Goal: Task Accomplishment & Management: Complete application form

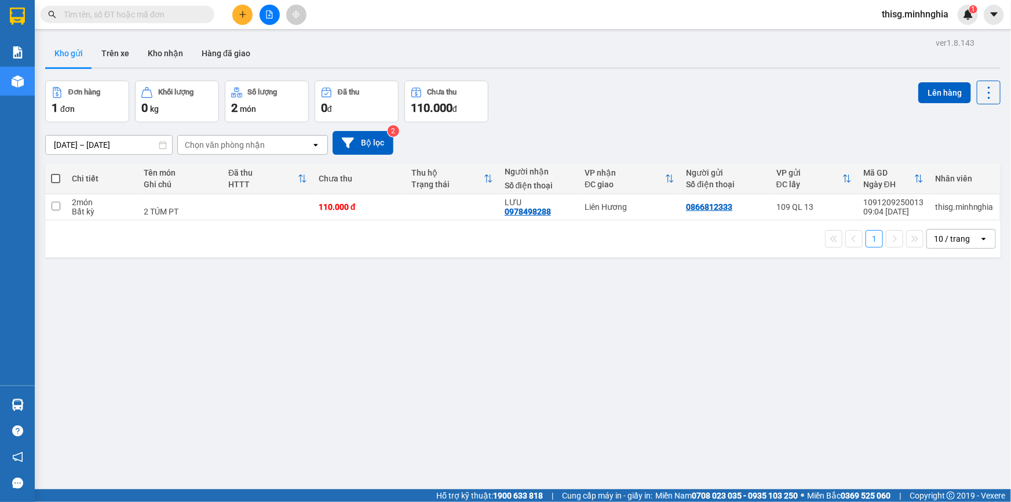
click at [233, 15] on button at bounding box center [242, 15] width 20 height 20
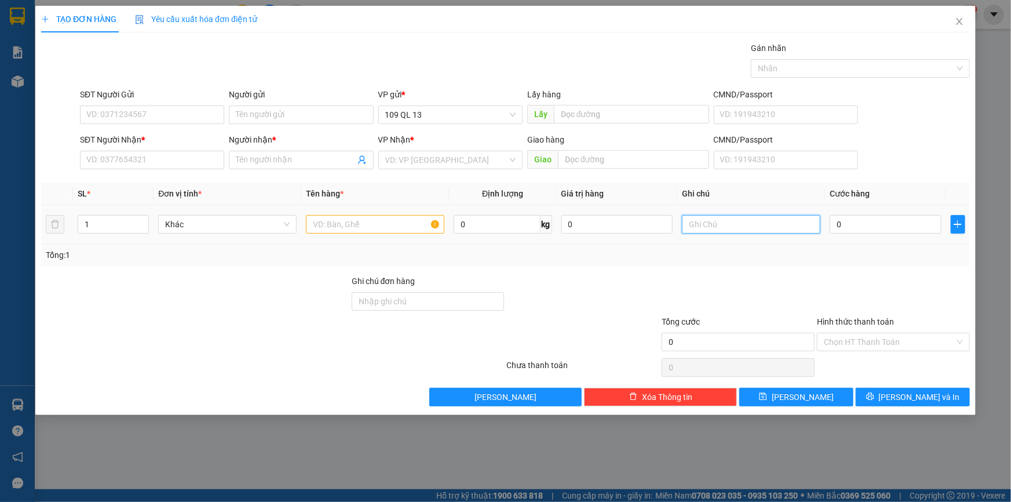
click at [709, 230] on input "text" at bounding box center [751, 224] width 138 height 19
type input "1 cục trắng phụ tùng"
click at [847, 219] on input "0" at bounding box center [886, 224] width 112 height 19
type input "4"
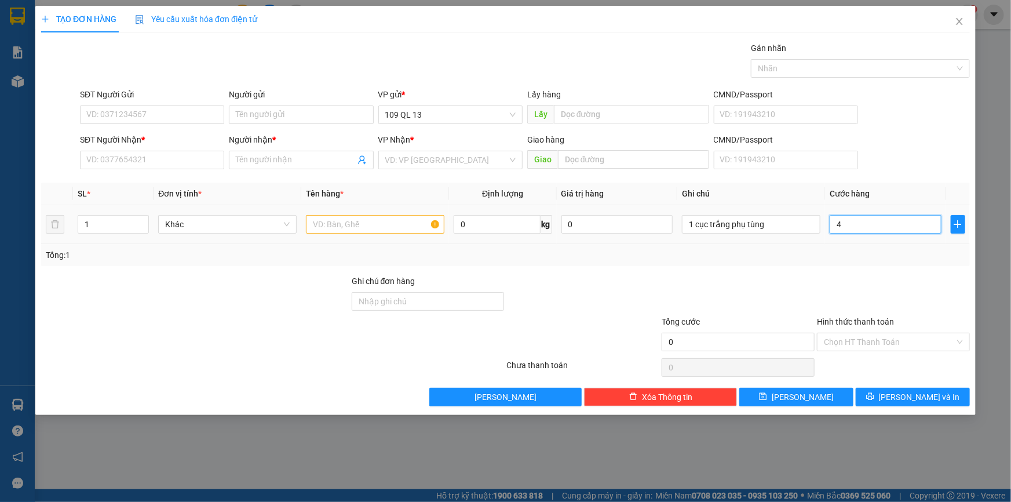
type input "4"
type input "40"
type input "40.000"
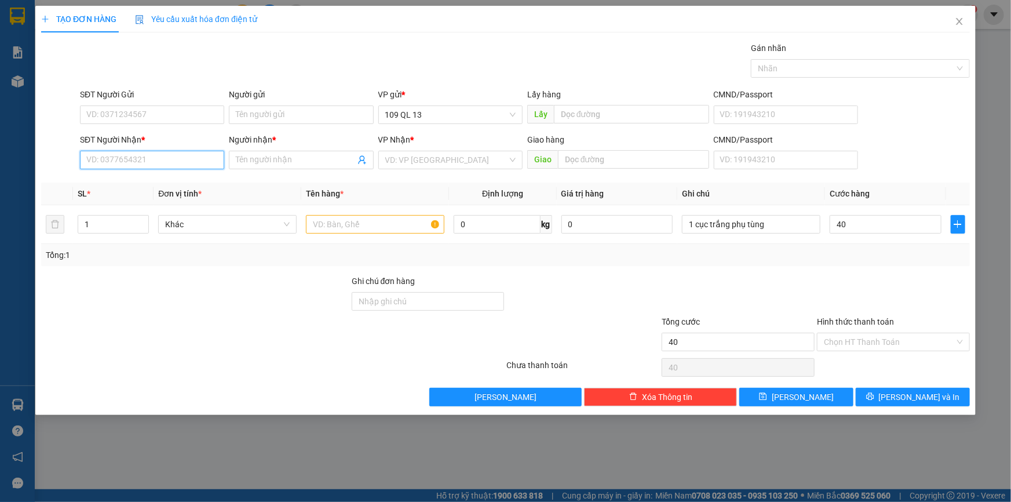
type input "40.000"
click at [160, 155] on input "SĐT Người Nhận *" at bounding box center [152, 160] width 144 height 19
type input "0906688045"
click at [293, 156] on input "Người nhận *" at bounding box center [295, 160] width 119 height 13
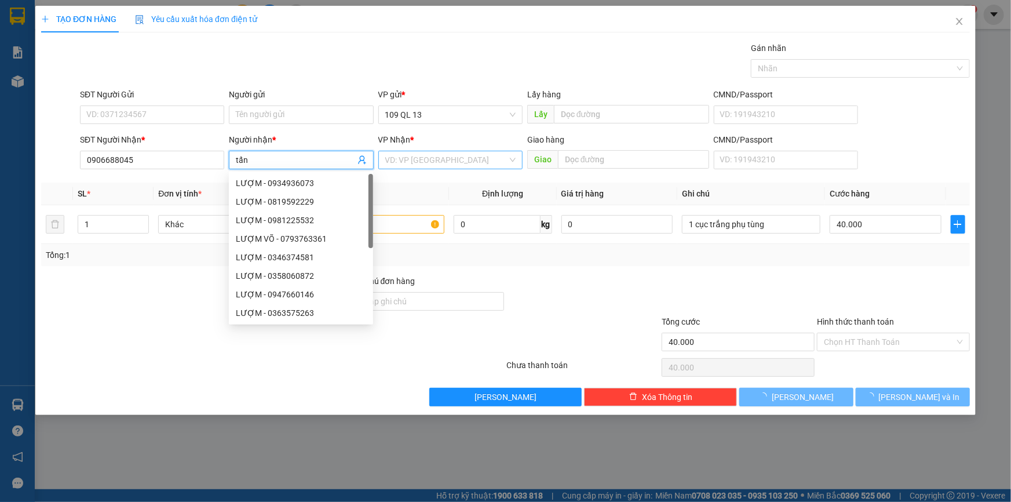
type input "tấn"
click at [450, 163] on input "search" at bounding box center [446, 159] width 122 height 17
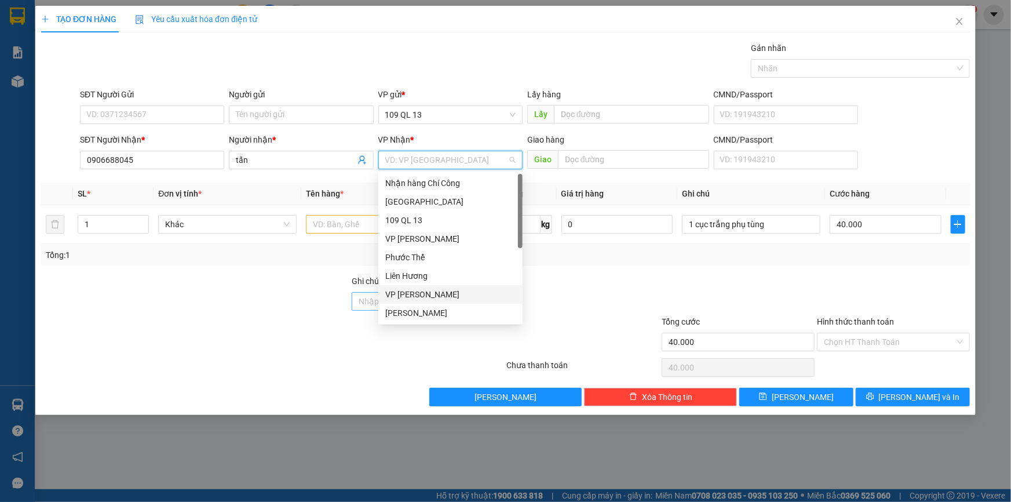
click at [433, 294] on div "VP [PERSON_NAME]" at bounding box center [450, 294] width 130 height 13
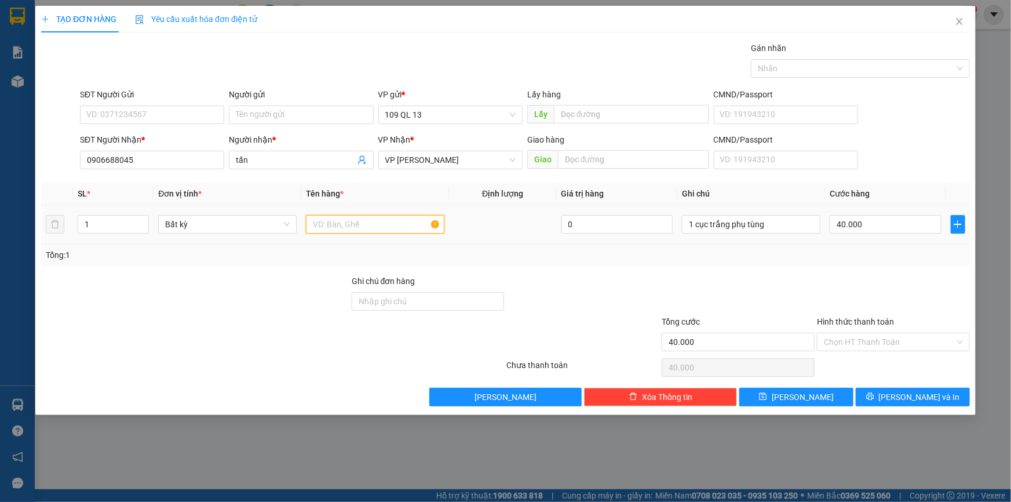
click at [380, 222] on input "text" at bounding box center [375, 224] width 138 height 19
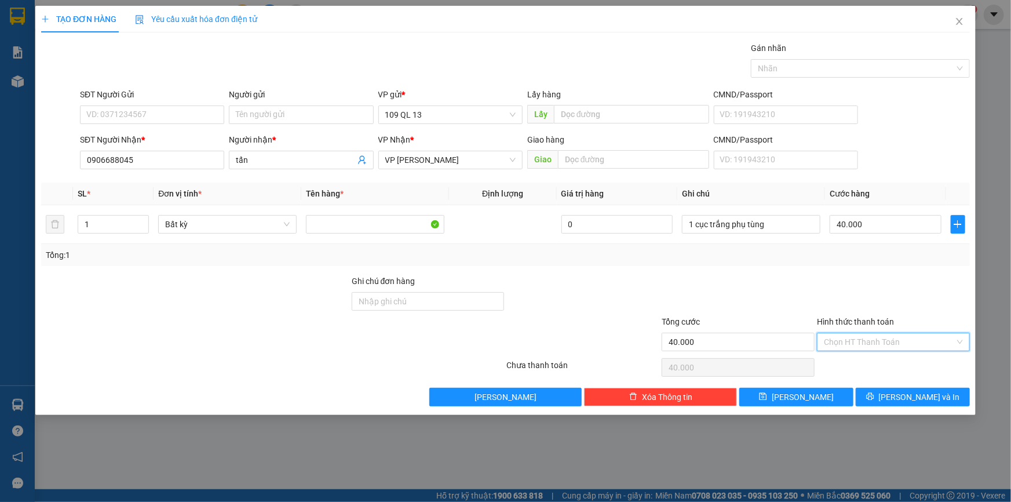
click at [892, 340] on input "Hình thức thanh toán" at bounding box center [889, 341] width 131 height 17
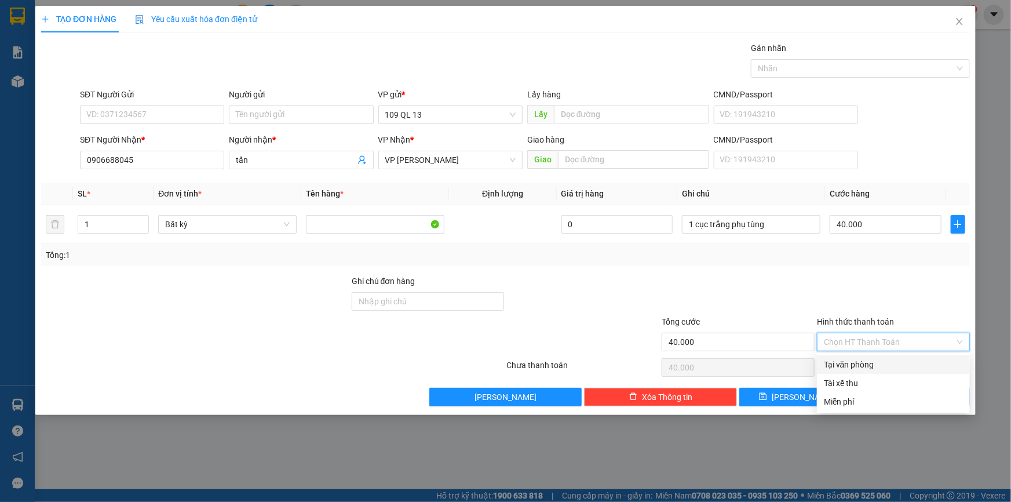
click at [894, 280] on div at bounding box center [893, 295] width 155 height 41
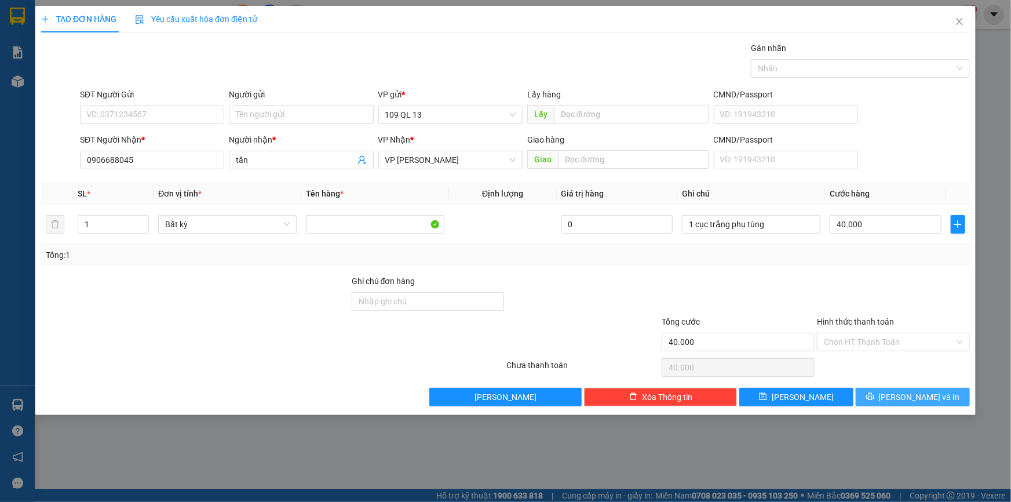
click at [935, 391] on span "[PERSON_NAME] và In" at bounding box center [919, 397] width 81 height 13
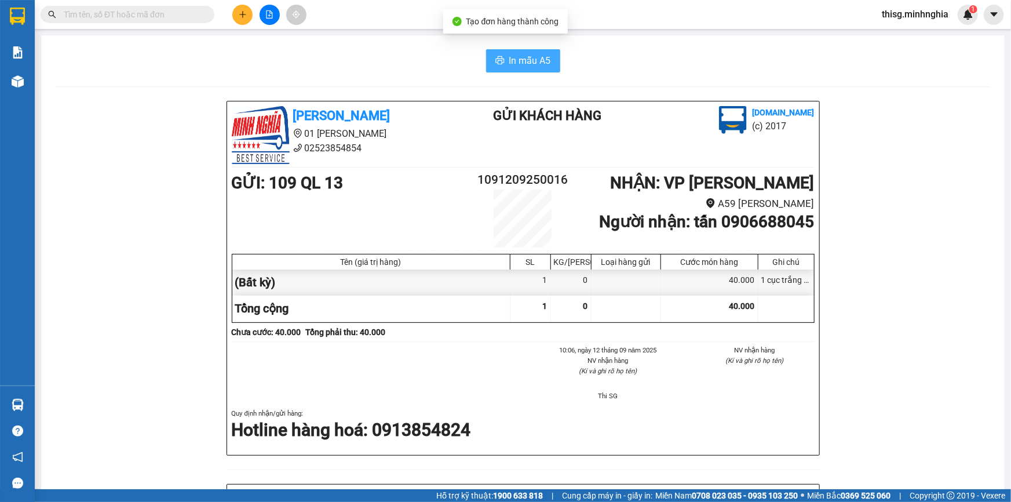
click at [532, 54] on span "In mẫu A5" at bounding box center [530, 60] width 42 height 14
click at [249, 16] on button at bounding box center [242, 15] width 20 height 20
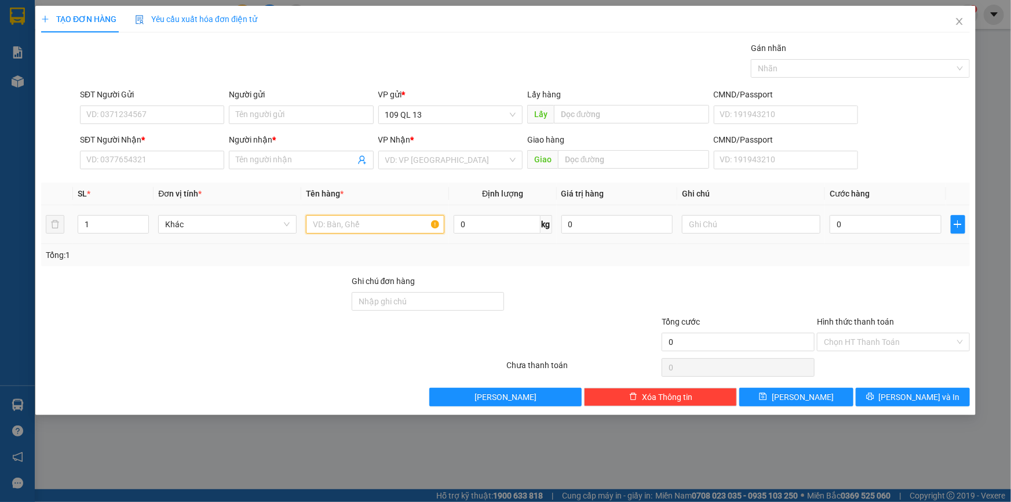
click at [372, 221] on input "text" at bounding box center [375, 224] width 138 height 19
click at [716, 222] on input "text" at bounding box center [751, 224] width 138 height 19
type input "1 bì trắng gt"
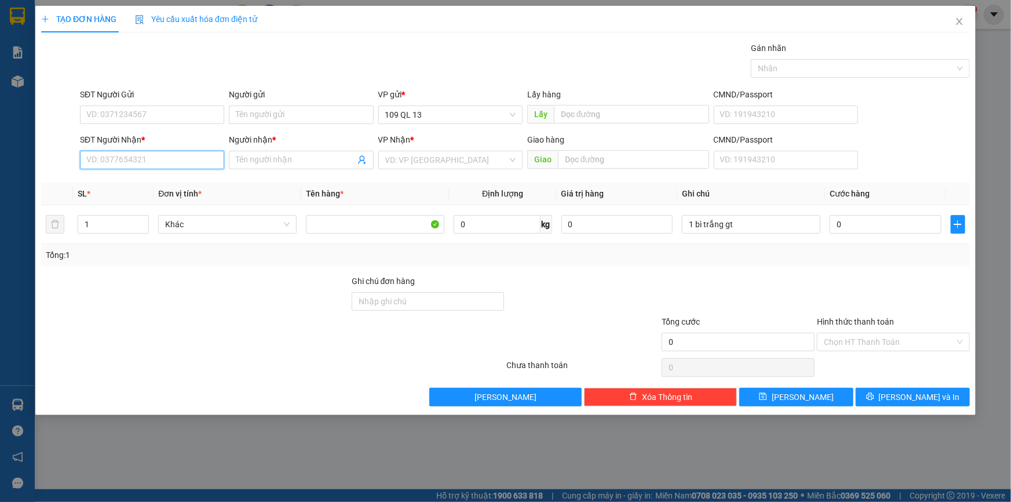
click at [162, 162] on input "SĐT Người Nhận *" at bounding box center [152, 160] width 144 height 19
type input "0942811709"
click at [174, 179] on div "0942811709 - HÙNG" at bounding box center [152, 183] width 130 height 13
type input "HÙNG"
type input "NGÃ 3 HỒ"
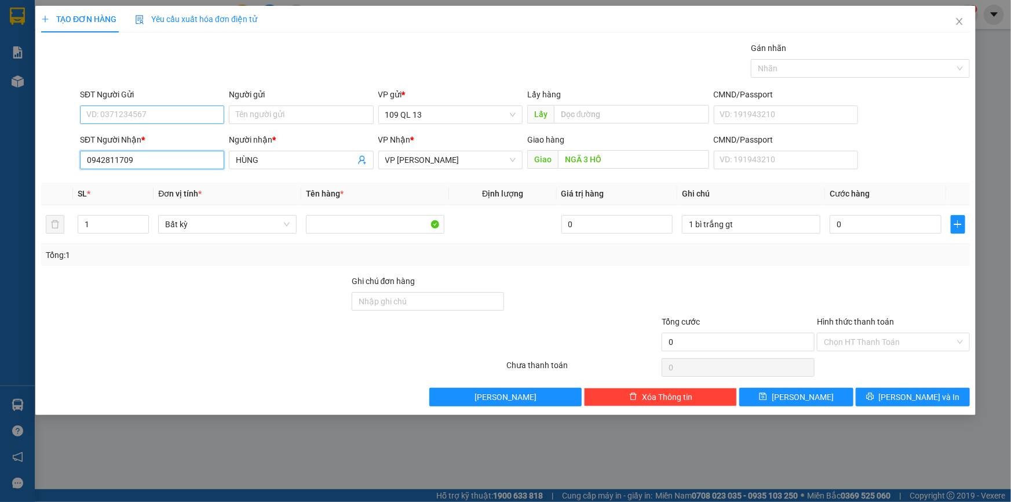
type input "0942811709"
click at [181, 116] on input "SĐT Người Gửi" at bounding box center [152, 114] width 144 height 19
click at [181, 137] on div "0942474482 - [GEOGRAPHIC_DATA]" at bounding box center [152, 138] width 130 height 13
type input "0942474482"
type input "ĐAN"
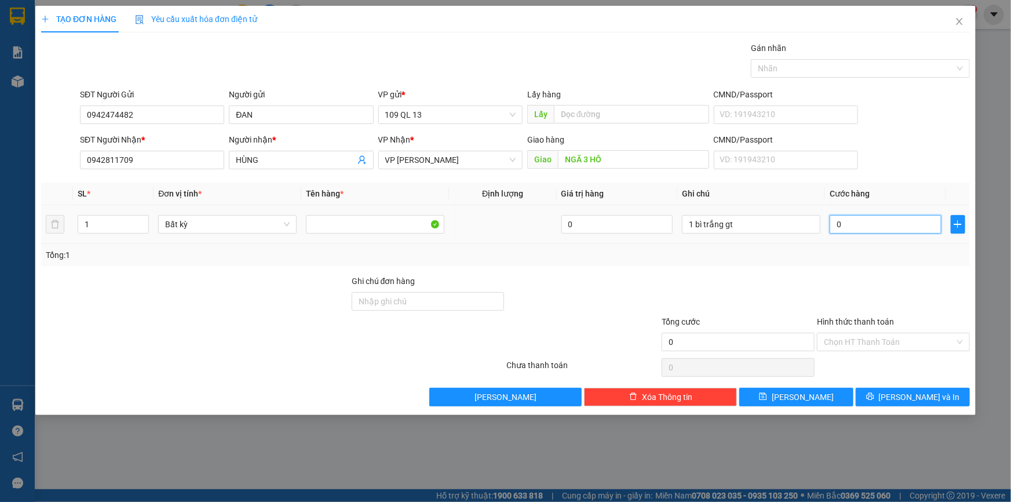
click at [870, 220] on input "0" at bounding box center [886, 224] width 112 height 19
type input "4"
type input "40"
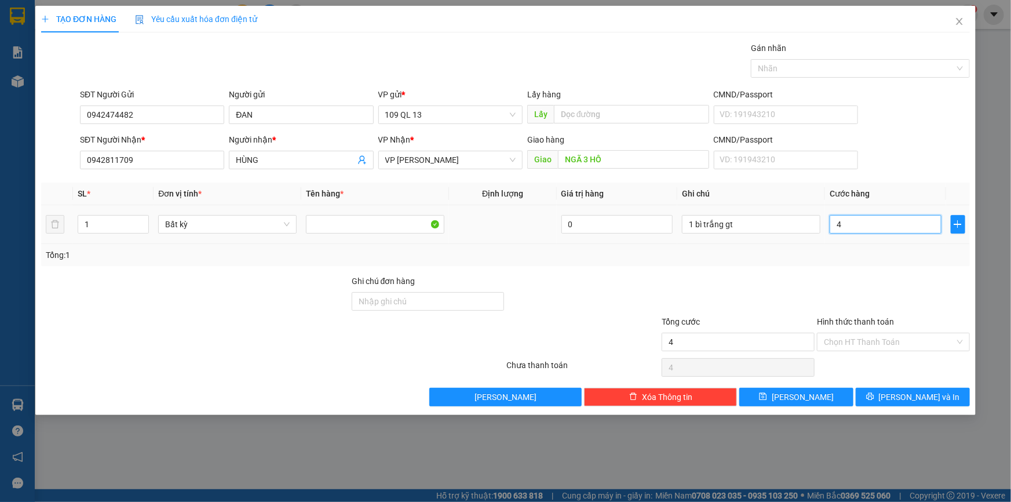
type input "40"
type input "40.000"
click at [910, 335] on input "Hình thức thanh toán" at bounding box center [889, 341] width 131 height 17
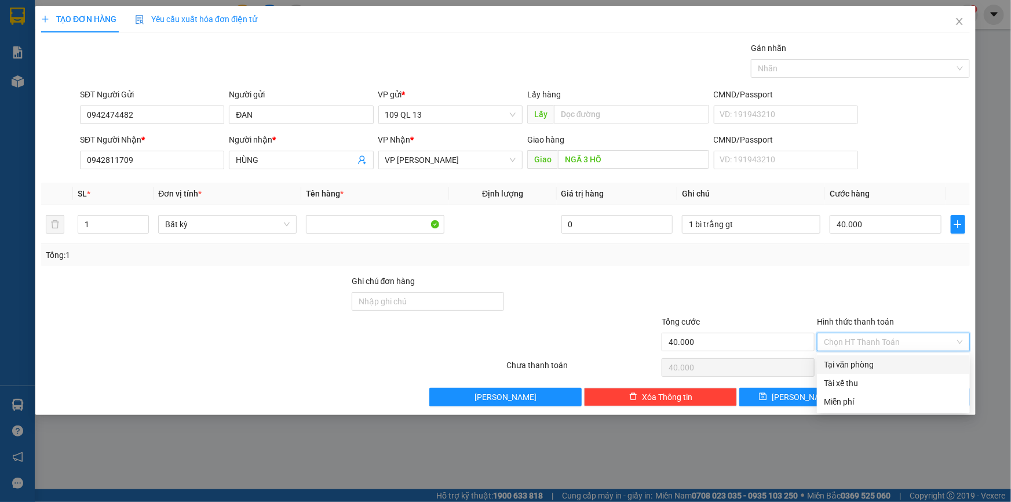
click at [896, 363] on div "Tại văn phòng" at bounding box center [893, 364] width 139 height 13
type input "0"
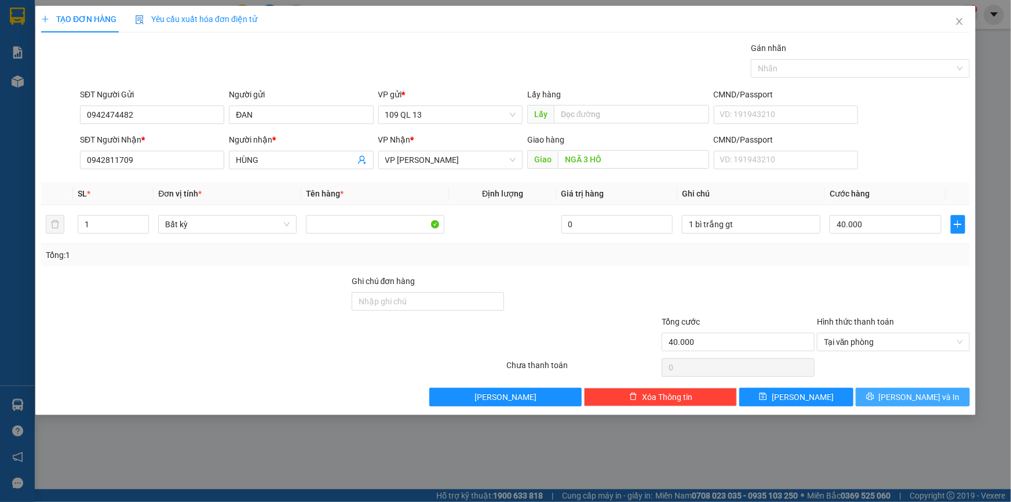
click at [874, 392] on icon "printer" at bounding box center [870, 396] width 8 height 8
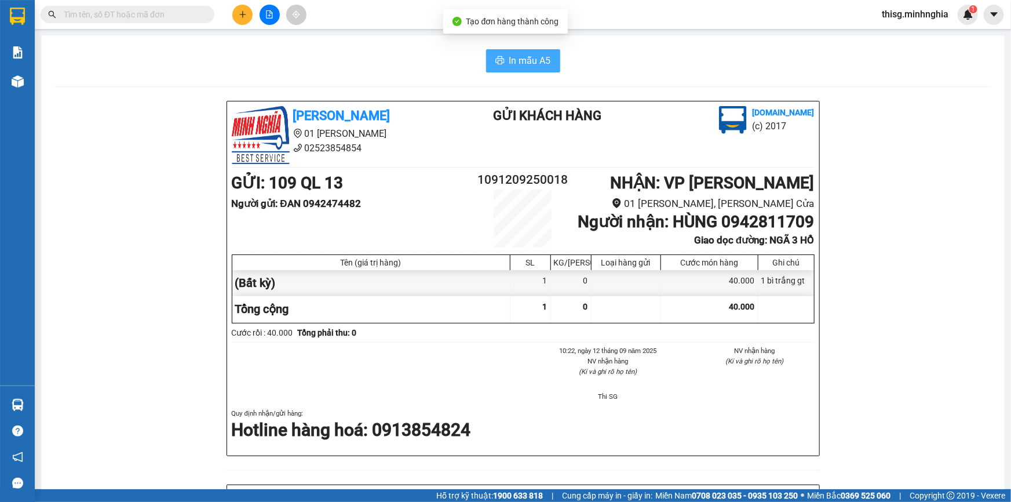
click at [502, 59] on button "In mẫu A5" at bounding box center [523, 60] width 74 height 23
click at [280, 23] on div at bounding box center [269, 15] width 87 height 20
click at [246, 14] on icon "plus" at bounding box center [243, 14] width 8 height 8
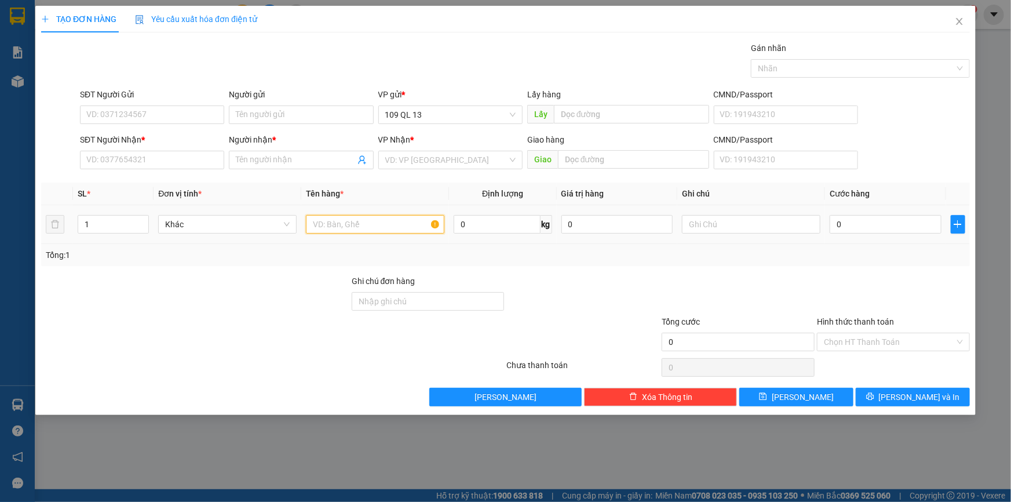
click at [339, 227] on input "text" at bounding box center [375, 224] width 138 height 19
click at [733, 220] on input "text" at bounding box center [751, 224] width 138 height 19
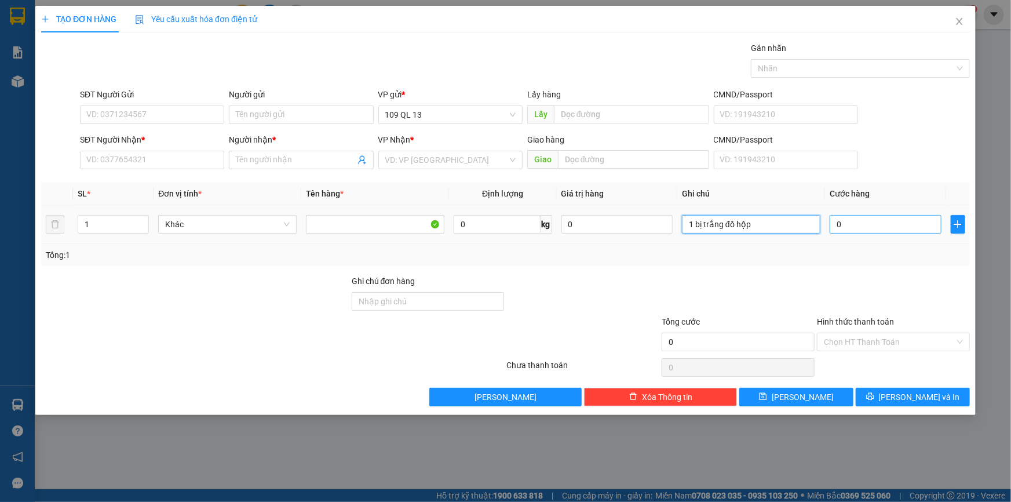
type input "1 bị trắng đồ hộp"
click at [896, 225] on input "0" at bounding box center [886, 224] width 112 height 19
type input "3"
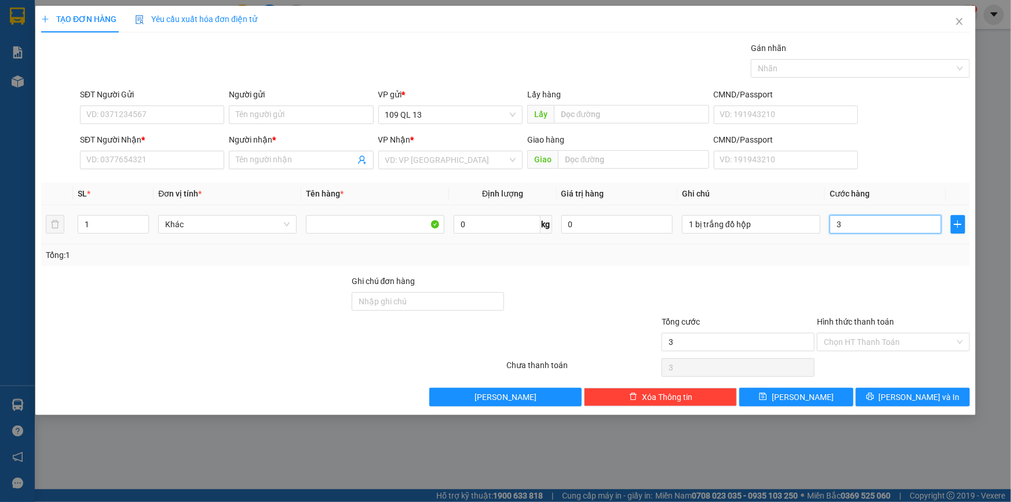
type input "30"
type input "30.000"
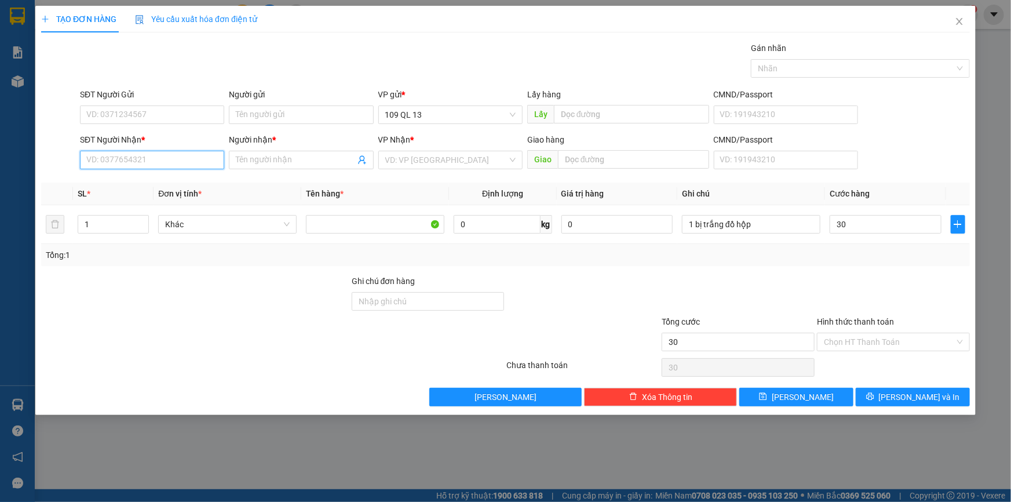
type input "30.000"
click at [162, 154] on input "SĐT Người Nhận *" at bounding box center [152, 160] width 144 height 19
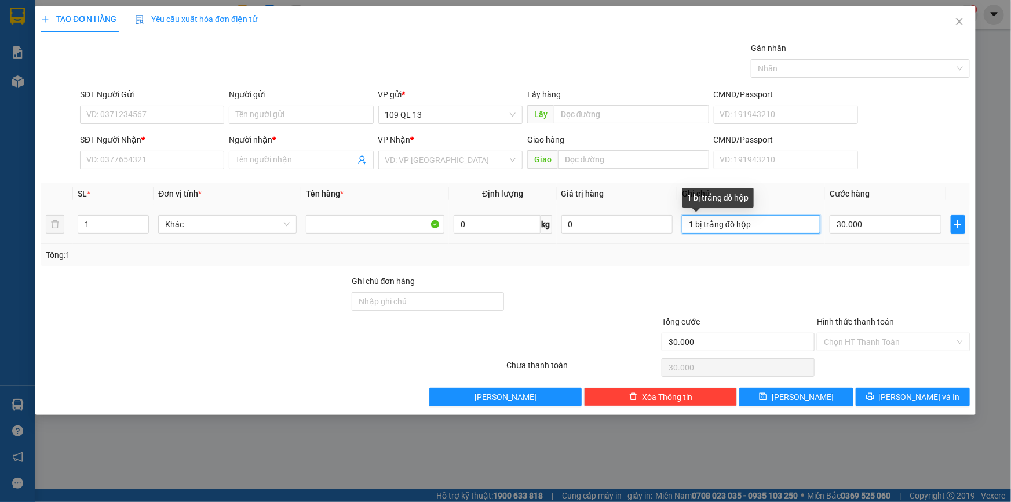
click at [704, 227] on input "1 bị trắng đồ hộp" at bounding box center [751, 224] width 138 height 19
type input "1 cục trắng đồ hộp"
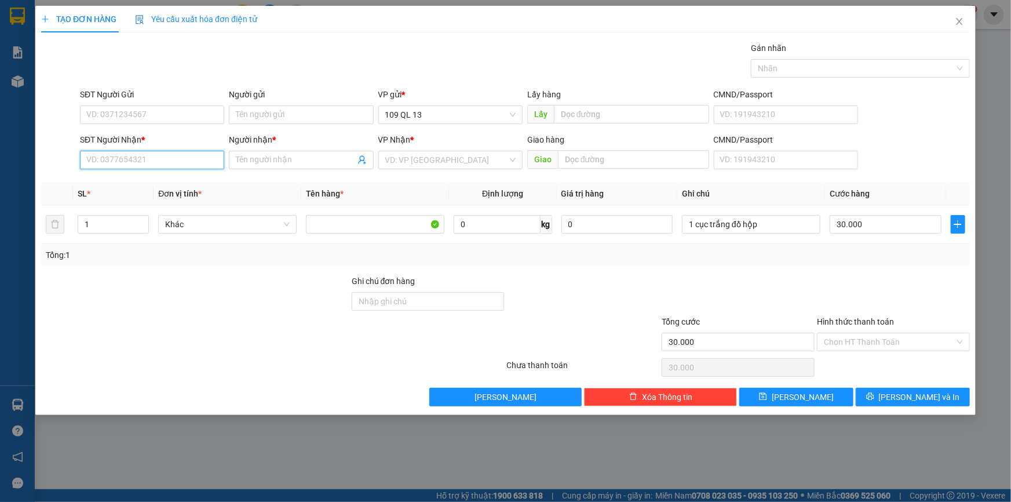
click at [195, 165] on input "SĐT Người Nhận *" at bounding box center [152, 160] width 144 height 19
type input "0988719763"
click at [180, 184] on div "0988719763 - A BÀNG" at bounding box center [152, 183] width 130 height 13
type input "A BÀNG"
type input "0988719763"
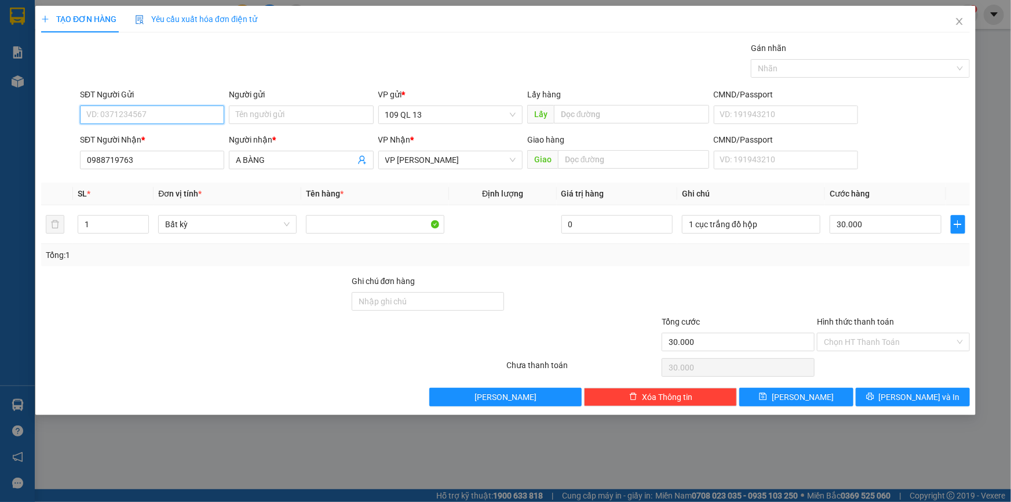
click at [176, 113] on input "SĐT Người Gửi" at bounding box center [152, 114] width 144 height 19
click at [176, 136] on div "0932605772 - UYÊN" at bounding box center [152, 138] width 130 height 13
type input "0932605772"
type input "UYÊN"
click at [896, 342] on input "Hình thức thanh toán" at bounding box center [889, 341] width 131 height 17
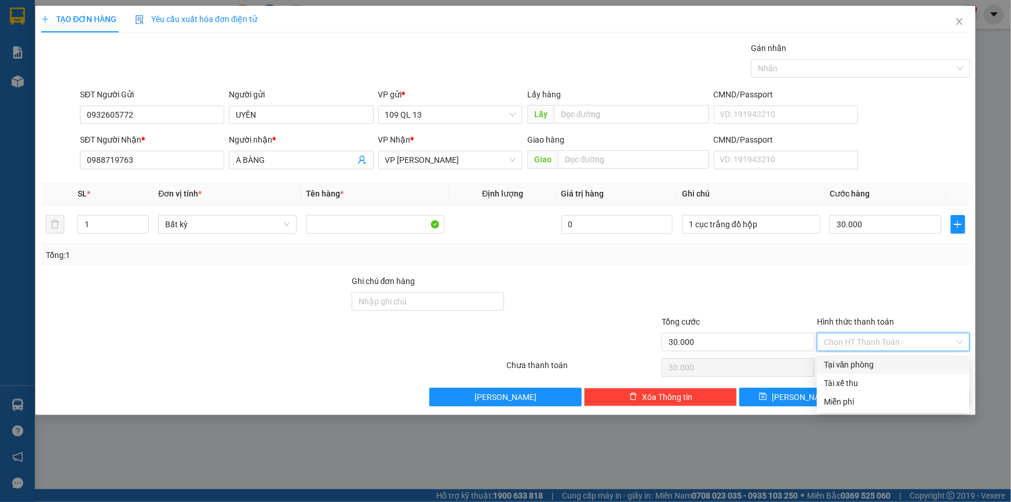
click at [895, 362] on div "Tại văn phòng" at bounding box center [893, 364] width 139 height 13
type input "0"
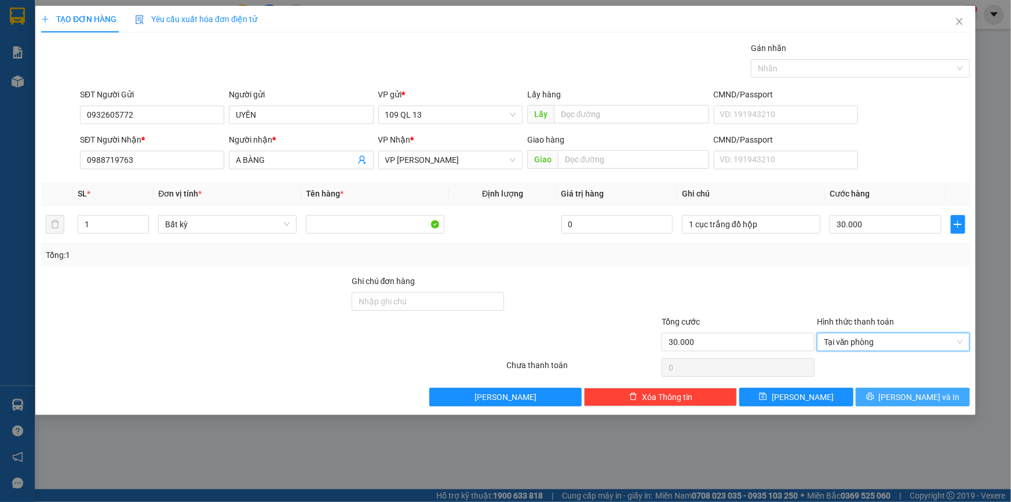
click at [911, 392] on span "[PERSON_NAME] và In" at bounding box center [919, 397] width 81 height 13
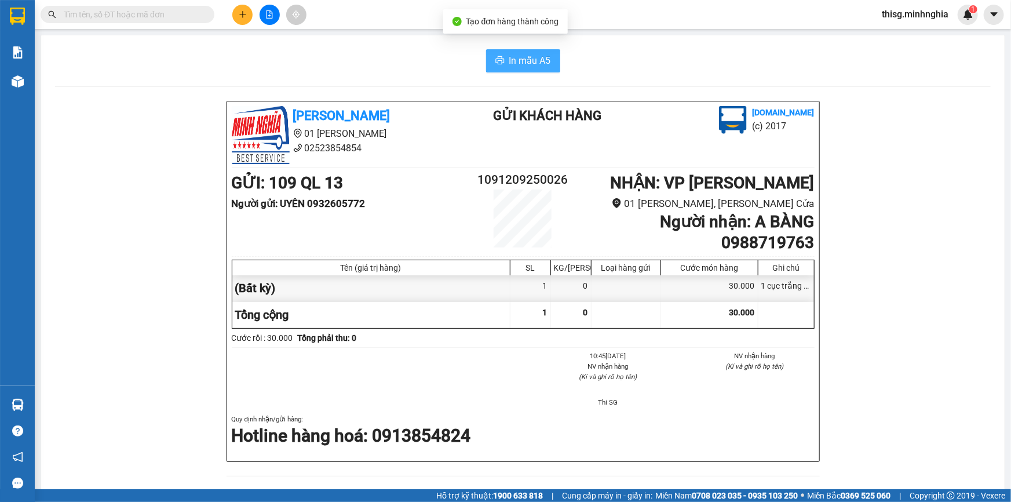
click at [532, 55] on span "In mẫu A5" at bounding box center [530, 60] width 42 height 14
click at [239, 19] on button at bounding box center [242, 15] width 20 height 20
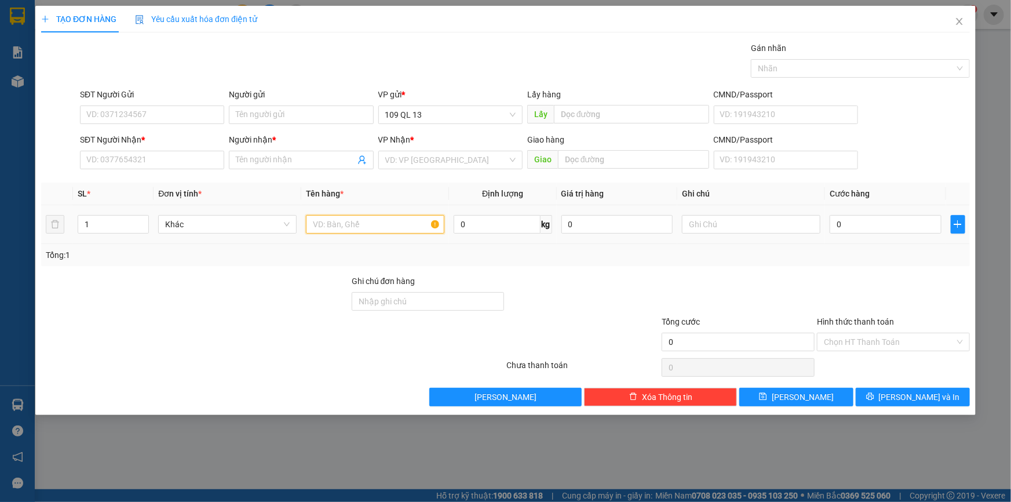
click at [384, 222] on input "text" at bounding box center [375, 224] width 138 height 19
click at [190, 155] on input "SĐT Người Nhận *" at bounding box center [152, 160] width 144 height 19
click at [772, 214] on div at bounding box center [751, 224] width 138 height 23
click at [181, 163] on input "SĐT Người Nhận *" at bounding box center [152, 160] width 144 height 19
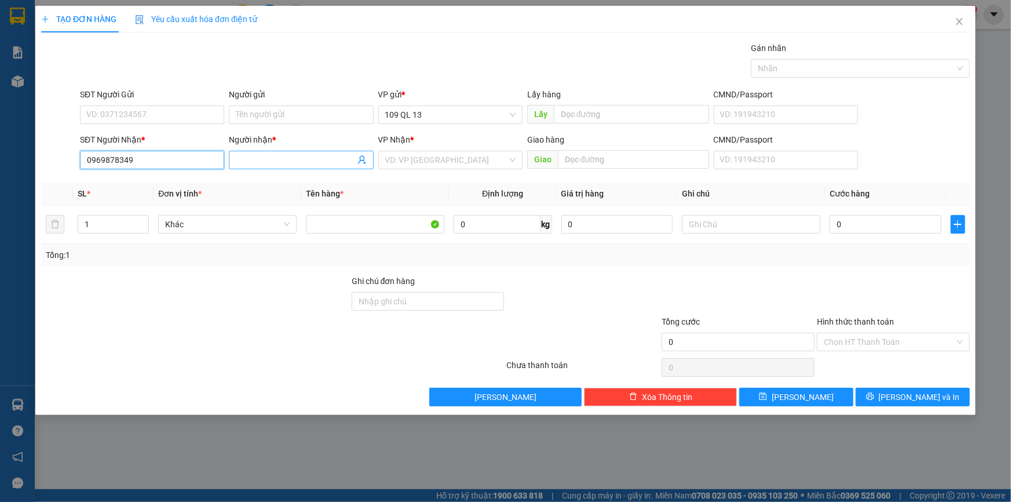
type input "0969878349"
click at [254, 162] on input "Người nhận *" at bounding box center [295, 160] width 119 height 13
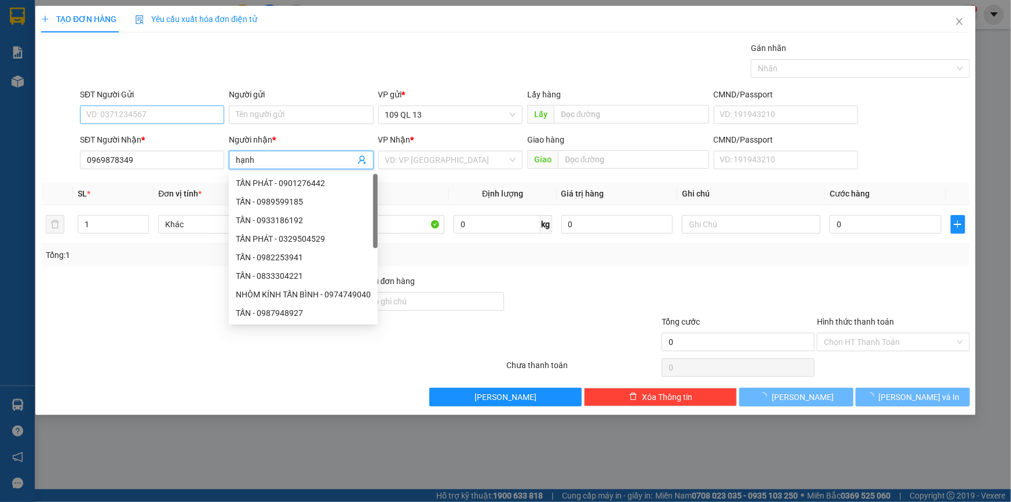
type input "hạnh"
click at [144, 112] on input "SĐT Người Gửi" at bounding box center [152, 114] width 144 height 19
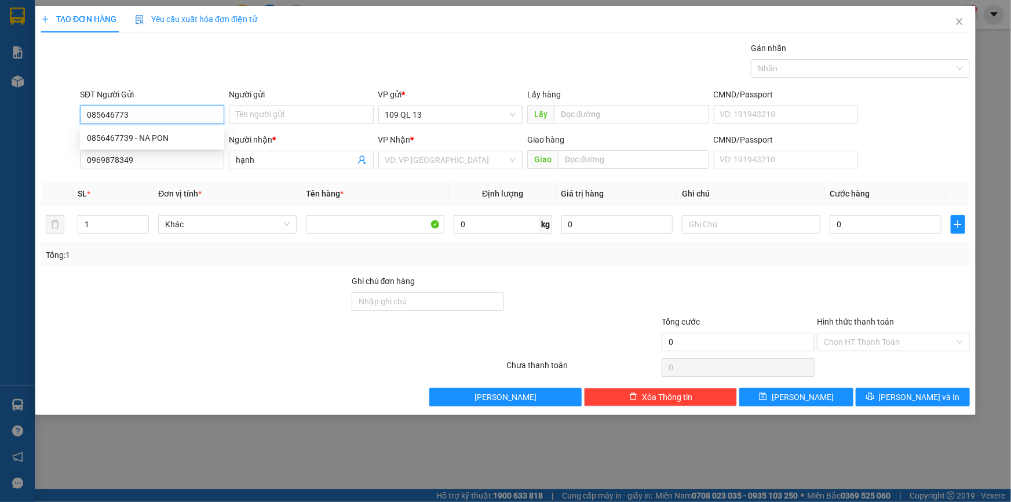
type input "0856467739"
click at [171, 141] on div "0856467739 - NA PON" at bounding box center [152, 138] width 130 height 13
type input "NA PON"
type input "0856467739"
click at [447, 158] on input "search" at bounding box center [446, 159] width 122 height 17
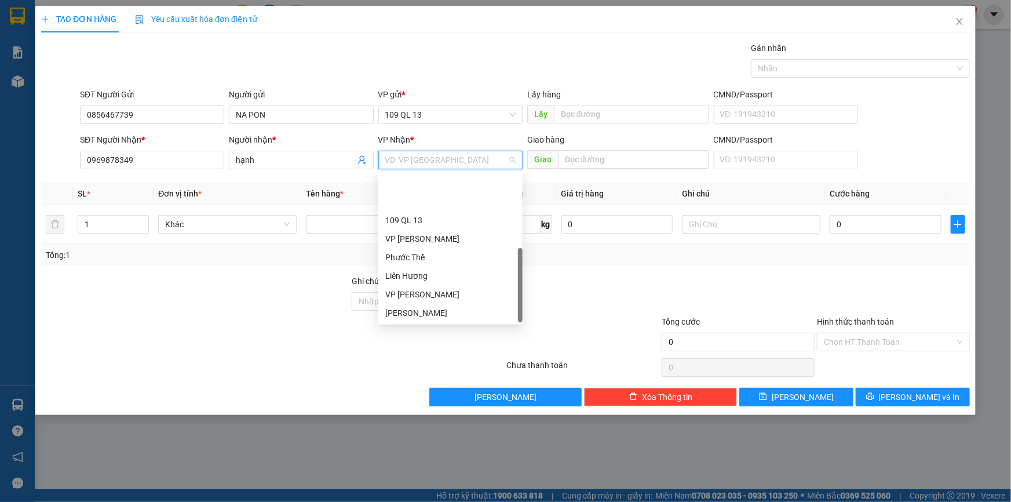
click at [421, 362] on div "VP [PERSON_NAME]" at bounding box center [450, 368] width 130 height 13
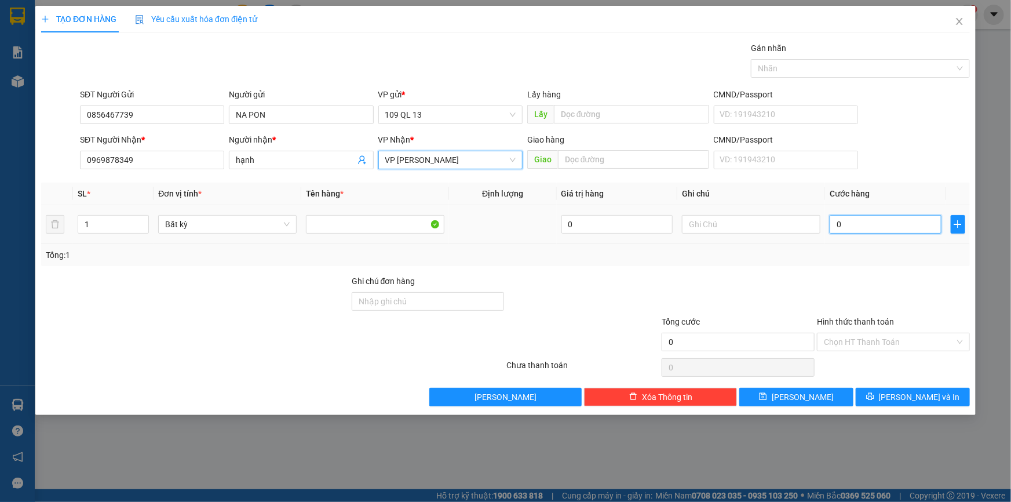
click at [844, 226] on input "0" at bounding box center [886, 224] width 112 height 19
type input "3"
type input "30"
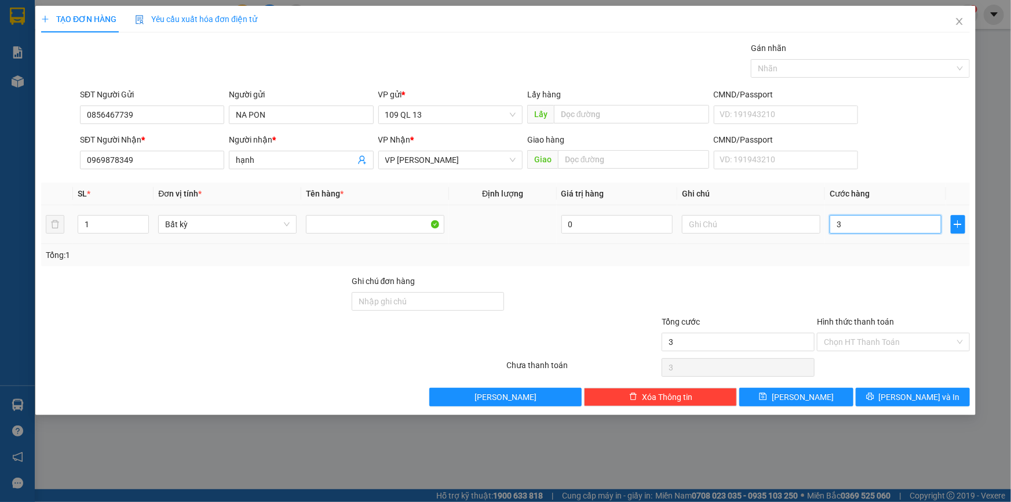
type input "30"
type input "30.000"
click at [917, 342] on input "Hình thức thanh toán" at bounding box center [889, 341] width 131 height 17
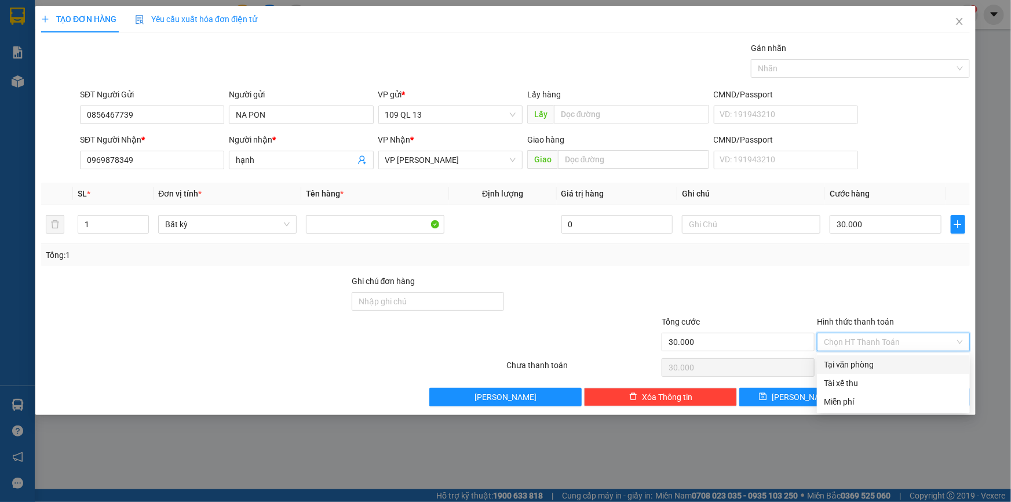
click at [915, 360] on div "Tại văn phòng" at bounding box center [893, 364] width 139 height 13
type input "0"
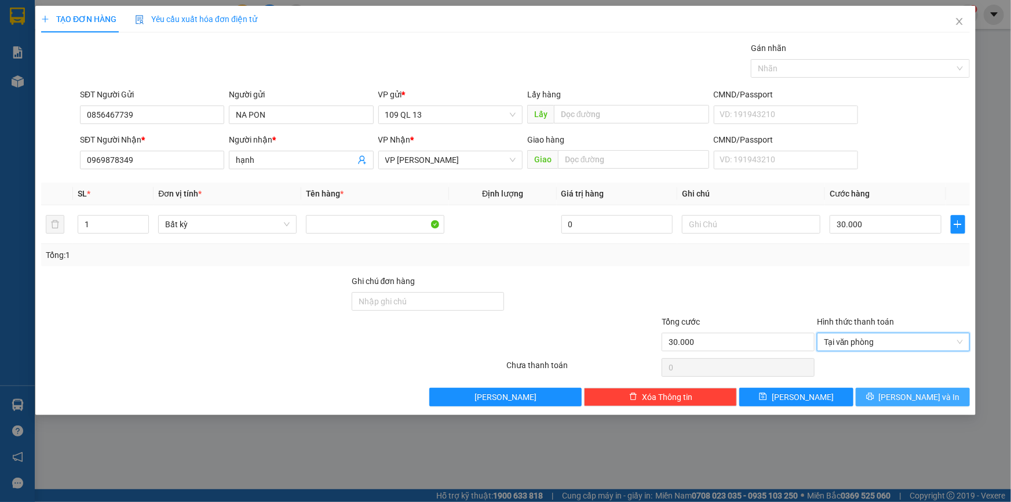
click at [915, 391] on span "[PERSON_NAME] và In" at bounding box center [919, 397] width 81 height 13
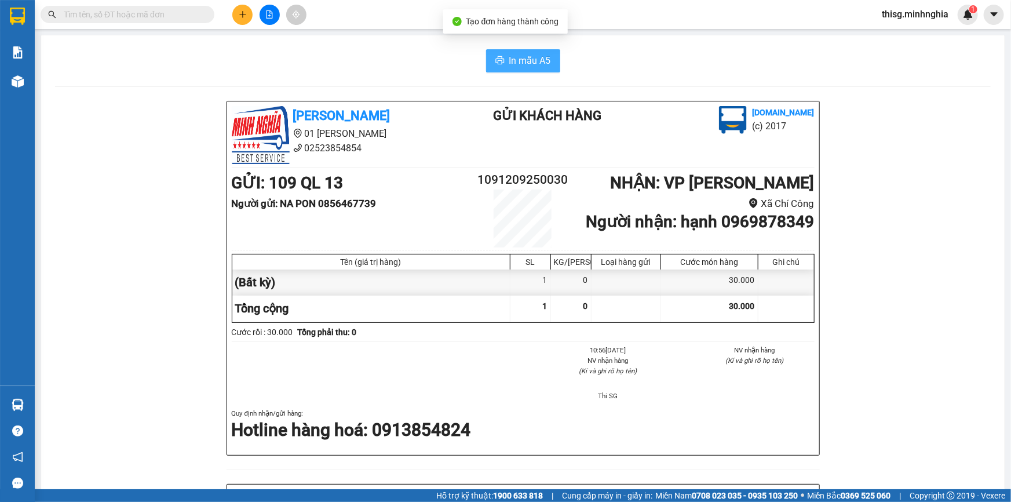
click at [537, 61] on span "In mẫu A5" at bounding box center [530, 60] width 42 height 14
click at [243, 13] on icon "plus" at bounding box center [243, 14] width 8 height 8
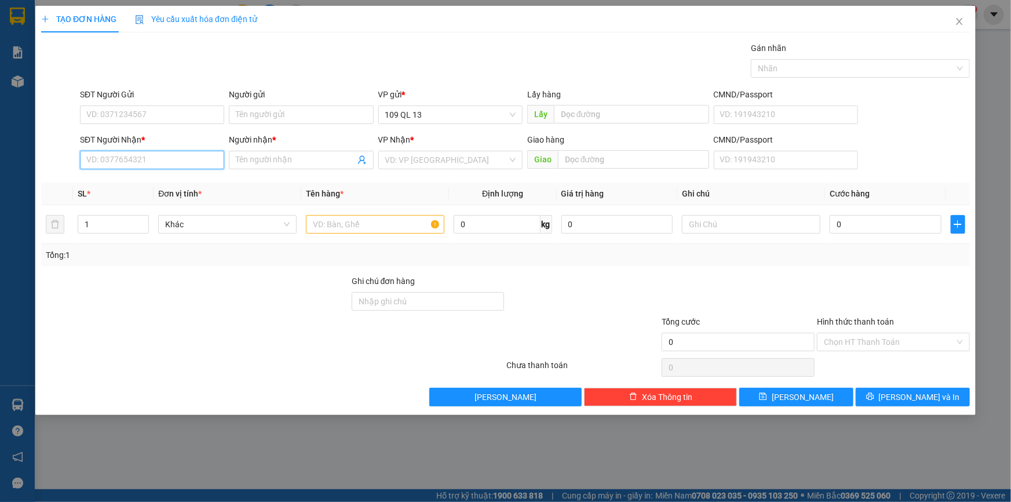
click at [203, 167] on input "SĐT Người Nhận *" at bounding box center [152, 160] width 144 height 19
click at [367, 223] on input "text" at bounding box center [375, 224] width 138 height 19
click at [200, 159] on input "SĐT Người Nhận *" at bounding box center [152, 160] width 144 height 19
type input "0378019404"
click at [313, 154] on input "Người nhận *" at bounding box center [295, 160] width 119 height 13
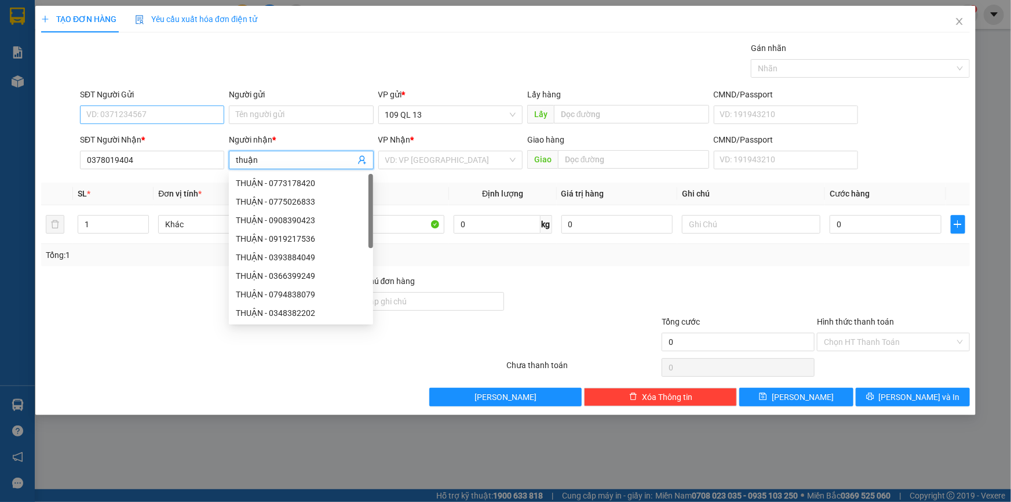
type input "thuận"
click at [178, 121] on input "SĐT Người Gửi" at bounding box center [152, 114] width 144 height 19
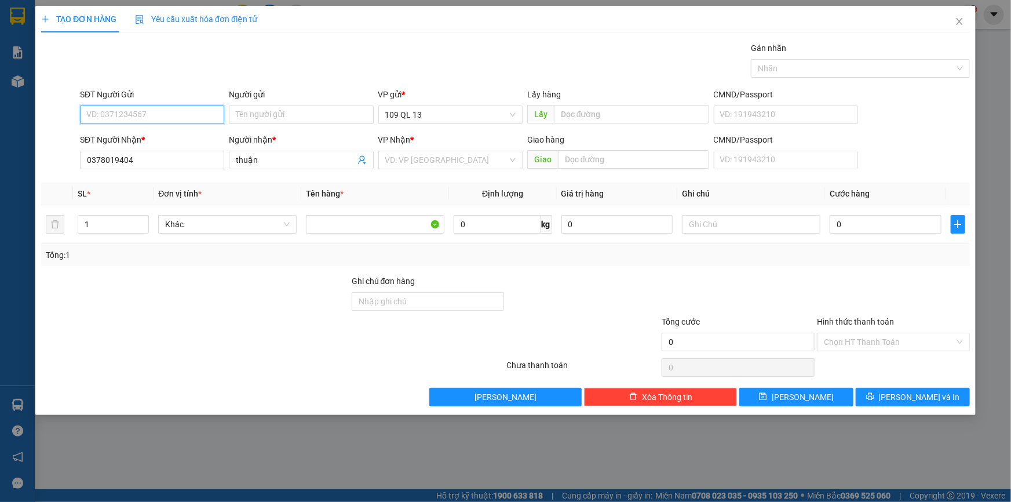
click at [178, 121] on input "SĐT Người Gửi" at bounding box center [152, 114] width 144 height 19
type input "0937095517"
click at [497, 162] on input "search" at bounding box center [446, 159] width 122 height 17
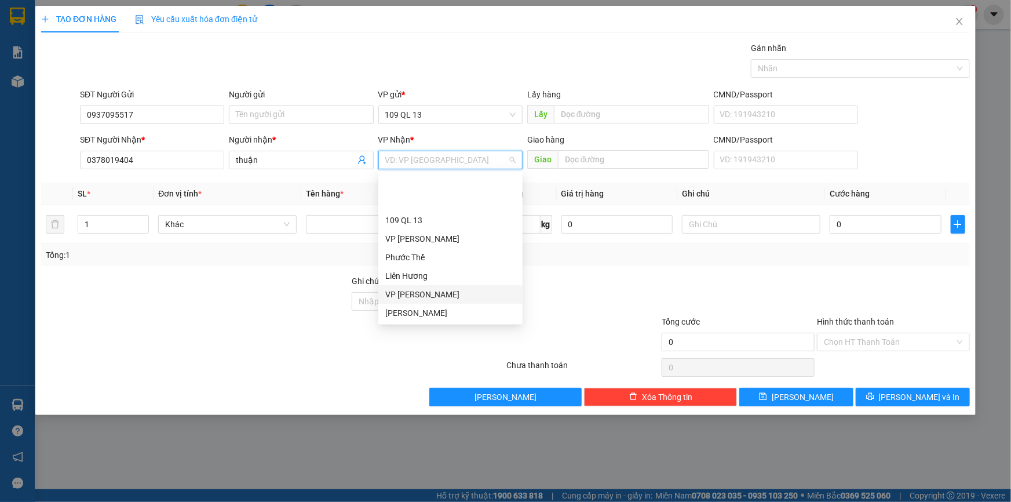
click at [449, 288] on div "VP [PERSON_NAME]" at bounding box center [450, 294] width 130 height 13
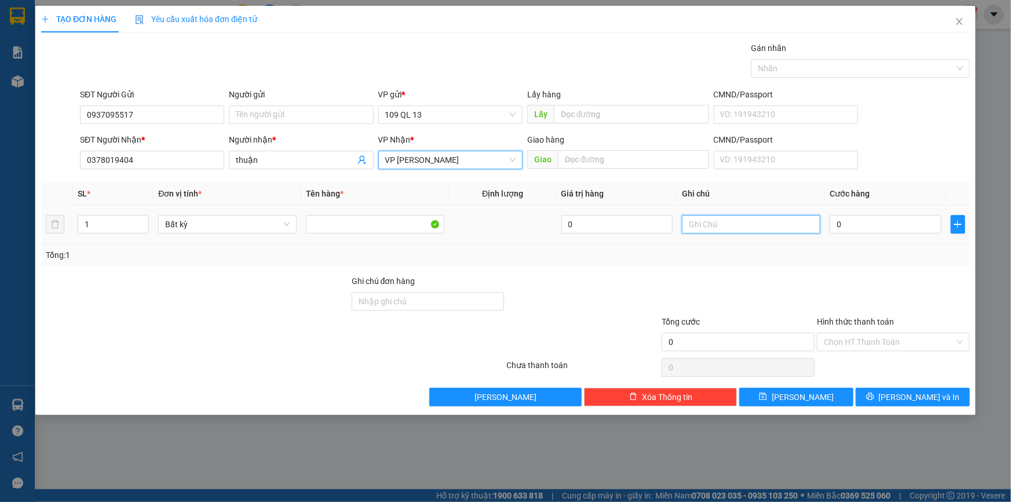
click at [811, 229] on input "text" at bounding box center [751, 224] width 138 height 19
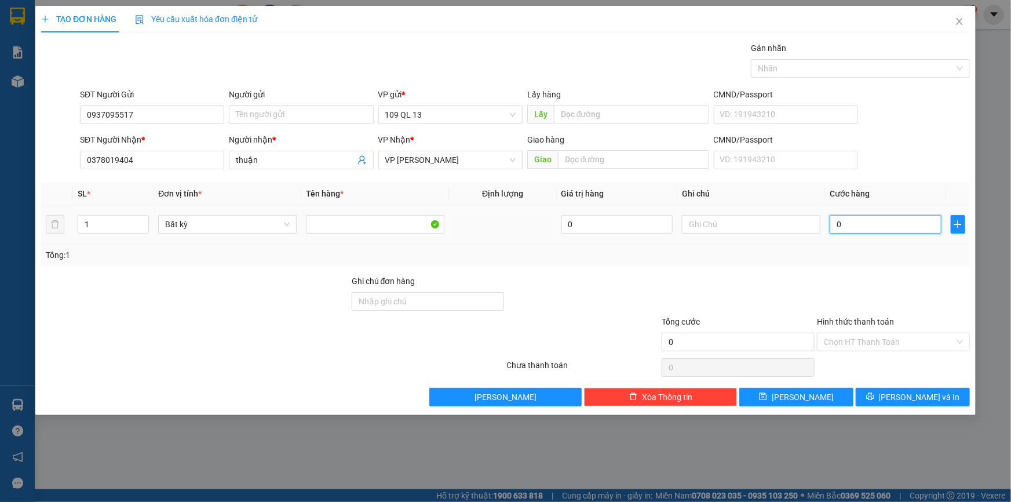
click at [897, 217] on input "0" at bounding box center [886, 224] width 112 height 19
click at [734, 227] on input "text" at bounding box center [751, 224] width 138 height 19
type input "1 bị trắng qần áo"
click at [888, 225] on input "0" at bounding box center [886, 224] width 112 height 19
type input "4"
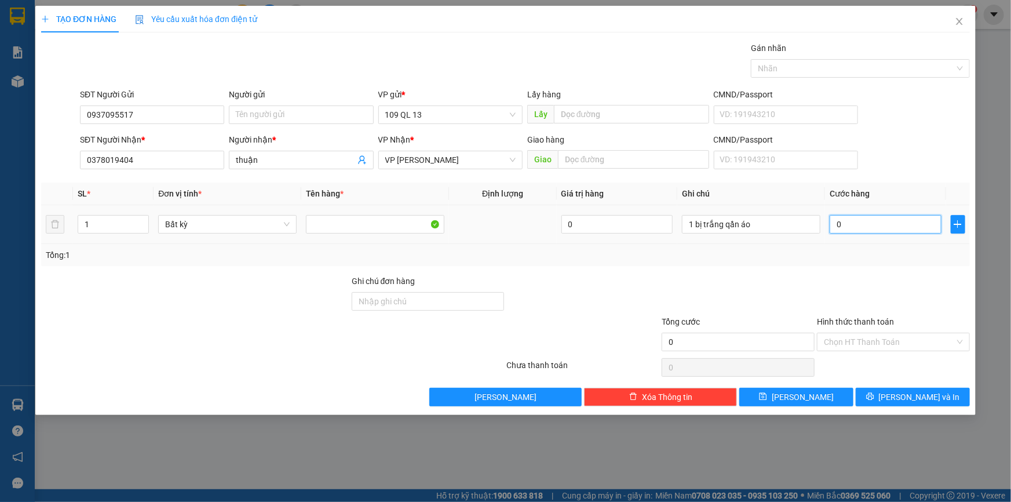
type input "4"
type input "40"
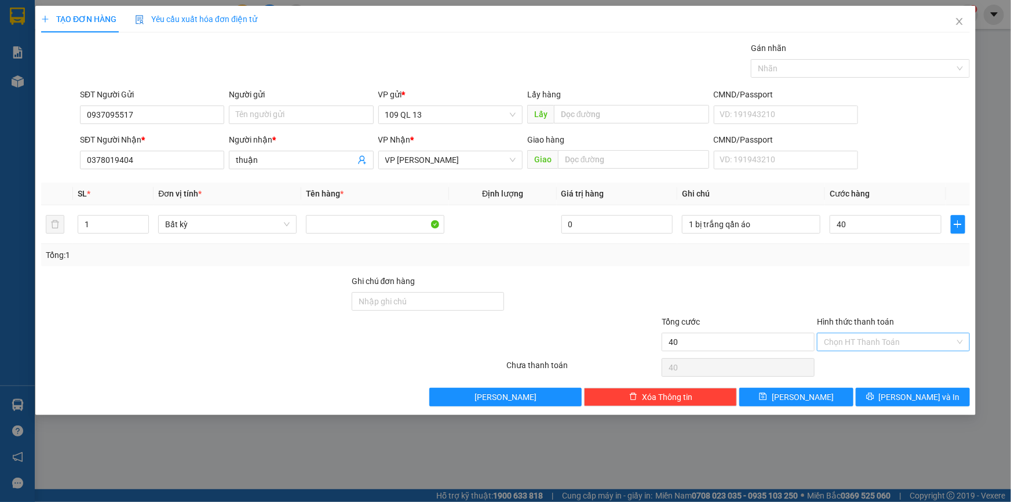
click at [881, 335] on input "Hình thức thanh toán" at bounding box center [889, 341] width 131 height 17
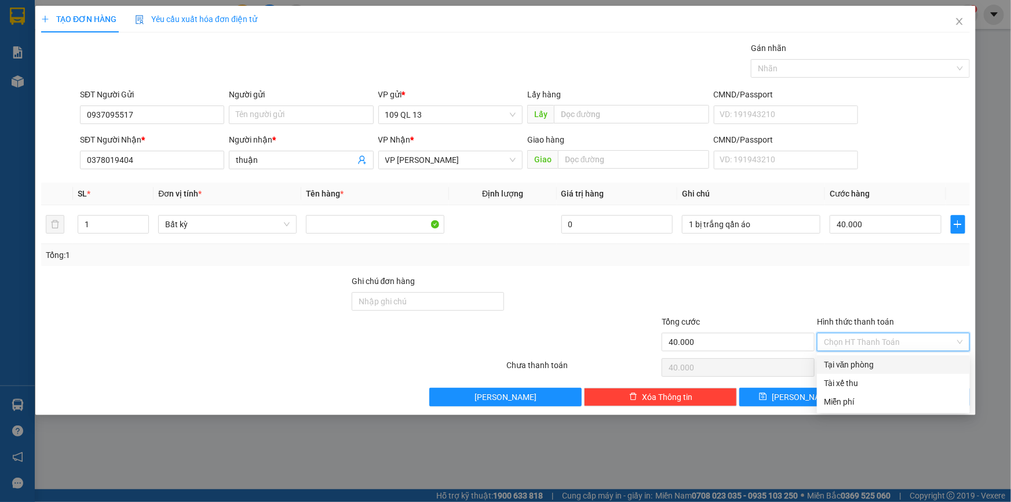
click at [891, 366] on div "Tại văn phòng" at bounding box center [893, 364] width 139 height 13
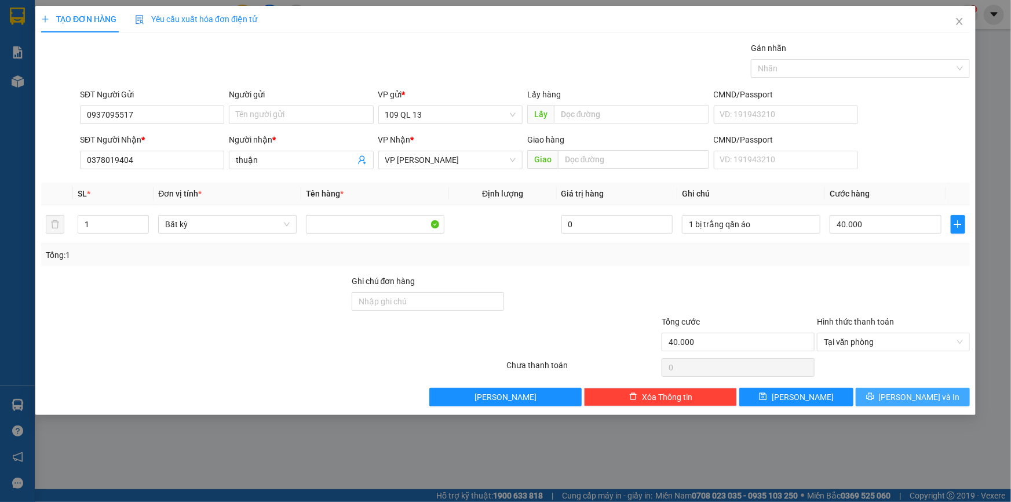
click at [921, 399] on span "[PERSON_NAME] và In" at bounding box center [919, 397] width 81 height 13
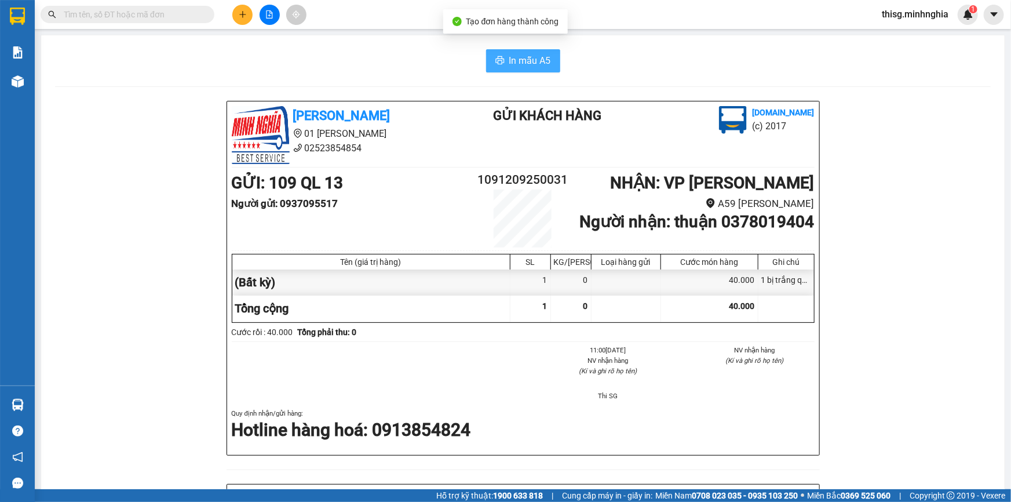
click at [536, 65] on span "In mẫu A5" at bounding box center [530, 60] width 42 height 14
click at [248, 14] on button at bounding box center [242, 15] width 20 height 20
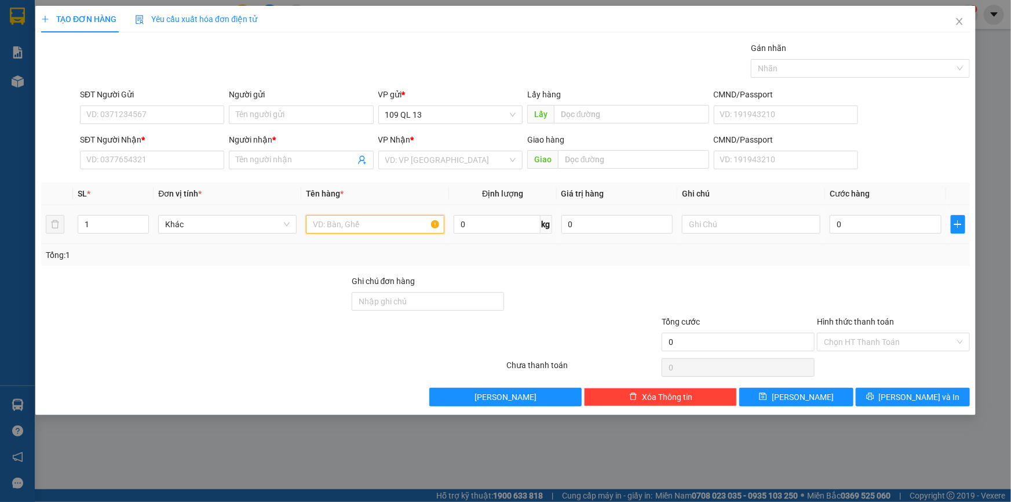
click at [337, 225] on input "text" at bounding box center [375, 224] width 138 height 19
click at [151, 160] on input "SĐT Người Nhận *" at bounding box center [152, 160] width 144 height 19
click at [334, 233] on div at bounding box center [375, 224] width 138 height 23
click at [337, 229] on input "text" at bounding box center [375, 224] width 138 height 19
click at [718, 223] on input "text" at bounding box center [751, 224] width 138 height 19
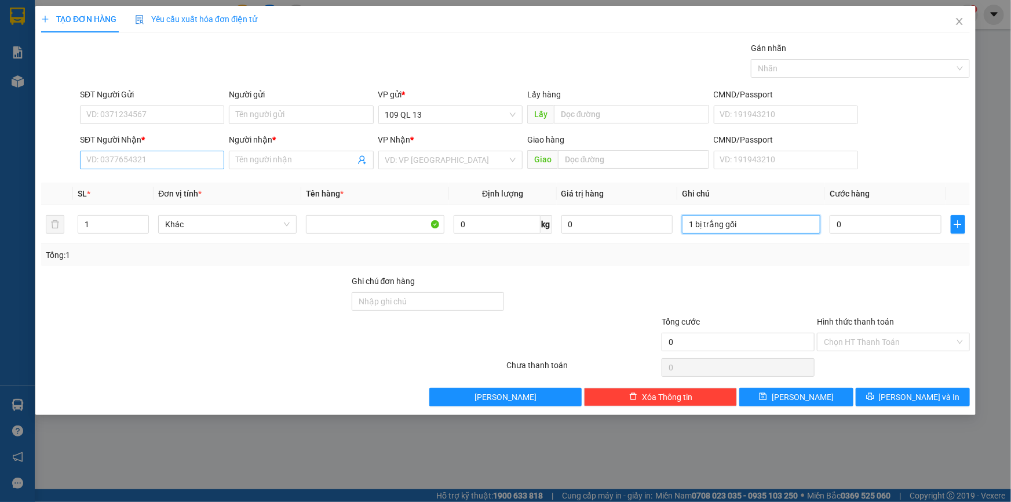
type input "1 bị trắng gối"
click at [180, 157] on input "SĐT Người Nhận *" at bounding box center [152, 160] width 144 height 19
type input "0935531832"
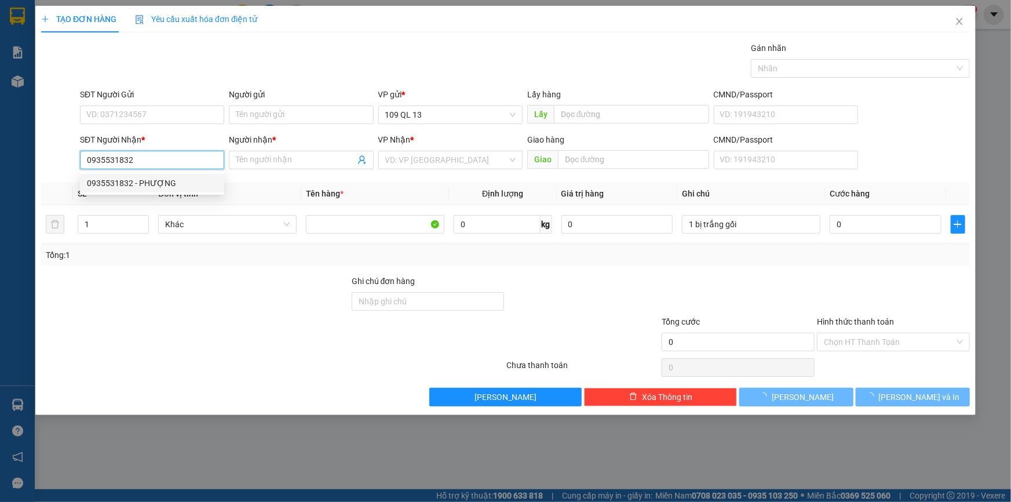
click at [180, 179] on div "0935531832 - PHƯỢNG" at bounding box center [152, 183] width 130 height 13
type input "PHƯỢNG"
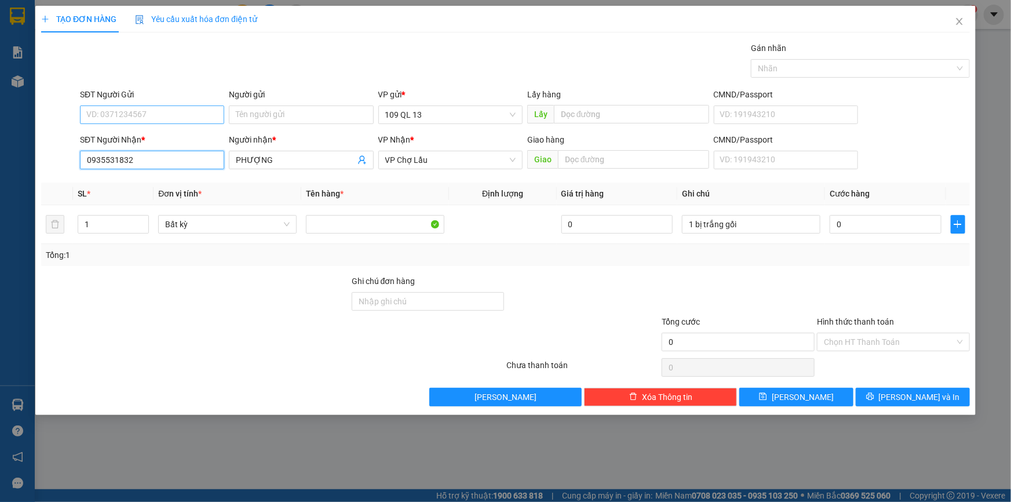
type input "0935531832"
click at [173, 116] on input "SĐT Người Gửi" at bounding box center [152, 114] width 144 height 19
click at [172, 132] on div "0909662965 - VIỆT" at bounding box center [152, 138] width 130 height 13
type input "0909662965"
type input "VIỆT"
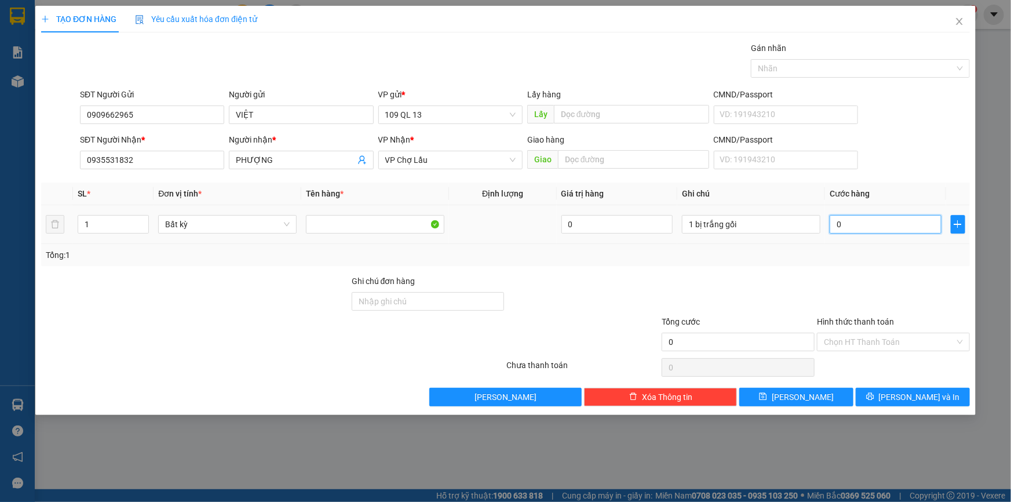
click at [895, 222] on input "0" at bounding box center [886, 224] width 112 height 19
type input "4"
type input "40"
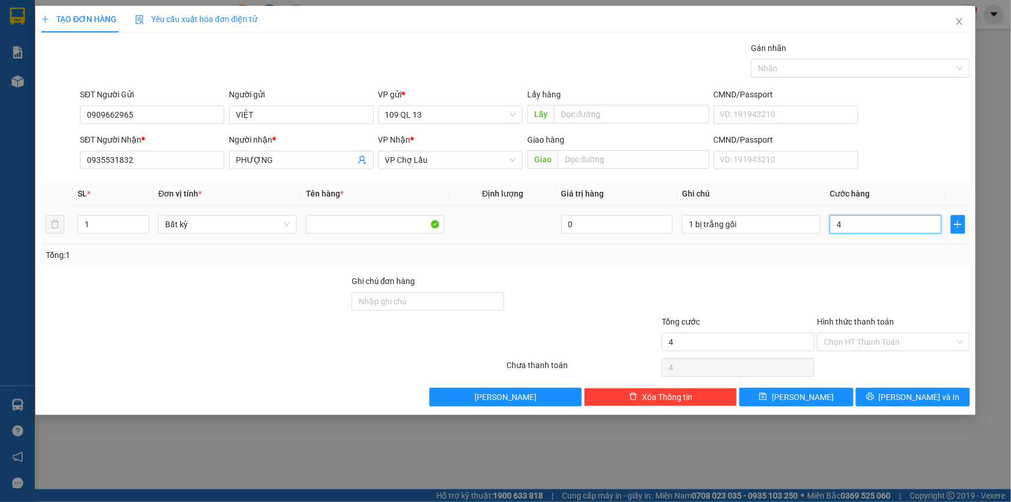
type input "40"
click at [912, 342] on input "Hình thức thanh toán" at bounding box center [889, 341] width 131 height 17
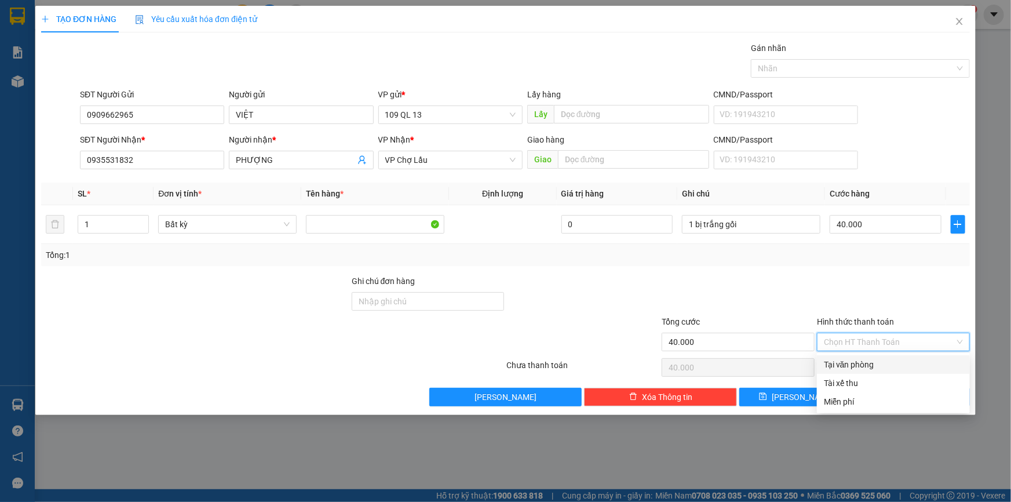
click at [906, 364] on div "Tại văn phòng" at bounding box center [893, 364] width 139 height 13
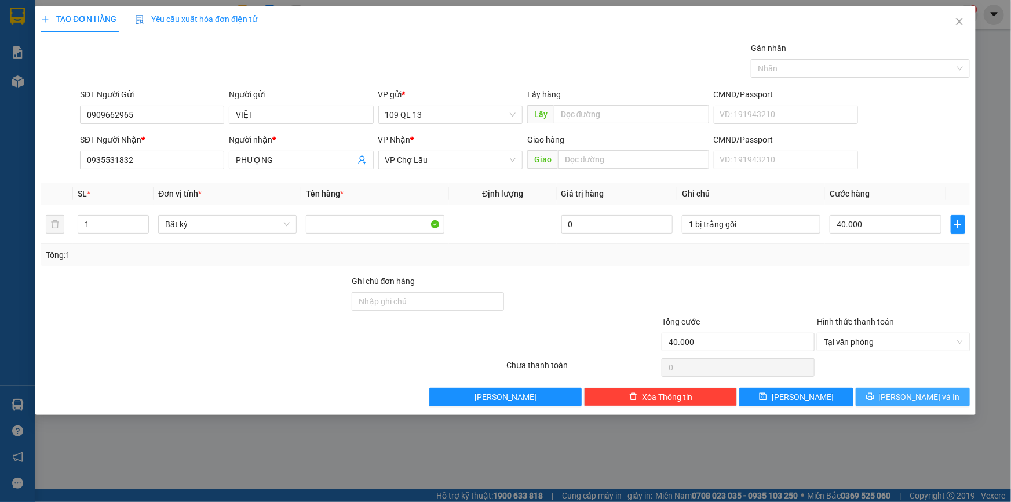
click at [917, 394] on span "[PERSON_NAME] và In" at bounding box center [919, 397] width 81 height 13
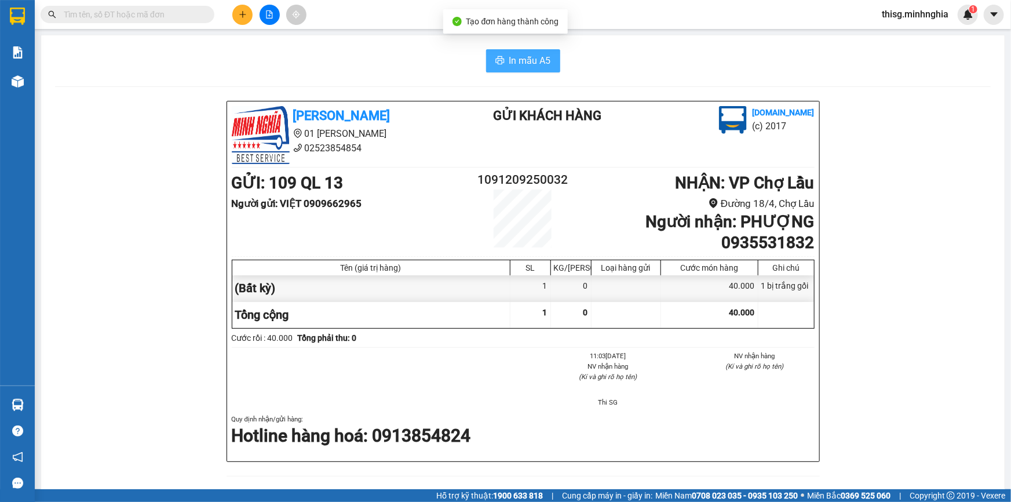
click at [525, 64] on span "In mẫu A5" at bounding box center [530, 60] width 42 height 14
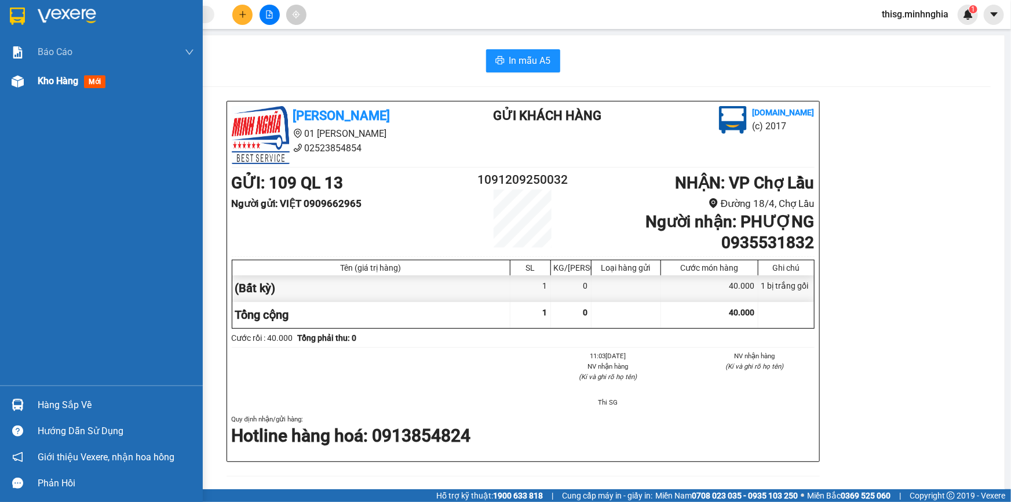
click at [55, 80] on span "Kho hàng" at bounding box center [58, 80] width 41 height 11
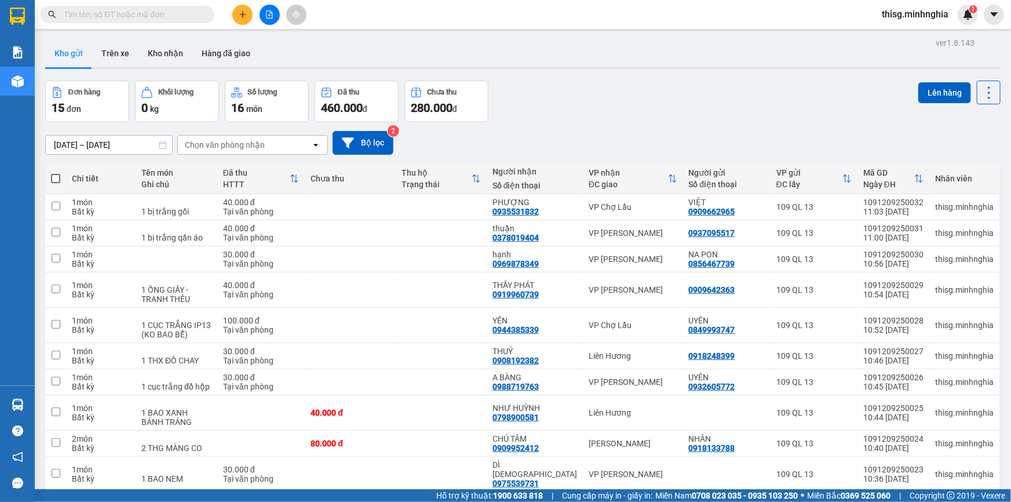
click at [53, 174] on span at bounding box center [55, 178] width 9 height 9
click at [56, 173] on input "checkbox" at bounding box center [56, 173] width 0 height 0
checkbox input "true"
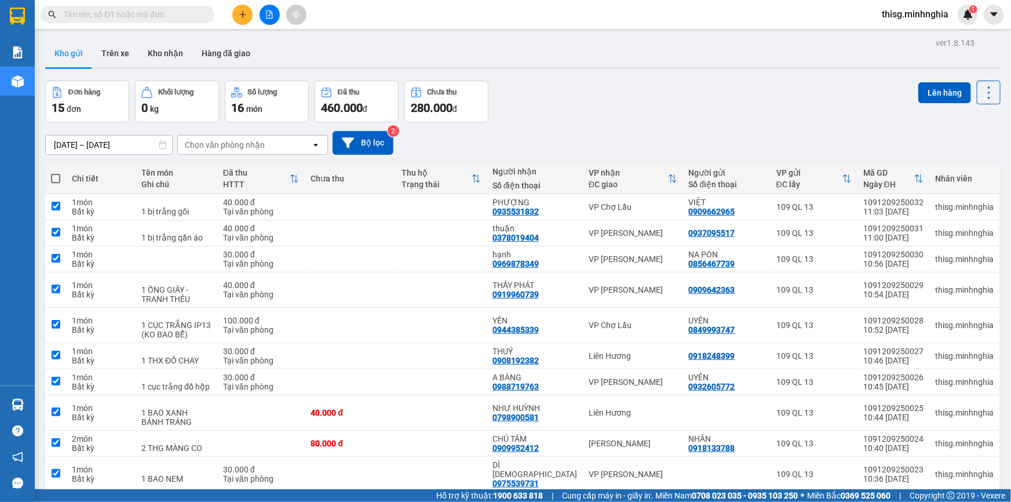
checkbox input "true"
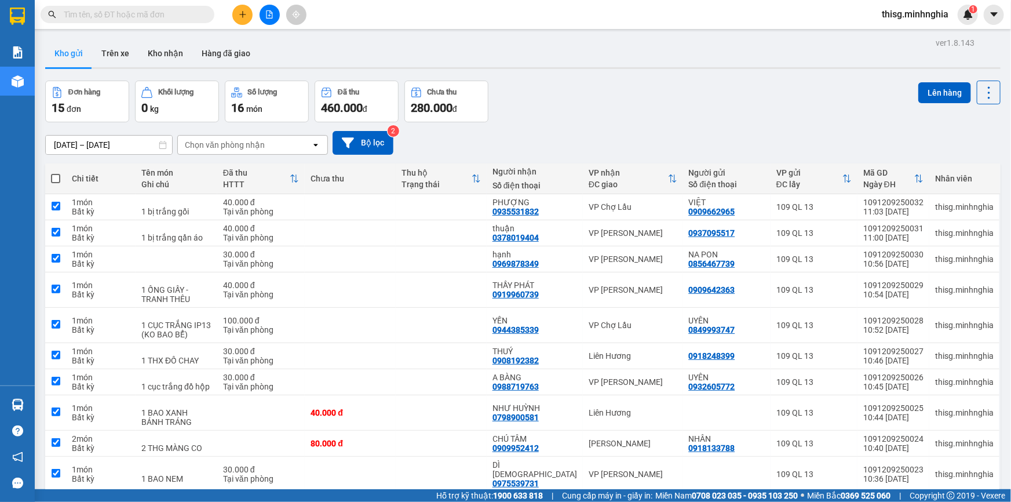
checkbox input "true"
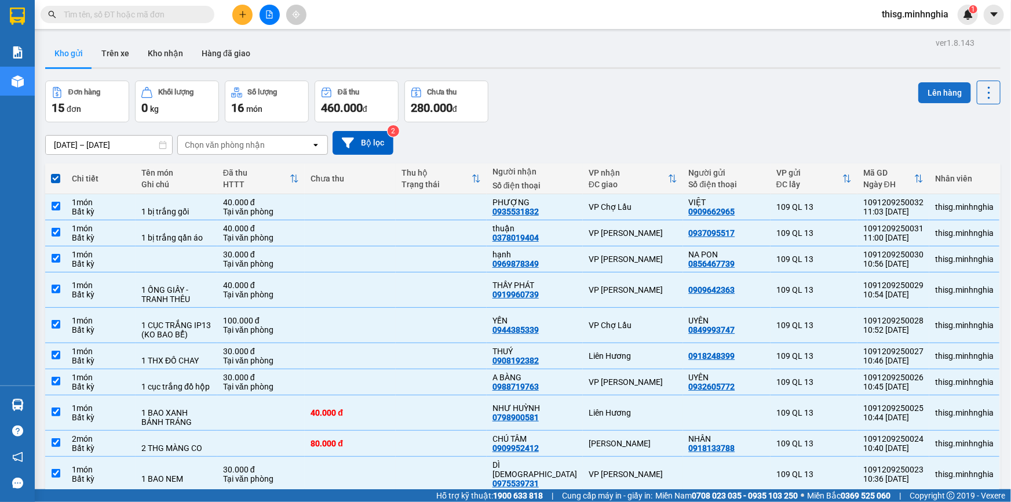
click at [936, 82] on button "Lên hàng" at bounding box center [944, 92] width 53 height 21
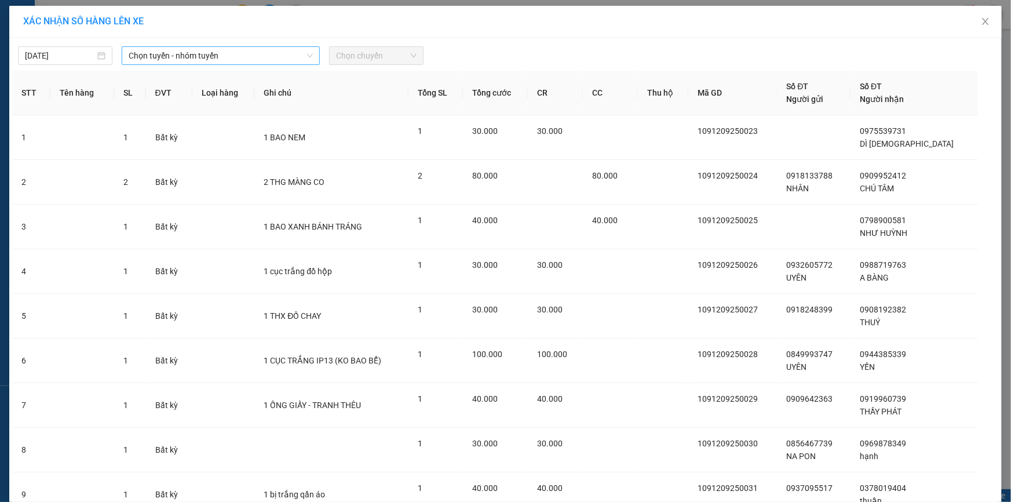
click at [196, 53] on span "Chọn tuyến - nhóm tuyến" at bounding box center [221, 55] width 184 height 17
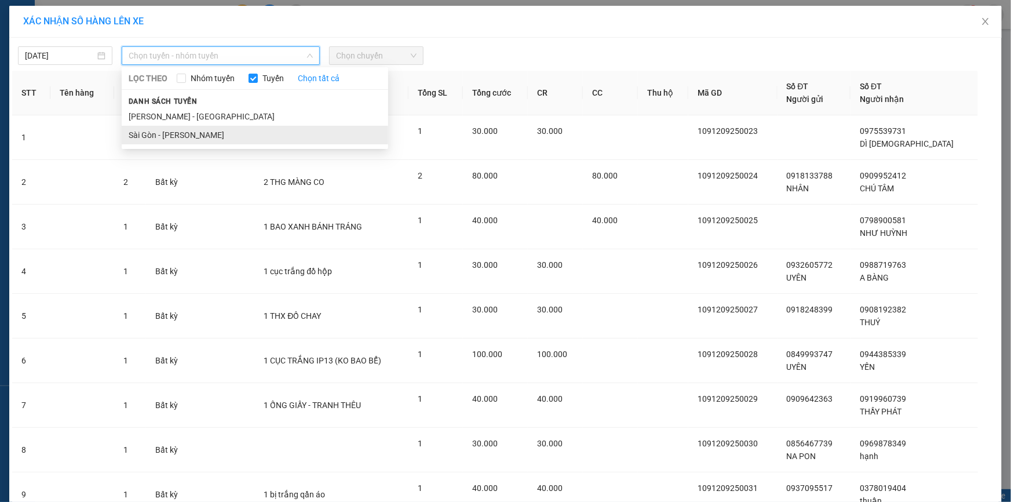
click at [203, 132] on li "Sài Gòn - [PERSON_NAME]" at bounding box center [255, 135] width 267 height 19
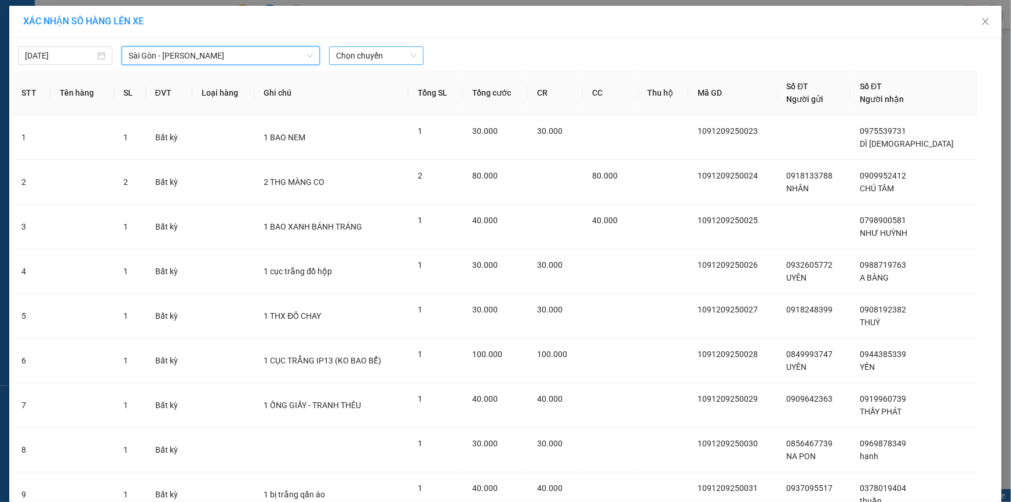
click at [383, 52] on span "Chọn chuyến" at bounding box center [376, 55] width 81 height 17
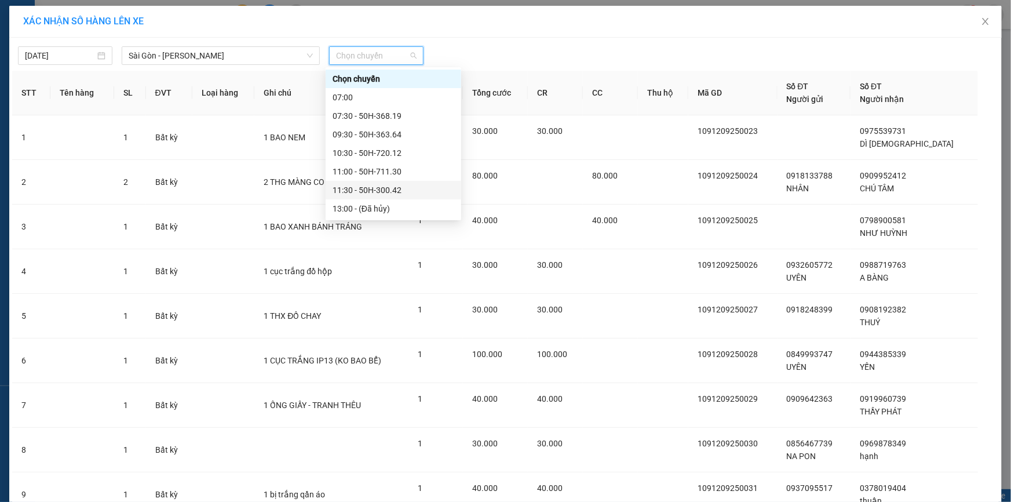
click at [379, 187] on div "11:30 - 50H-300.42" at bounding box center [394, 190] width 122 height 13
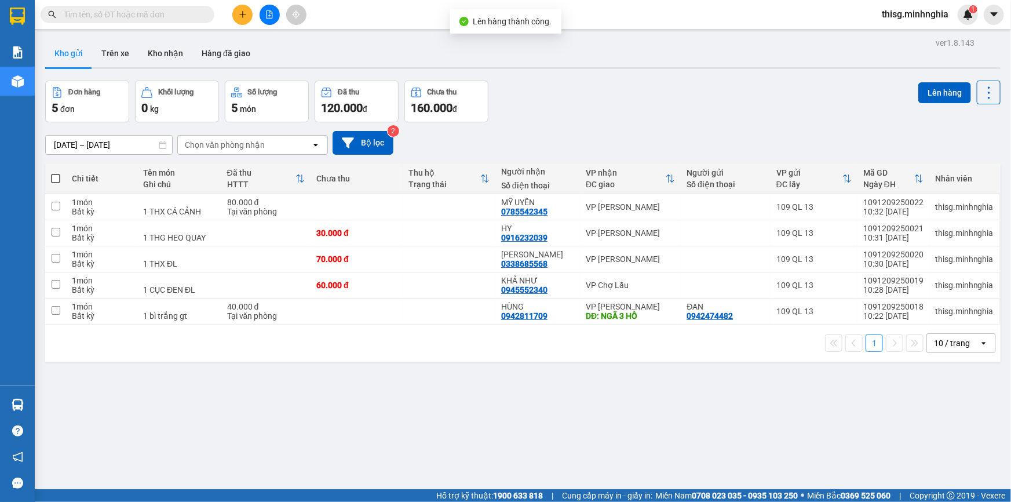
click at [48, 177] on th at bounding box center [55, 178] width 21 height 31
click at [55, 177] on span at bounding box center [55, 178] width 9 height 9
click at [56, 173] on input "checkbox" at bounding box center [56, 173] width 0 height 0
checkbox input "true"
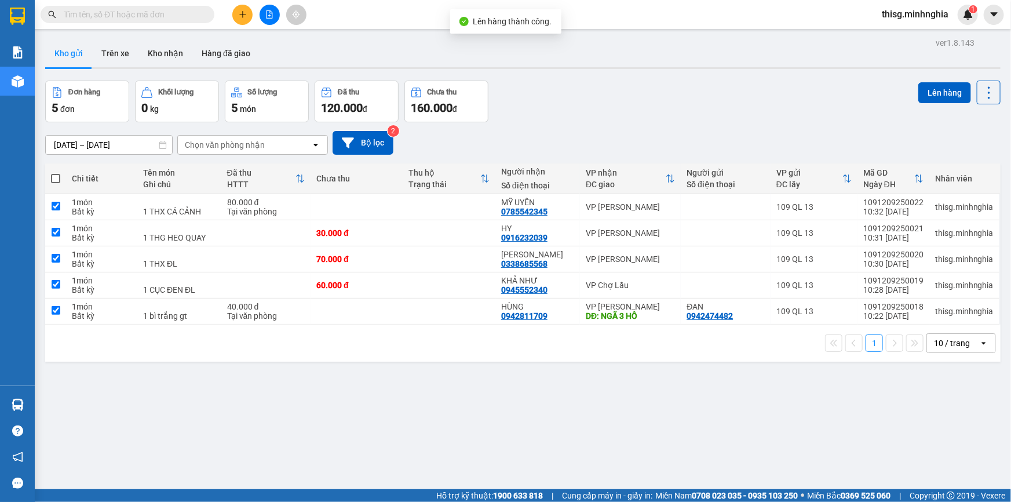
checkbox input "true"
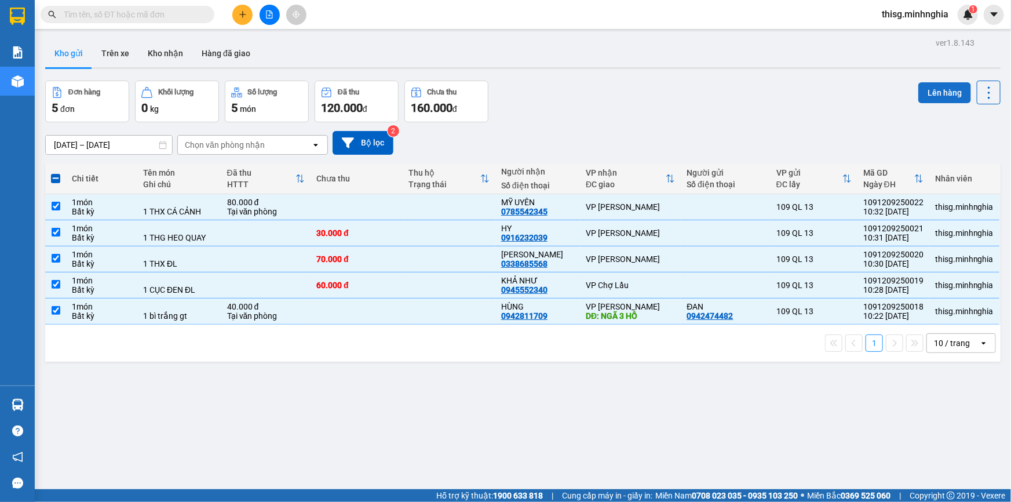
click at [946, 87] on button "Lên hàng" at bounding box center [944, 92] width 53 height 21
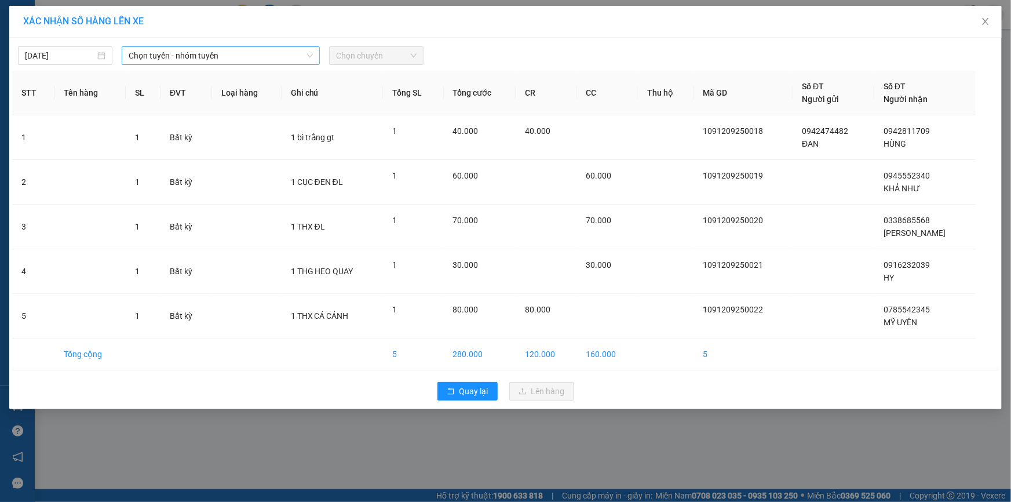
click at [245, 60] on span "Chọn tuyến - nhóm tuyến" at bounding box center [221, 55] width 184 height 17
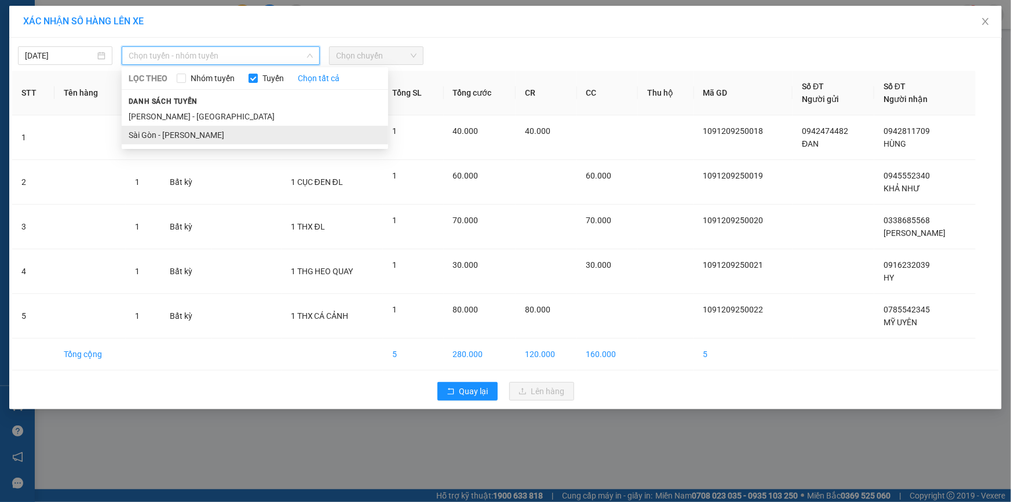
click at [233, 132] on li "Sài Gòn - [PERSON_NAME]" at bounding box center [255, 135] width 267 height 19
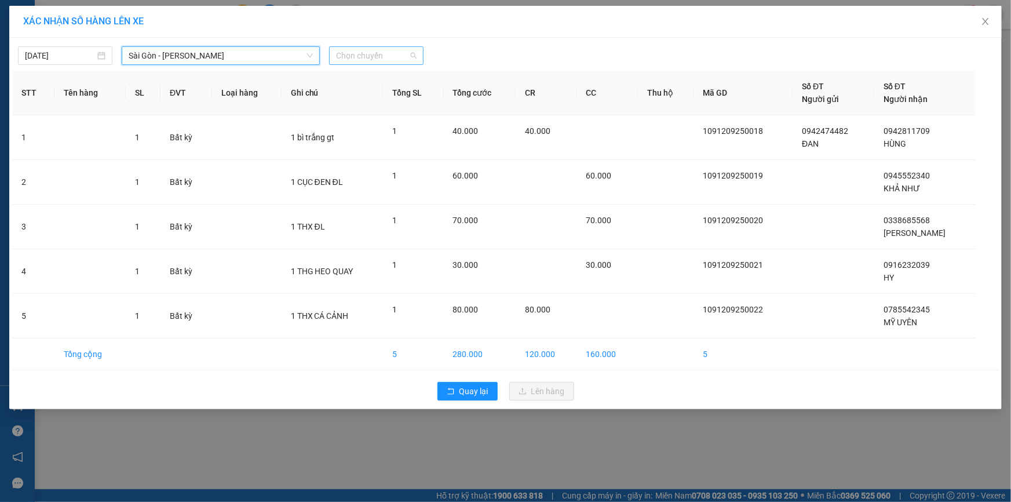
click at [361, 62] on span "Chọn chuyến" at bounding box center [376, 55] width 81 height 17
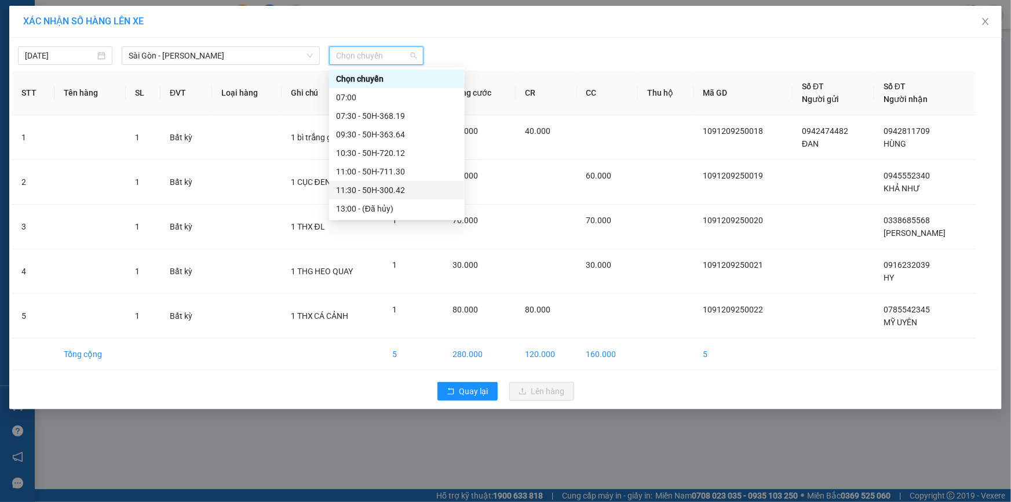
click at [366, 189] on div "11:30 - 50H-300.42" at bounding box center [397, 190] width 122 height 13
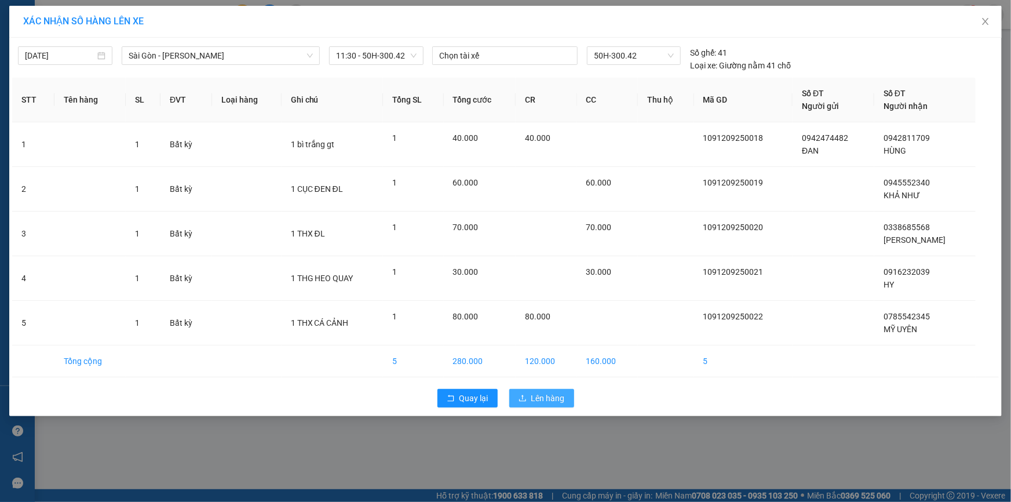
click at [559, 395] on span "Lên hàng" at bounding box center [548, 398] width 34 height 13
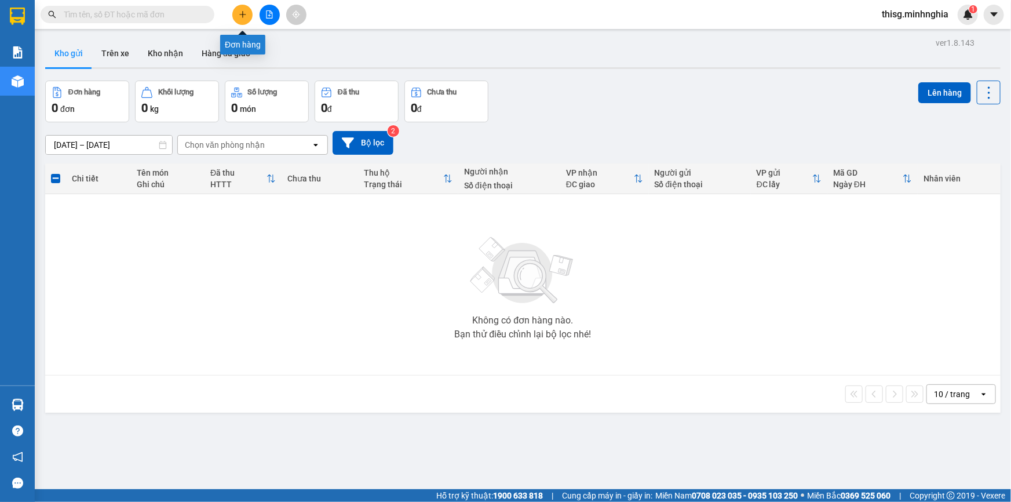
click at [242, 19] on button at bounding box center [242, 15] width 20 height 20
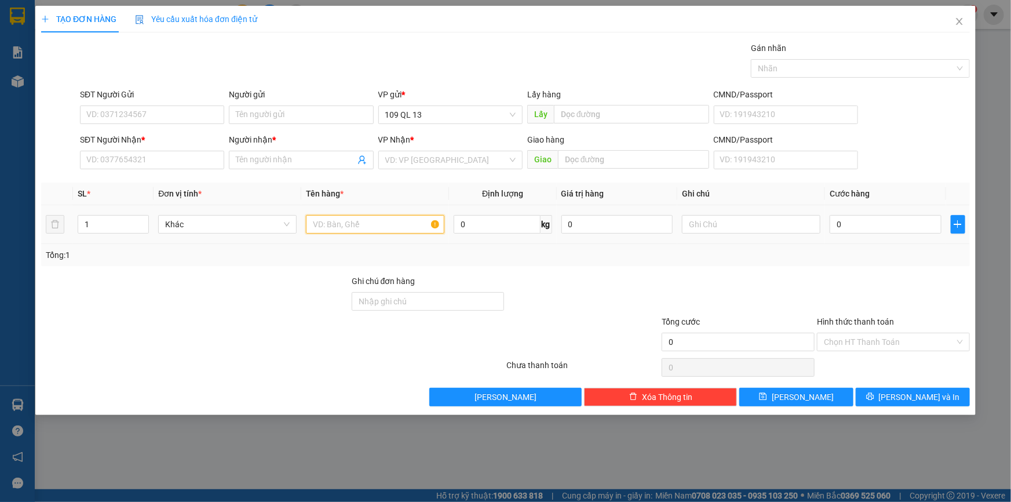
click at [341, 229] on input "text" at bounding box center [375, 224] width 138 height 19
click at [149, 158] on input "SĐT Người Nhận *" at bounding box center [152, 160] width 144 height 19
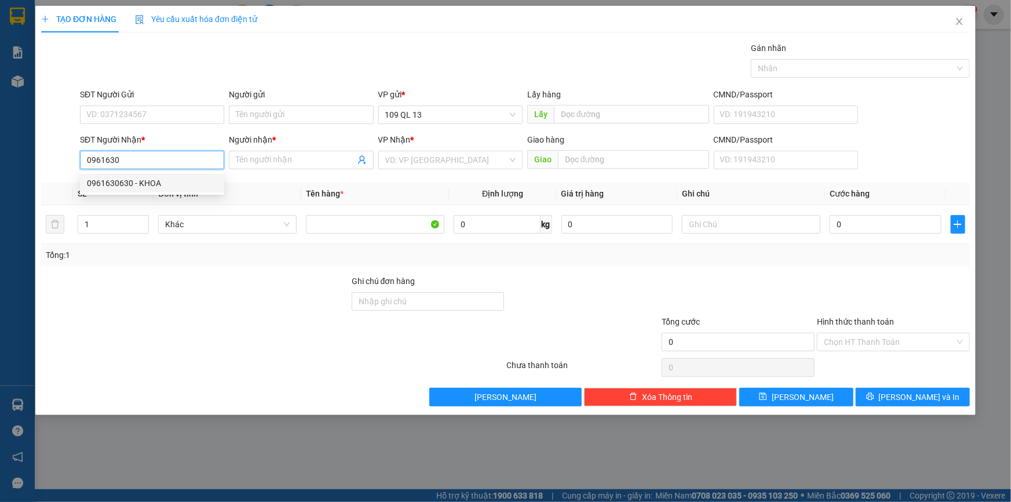
click at [188, 184] on div "0961630630 - KHOA" at bounding box center [152, 183] width 130 height 13
type input "0961630630"
type input "KHOA"
type input "0961630630"
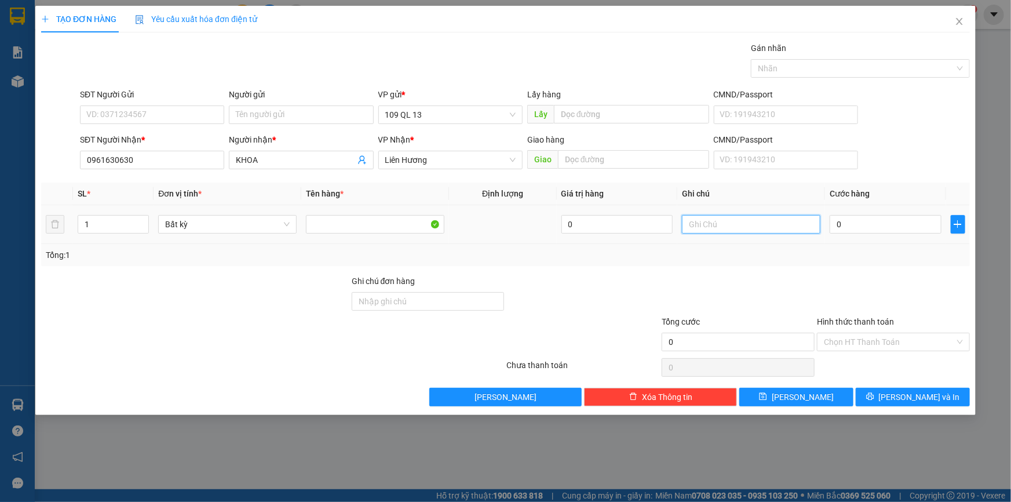
click at [790, 228] on input "text" at bounding box center [751, 224] width 138 height 19
type input "1 HG PHỤ KIỆN ĐT"
click at [921, 224] on input "0" at bounding box center [886, 224] width 112 height 19
type input "3"
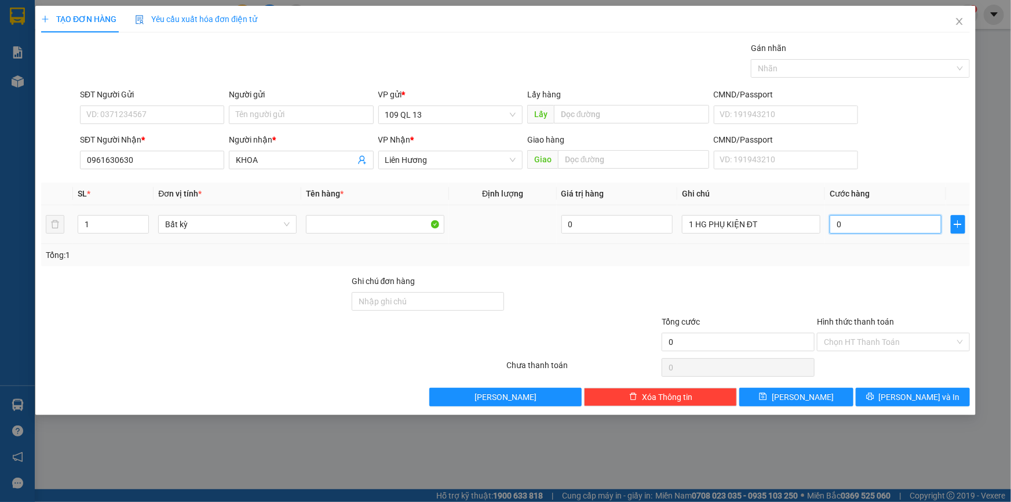
type input "3"
type input "30"
type input "3"
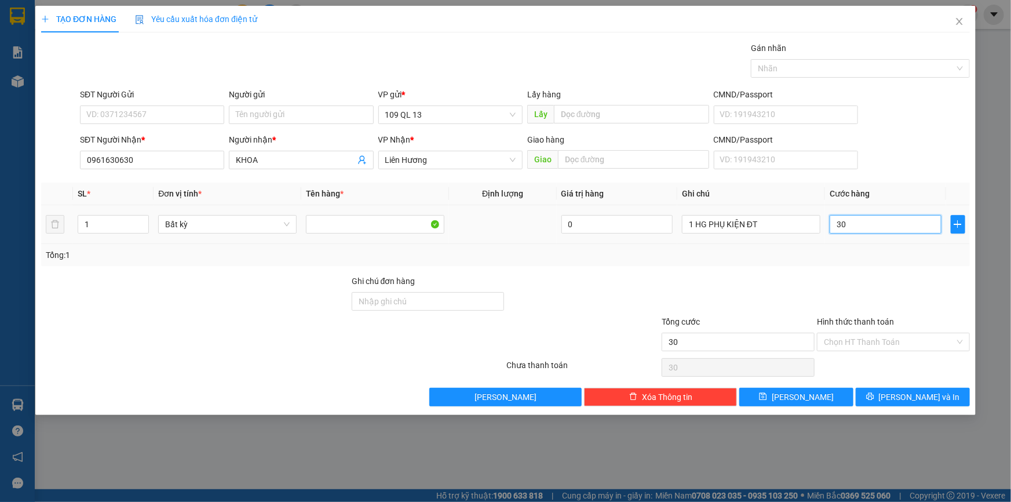
type input "3"
type input "0"
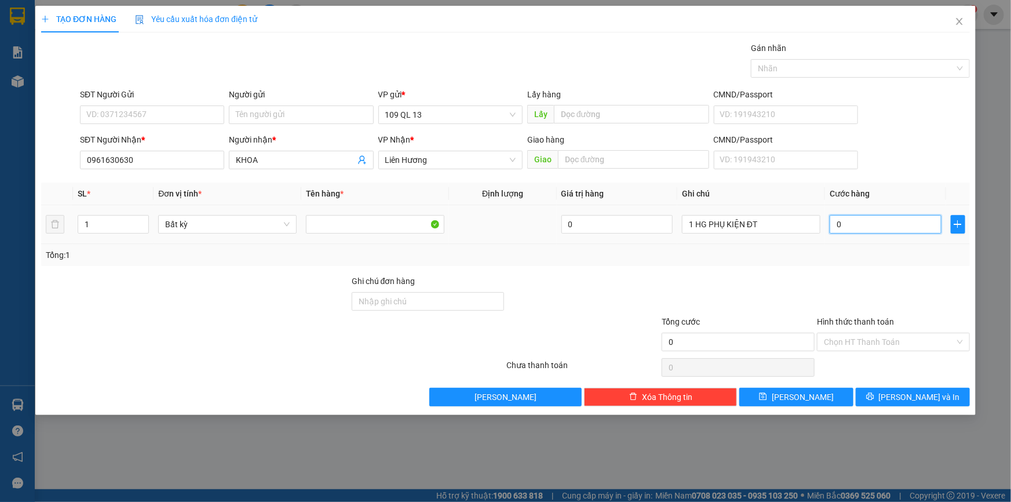
type input "04"
type input "4"
type input "040"
type input "40"
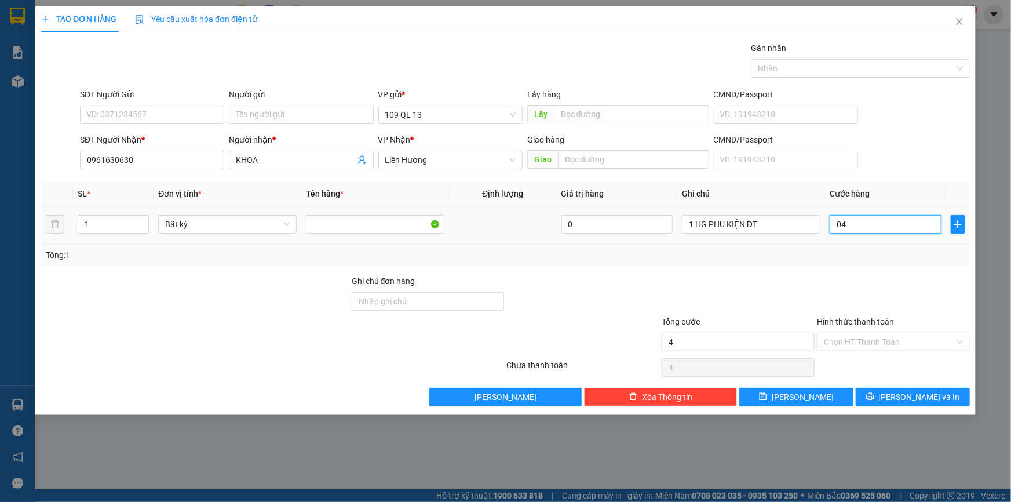
type input "40"
type input "40.000"
click at [914, 336] on input "Hình thức thanh toán" at bounding box center [889, 341] width 131 height 17
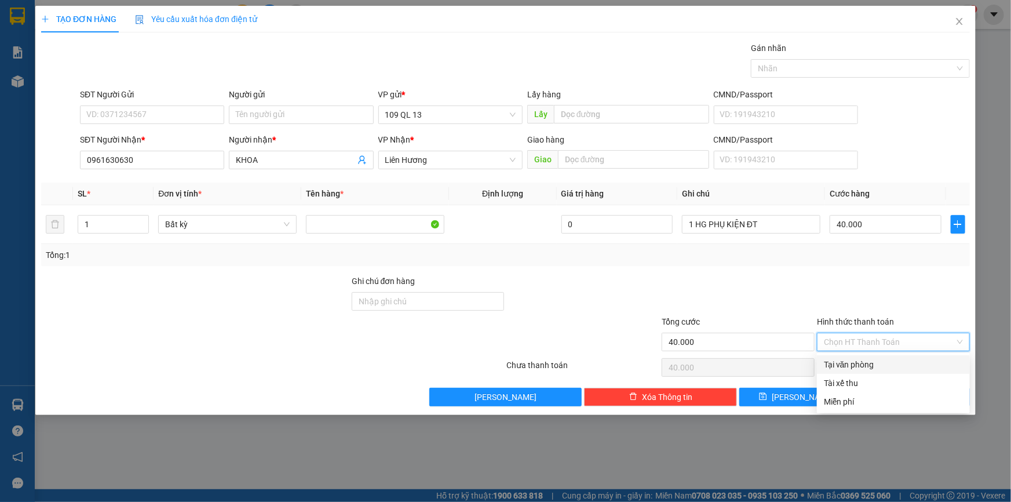
click at [913, 279] on div at bounding box center [893, 295] width 155 height 41
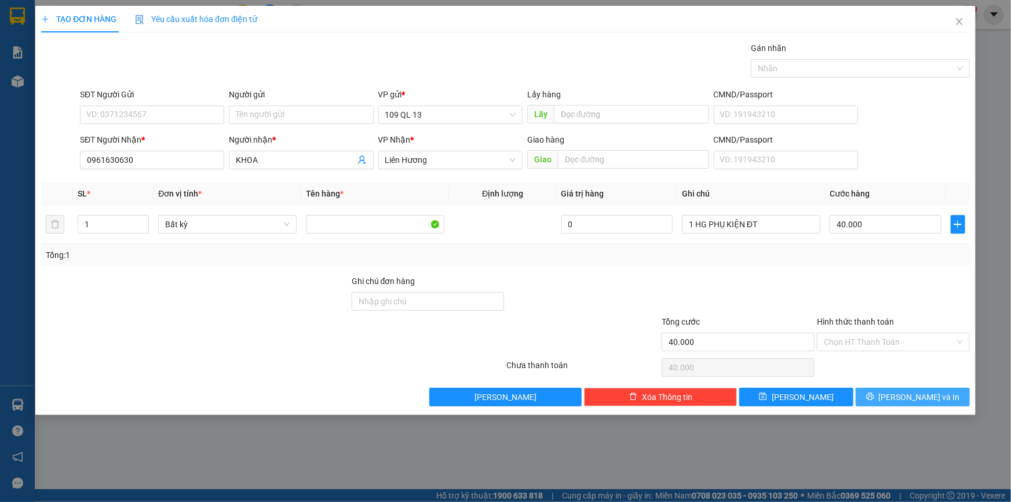
click at [913, 391] on span "[PERSON_NAME] và In" at bounding box center [919, 397] width 81 height 13
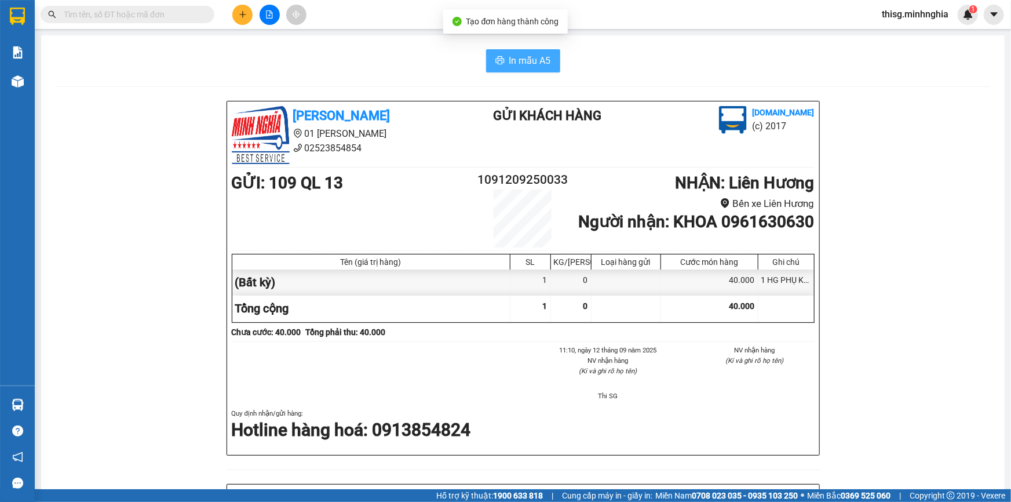
click at [503, 60] on button "In mẫu A5" at bounding box center [523, 60] width 74 height 23
click at [242, 16] on icon "plus" at bounding box center [242, 14] width 1 height 6
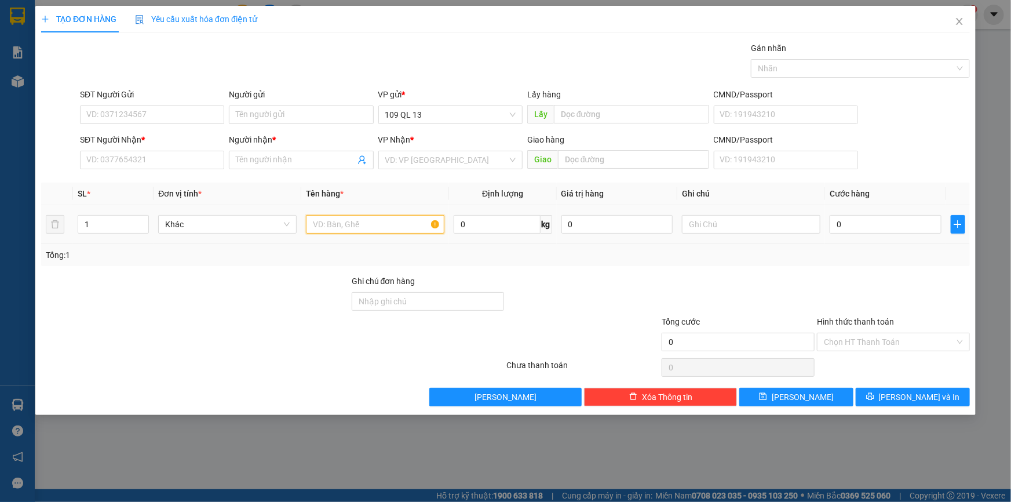
click at [383, 221] on input "text" at bounding box center [375, 224] width 138 height 19
click at [718, 227] on input "text" at bounding box center [751, 224] width 138 height 19
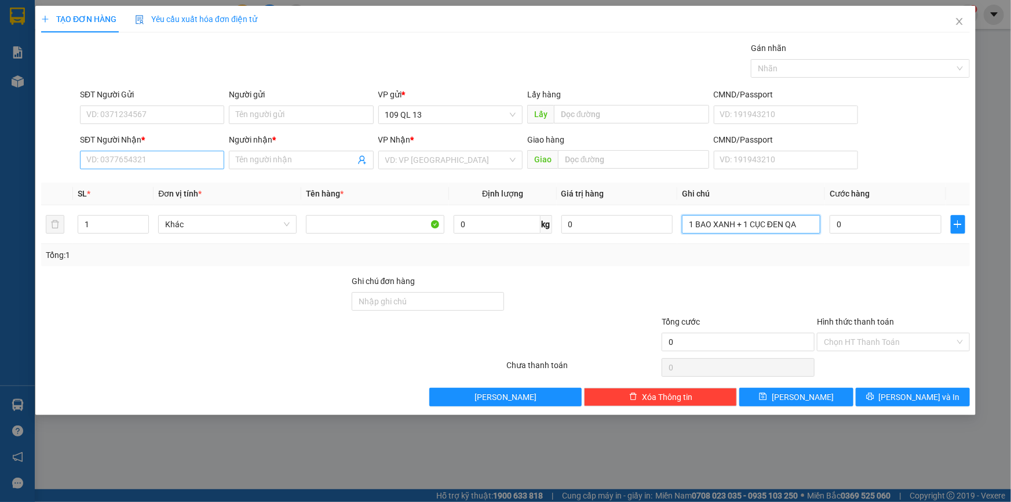
type input "1 BAO XANH + 1 CỤC ĐEN QA"
click at [127, 167] on input "SĐT Người Nhận *" at bounding box center [152, 160] width 144 height 19
click at [213, 162] on input "SĐT Người Nhận *" at bounding box center [152, 160] width 144 height 19
click at [258, 154] on input "Người nhận *" at bounding box center [295, 160] width 119 height 13
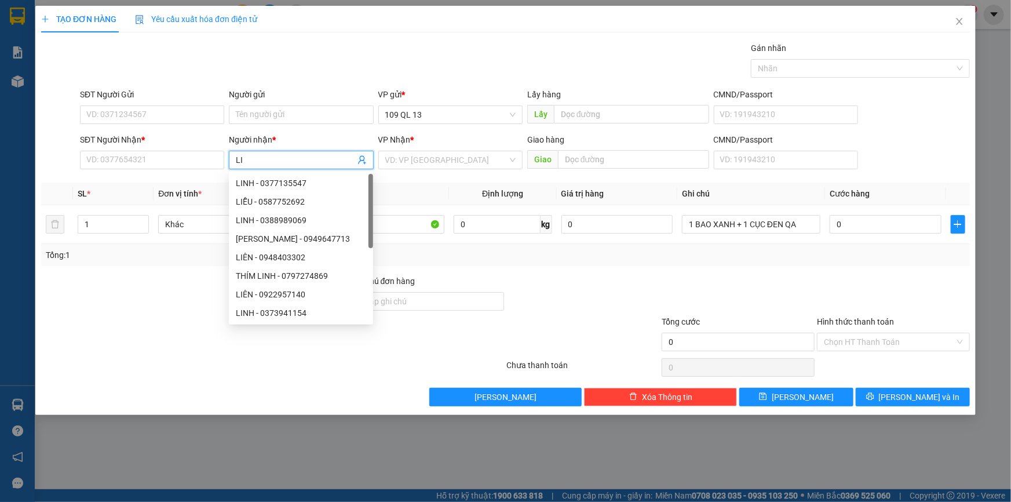
type input "L"
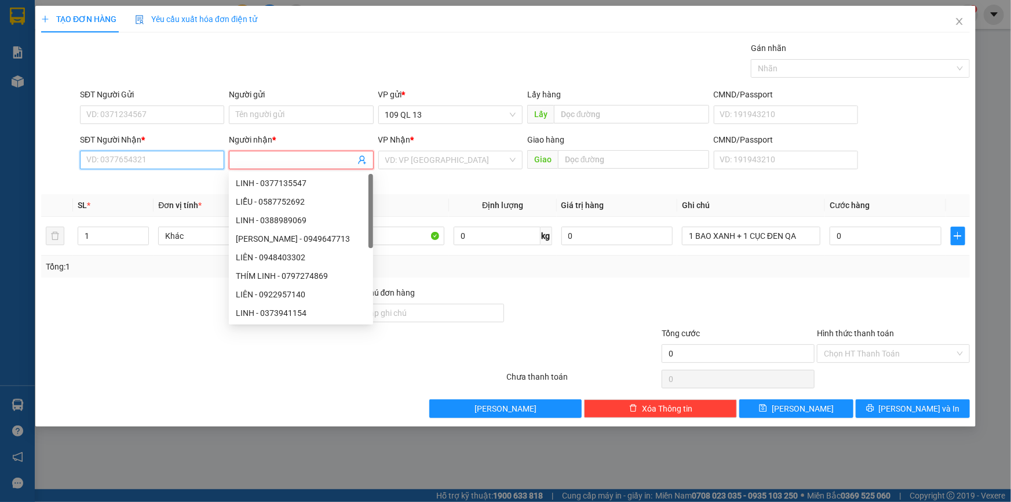
click at [191, 165] on input "SĐT Người Nhận *" at bounding box center [152, 160] width 144 height 19
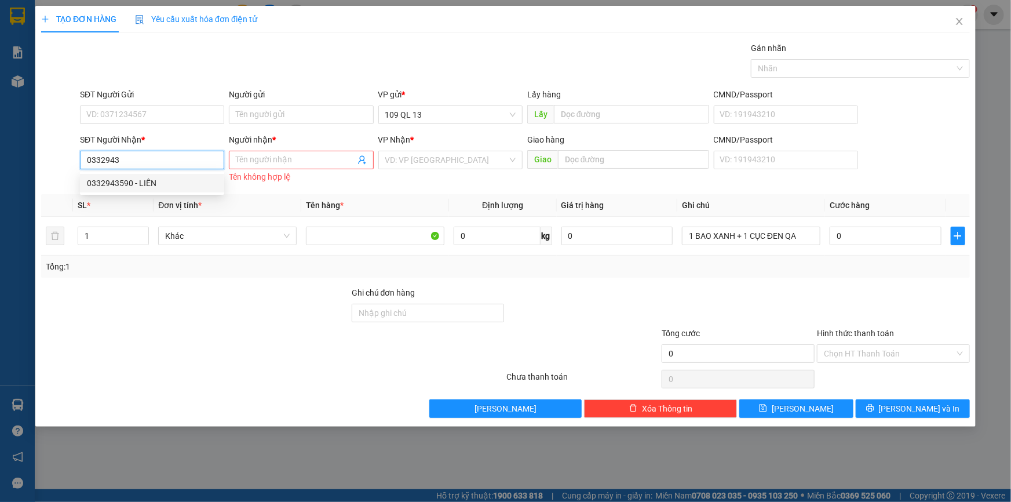
click at [188, 181] on div "0332943590 - LIÊN" at bounding box center [152, 183] width 130 height 13
type input "0332943590"
type input "LIÊN"
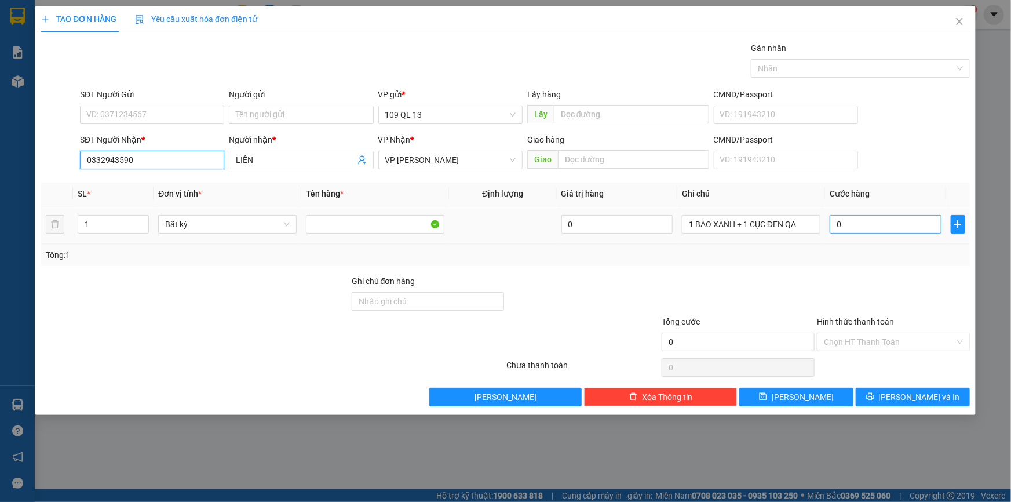
type input "0332943590"
click at [889, 221] on input "0" at bounding box center [886, 224] width 112 height 19
type input "1"
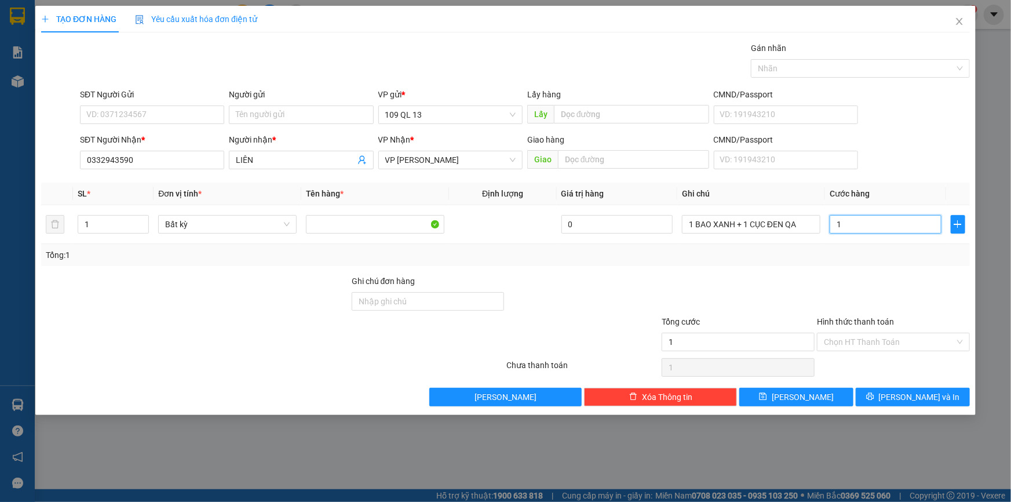
type input "18"
type input "180"
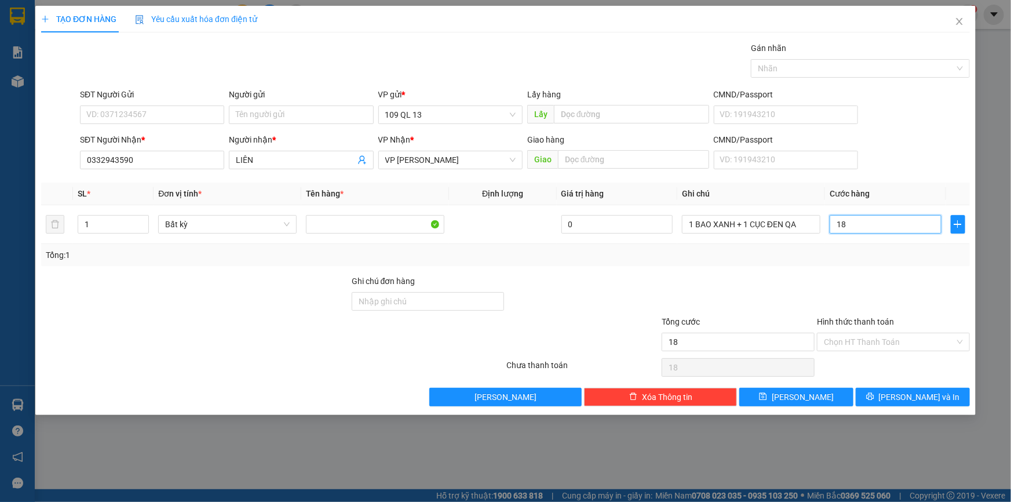
type input "180"
click at [933, 393] on span "[PERSON_NAME] và In" at bounding box center [919, 397] width 81 height 13
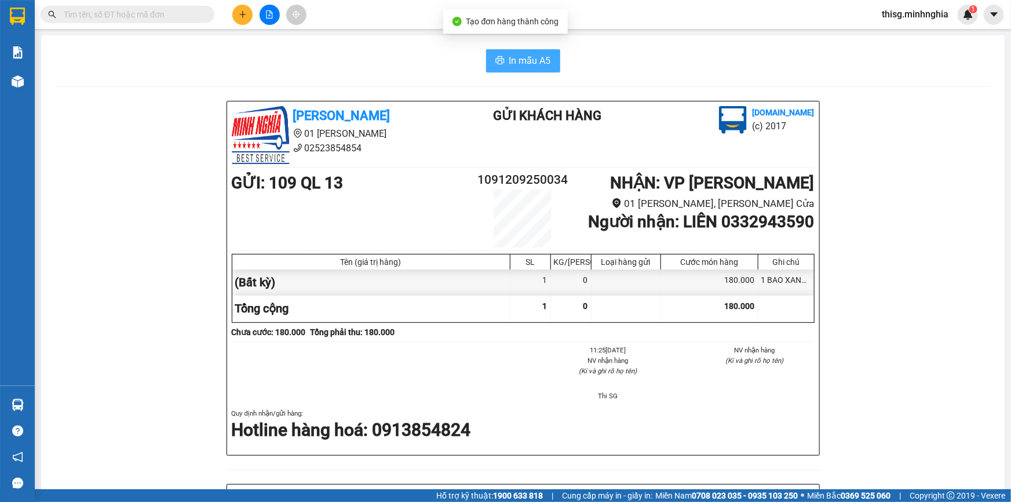
click at [539, 60] on span "In mẫu A5" at bounding box center [530, 60] width 42 height 14
click at [417, 201] on div "GỬI : 109 QL 13 1091209250034 NHẬN : VP [PERSON_NAME] 01 [PERSON_NAME], [PERSON…" at bounding box center [523, 208] width 583 height 77
click at [134, 12] on input "text" at bounding box center [132, 14] width 137 height 13
click at [152, 10] on input "text" at bounding box center [132, 14] width 137 height 13
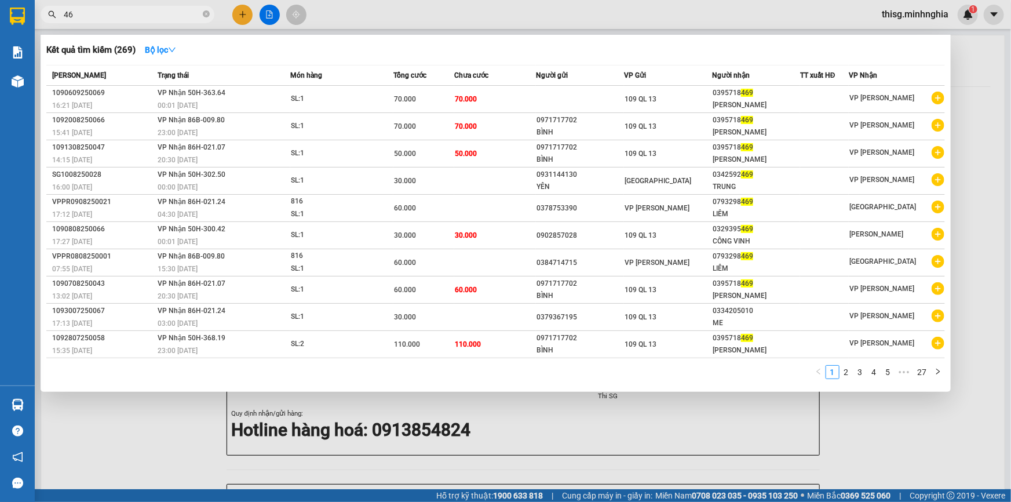
type input "4"
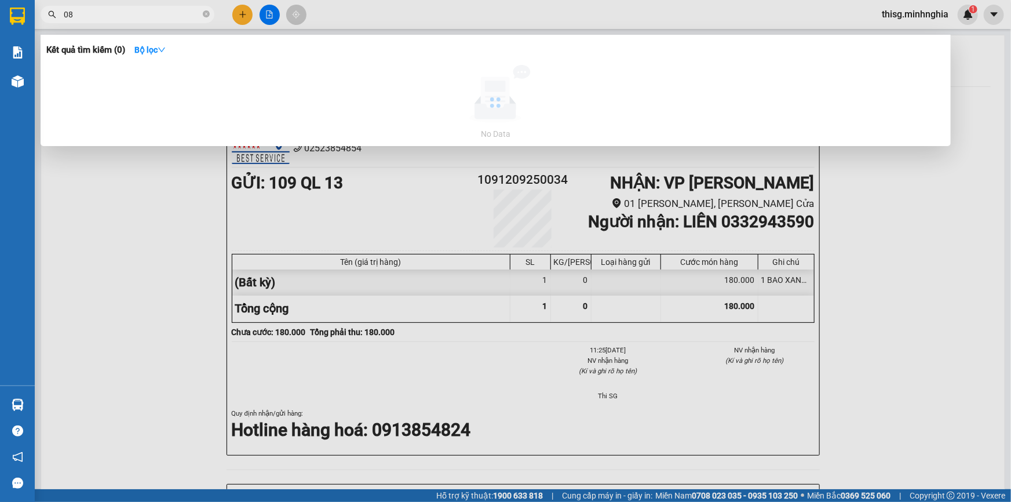
type input "0"
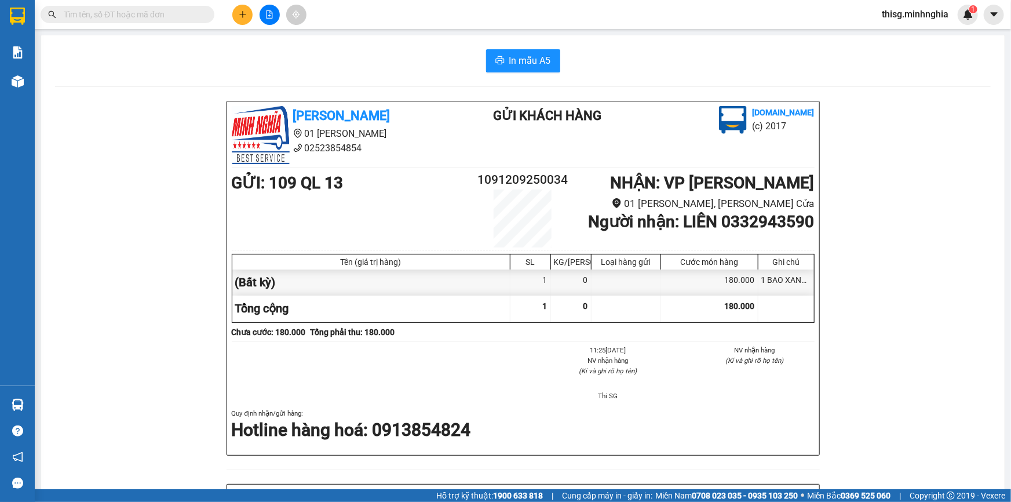
click at [164, 12] on input "text" at bounding box center [132, 14] width 137 height 13
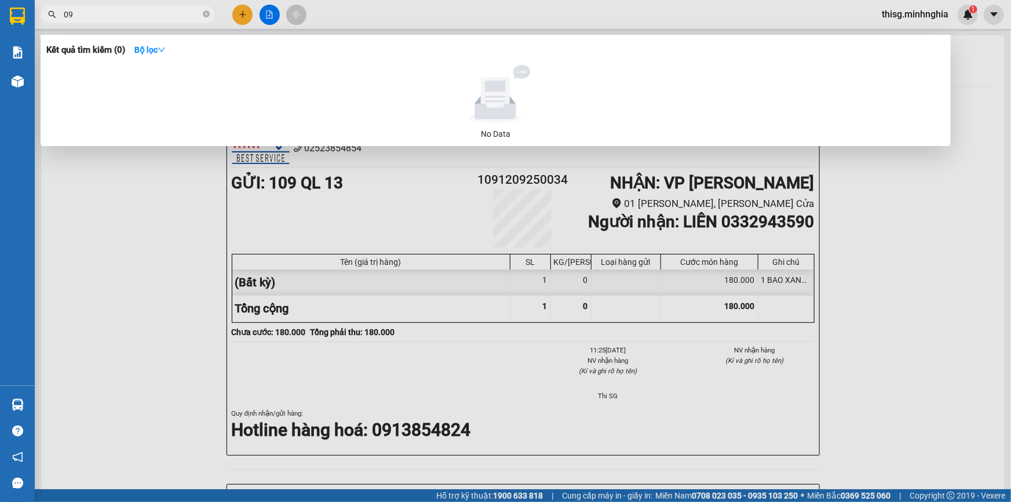
type input "0"
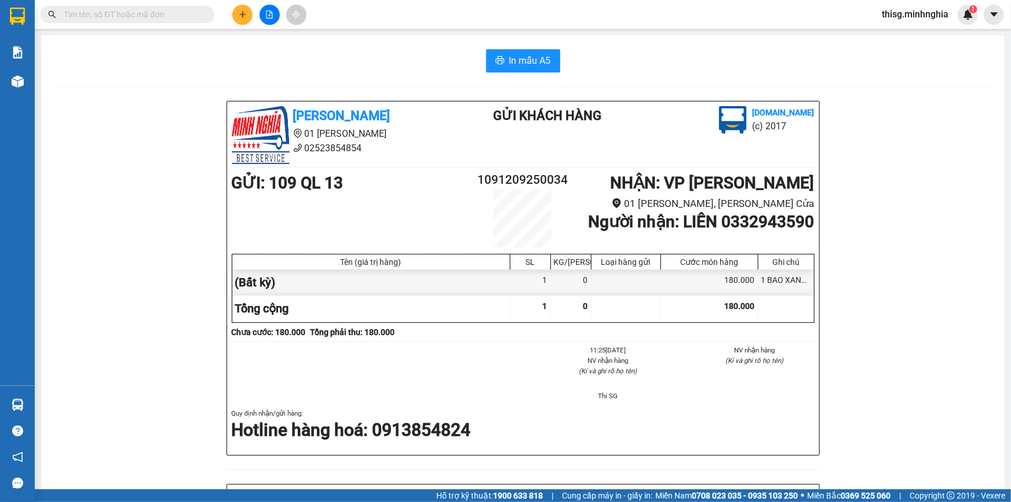
click at [132, 101] on div "[PERSON_NAME] 01 Đinh Tiên Hoàng 02523854854 Gửi khách hàng [DOMAIN_NAME] (c) 2…" at bounding box center [523, 497] width 936 height 793
click at [238, 15] on button at bounding box center [242, 15] width 20 height 20
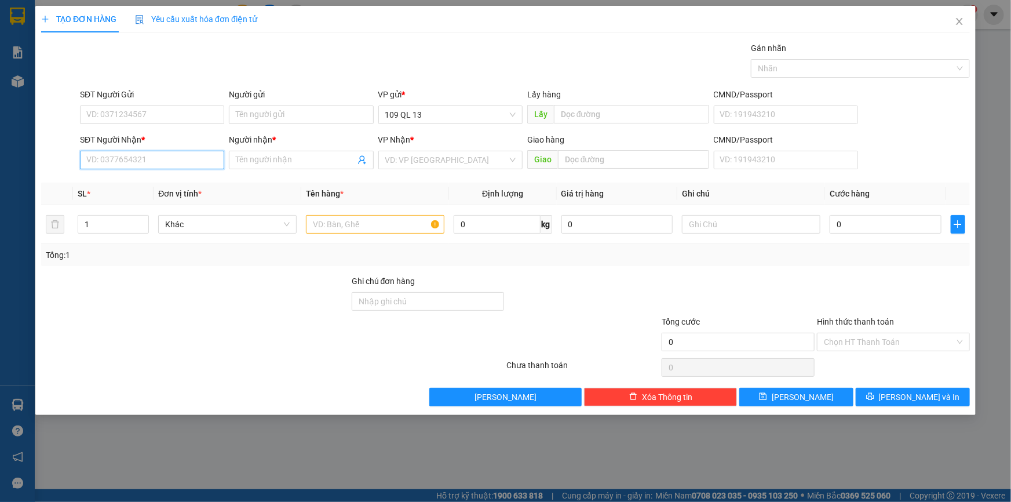
click at [179, 161] on input "SĐT Người Nhận *" at bounding box center [152, 160] width 144 height 19
type input "0911298473"
click at [179, 162] on input "0911298473" at bounding box center [152, 160] width 144 height 19
click at [169, 183] on div "0911298473 - HÙNG" at bounding box center [152, 183] width 130 height 13
type input "HÙNG"
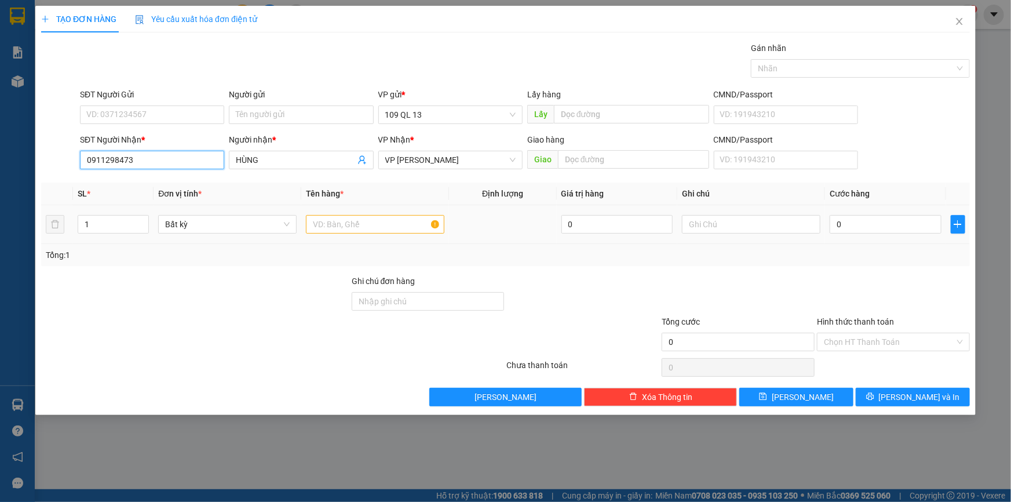
type input "0911298473"
click at [366, 227] on input "text" at bounding box center [375, 224] width 138 height 19
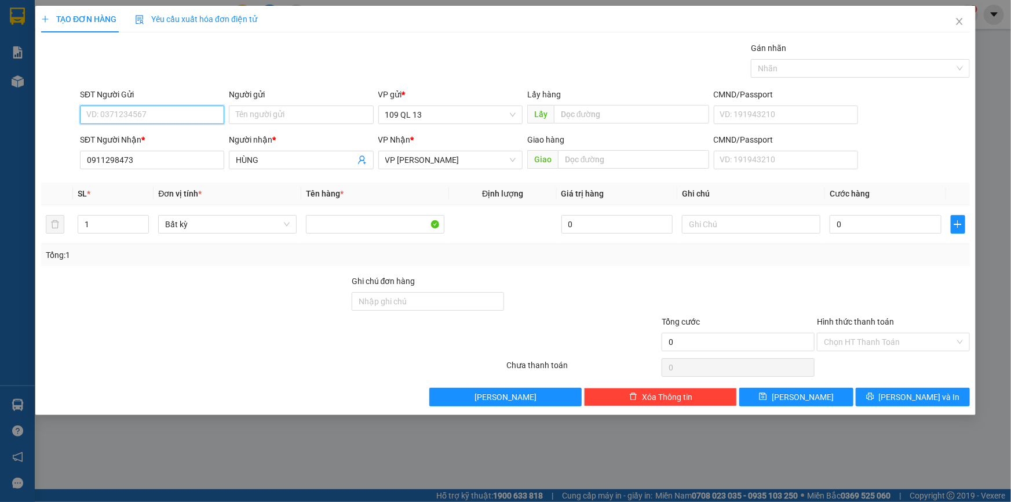
click at [198, 113] on input "SĐT Người Gửi" at bounding box center [152, 114] width 144 height 19
click at [191, 132] on div "0775984134" at bounding box center [152, 138] width 130 height 13
type input "0775984134"
click at [649, 166] on input "text" at bounding box center [633, 159] width 151 height 19
click at [874, 228] on input "0" at bounding box center [886, 224] width 112 height 19
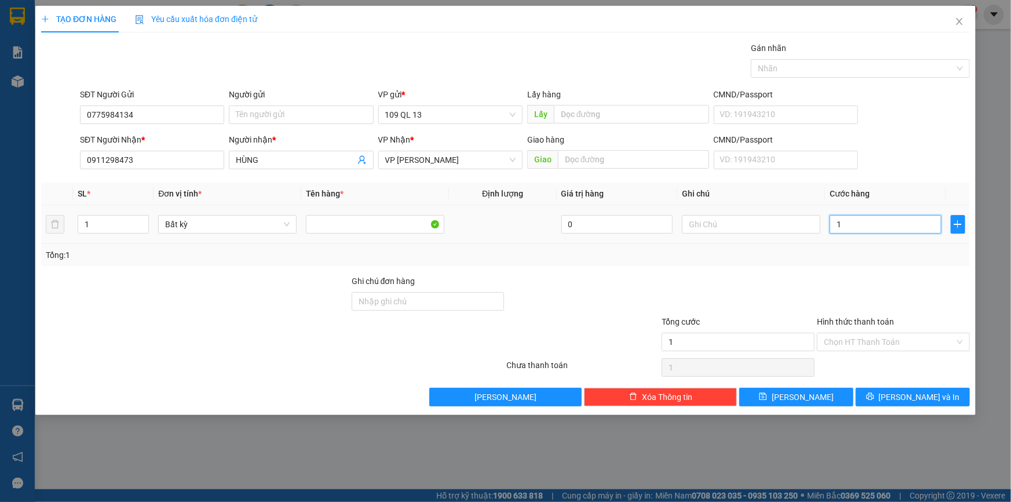
type input "1"
type input "14"
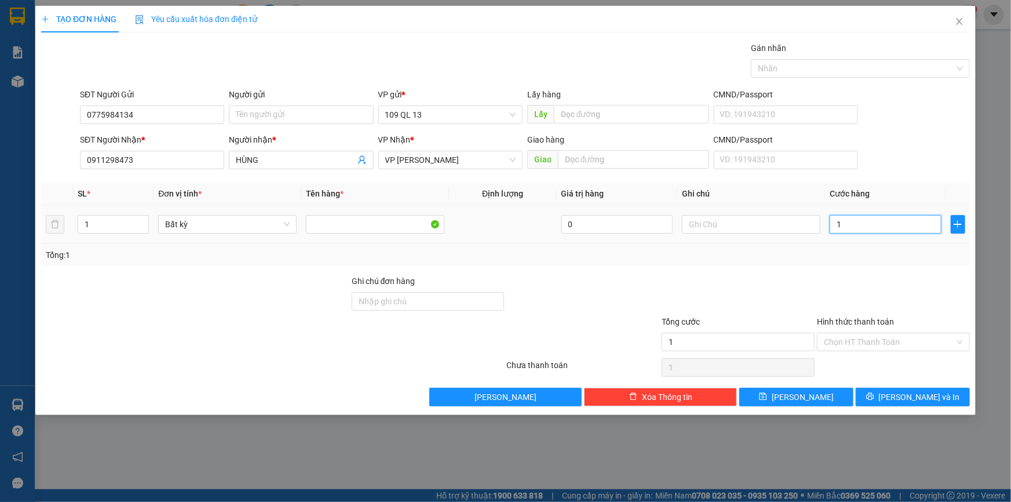
type input "14"
type input "140"
click at [924, 396] on span "[PERSON_NAME] và In" at bounding box center [919, 397] width 81 height 13
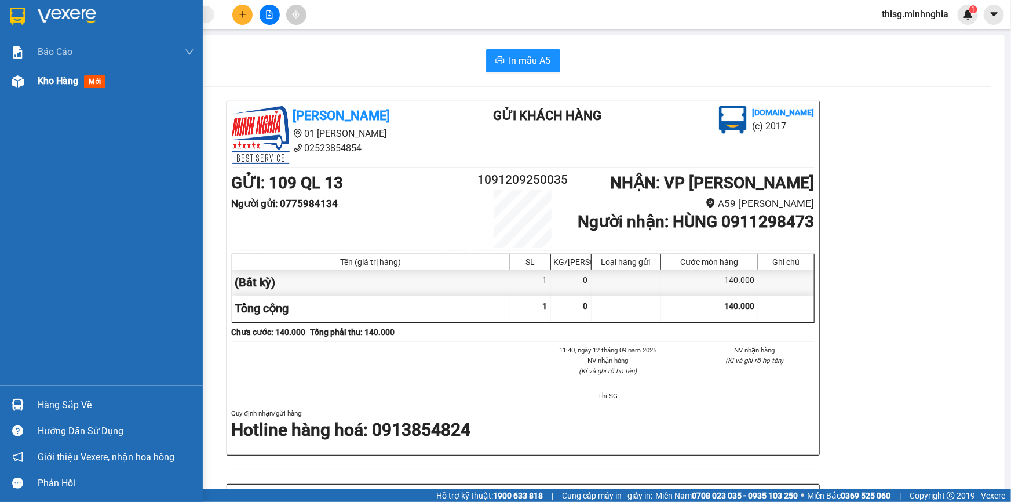
click at [45, 76] on span "Kho hàng" at bounding box center [58, 80] width 41 height 11
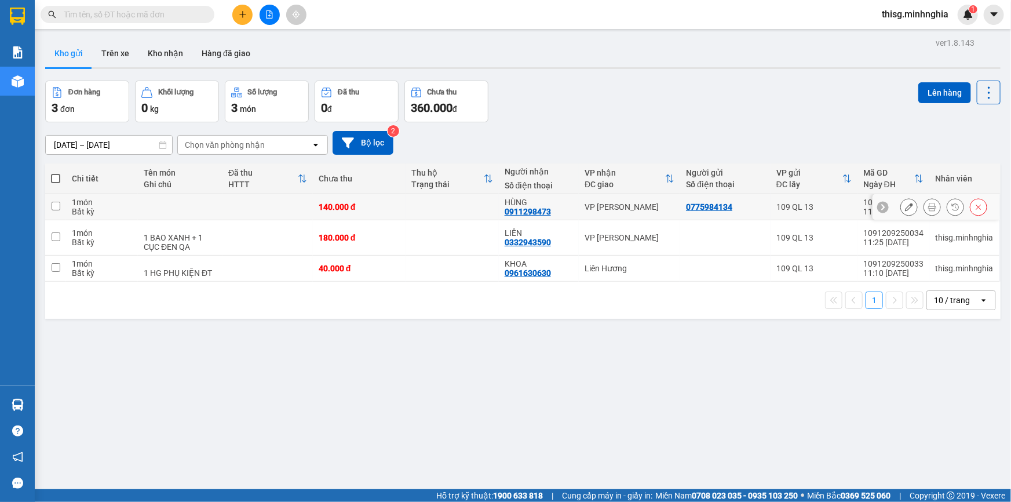
click at [905, 205] on icon at bounding box center [909, 207] width 8 height 8
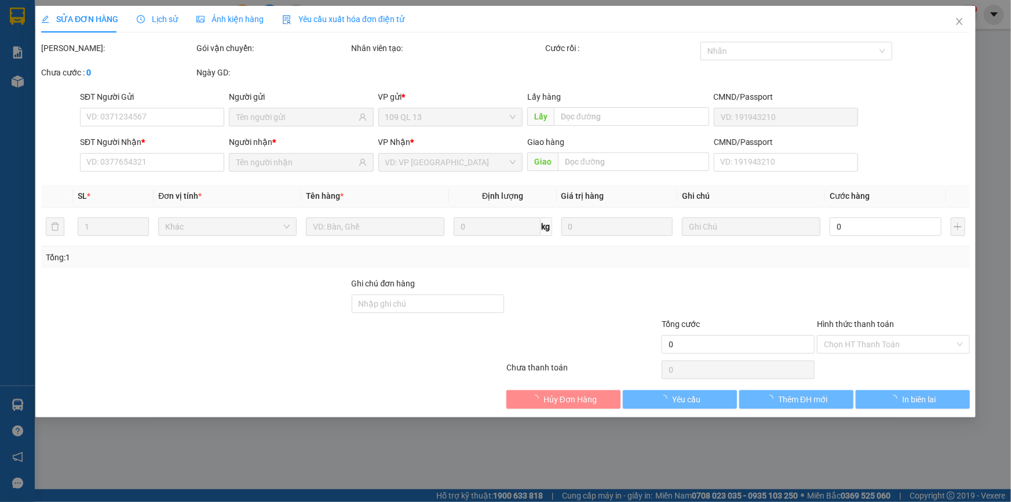
type input "0775984134"
type input "0911298473"
type input "140.000"
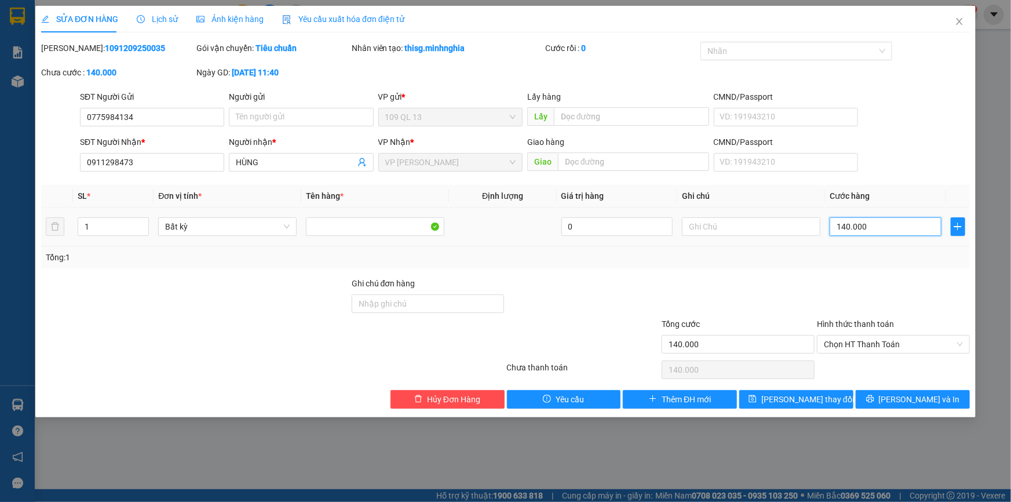
click at [878, 224] on input "140.000" at bounding box center [886, 226] width 112 height 19
type input "0"
type input "1"
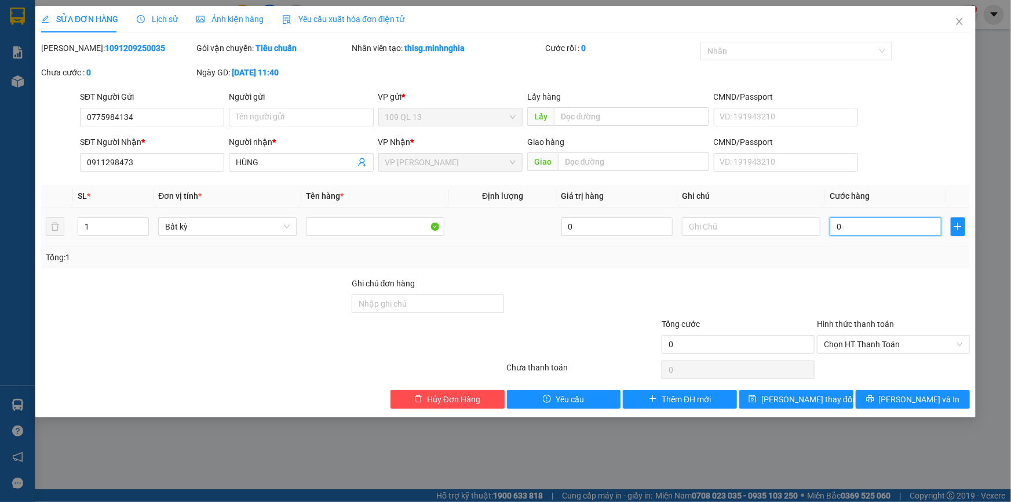
type input "1"
type input "01"
type input "15"
type input "0.150"
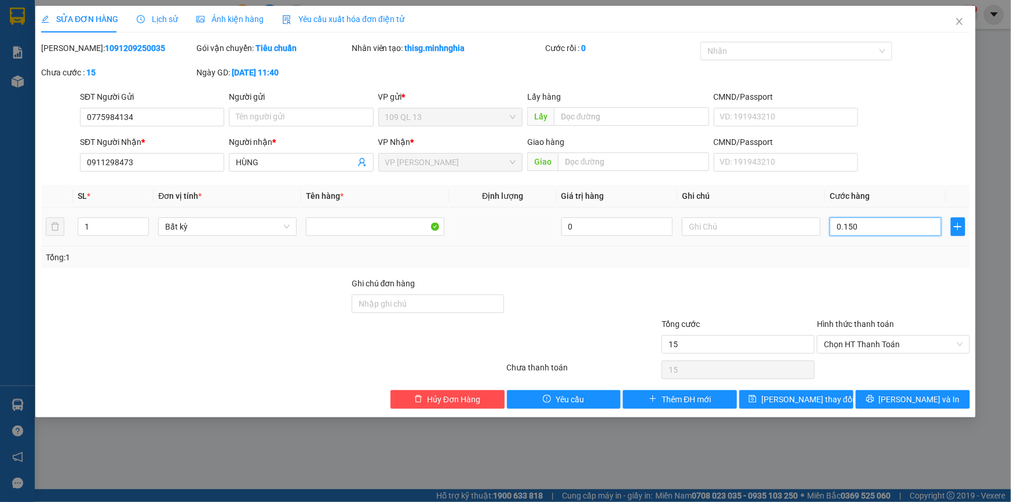
type input "150"
click at [913, 281] on div at bounding box center [893, 297] width 155 height 41
click at [928, 396] on span "[PERSON_NAME] và In" at bounding box center [919, 399] width 81 height 13
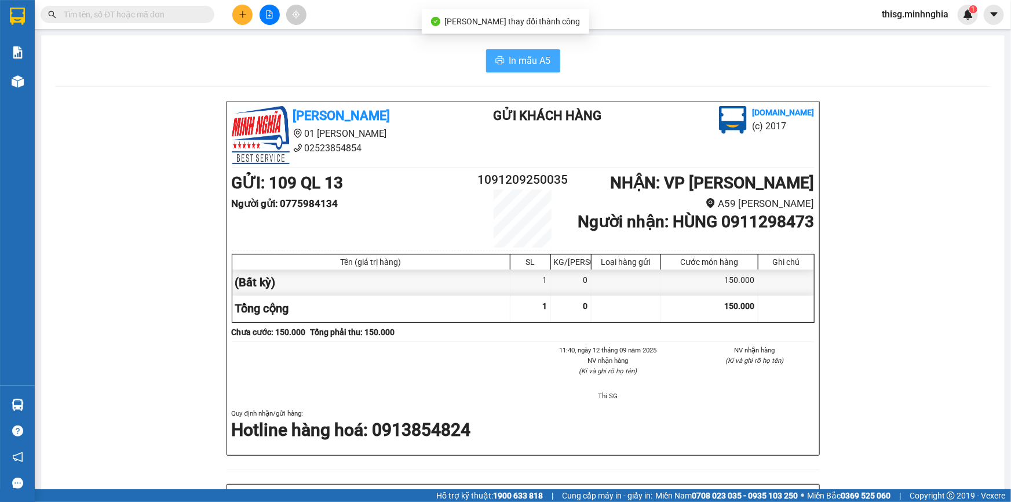
click at [534, 61] on span "In mẫu A5" at bounding box center [530, 60] width 42 height 14
click at [304, 52] on div "In mẫu A5" at bounding box center [523, 60] width 936 height 23
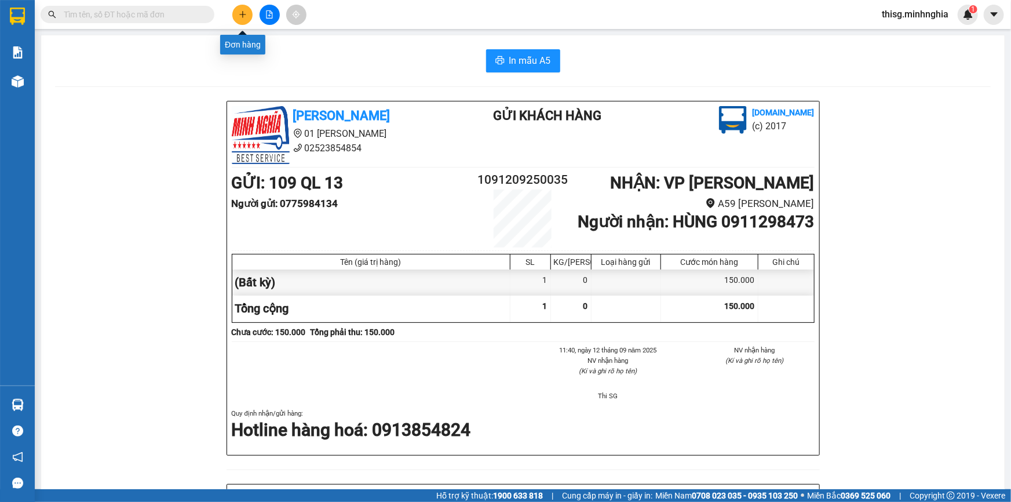
click at [238, 20] on button at bounding box center [242, 15] width 20 height 20
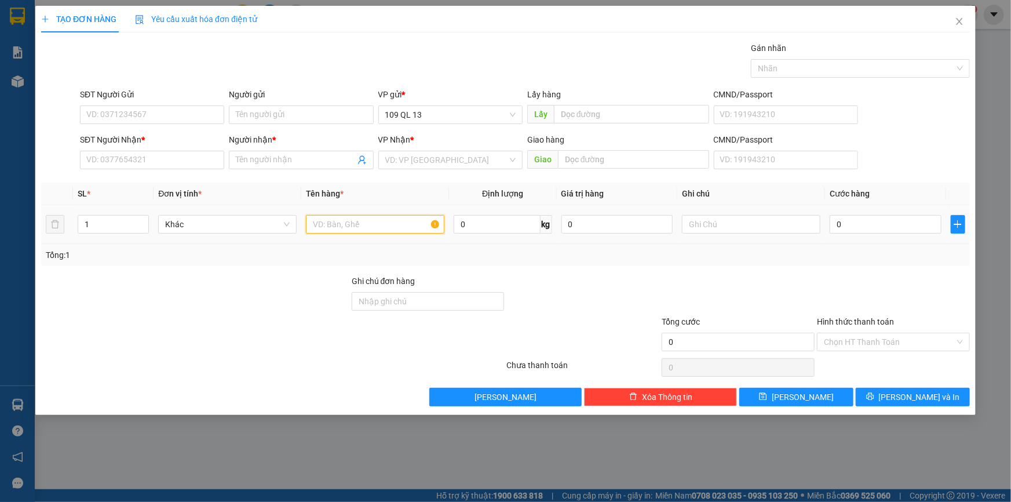
click at [350, 224] on input "text" at bounding box center [375, 224] width 138 height 19
click at [687, 216] on input "text" at bounding box center [751, 224] width 138 height 19
type input "1 TG"
click at [206, 163] on input "SĐT Người Nhận *" at bounding box center [152, 160] width 144 height 19
click at [962, 20] on icon "close" at bounding box center [959, 21] width 9 height 9
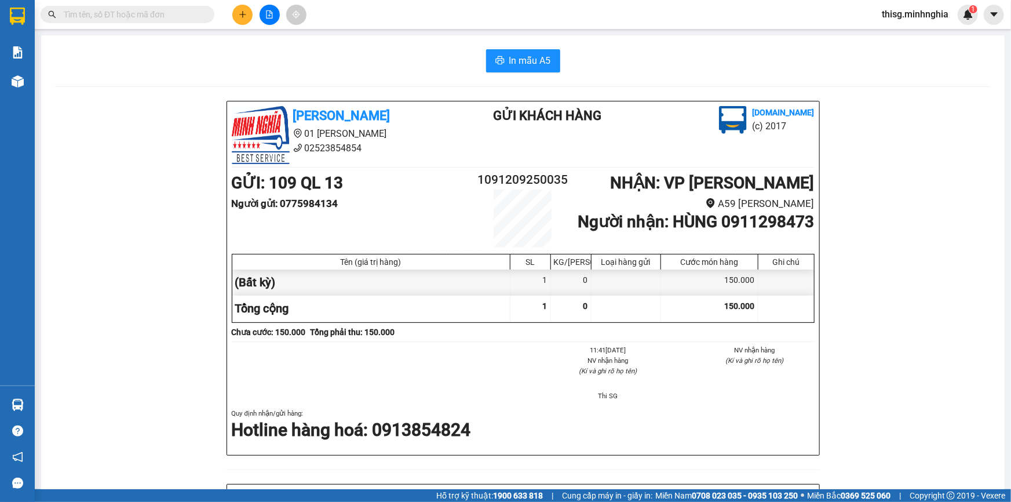
click at [240, 11] on icon "plus" at bounding box center [243, 14] width 8 height 8
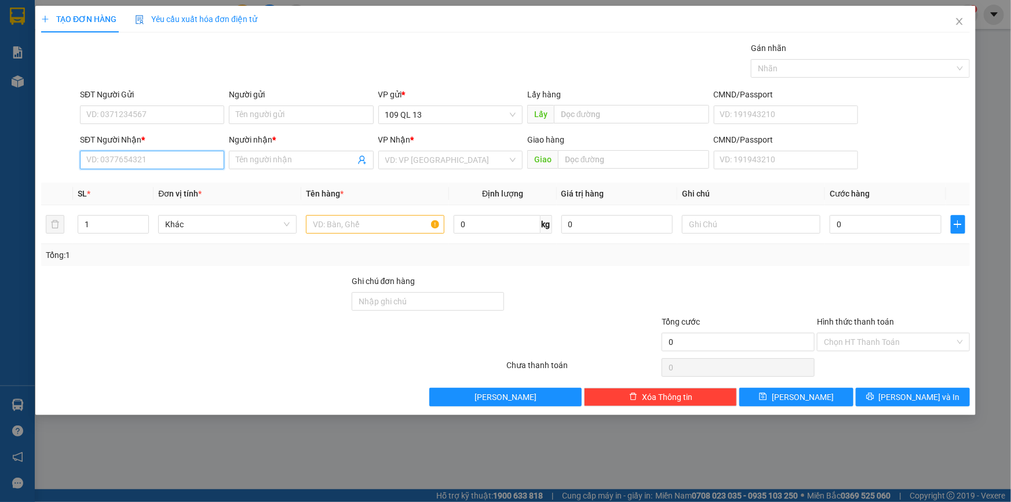
click at [144, 158] on input "SĐT Người Nhận *" at bounding box center [152, 160] width 144 height 19
type input "0828189982"
click at [201, 176] on div "0828189982 - HẢI" at bounding box center [152, 183] width 144 height 19
type input "HẢI"
type input "0828189982"
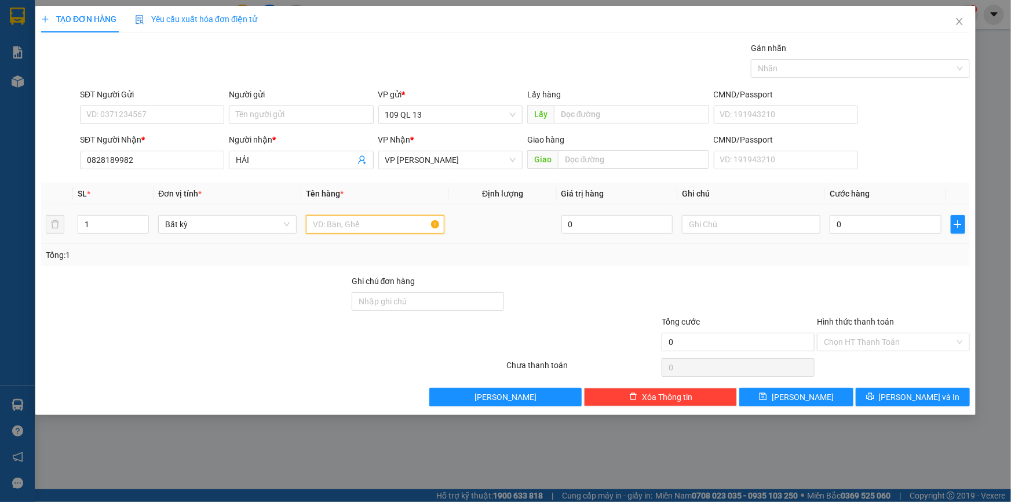
click at [408, 221] on input "text" at bounding box center [375, 224] width 138 height 19
click at [776, 220] on input "text" at bounding box center [751, 224] width 138 height 19
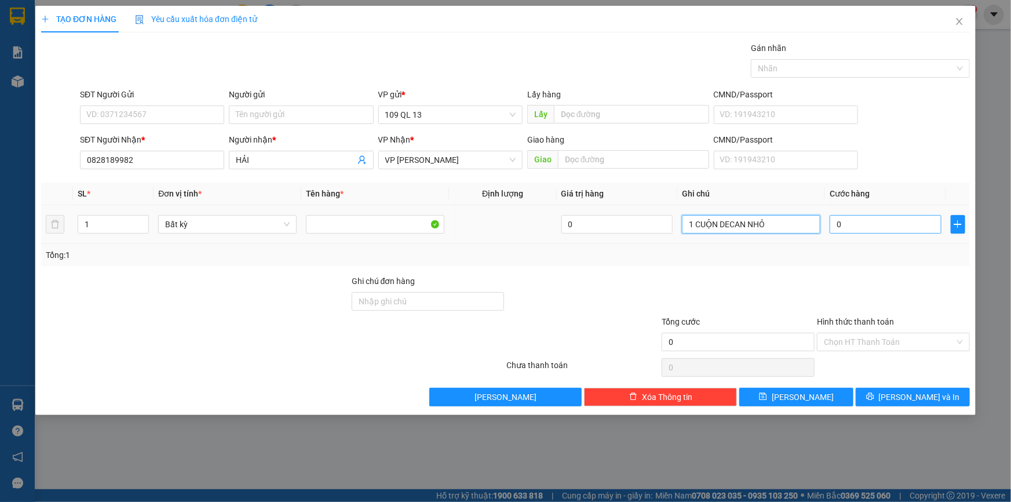
type input "1 CUỘN DECAN NHỎ"
click at [906, 226] on input "0" at bounding box center [886, 224] width 112 height 19
type input "3"
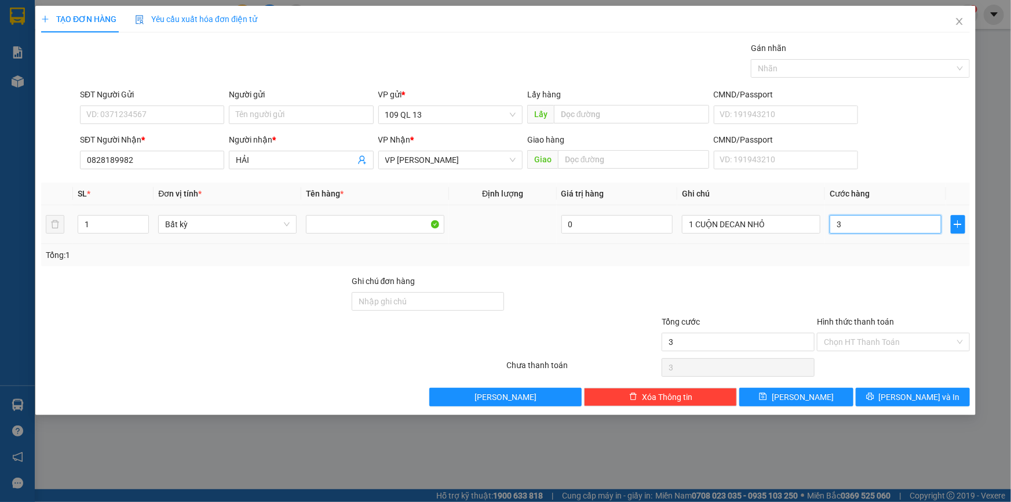
type input "30"
click at [927, 388] on button "[PERSON_NAME] và In" at bounding box center [913, 397] width 114 height 19
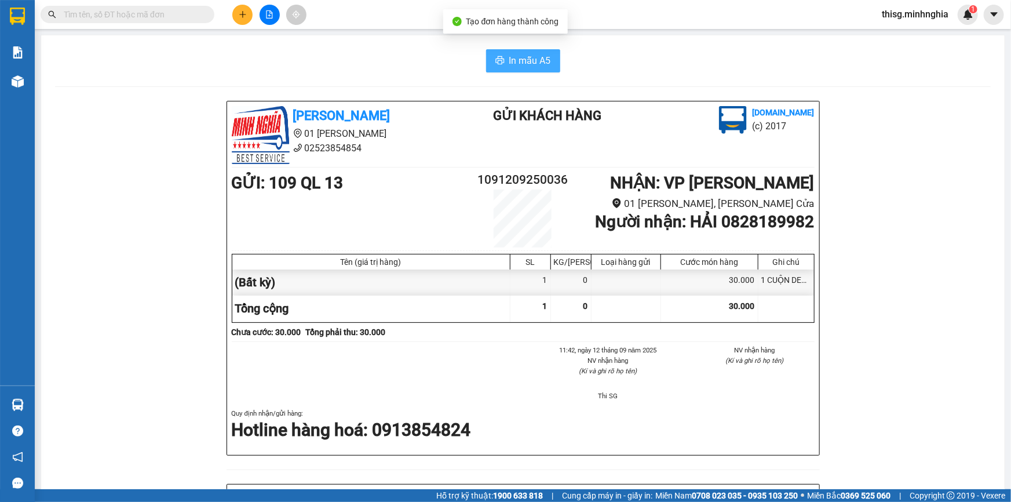
click at [538, 62] on span "In mẫu A5" at bounding box center [530, 60] width 42 height 14
click at [235, 19] on button at bounding box center [242, 15] width 20 height 20
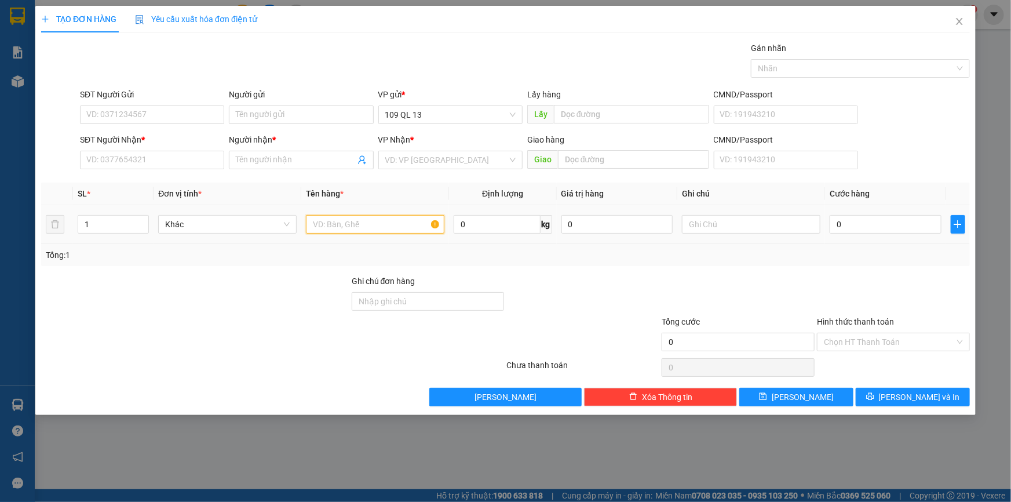
click at [324, 216] on input "text" at bounding box center [375, 224] width 138 height 19
click at [106, 156] on input "SĐT Người Nhận *" at bounding box center [152, 160] width 144 height 19
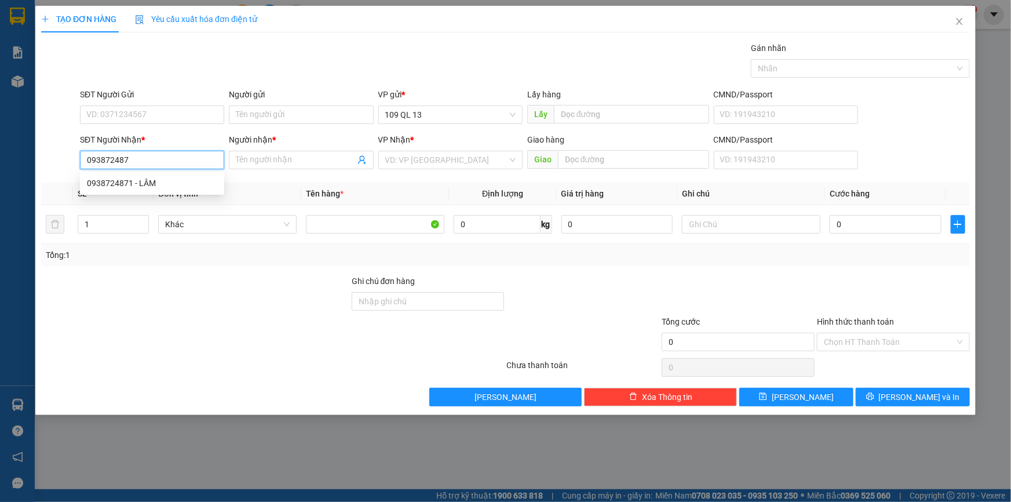
type input "0938724871"
click at [198, 178] on div "0938724871 - LÂM" at bounding box center [152, 183] width 130 height 13
type input "LÂM"
type input "0938724871"
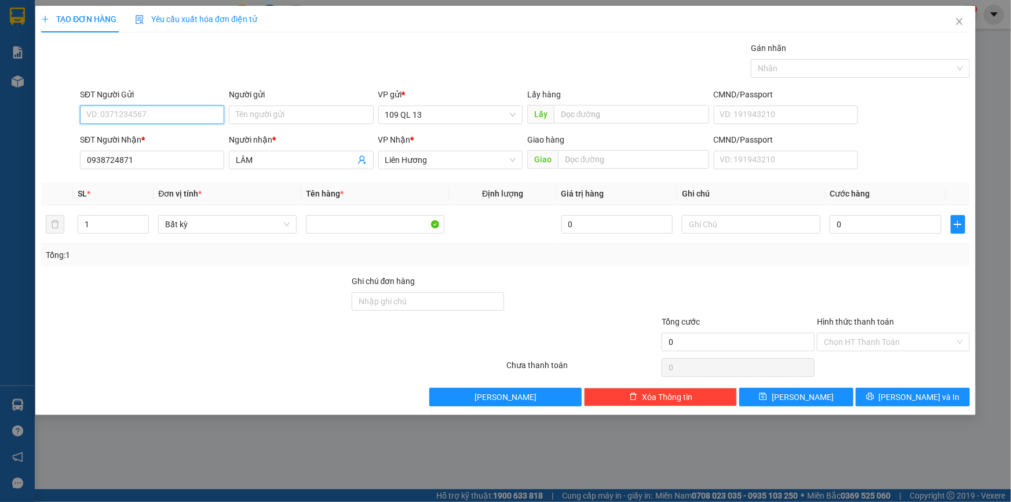
click at [170, 121] on input "SĐT Người Gửi" at bounding box center [152, 114] width 144 height 19
click at [170, 138] on div "0833739739 - TÍ BẦU SHOP" at bounding box center [152, 138] width 130 height 13
type input "0833739739"
type input "TÍ BẦU SHOP"
click at [721, 227] on input "text" at bounding box center [751, 224] width 138 height 19
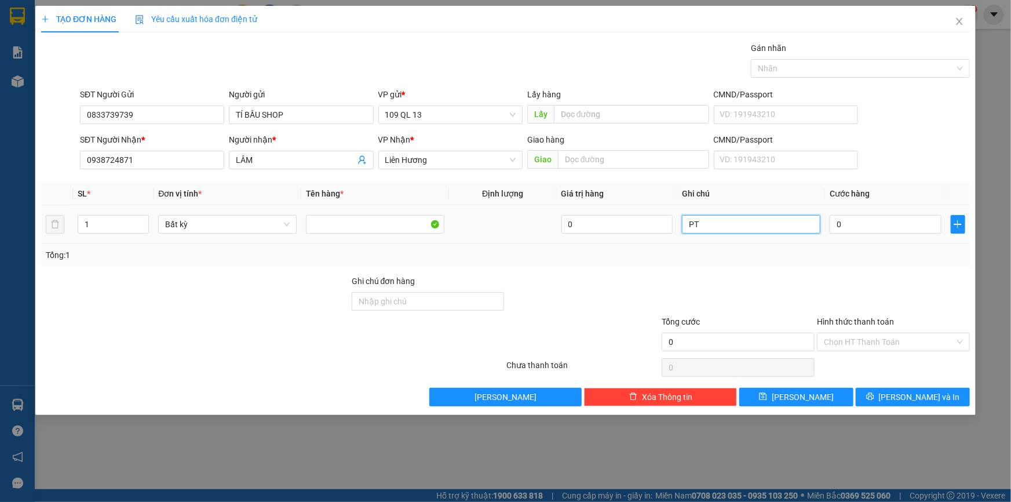
type input "P"
type input "1 TG PHỤ TÙNG"
click at [915, 227] on input "0" at bounding box center [886, 224] width 112 height 19
type input "5"
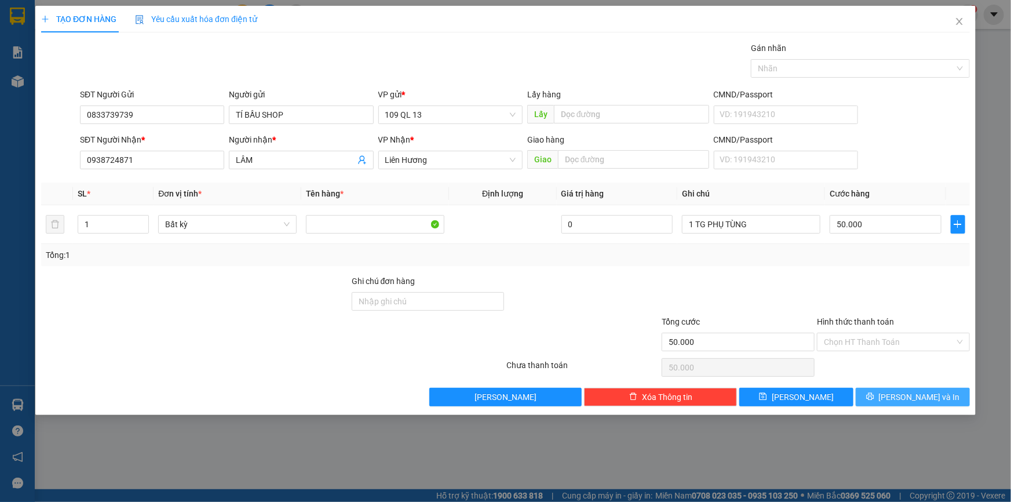
click at [918, 399] on span "[PERSON_NAME] và In" at bounding box center [919, 397] width 81 height 13
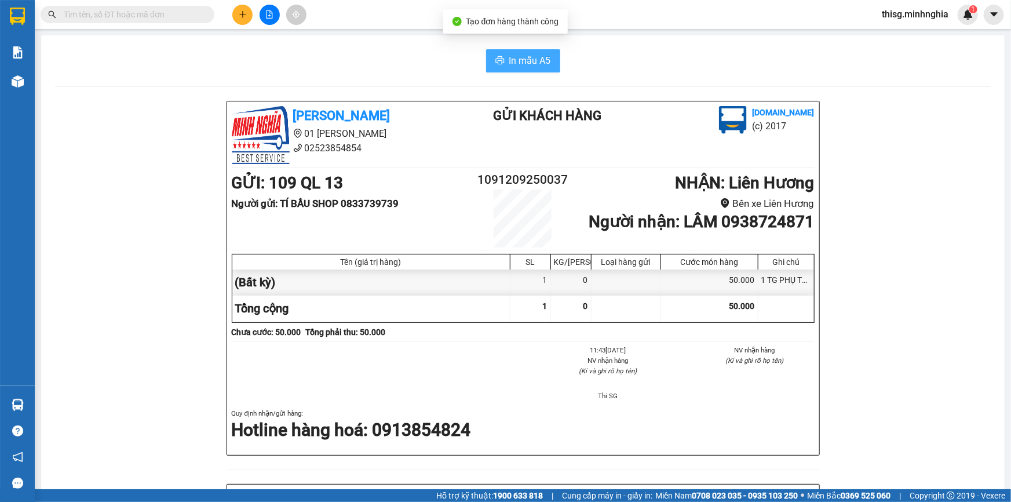
click at [519, 55] on span "In mẫu A5" at bounding box center [530, 60] width 42 height 14
click at [237, 17] on button at bounding box center [242, 15] width 20 height 20
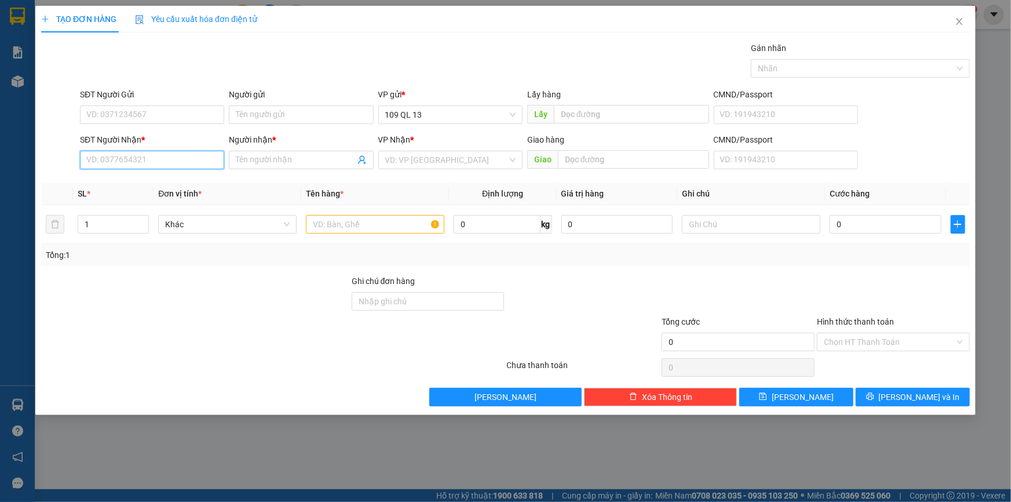
click at [196, 158] on input "SĐT Người Nhận *" at bounding box center [152, 160] width 144 height 19
click at [353, 217] on input "text" at bounding box center [375, 224] width 138 height 19
click at [177, 159] on input "SĐT Người Nhận *" at bounding box center [152, 160] width 144 height 19
click at [184, 178] on div "0908572647 - NGA [PERSON_NAME]" at bounding box center [153, 183] width 133 height 13
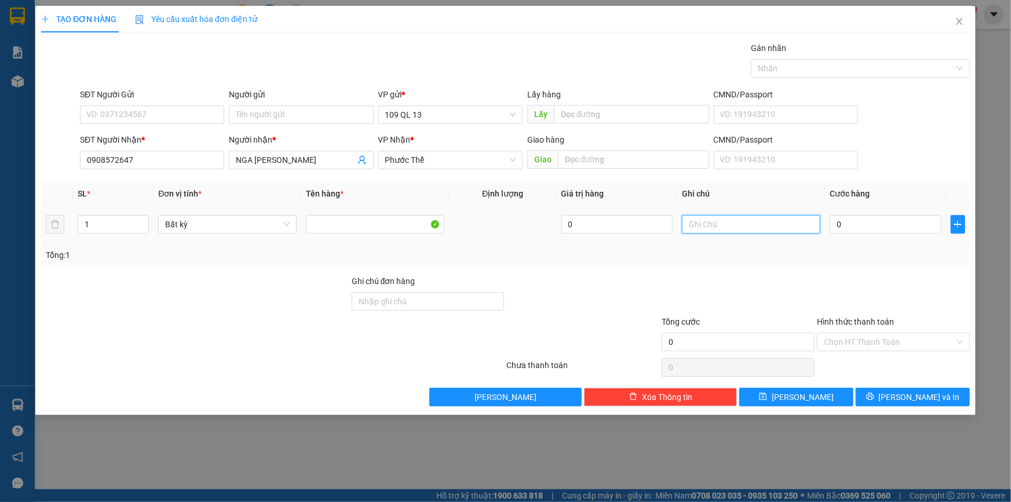
click at [739, 231] on input "text" at bounding box center [751, 224] width 138 height 19
click at [856, 219] on input "0" at bounding box center [886, 224] width 112 height 19
click at [930, 345] on input "Hình thức thanh toán" at bounding box center [889, 341] width 131 height 17
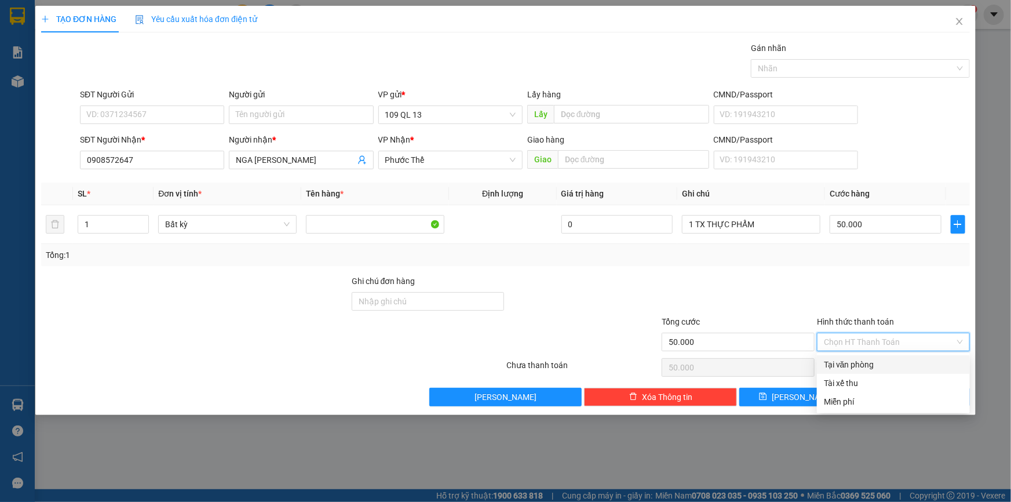
click at [911, 306] on div at bounding box center [893, 295] width 155 height 41
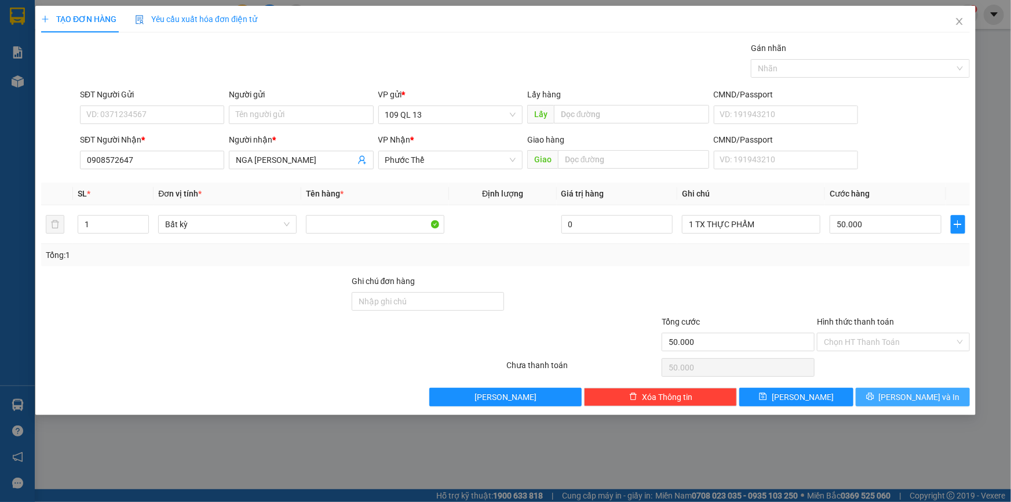
click at [915, 399] on span "[PERSON_NAME] và In" at bounding box center [919, 397] width 81 height 13
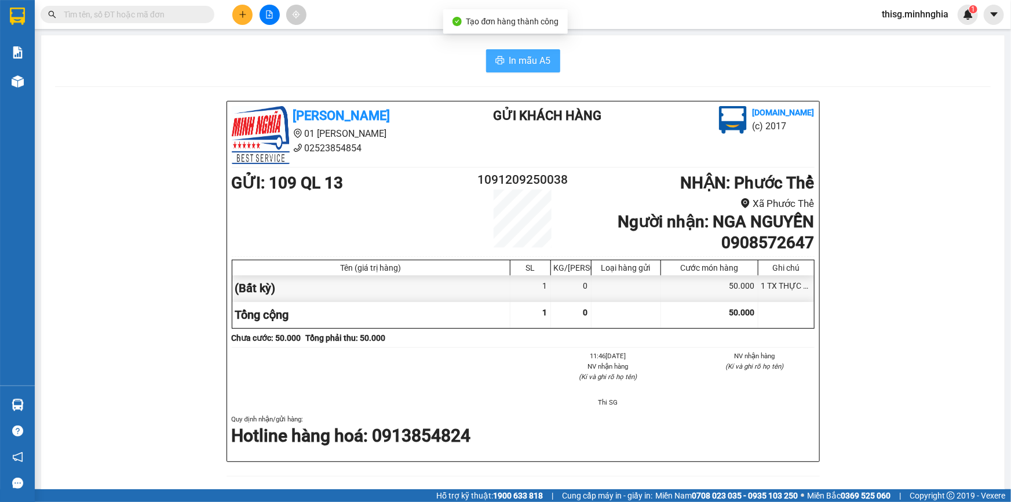
click at [498, 53] on button "In mẫu A5" at bounding box center [523, 60] width 74 height 23
click at [137, 118] on div "[PERSON_NAME] 01 Đinh Tiên Hoàng 02523854854 Gửi khách hàng [DOMAIN_NAME] (c) 2…" at bounding box center [523, 500] width 936 height 799
click at [242, 9] on button at bounding box center [242, 15] width 20 height 20
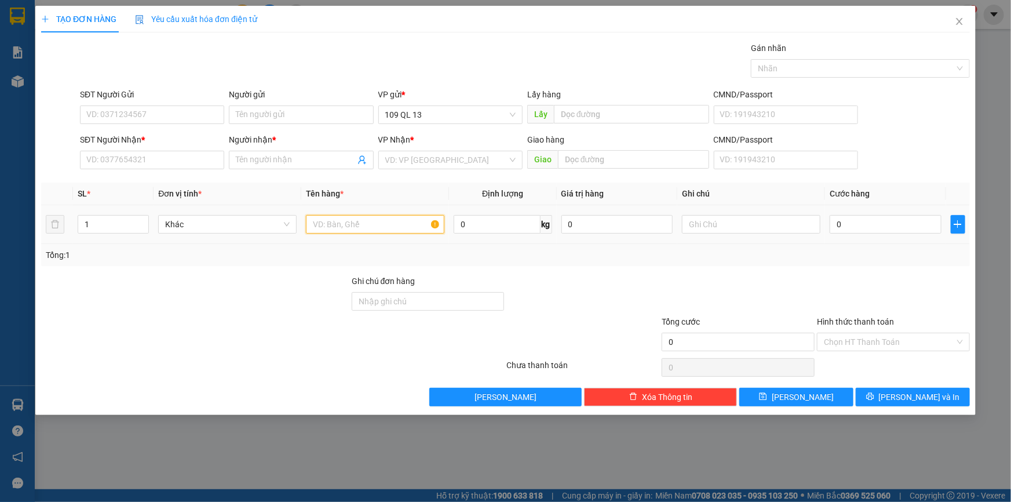
click at [392, 216] on input "text" at bounding box center [375, 224] width 138 height 19
click at [698, 222] on input "text" at bounding box center [751, 224] width 138 height 19
click at [740, 234] on div "1" at bounding box center [751, 224] width 138 height 23
click at [740, 232] on input "1" at bounding box center [751, 224] width 138 height 19
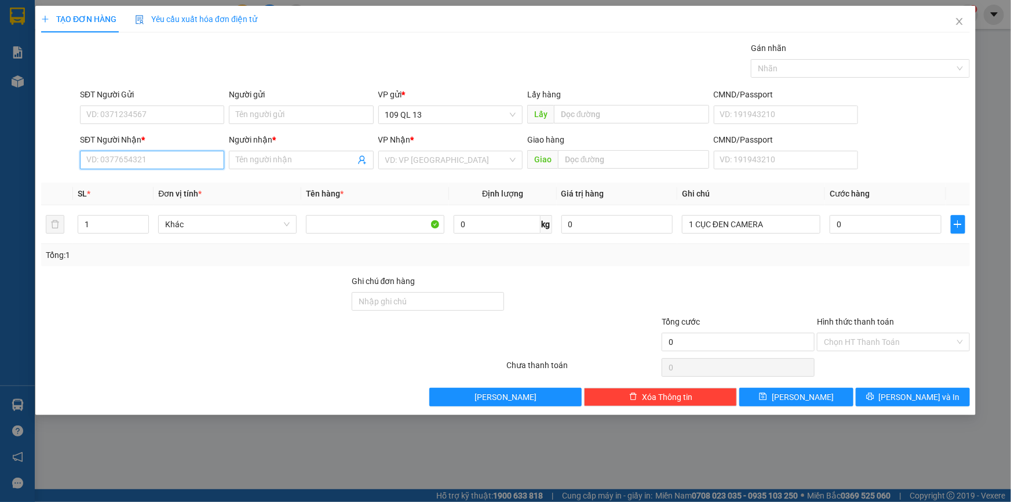
click at [202, 164] on input "SĐT Người Nhận *" at bounding box center [152, 160] width 144 height 19
click at [178, 186] on div "0911662753 - KHANH" at bounding box center [152, 183] width 130 height 13
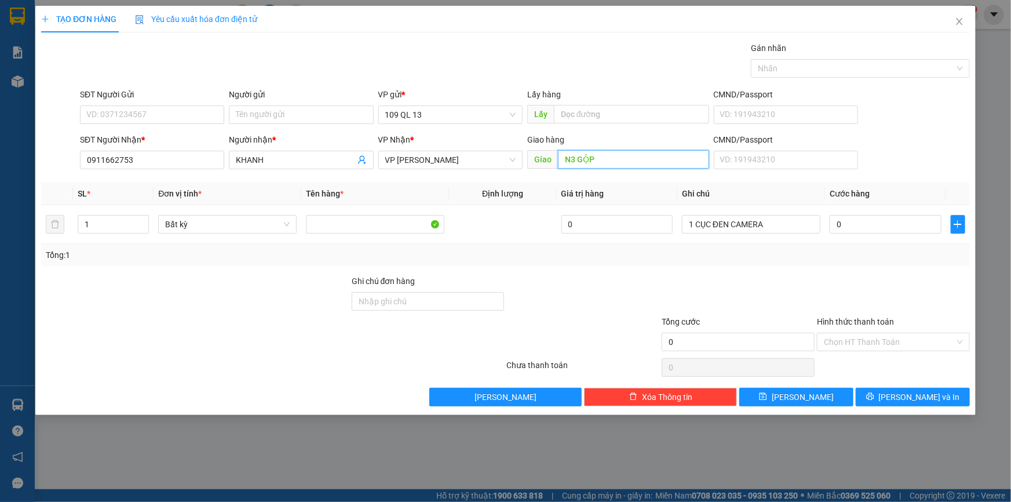
click at [652, 160] on input "N3 GỘP" at bounding box center [633, 159] width 151 height 19
click at [858, 222] on input "0" at bounding box center [886, 224] width 112 height 19
click at [193, 115] on input "SĐT Người Gửi" at bounding box center [152, 114] width 144 height 19
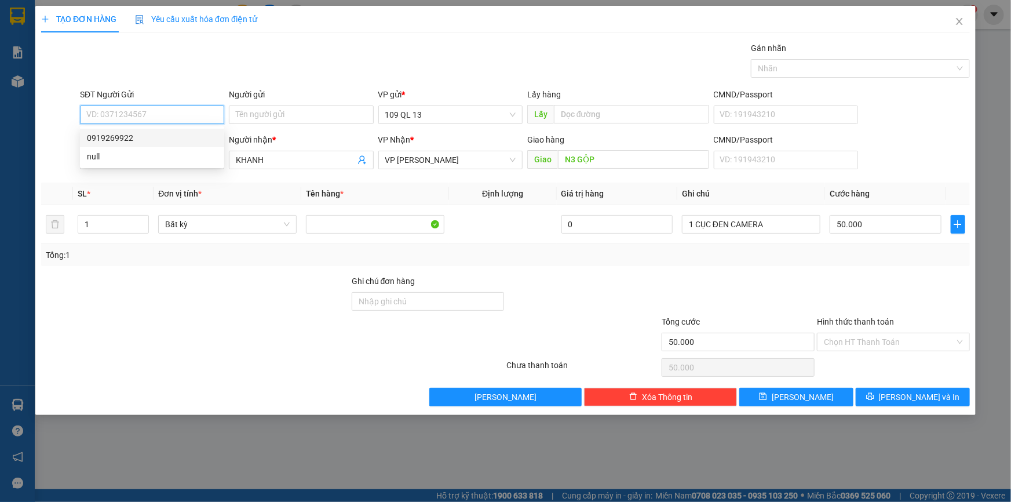
click at [191, 136] on div "0919269922" at bounding box center [152, 138] width 130 height 13
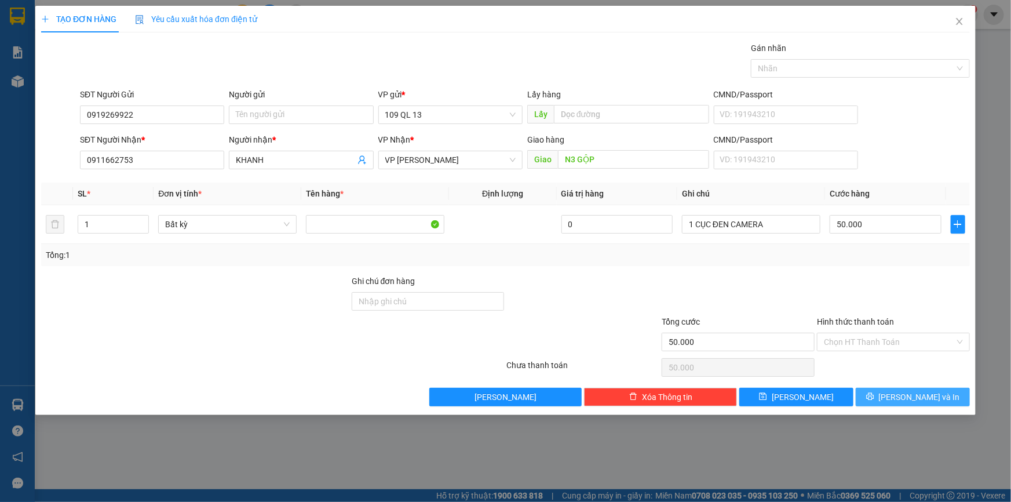
click at [930, 391] on span "[PERSON_NAME] và In" at bounding box center [919, 397] width 81 height 13
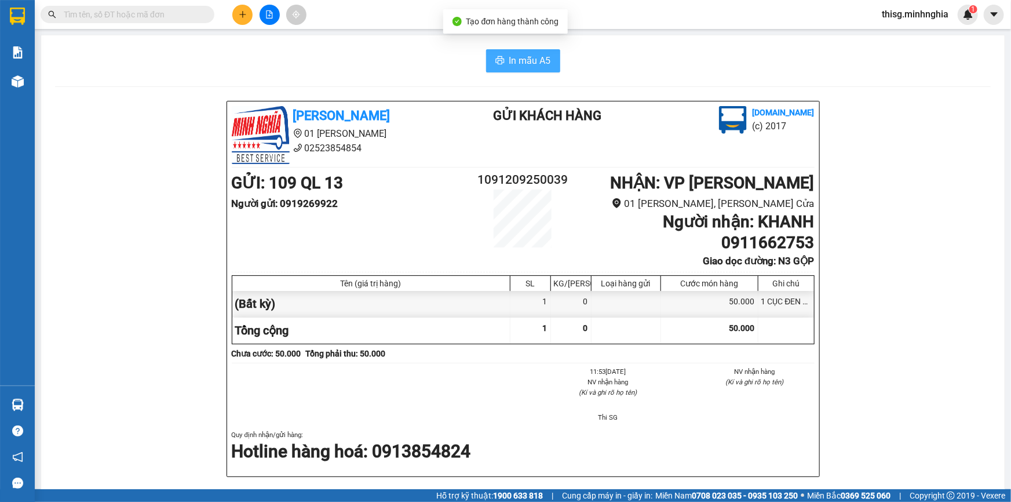
click at [512, 54] on span "In mẫu A5" at bounding box center [530, 60] width 42 height 14
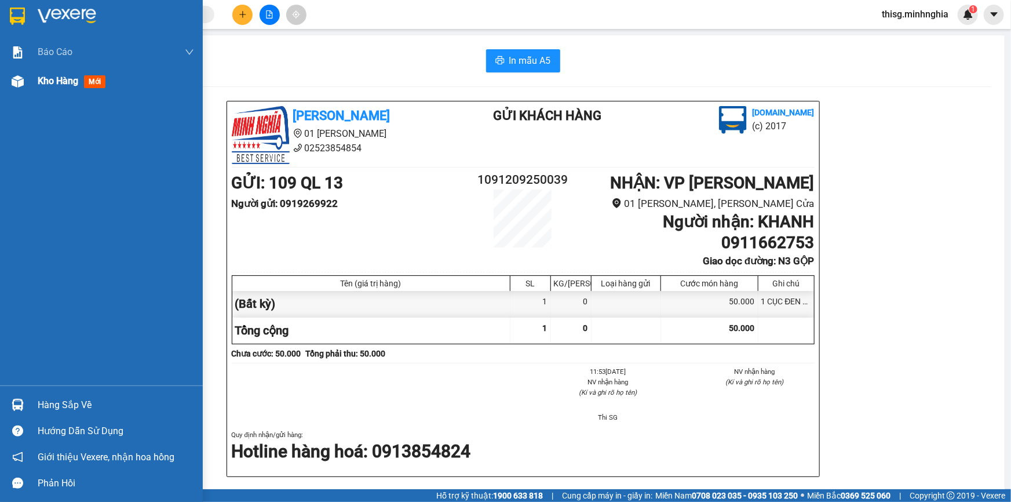
click at [60, 85] on span "Kho hàng" at bounding box center [58, 80] width 41 height 11
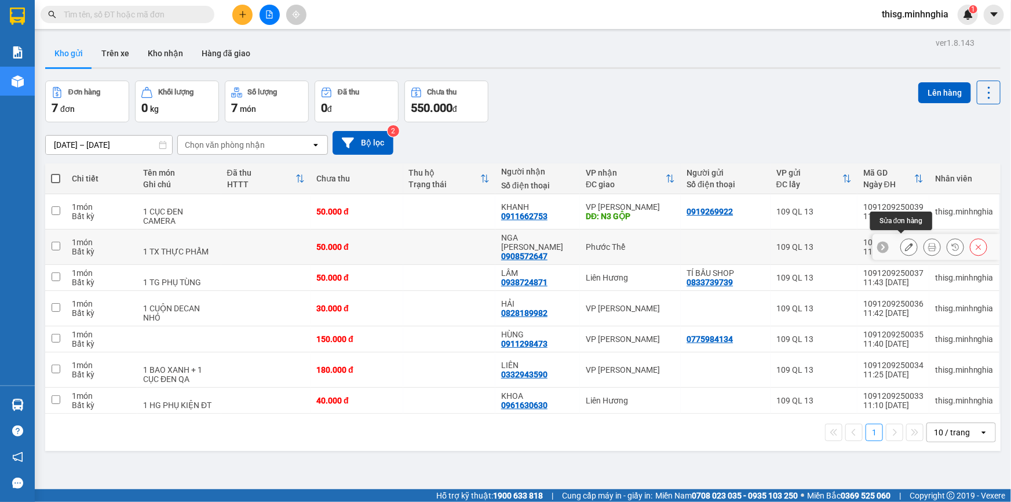
click at [905, 243] on icon at bounding box center [909, 247] width 8 height 8
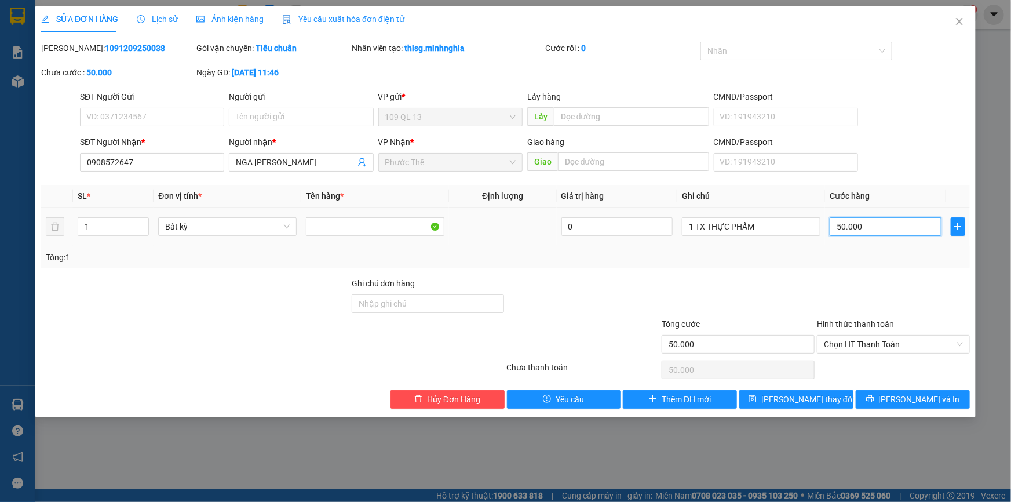
click at [873, 226] on input "50.000" at bounding box center [886, 226] width 112 height 19
click at [892, 281] on div at bounding box center [893, 297] width 155 height 41
click at [928, 401] on span "[PERSON_NAME] và In" at bounding box center [919, 399] width 81 height 13
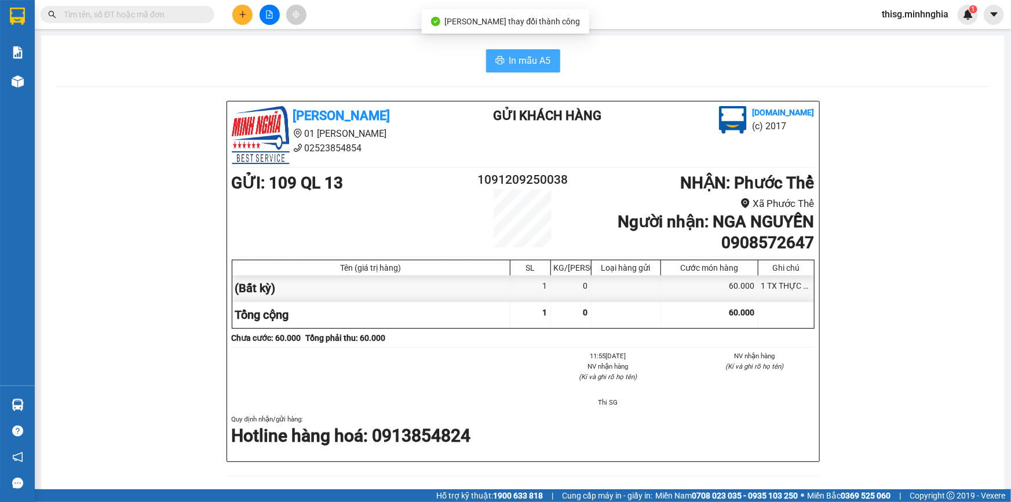
click at [536, 58] on span "In mẫu A5" at bounding box center [530, 60] width 42 height 14
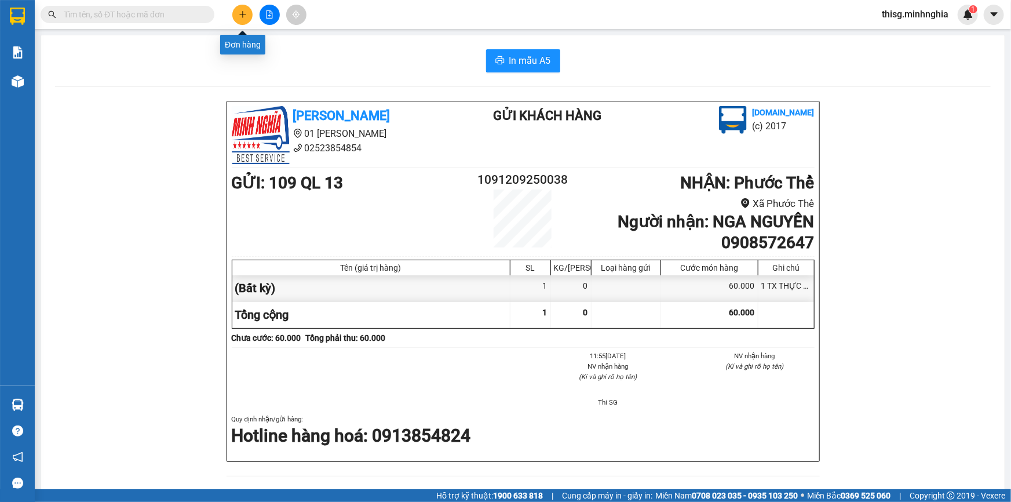
click at [238, 10] on button at bounding box center [242, 15] width 20 height 20
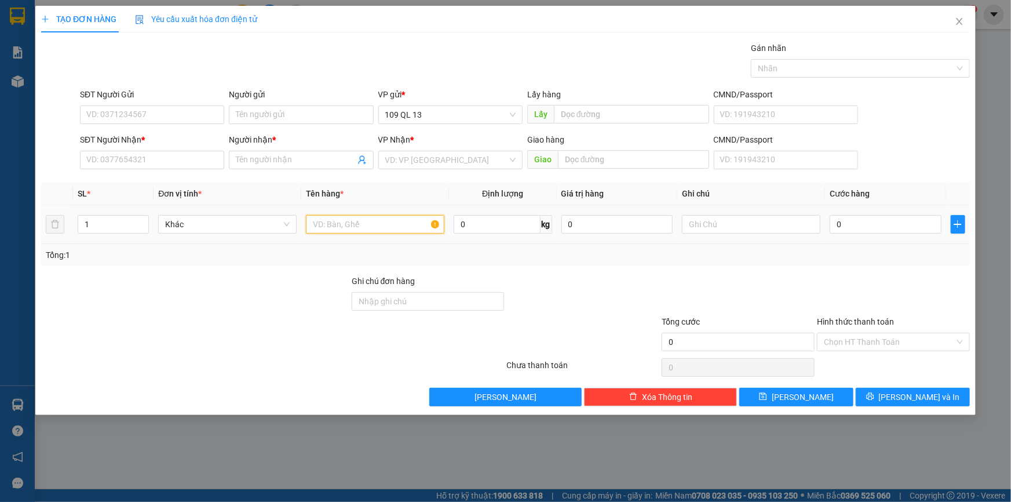
click at [400, 221] on input "text" at bounding box center [375, 224] width 138 height 19
click at [702, 231] on input "text" at bounding box center [751, 224] width 138 height 19
click at [892, 224] on input "0" at bounding box center [886, 224] width 112 height 19
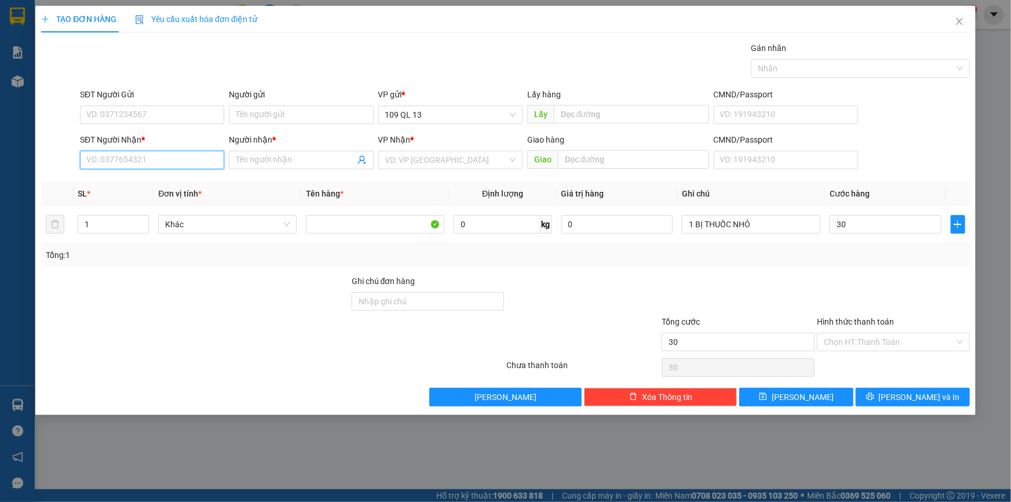
click at [161, 159] on input "SĐT Người Nhận *" at bounding box center [152, 160] width 144 height 19
click at [163, 198] on div "0334205010 - ME" at bounding box center [152, 201] width 130 height 13
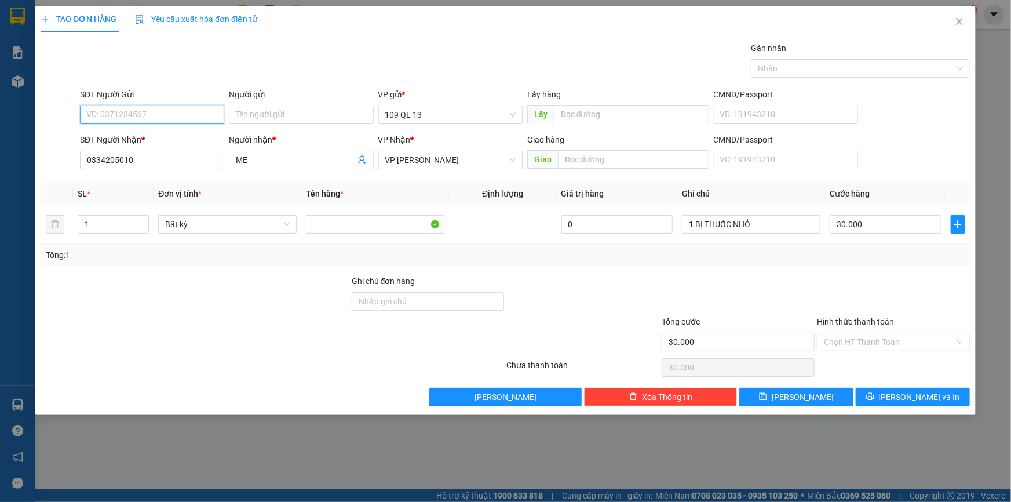
click at [180, 114] on input "SĐT Người Gửi" at bounding box center [152, 114] width 144 height 19
click at [118, 151] on div "0379367195" at bounding box center [152, 156] width 130 height 13
click at [892, 338] on input "Hình thức thanh toán" at bounding box center [889, 341] width 131 height 17
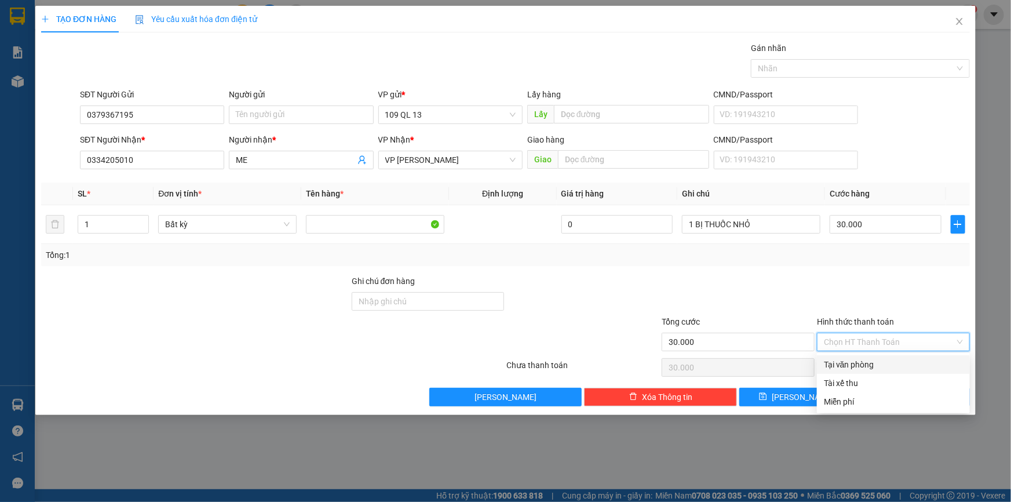
click at [910, 372] on div "Tại văn phòng" at bounding box center [893, 364] width 153 height 19
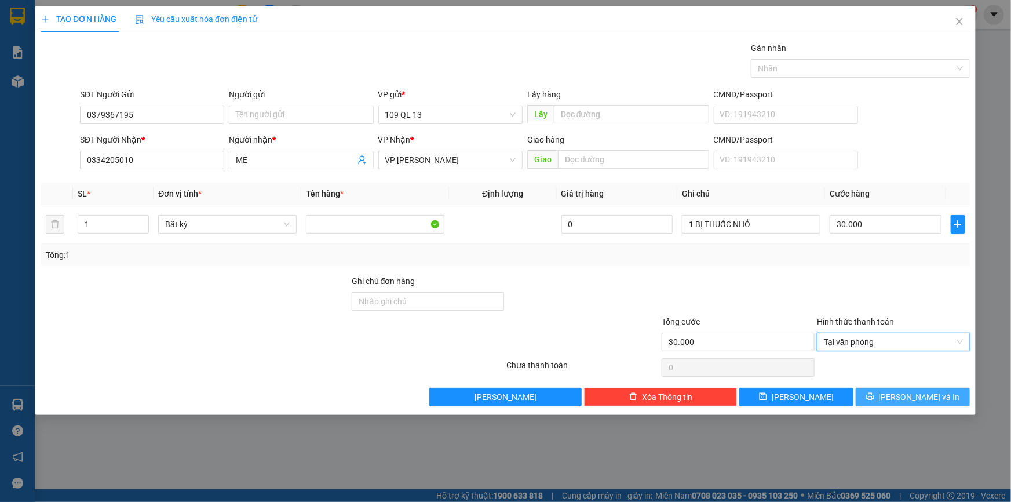
click at [937, 396] on button "[PERSON_NAME] và In" at bounding box center [913, 397] width 114 height 19
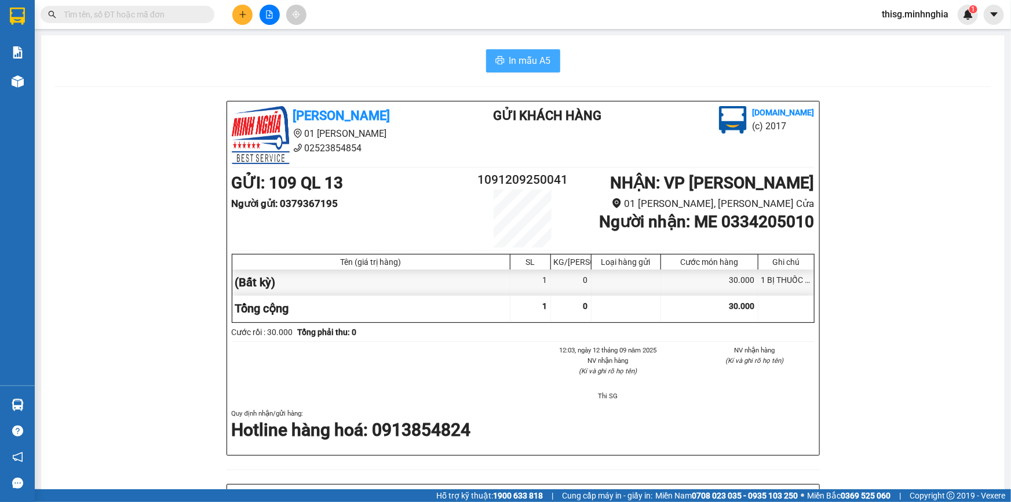
click at [530, 57] on span "In mẫu A5" at bounding box center [530, 60] width 42 height 14
click at [237, 13] on button at bounding box center [242, 15] width 20 height 20
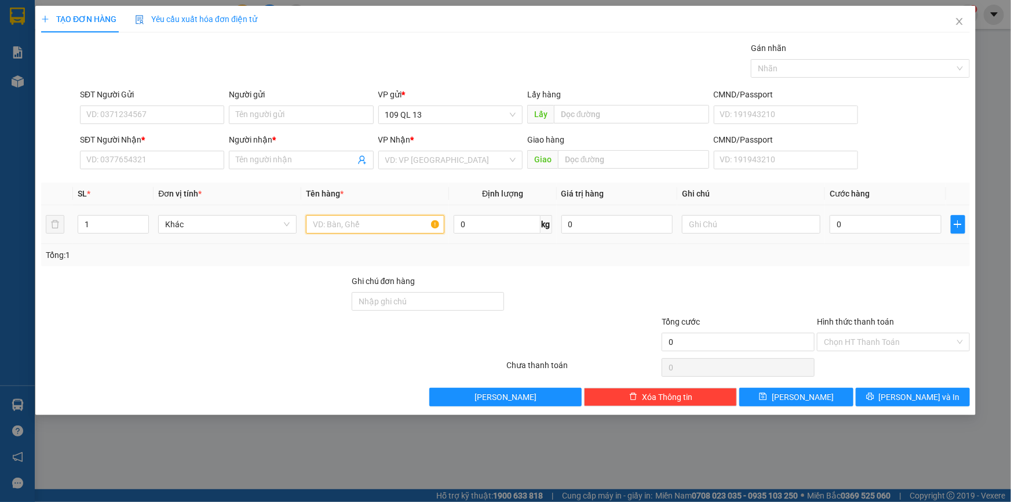
click at [346, 220] on input "text" at bounding box center [375, 224] width 138 height 19
click at [143, 162] on input "SĐT Người Nhận *" at bounding box center [152, 160] width 144 height 19
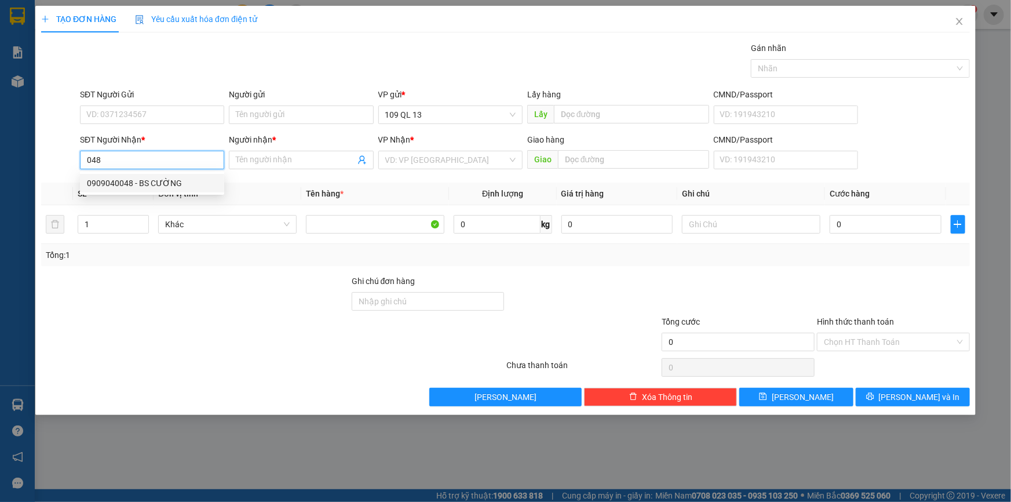
click at [144, 180] on div "0909040048 - BS CƯỜNG" at bounding box center [152, 183] width 130 height 13
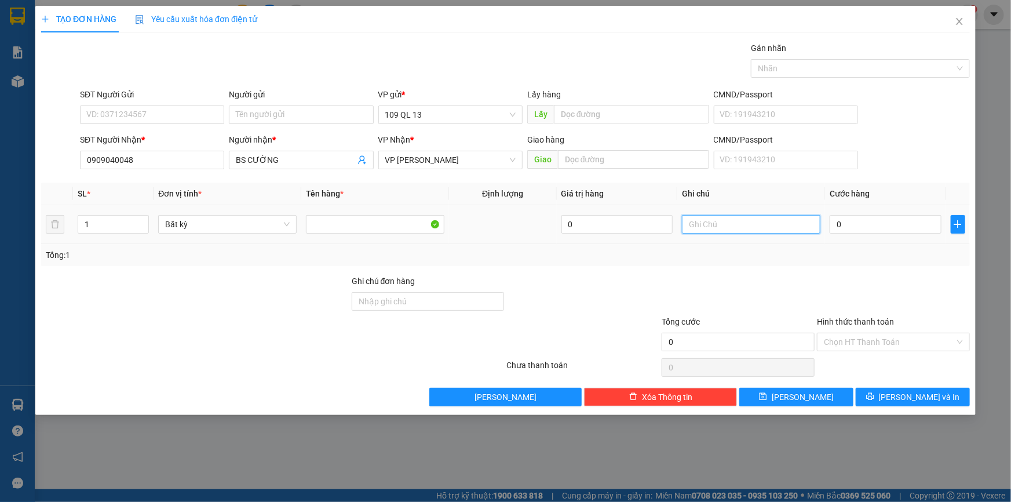
click at [765, 222] on input "text" at bounding box center [751, 224] width 138 height 19
click at [188, 117] on input "SĐT Người Gửi" at bounding box center [152, 114] width 144 height 19
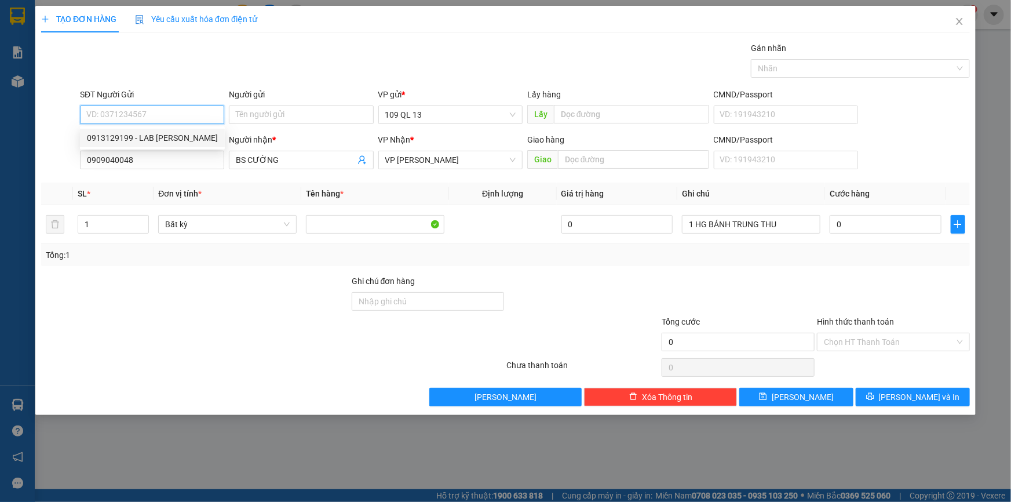
click at [188, 138] on div "0913129199 - LAB [PERSON_NAME]" at bounding box center [152, 138] width 131 height 13
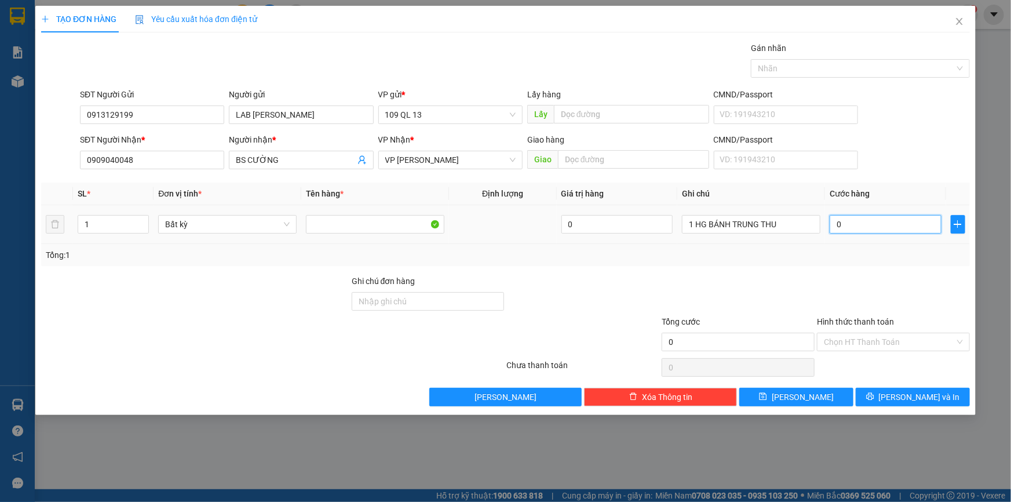
click at [849, 227] on input "0" at bounding box center [886, 224] width 112 height 19
click at [895, 335] on input "Hình thức thanh toán" at bounding box center [889, 341] width 131 height 17
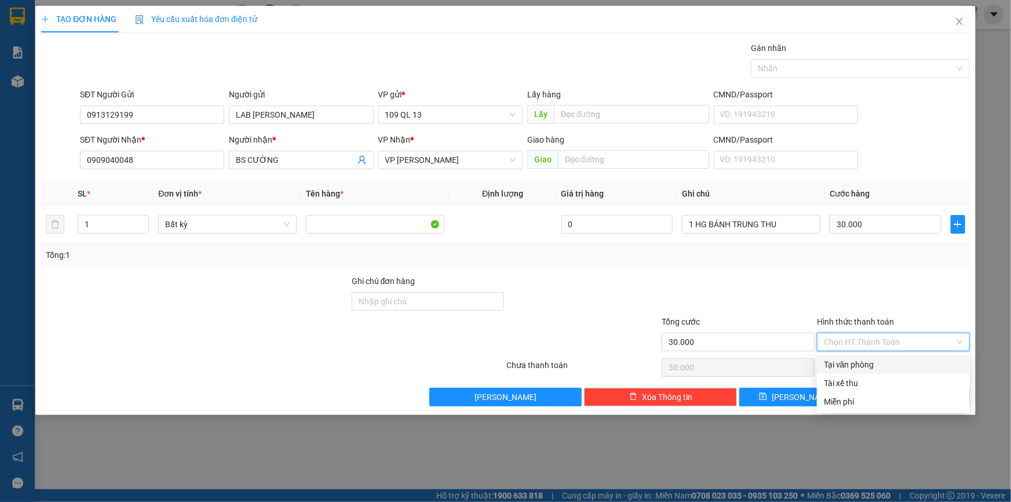
click at [895, 362] on div "Tại văn phòng" at bounding box center [893, 364] width 139 height 13
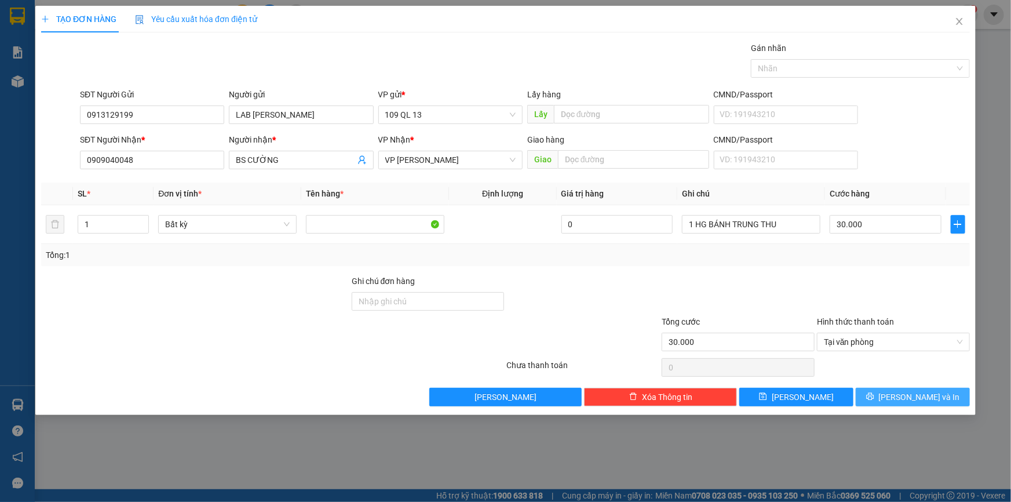
click at [924, 401] on span "[PERSON_NAME] và In" at bounding box center [919, 397] width 81 height 13
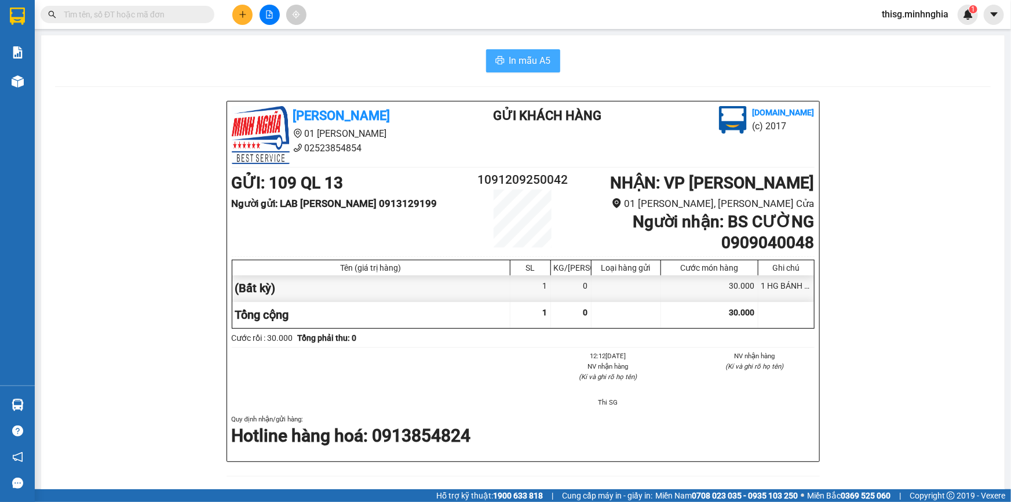
click at [503, 49] on button "In mẫu A5" at bounding box center [523, 60] width 74 height 23
click at [249, 12] on button at bounding box center [242, 15] width 20 height 20
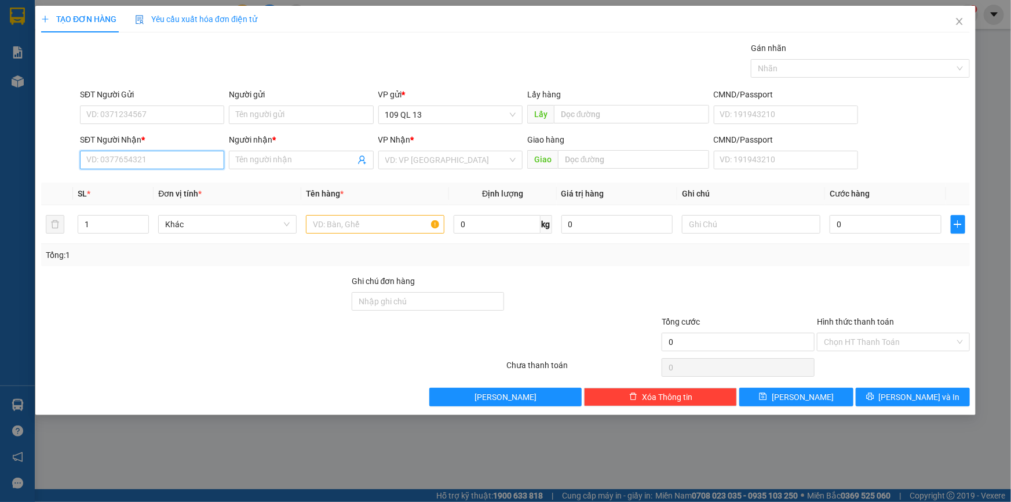
click at [181, 155] on input "SĐT Người Nhận *" at bounding box center [152, 160] width 144 height 19
click at [166, 182] on div "0376203199 - [GEOGRAPHIC_DATA]" at bounding box center [152, 183] width 130 height 13
click at [380, 224] on input "text" at bounding box center [375, 224] width 138 height 19
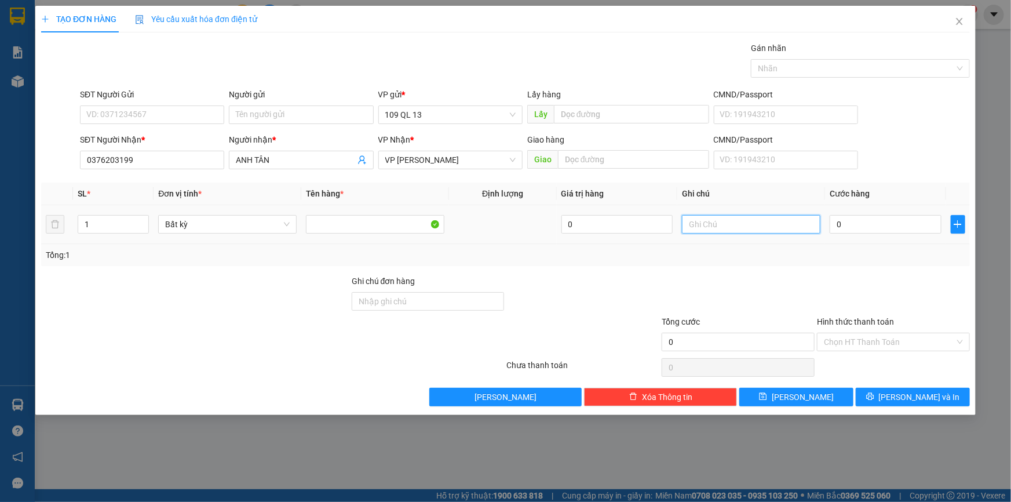
click at [745, 232] on input "text" at bounding box center [751, 224] width 138 height 19
click at [866, 229] on input "0" at bounding box center [886, 224] width 112 height 19
click at [875, 264] on div "Tổng: 1" at bounding box center [505, 255] width 929 height 22
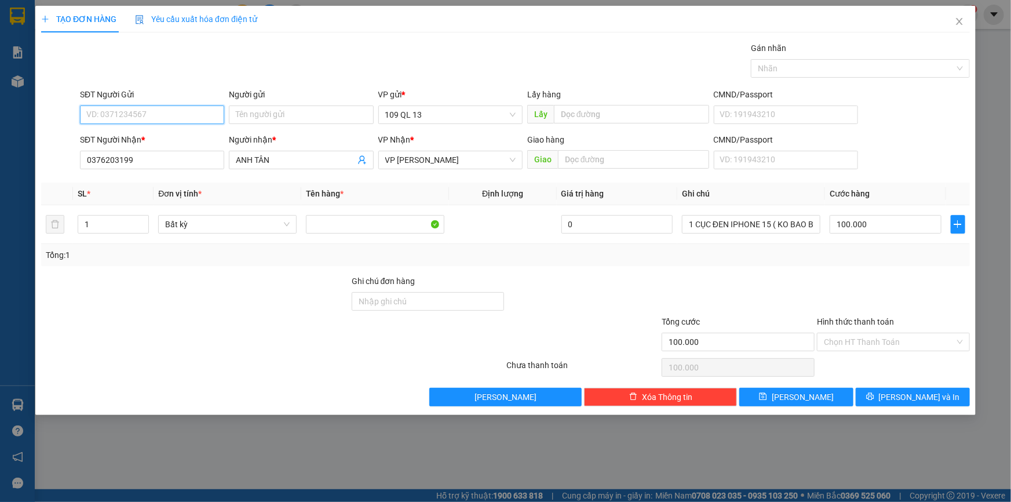
click at [185, 119] on input "SĐT Người Gửi" at bounding box center [152, 114] width 144 height 19
click at [184, 138] on div "0938646822 - LỘC" at bounding box center [152, 138] width 130 height 13
click at [931, 400] on span "[PERSON_NAME] và In" at bounding box center [919, 397] width 81 height 13
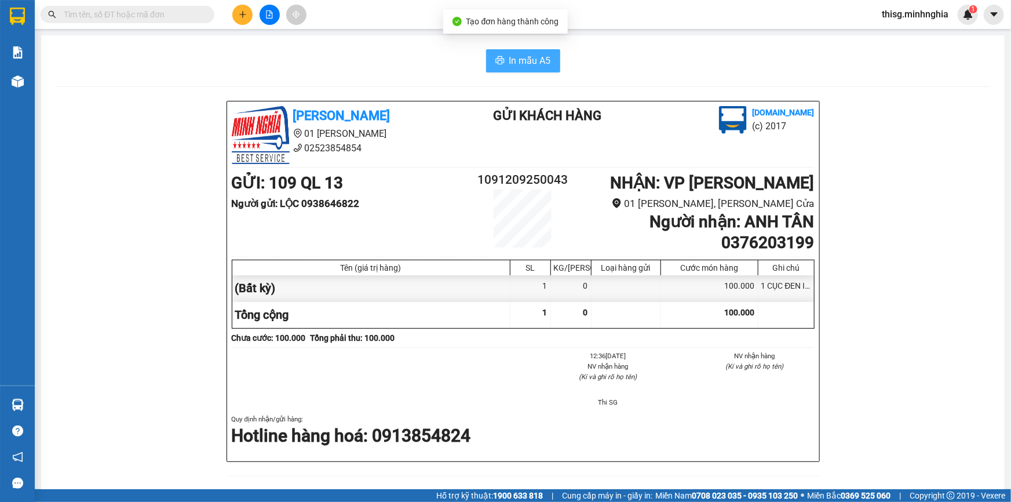
click at [521, 58] on span "In mẫu A5" at bounding box center [530, 60] width 42 height 14
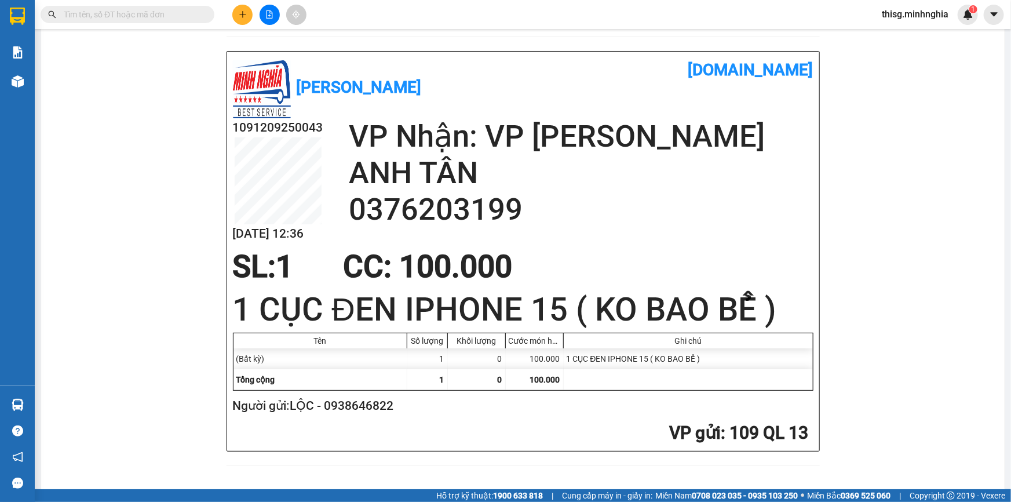
scroll to position [452, 0]
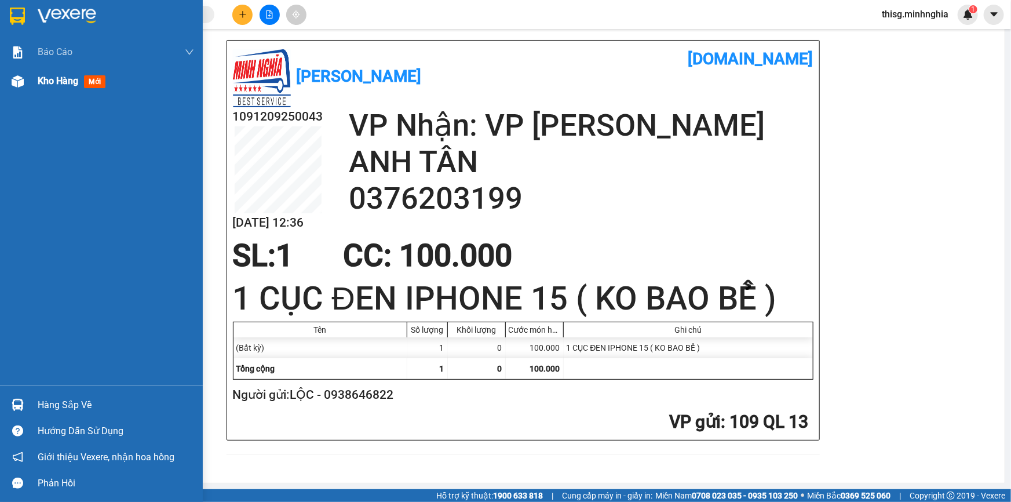
click at [48, 82] on span "Kho hàng" at bounding box center [58, 80] width 41 height 11
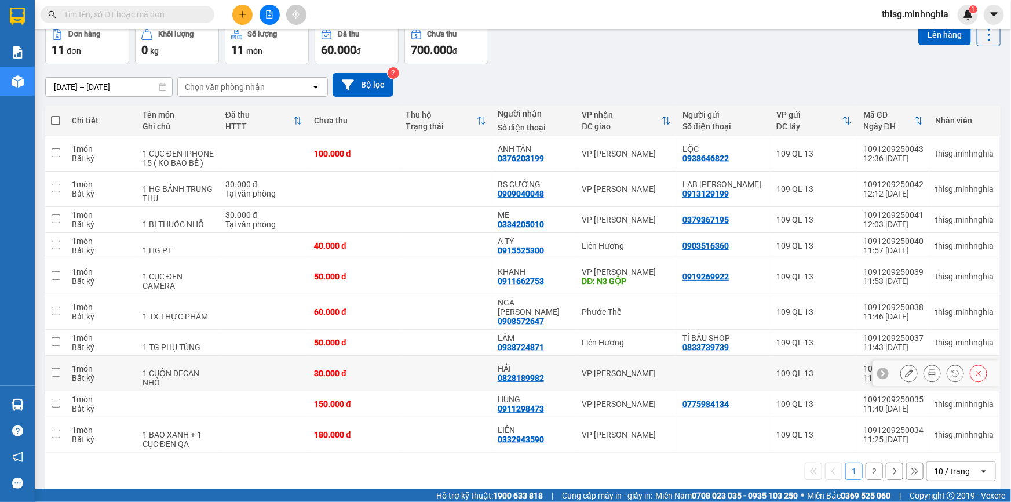
scroll to position [58, 0]
click at [869, 462] on button "2" at bounding box center [874, 470] width 17 height 17
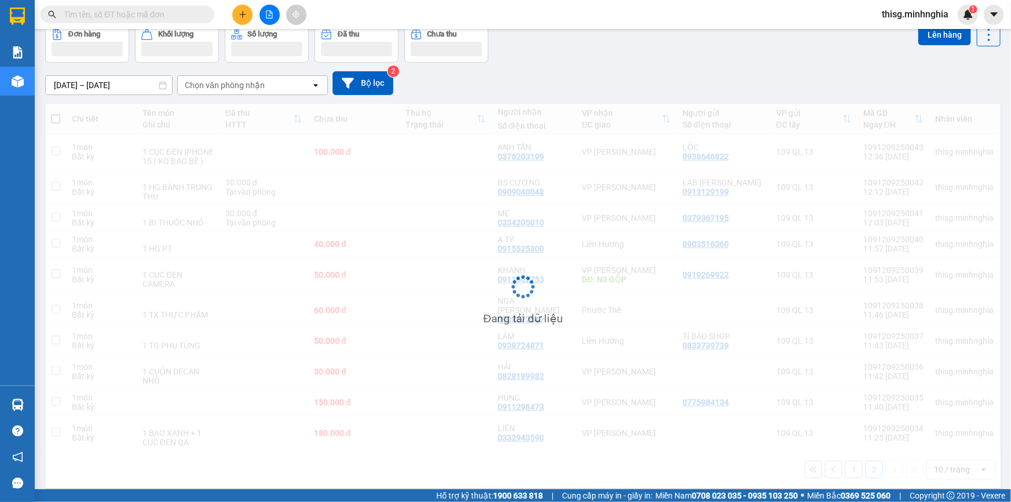
scroll to position [53, 0]
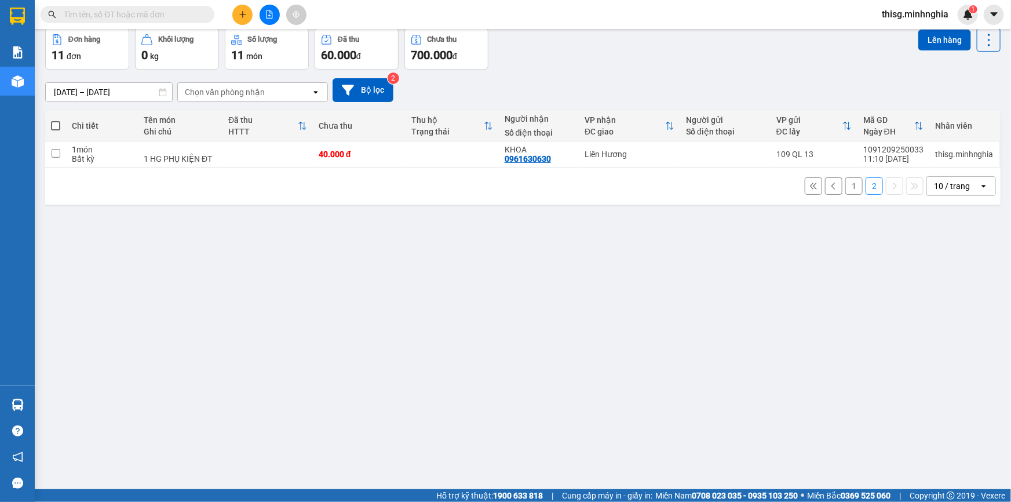
click at [845, 185] on button "1" at bounding box center [853, 185] width 17 height 17
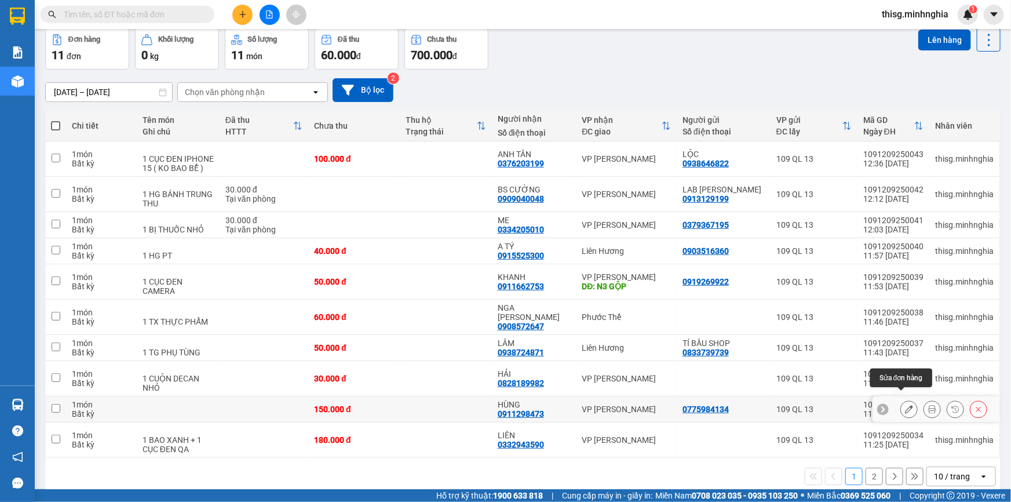
click at [905, 405] on icon at bounding box center [909, 409] width 8 height 8
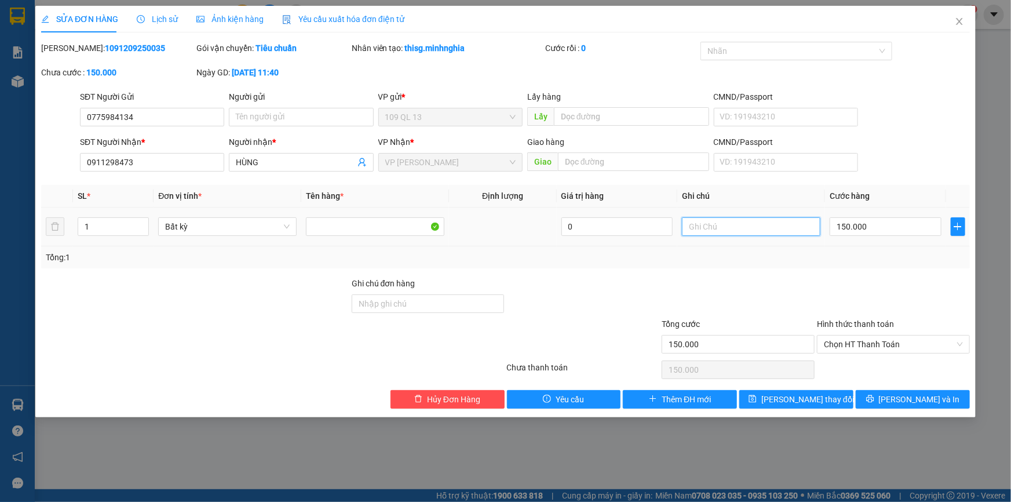
click at [756, 228] on input "text" at bounding box center [751, 226] width 138 height 19
click at [939, 399] on button "[PERSON_NAME] và In" at bounding box center [913, 399] width 114 height 19
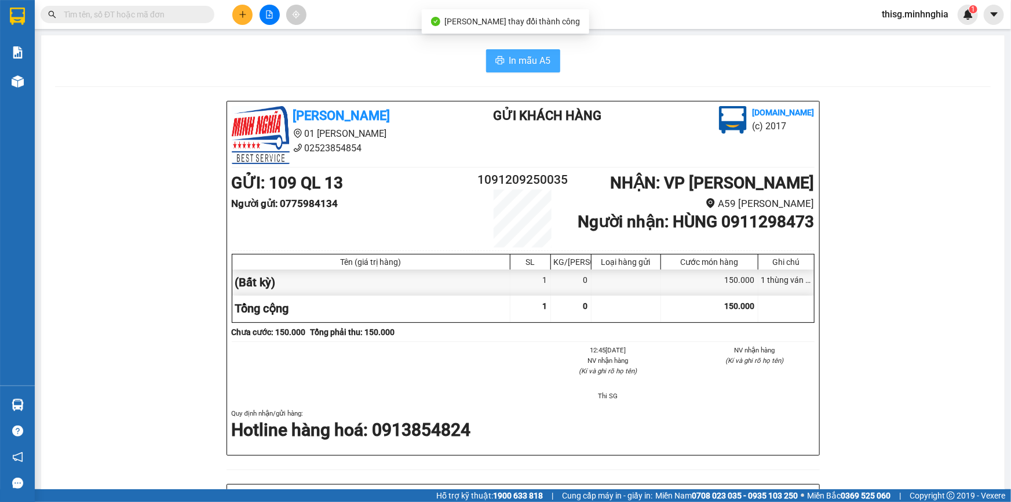
click at [498, 59] on icon "printer" at bounding box center [499, 60] width 9 height 9
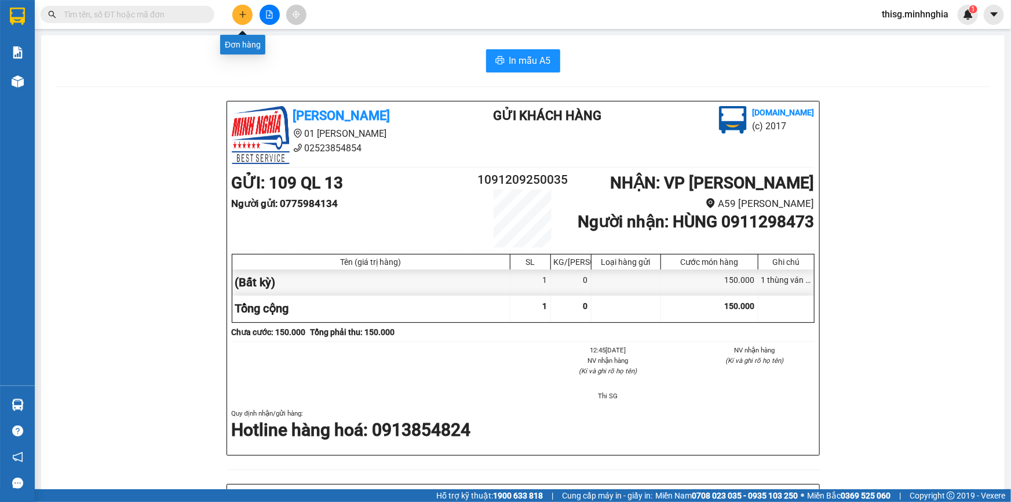
click at [235, 12] on button at bounding box center [242, 15] width 20 height 20
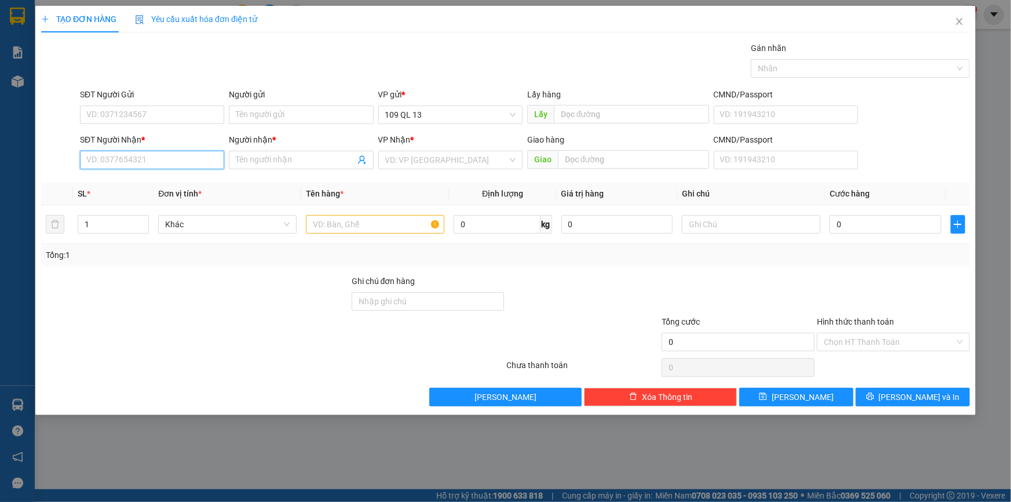
click at [167, 152] on input "SĐT Người Nhận *" at bounding box center [152, 160] width 144 height 19
click at [169, 182] on div "0338282422 - [PERSON_NAME]" at bounding box center [152, 183] width 130 height 13
click at [392, 223] on input "text" at bounding box center [375, 224] width 138 height 19
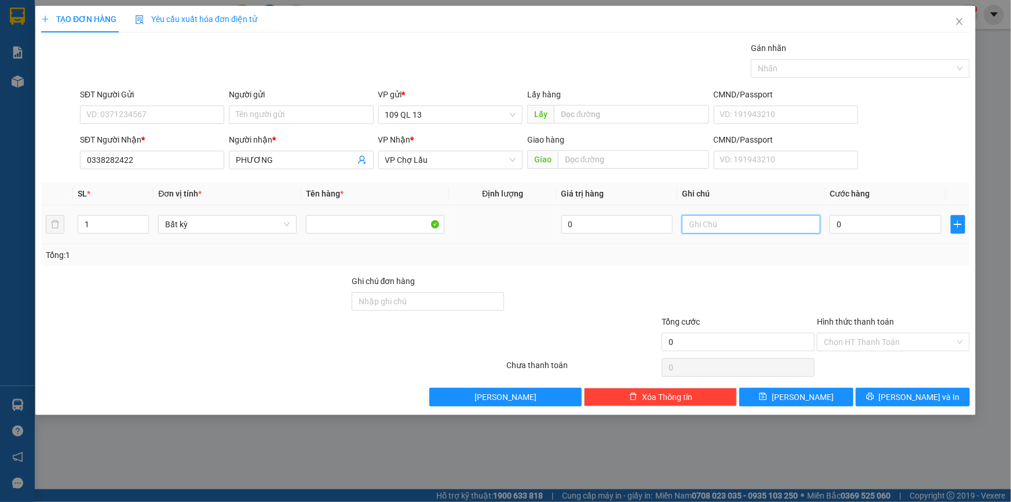
click at [739, 224] on input "text" at bounding box center [751, 224] width 138 height 19
click at [895, 224] on input "0" at bounding box center [886, 224] width 112 height 19
click at [876, 335] on input "Hình thức thanh toán" at bounding box center [889, 341] width 131 height 17
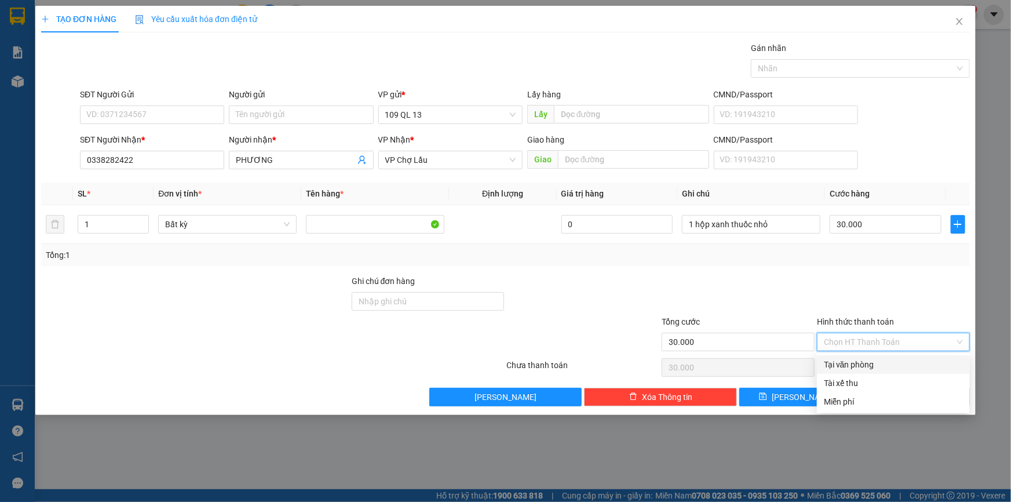
click at [870, 360] on div "Tại văn phòng" at bounding box center [893, 364] width 139 height 13
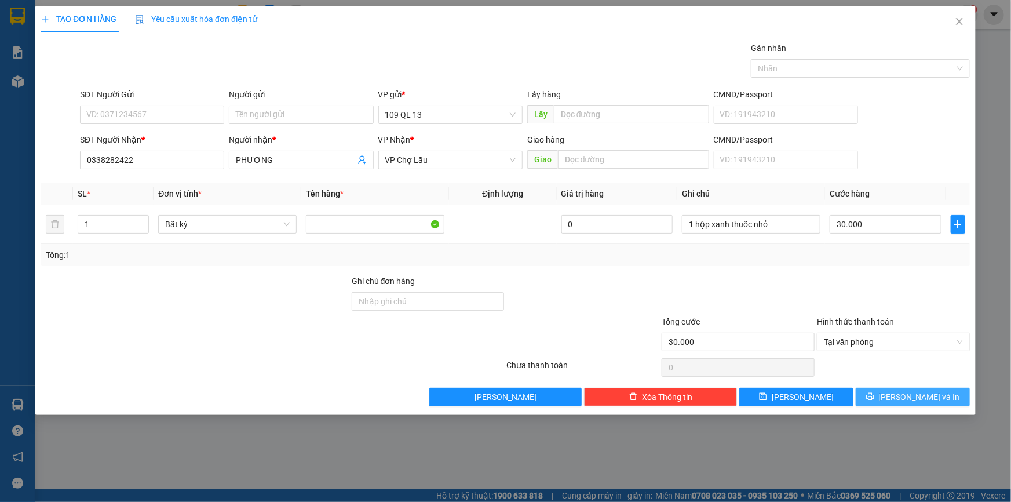
click at [923, 388] on button "[PERSON_NAME] và In" at bounding box center [913, 397] width 114 height 19
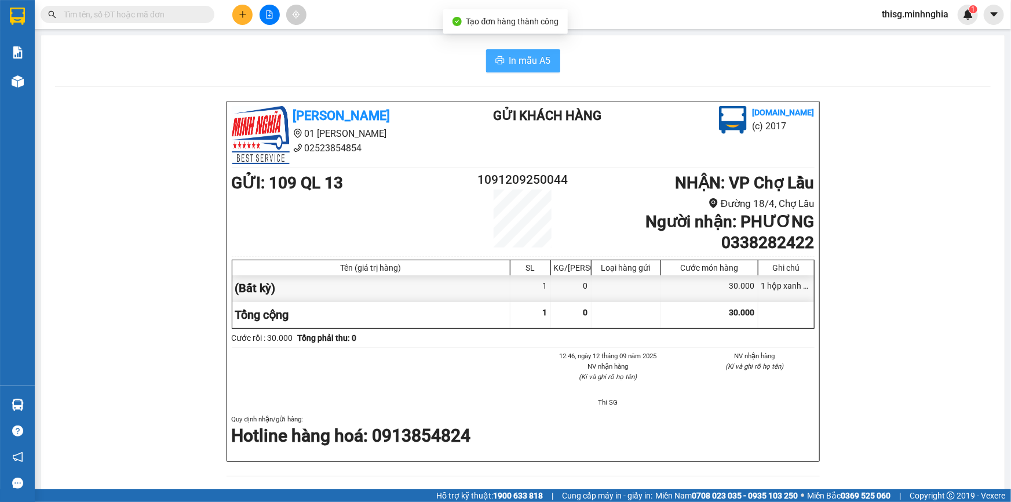
click at [545, 65] on span "In mẫu A5" at bounding box center [530, 60] width 42 height 14
click at [232, 14] on button at bounding box center [242, 15] width 20 height 20
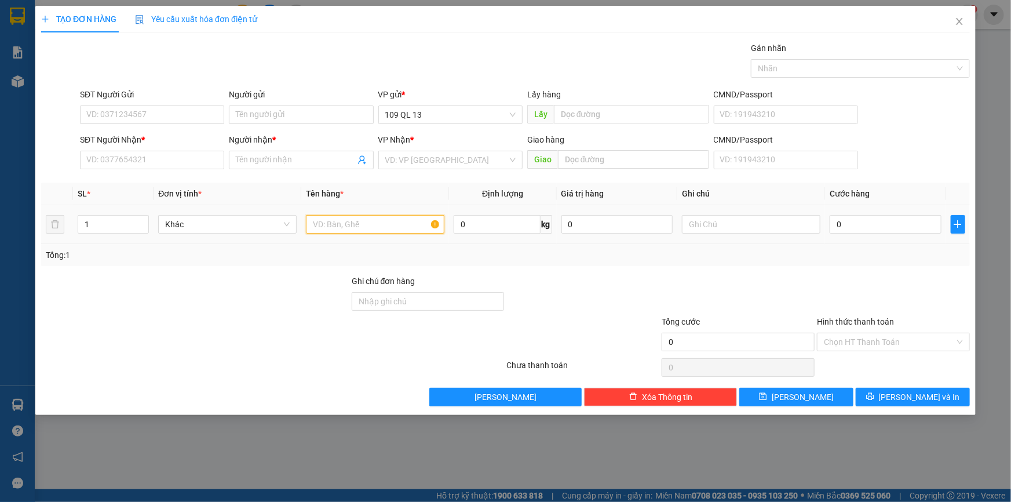
click at [346, 221] on input "text" at bounding box center [375, 224] width 138 height 19
drag, startPoint x: 687, startPoint y: 226, endPoint x: 689, endPoint y: 220, distance: 6.5
click at [689, 223] on input "text" at bounding box center [751, 224] width 138 height 19
click at [315, 152] on div "Người nhận * Tên người nhận" at bounding box center [301, 153] width 144 height 41
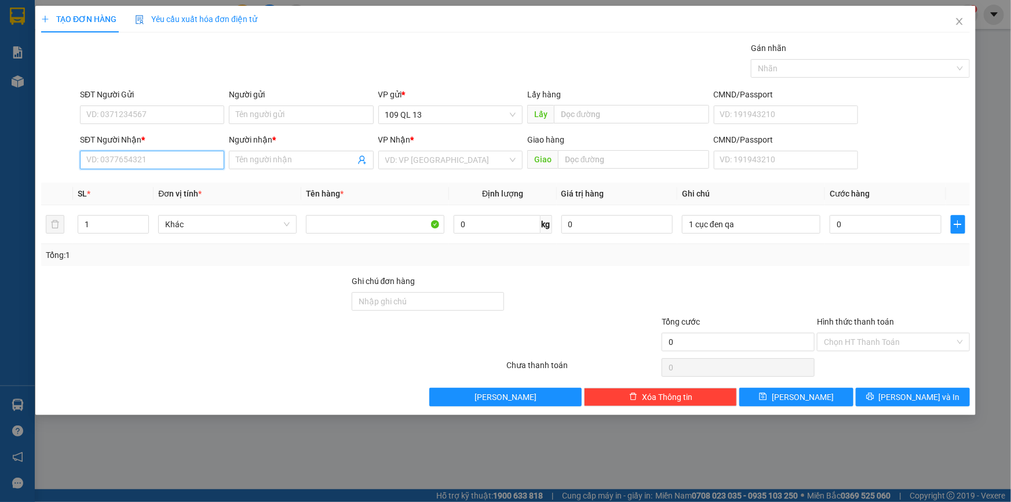
click at [185, 162] on input "SĐT Người Nhận *" at bounding box center [152, 160] width 144 height 19
click at [255, 160] on input "Người nhận *" at bounding box center [295, 160] width 119 height 13
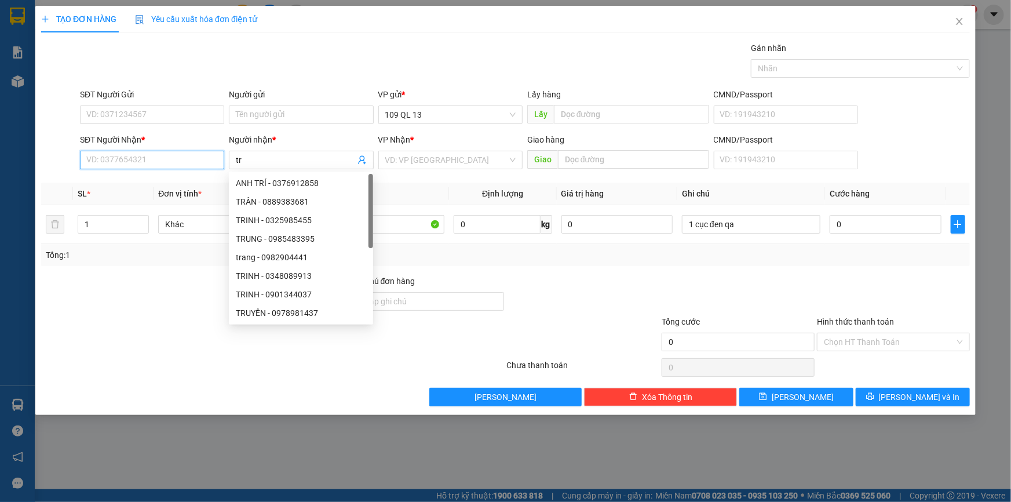
click at [167, 162] on input "SĐT Người Nhận *" at bounding box center [152, 160] width 144 height 19
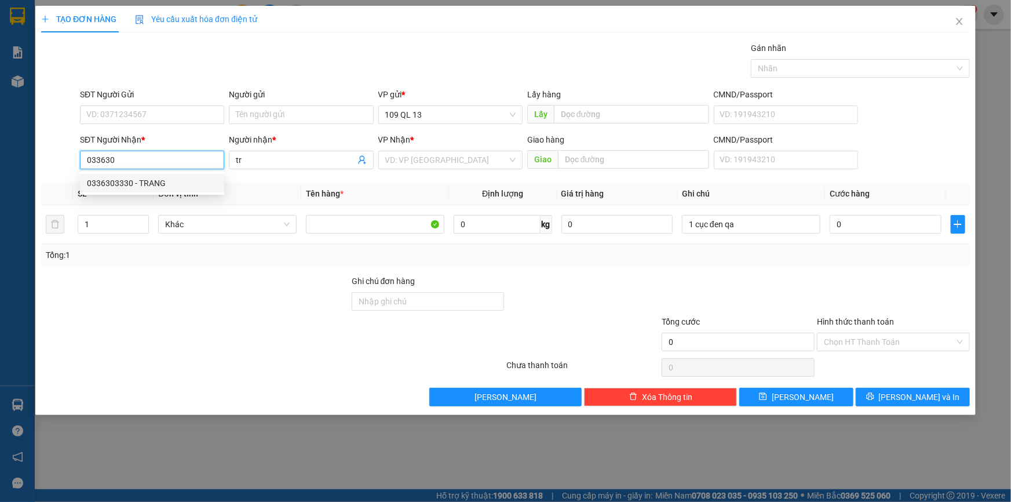
click at [165, 178] on div "0336303330 - TRANG" at bounding box center [152, 183] width 130 height 13
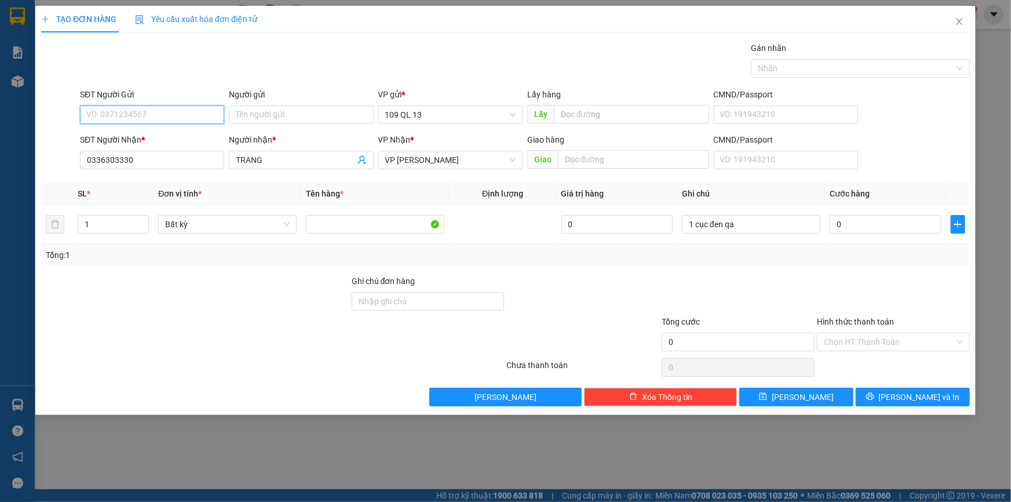
click at [205, 118] on input "SĐT Người Gửi" at bounding box center [152, 114] width 144 height 19
click at [202, 156] on div "0933385376 - VỌNG" at bounding box center [152, 156] width 130 height 13
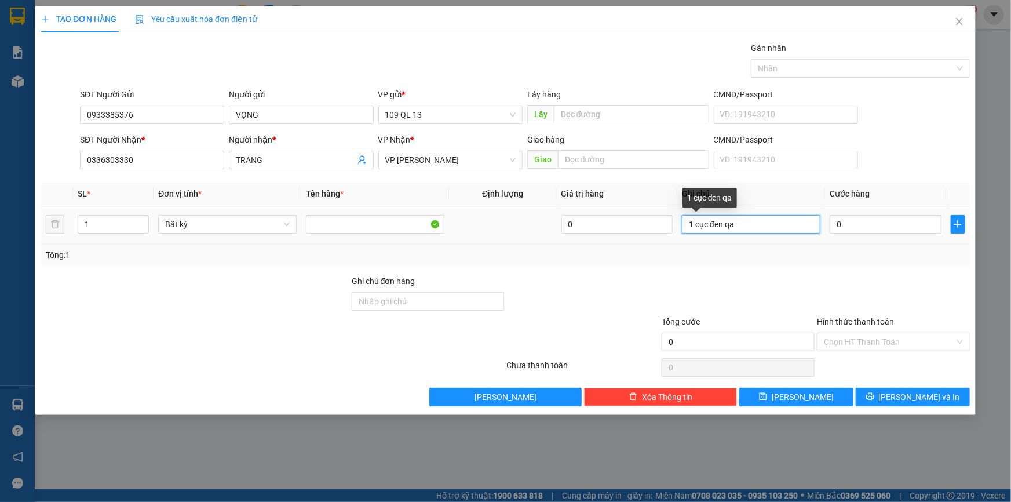
click at [813, 225] on input "1 cục đen qa" at bounding box center [751, 224] width 138 height 19
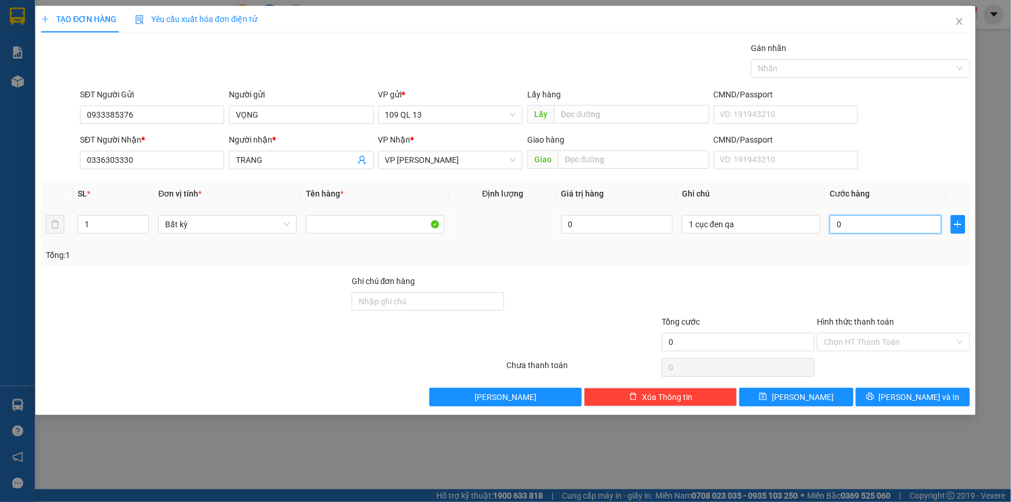
click at [871, 225] on input "0" at bounding box center [886, 224] width 112 height 19
click at [205, 111] on input "0933385376" at bounding box center [152, 114] width 144 height 19
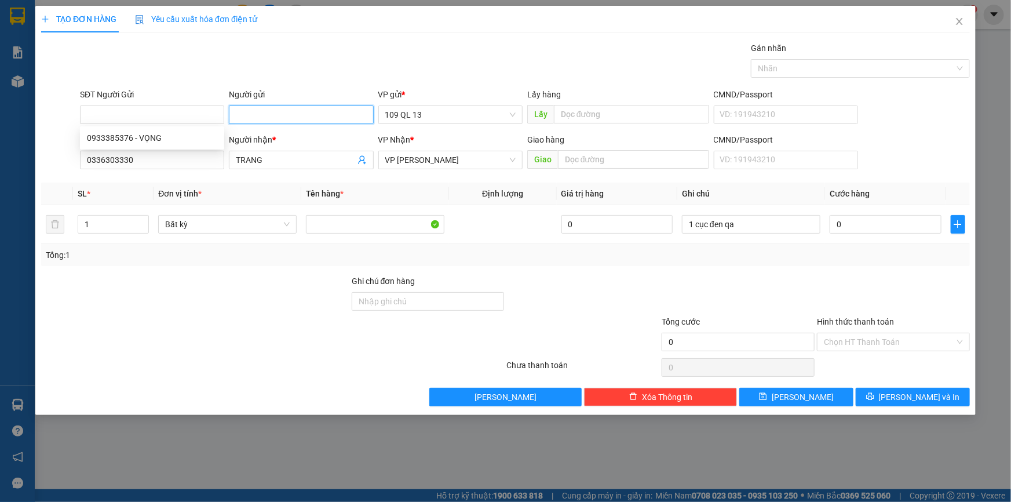
click at [290, 114] on input "Người gửi" at bounding box center [301, 114] width 144 height 19
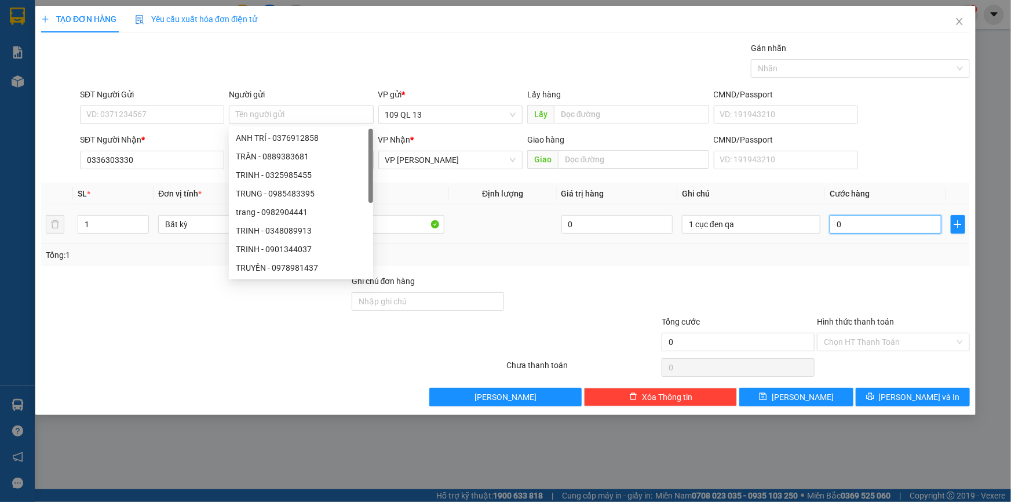
click at [863, 226] on input "0" at bounding box center [886, 224] width 112 height 19
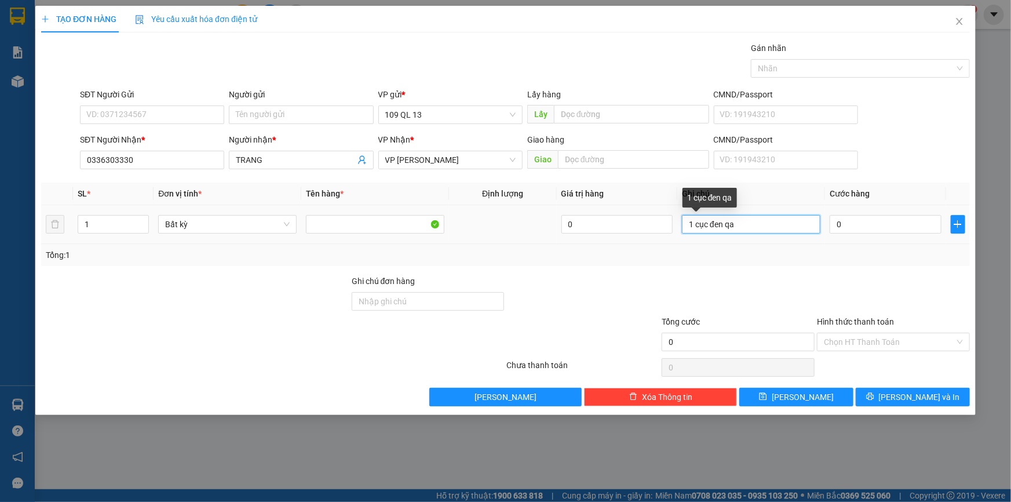
click at [753, 218] on input "1 cục đen qa" at bounding box center [751, 224] width 138 height 19
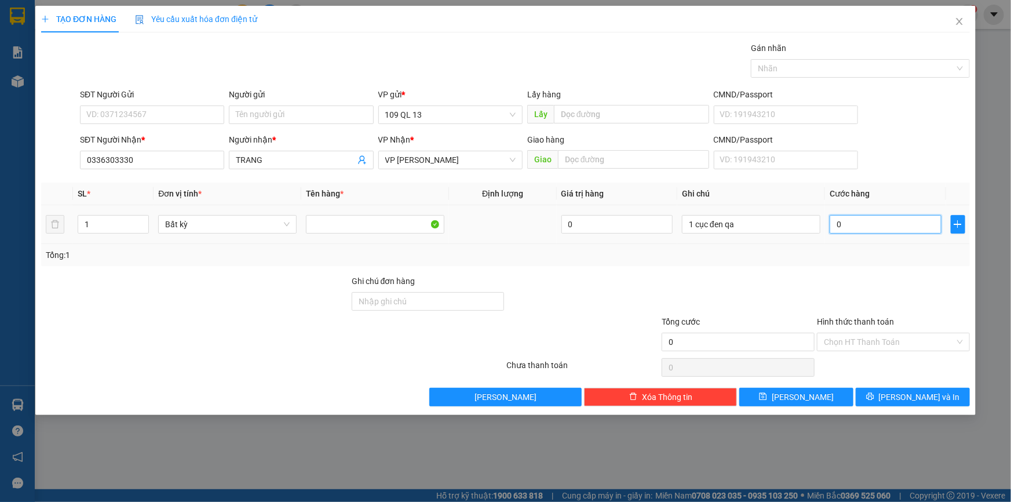
click at [857, 222] on input "0" at bounding box center [886, 224] width 112 height 19
click at [912, 388] on button "[PERSON_NAME] và In" at bounding box center [913, 397] width 114 height 19
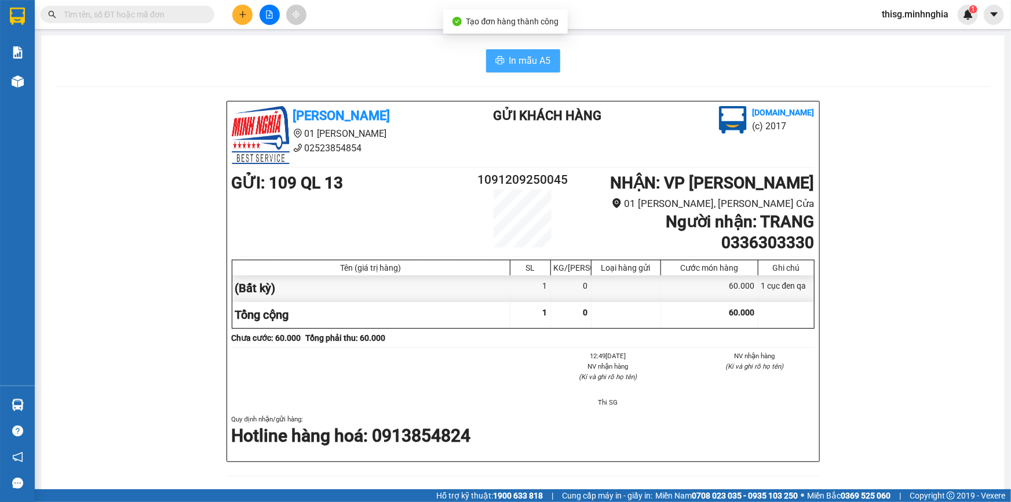
click at [549, 71] on button "In mẫu A5" at bounding box center [523, 60] width 74 height 23
click at [246, 12] on icon "plus" at bounding box center [243, 14] width 8 height 8
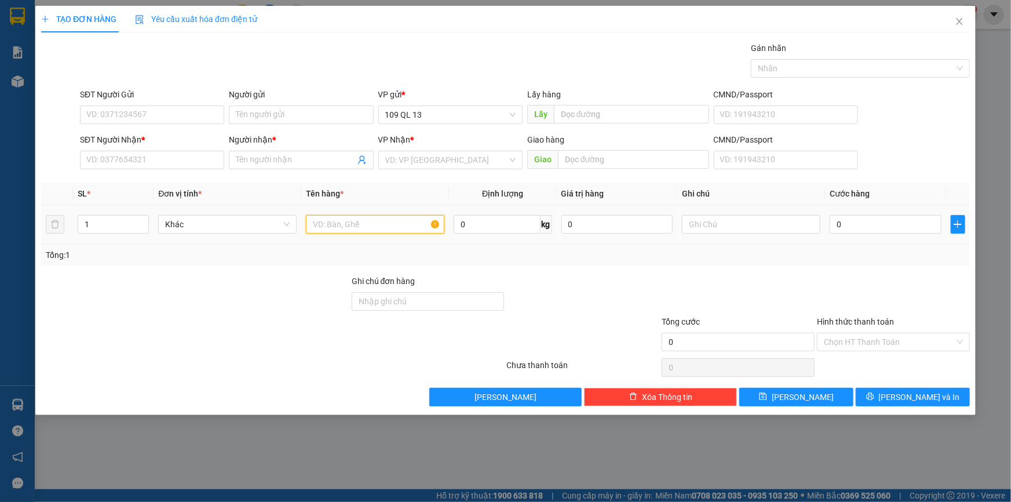
click at [377, 222] on input "text" at bounding box center [375, 224] width 138 height 19
click at [787, 234] on div at bounding box center [751, 224] width 138 height 23
click at [775, 231] on input "text" at bounding box center [751, 224] width 138 height 19
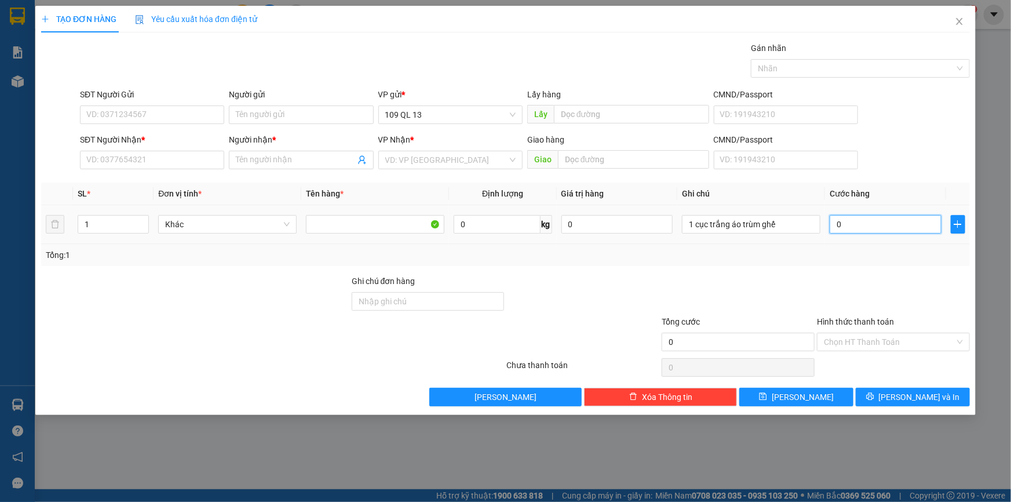
click at [855, 225] on input "0" at bounding box center [886, 224] width 112 height 19
click at [186, 164] on input "SĐT Người Nhận *" at bounding box center [152, 160] width 144 height 19
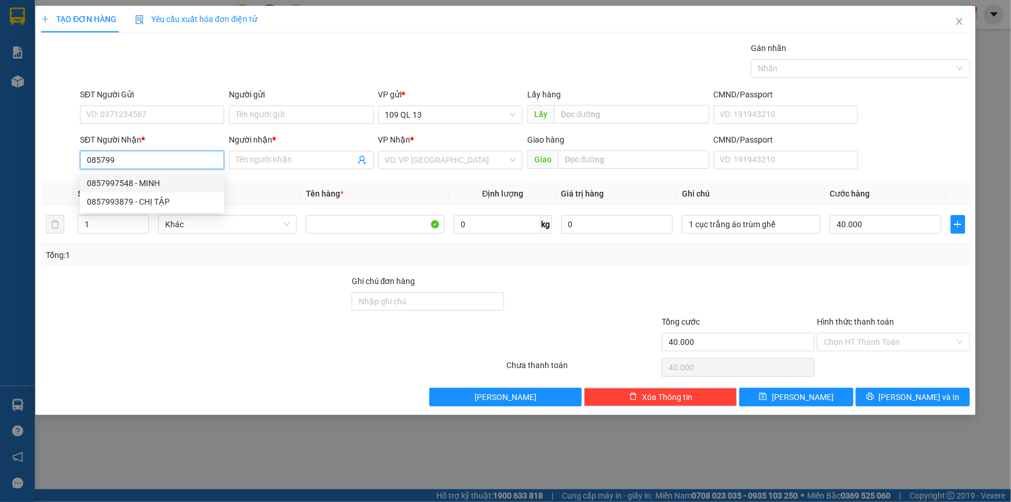
click at [163, 178] on div "0857997548 - MINH" at bounding box center [152, 183] width 130 height 13
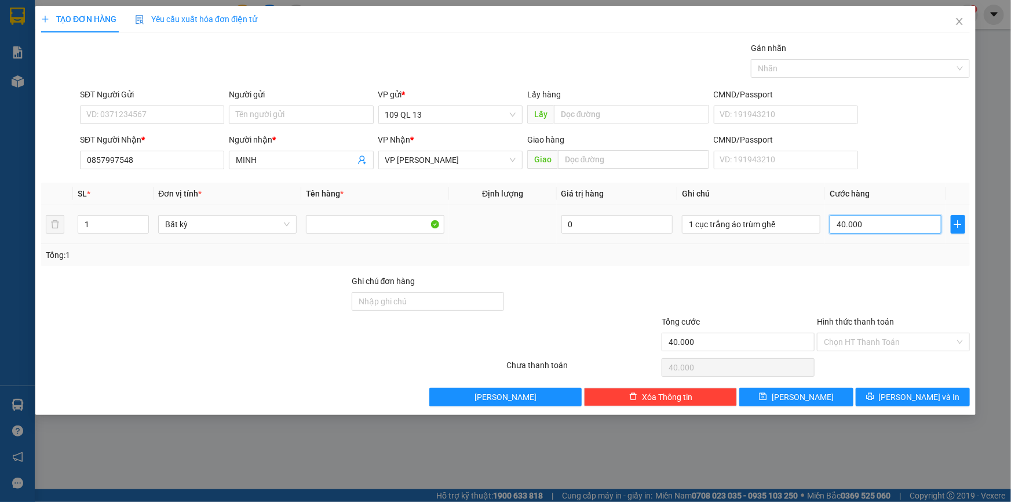
click at [893, 221] on input "40.000" at bounding box center [886, 224] width 112 height 19
click at [906, 269] on div "Transit Pickup Surcharge Ids Transit Deliver Surcharge Ids Transit Deliver Surc…" at bounding box center [505, 224] width 929 height 364
click at [923, 335] on input "Hình thức thanh toán" at bounding box center [889, 341] width 131 height 17
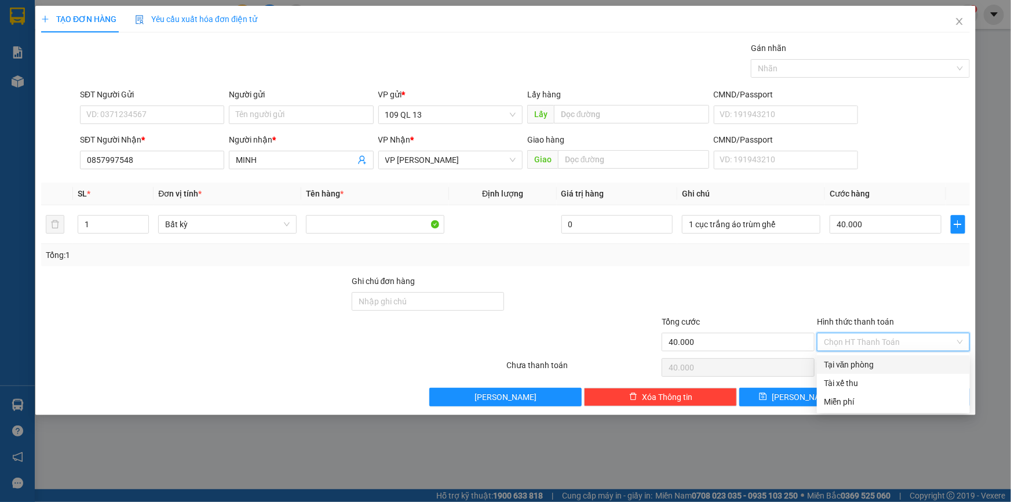
click at [913, 367] on div "Tại văn phòng" at bounding box center [893, 364] width 139 height 13
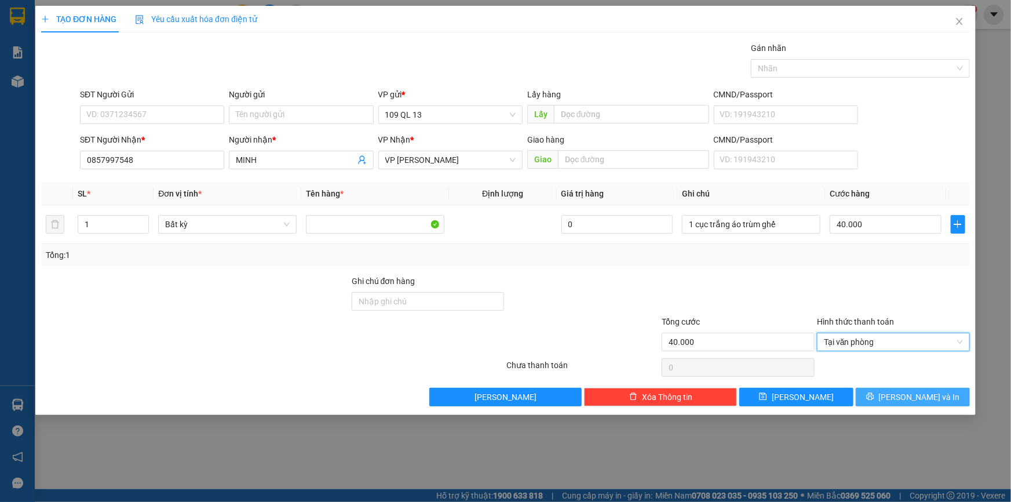
click at [916, 391] on span "[PERSON_NAME] và In" at bounding box center [919, 397] width 81 height 13
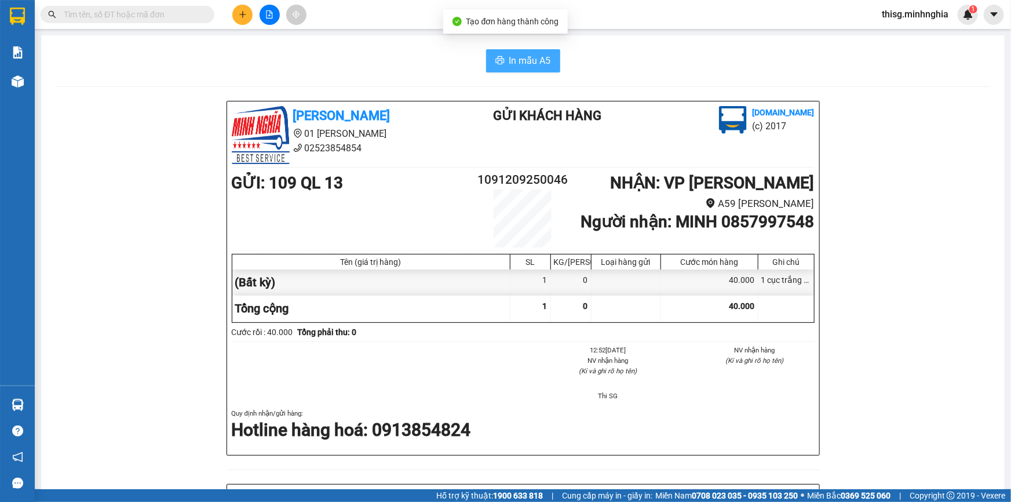
click at [527, 64] on span "In mẫu A5" at bounding box center [530, 60] width 42 height 14
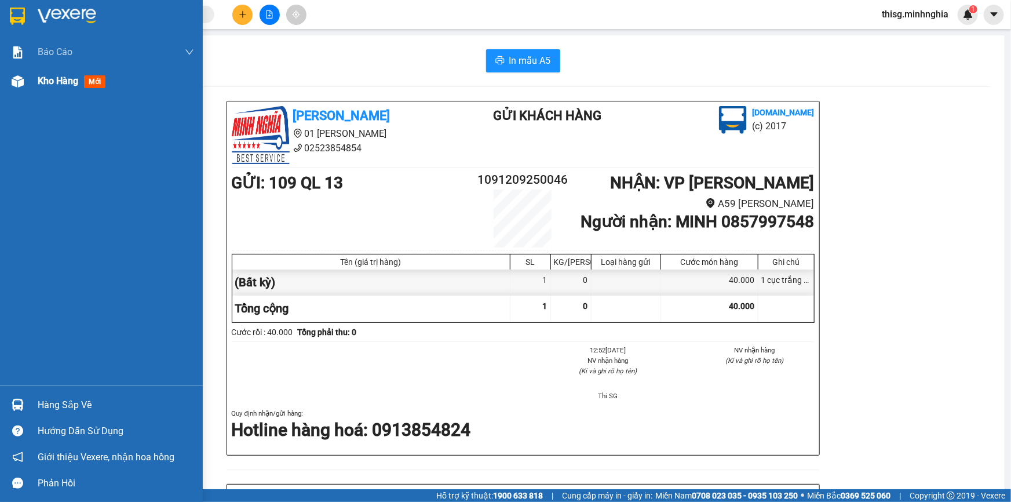
click at [43, 82] on span "Kho hàng" at bounding box center [58, 80] width 41 height 11
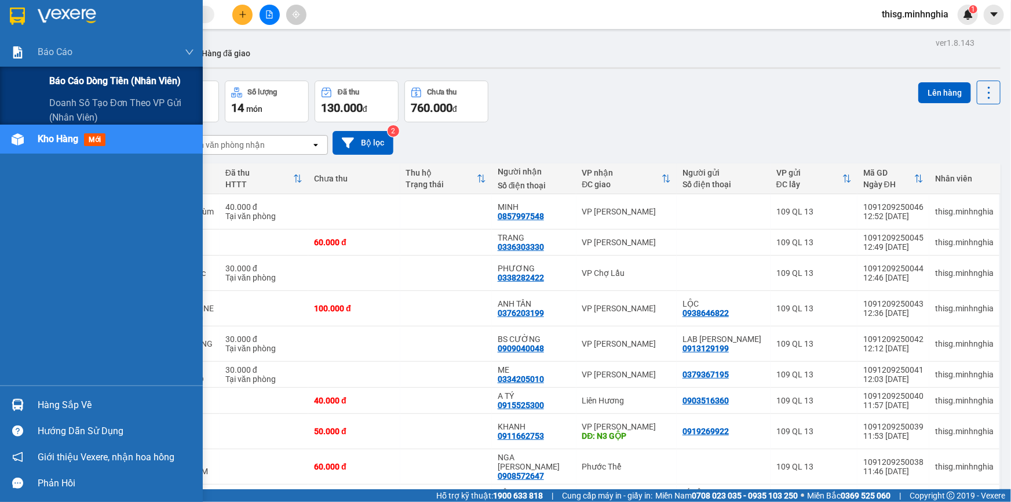
click at [81, 74] on span "Báo cáo dòng tiền (nhân viên)" at bounding box center [115, 81] width 132 height 14
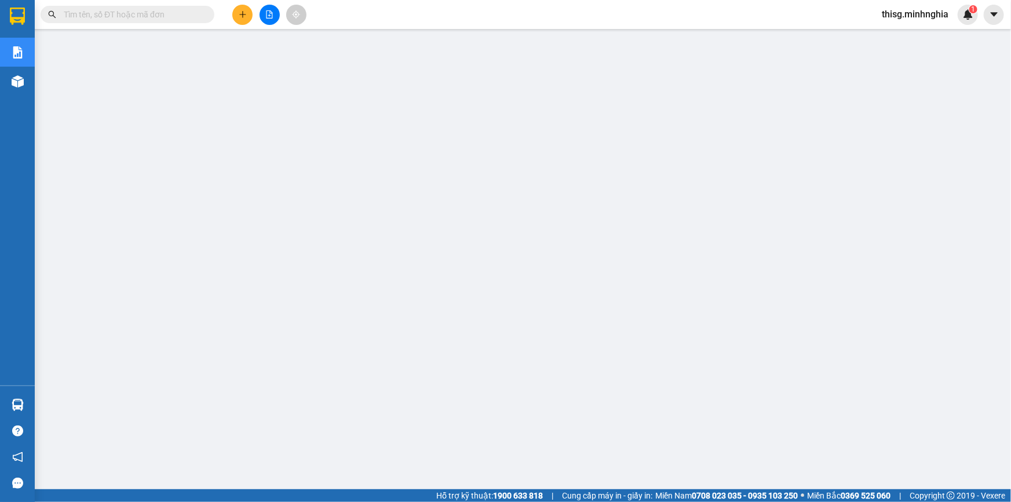
click at [234, 12] on button at bounding box center [242, 15] width 20 height 20
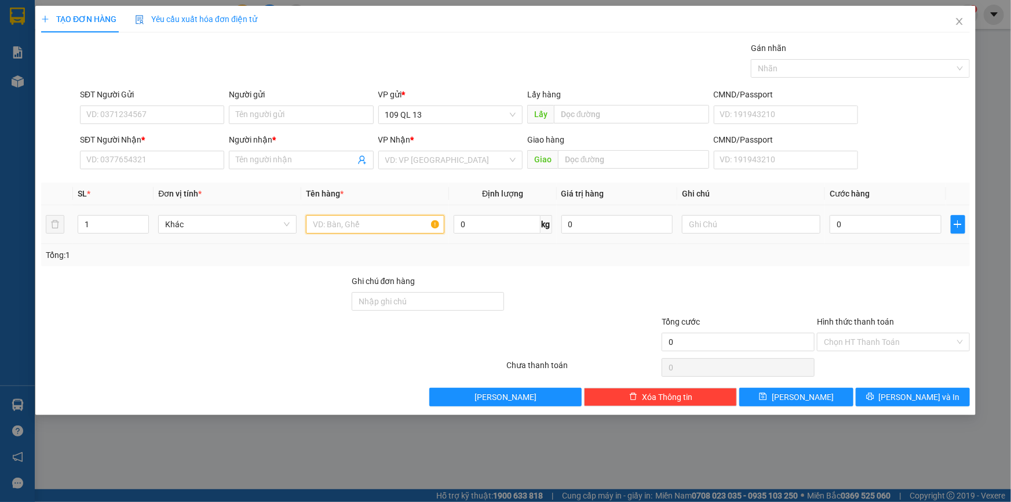
click at [381, 220] on input "text" at bounding box center [375, 224] width 138 height 19
click at [117, 219] on input "1" at bounding box center [113, 224] width 70 height 17
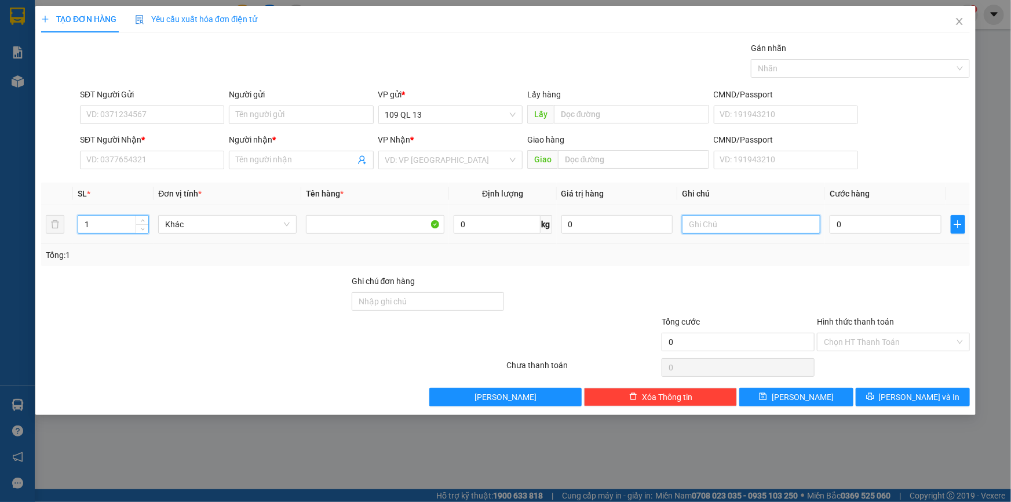
click at [776, 225] on input "text" at bounding box center [751, 224] width 138 height 19
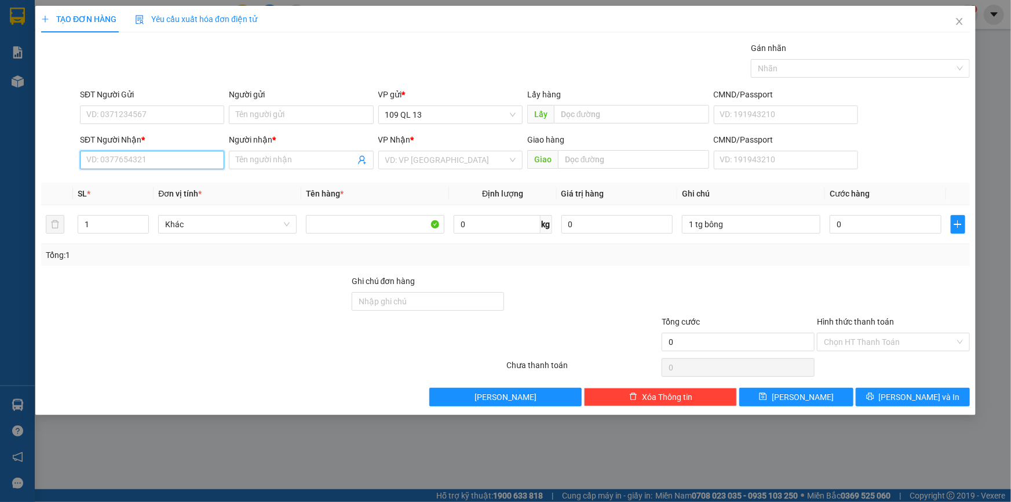
click at [149, 153] on input "SĐT Người Nhận *" at bounding box center [152, 160] width 144 height 19
click at [159, 181] on div "0906888706 - [PERSON_NAME]" at bounding box center [152, 183] width 130 height 13
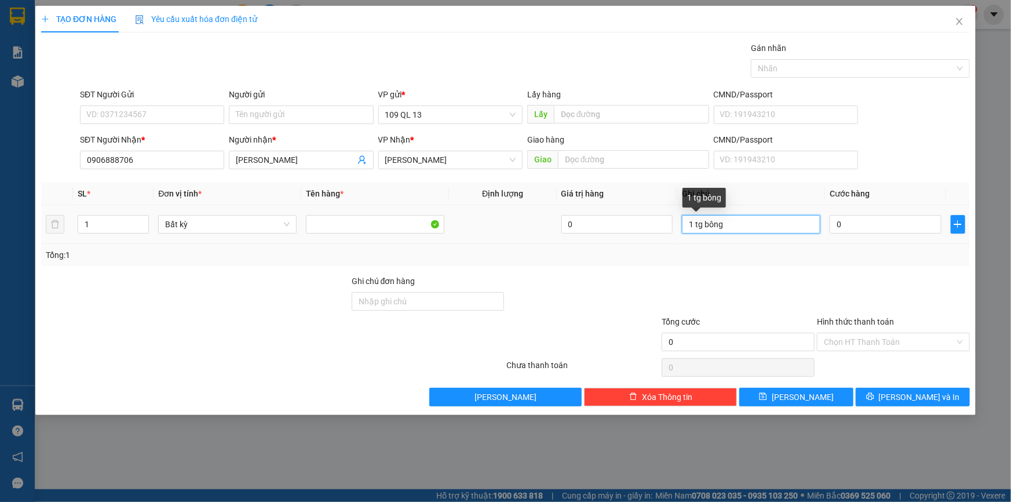
click at [759, 226] on input "1 tg bông" at bounding box center [751, 224] width 138 height 19
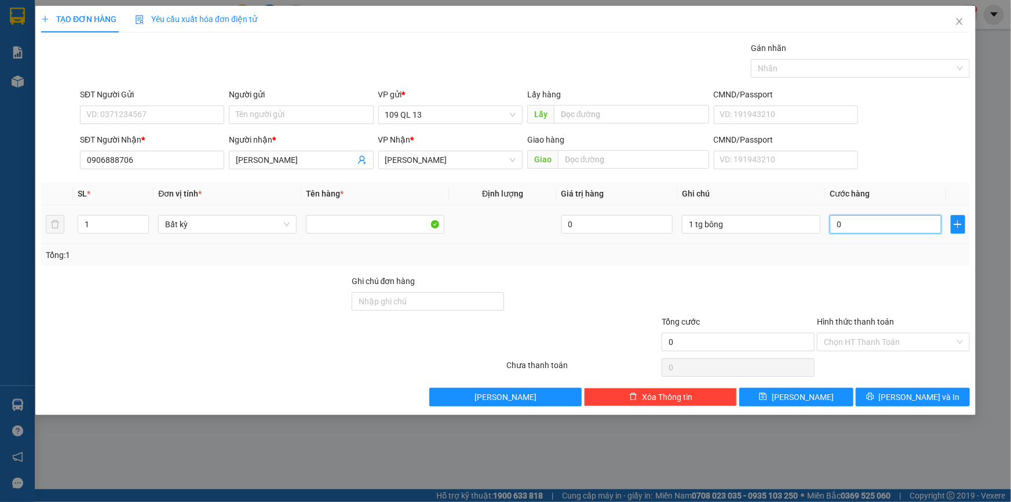
click at [865, 225] on input "0" at bounding box center [886, 224] width 112 height 19
click at [928, 396] on span "[PERSON_NAME] và In" at bounding box center [919, 397] width 81 height 13
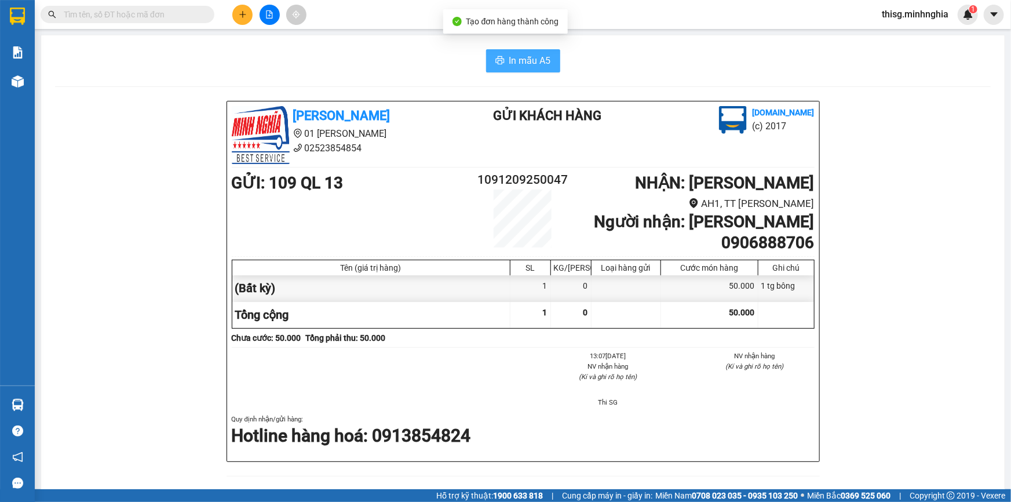
click at [512, 59] on span "In mẫu A5" at bounding box center [530, 60] width 42 height 14
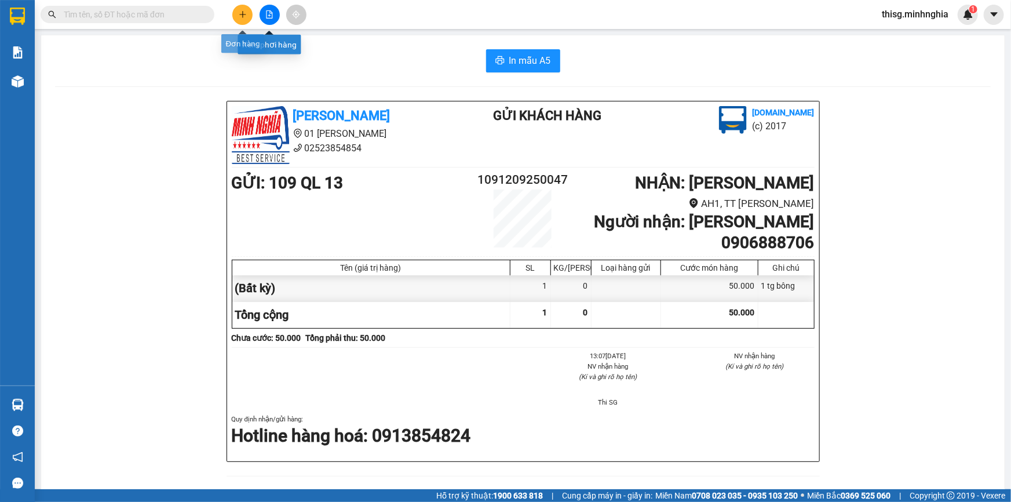
click at [243, 9] on button at bounding box center [242, 15] width 20 height 20
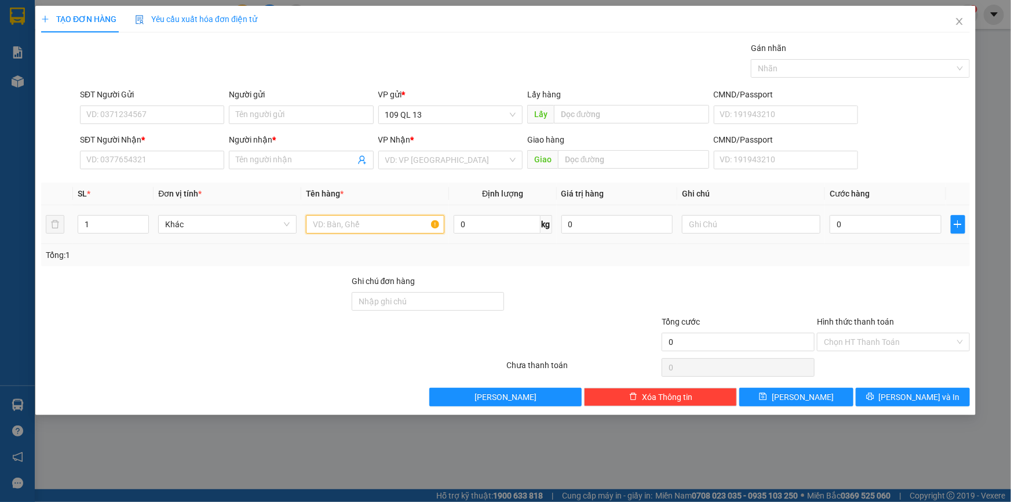
click at [348, 229] on input "text" at bounding box center [375, 224] width 138 height 19
click at [736, 227] on input "text" at bounding box center [751, 224] width 138 height 19
click at [181, 153] on input "SĐT Người Nhận *" at bounding box center [152, 160] width 144 height 19
click at [787, 236] on td at bounding box center [751, 224] width 148 height 39
click at [785, 223] on input "text" at bounding box center [751, 224] width 138 height 19
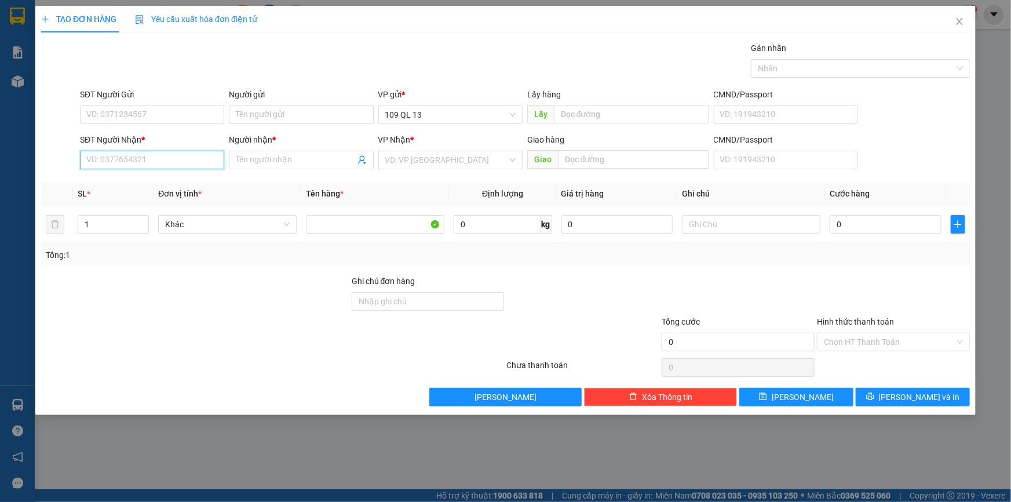
click at [94, 158] on input "SĐT Người Nhận *" at bounding box center [152, 160] width 144 height 19
click at [156, 182] on div "0373571900 - THANH" at bounding box center [152, 183] width 130 height 13
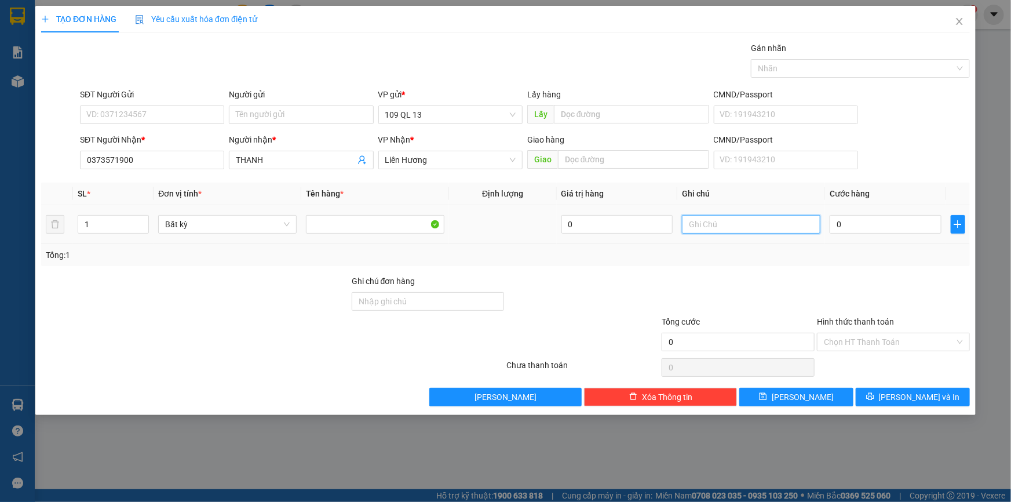
click at [733, 229] on input "text" at bounding box center [751, 224] width 138 height 19
click at [870, 217] on input "0" at bounding box center [886, 224] width 112 height 19
drag, startPoint x: 911, startPoint y: 289, endPoint x: 934, endPoint y: 375, distance: 89.8
click at [913, 289] on div at bounding box center [893, 295] width 155 height 41
click at [930, 394] on span "[PERSON_NAME] và In" at bounding box center [919, 397] width 81 height 13
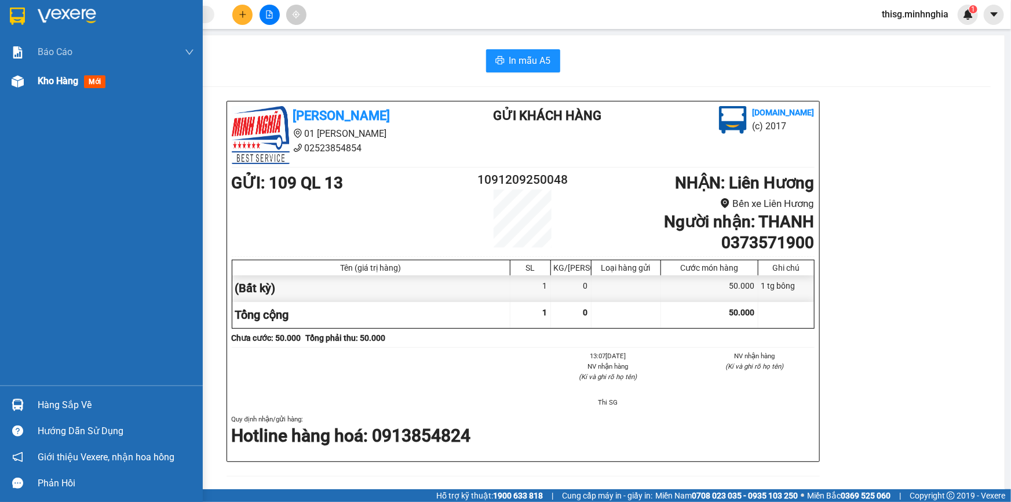
click at [54, 84] on span "Kho hàng" at bounding box center [58, 80] width 41 height 11
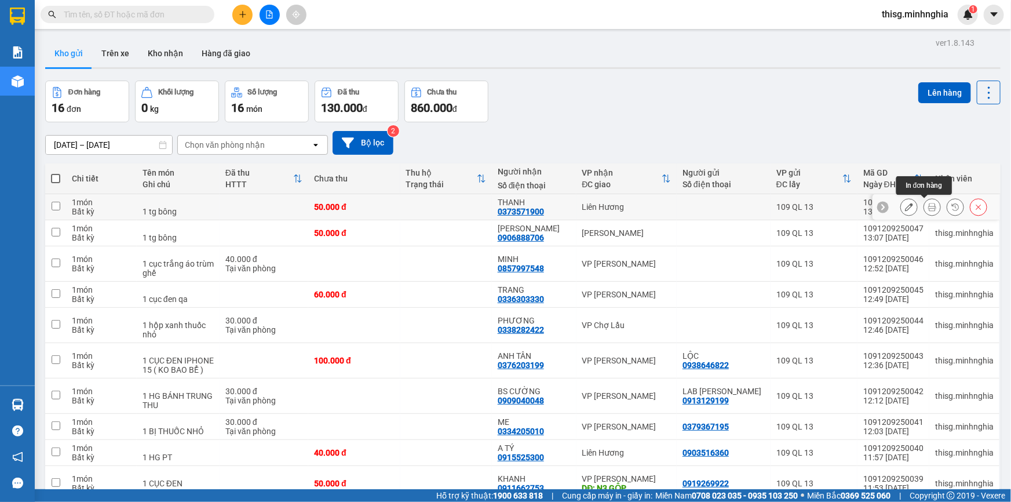
click at [928, 207] on icon at bounding box center [932, 207] width 8 height 8
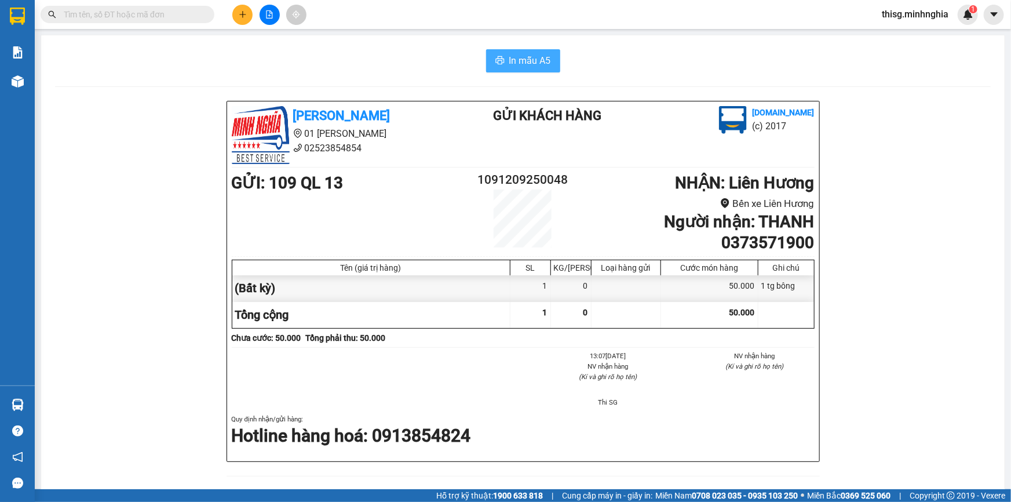
click at [523, 64] on span "In mẫu A5" at bounding box center [530, 60] width 42 height 14
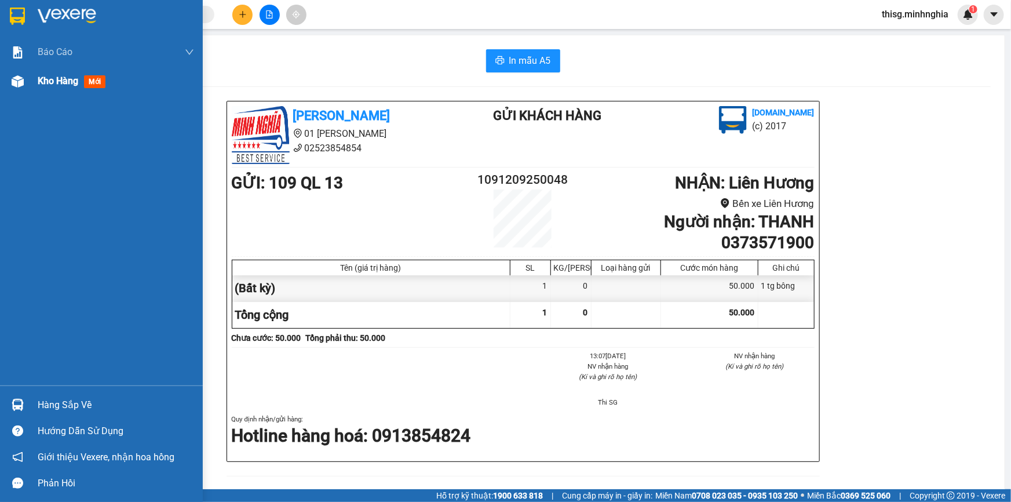
click at [29, 81] on div "Kho hàng mới" at bounding box center [101, 81] width 203 height 29
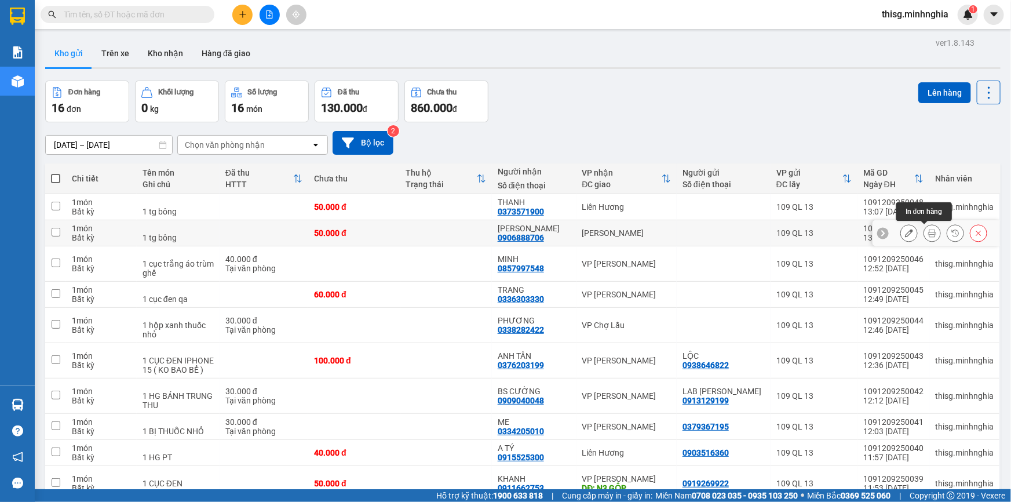
click at [928, 236] on icon at bounding box center [932, 233] width 8 height 8
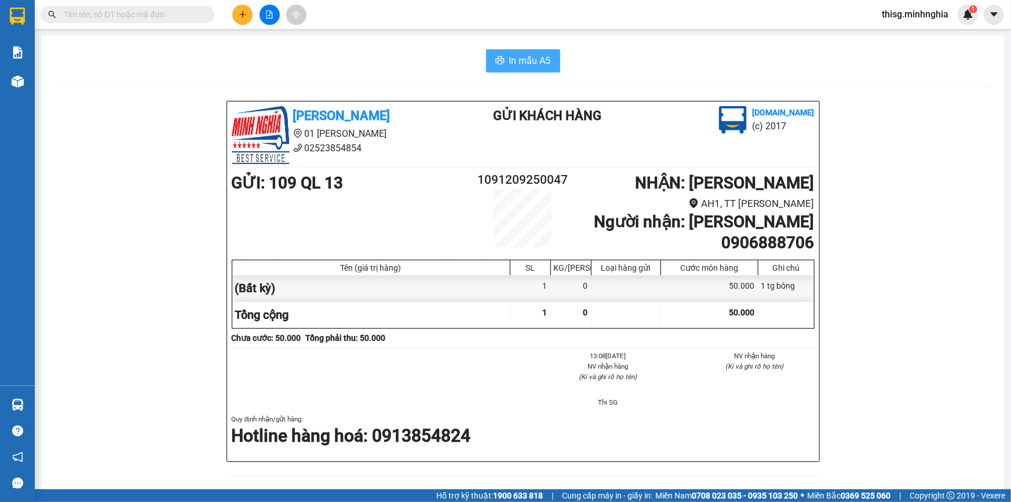
click at [509, 56] on span "In mẫu A5" at bounding box center [530, 60] width 42 height 14
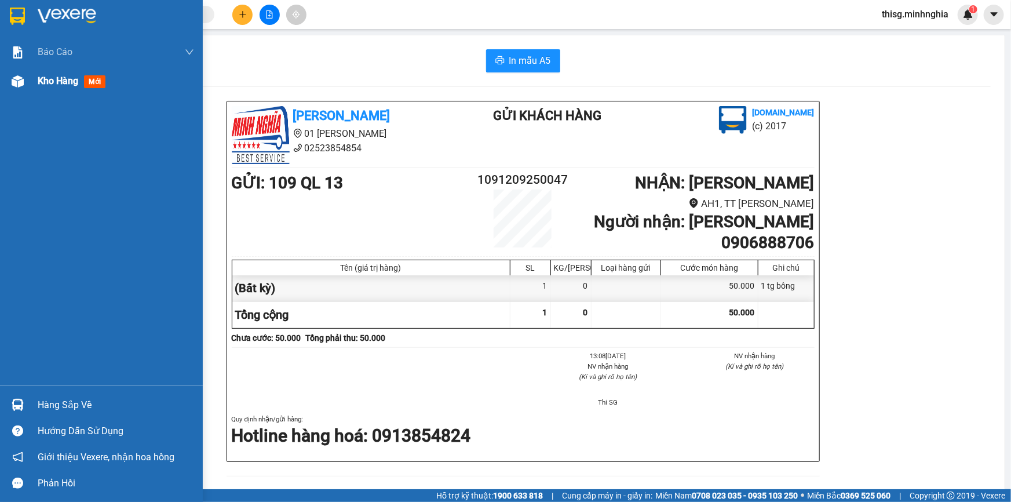
click at [58, 83] on span "Kho hàng" at bounding box center [58, 80] width 41 height 11
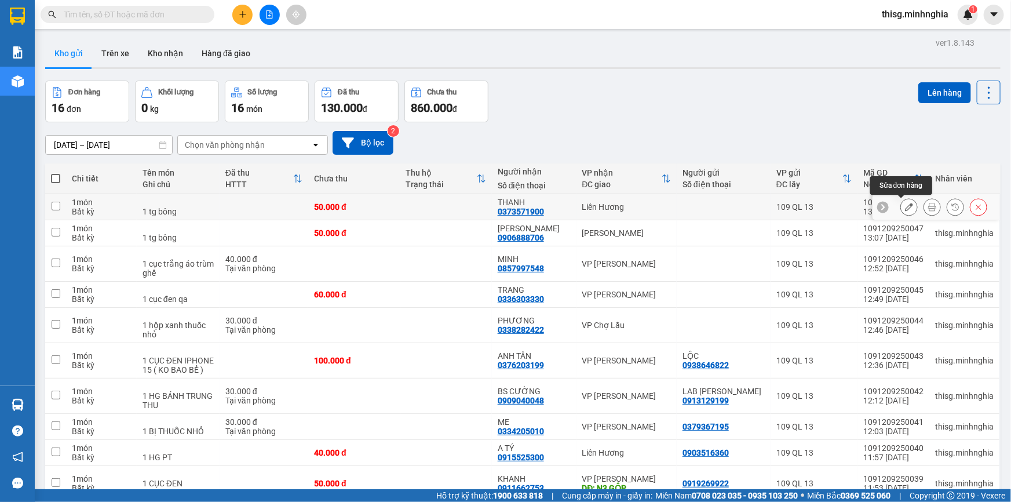
click at [905, 209] on icon at bounding box center [909, 207] width 8 height 8
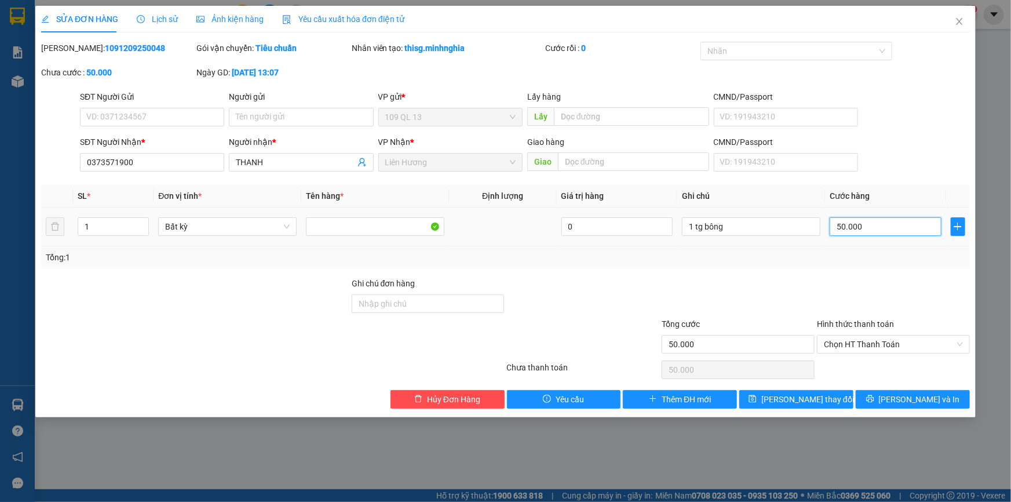
click at [881, 222] on input "50.000" at bounding box center [886, 226] width 112 height 19
click at [748, 224] on input "1 tg bông" at bounding box center [751, 226] width 138 height 19
click at [907, 399] on span "[PERSON_NAME] và In" at bounding box center [919, 399] width 81 height 13
click at [881, 225] on input "0" at bounding box center [886, 226] width 112 height 19
click at [932, 396] on span "[PERSON_NAME] và In" at bounding box center [919, 399] width 81 height 13
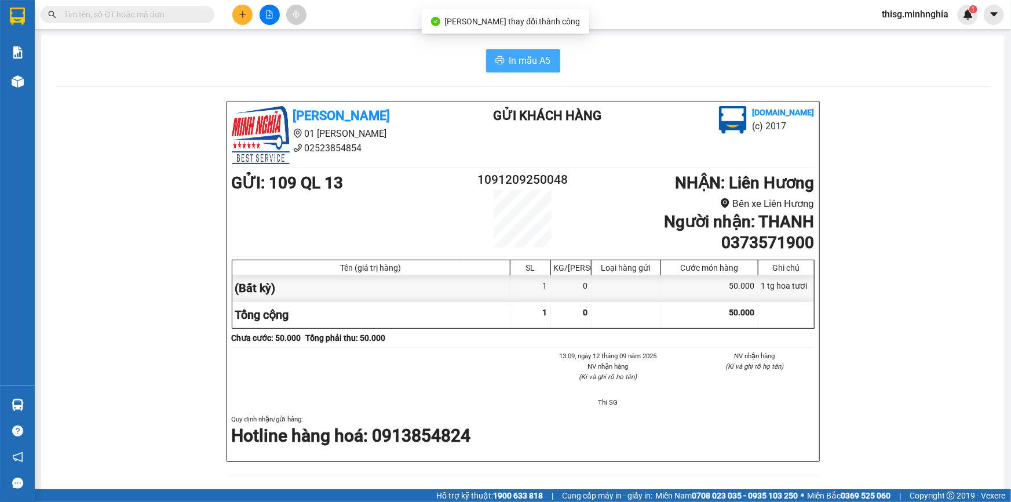
click at [542, 57] on span "In mẫu A5" at bounding box center [530, 60] width 42 height 14
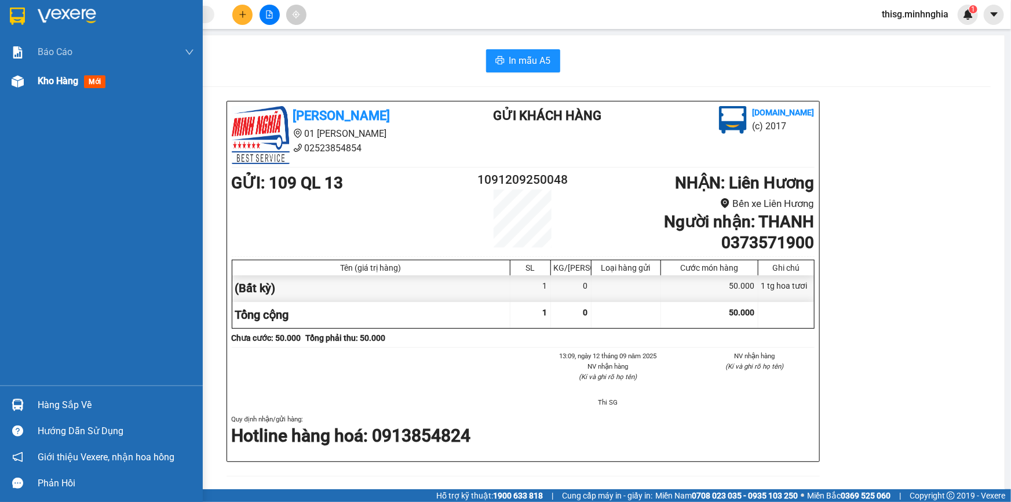
click at [24, 83] on div at bounding box center [18, 81] width 20 height 20
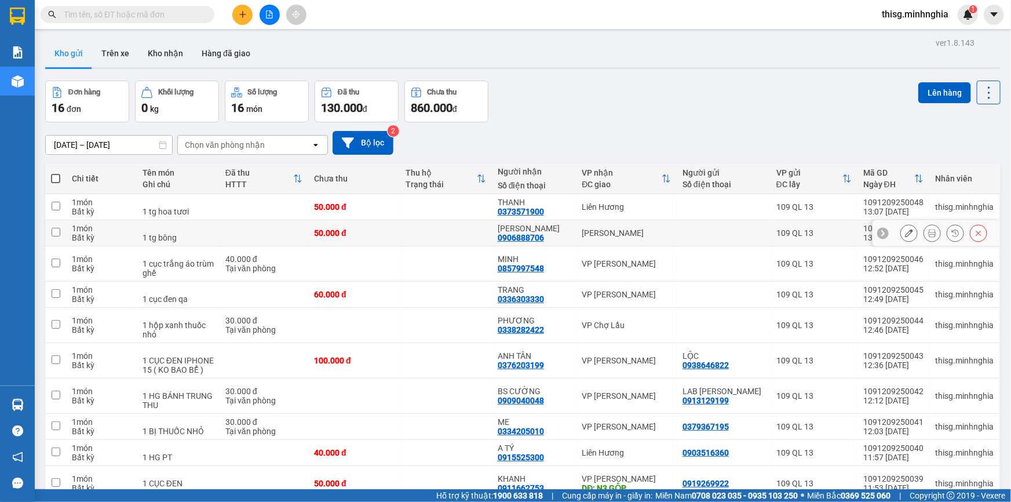
click at [905, 234] on icon at bounding box center [909, 233] width 8 height 8
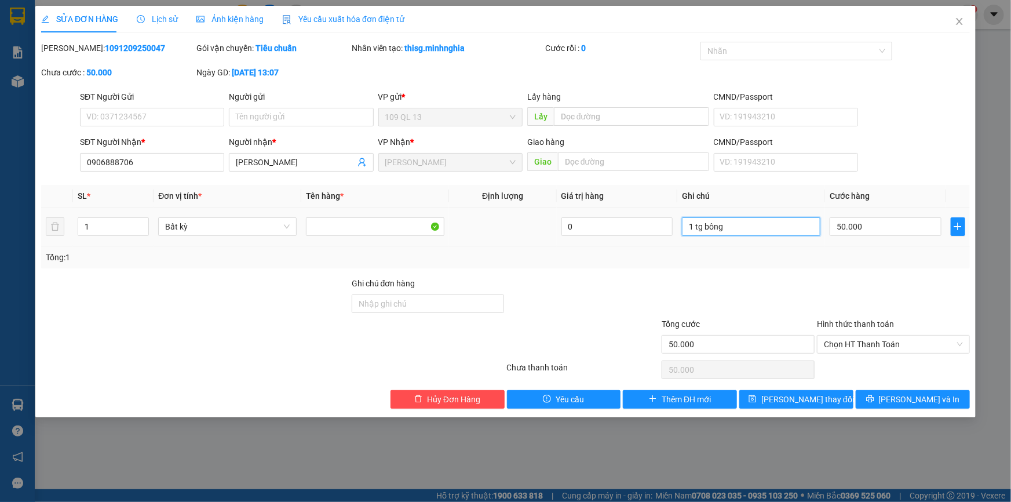
click at [760, 229] on input "1 tg bông" at bounding box center [751, 226] width 138 height 19
click at [922, 396] on span "[PERSON_NAME] và In" at bounding box center [919, 399] width 81 height 13
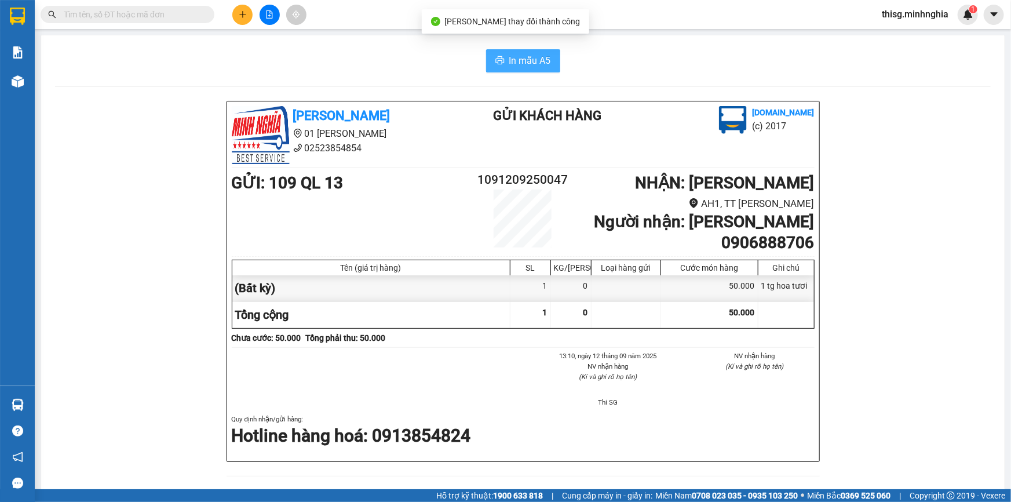
click at [532, 56] on span "In mẫu A5" at bounding box center [530, 60] width 42 height 14
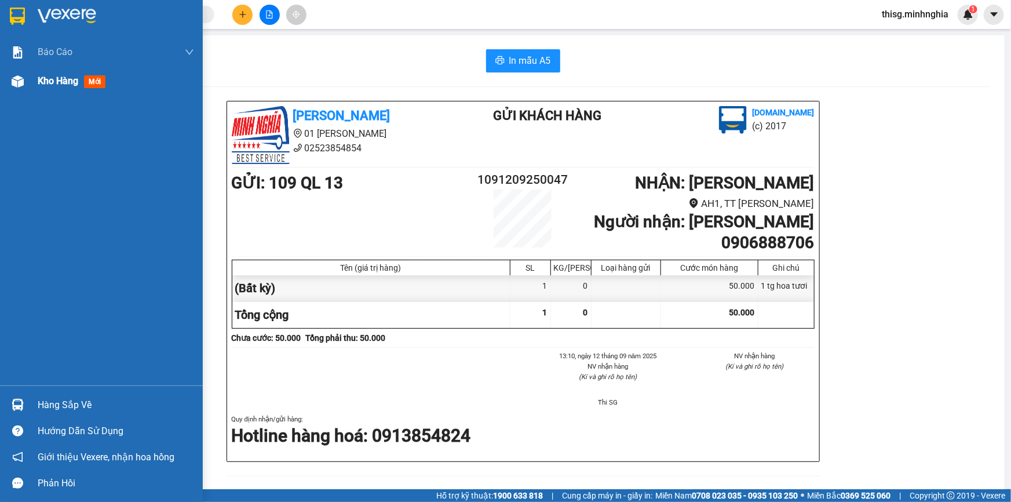
click at [80, 76] on div "Kho hàng mới" at bounding box center [74, 81] width 72 height 14
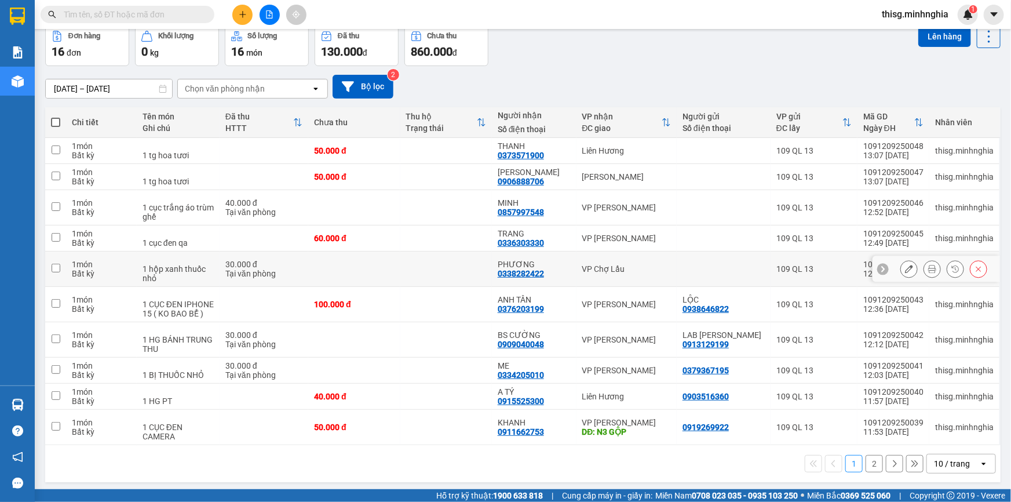
scroll to position [58, 0]
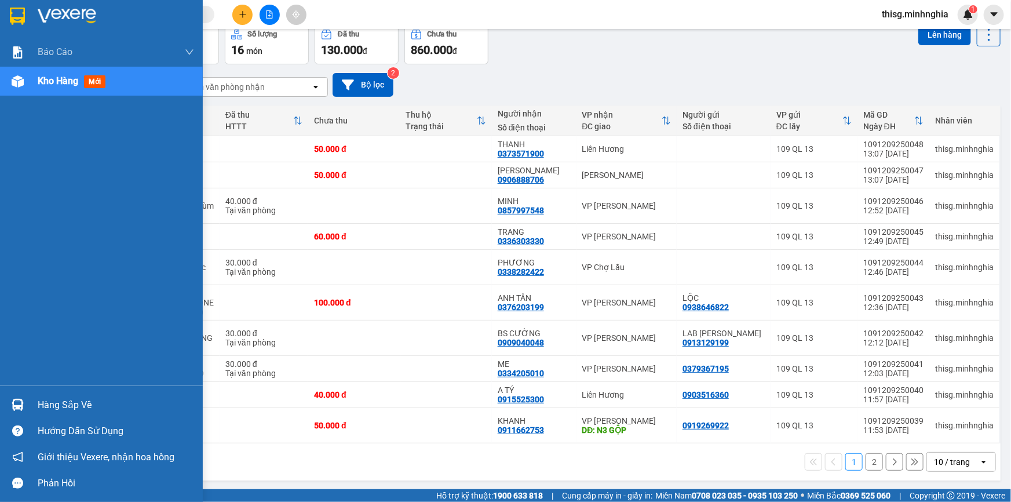
click at [67, 79] on span "Kho hàng" at bounding box center [58, 80] width 41 height 11
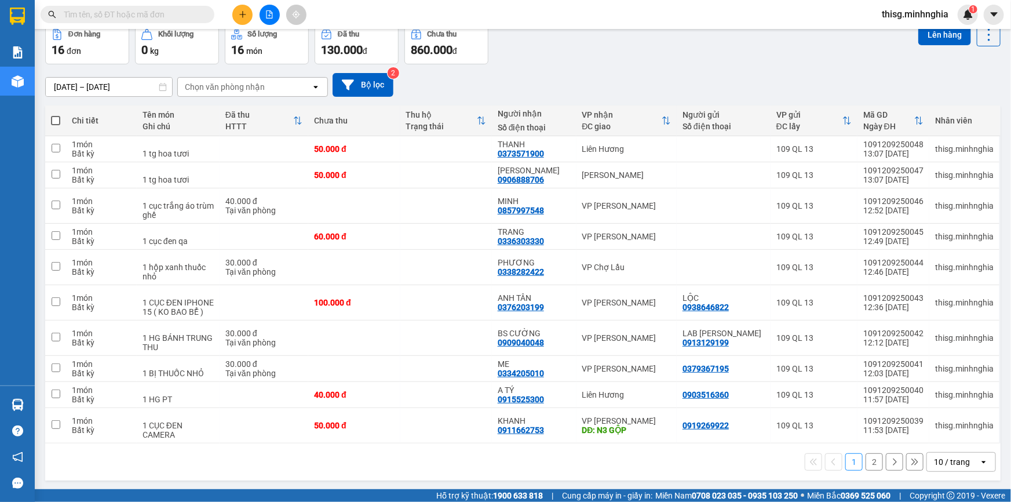
click at [239, 15] on icon "plus" at bounding box center [243, 14] width 8 height 8
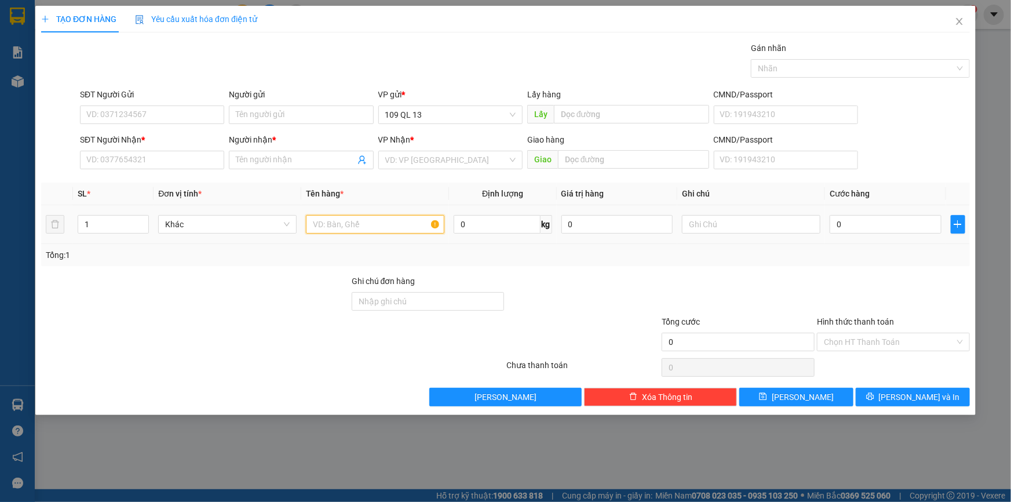
click at [358, 220] on input "text" at bounding box center [375, 224] width 138 height 19
click at [736, 224] on input "text" at bounding box center [751, 224] width 138 height 19
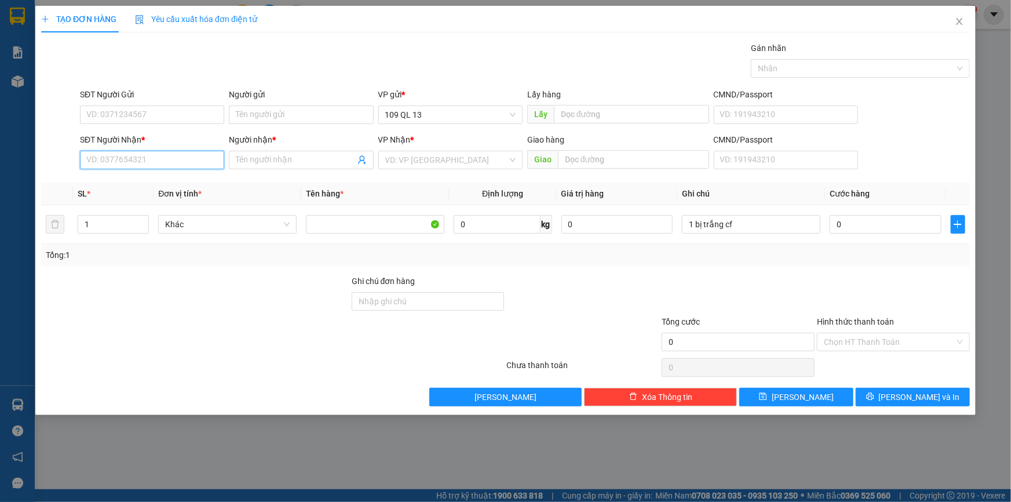
click at [199, 153] on input "SĐT Người Nhận *" at bounding box center [152, 160] width 144 height 19
click at [862, 215] on input "0" at bounding box center [886, 224] width 112 height 19
click at [162, 158] on input "SĐT Người Nhận *" at bounding box center [152, 160] width 144 height 19
click at [183, 185] on div "0382622279 - LONG" at bounding box center [152, 183] width 130 height 13
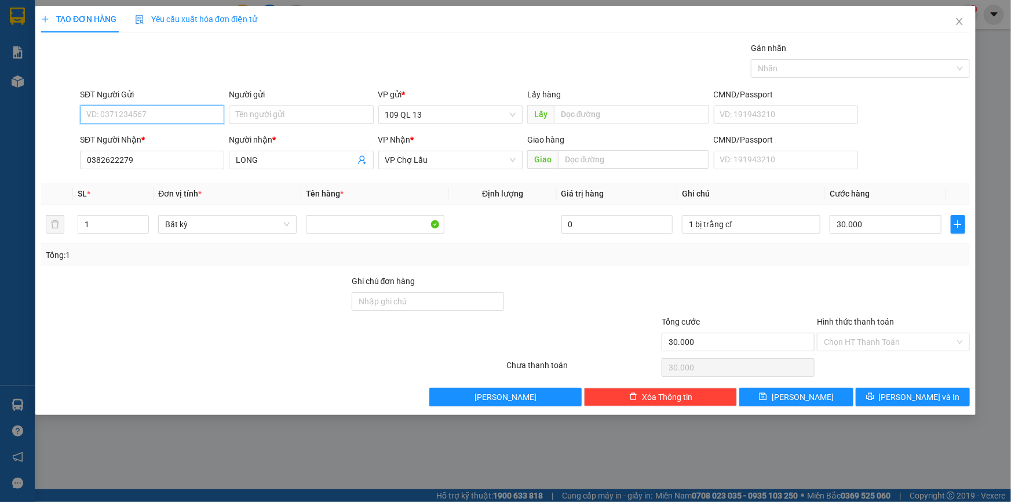
click at [160, 118] on input "SĐT Người Gửi" at bounding box center [152, 114] width 144 height 19
click at [194, 134] on div "0903145031" at bounding box center [152, 138] width 130 height 13
click at [873, 333] on input "Hình thức thanh toán" at bounding box center [889, 341] width 131 height 17
click at [885, 280] on div at bounding box center [893, 295] width 155 height 41
click at [921, 393] on span "[PERSON_NAME] và In" at bounding box center [919, 397] width 81 height 13
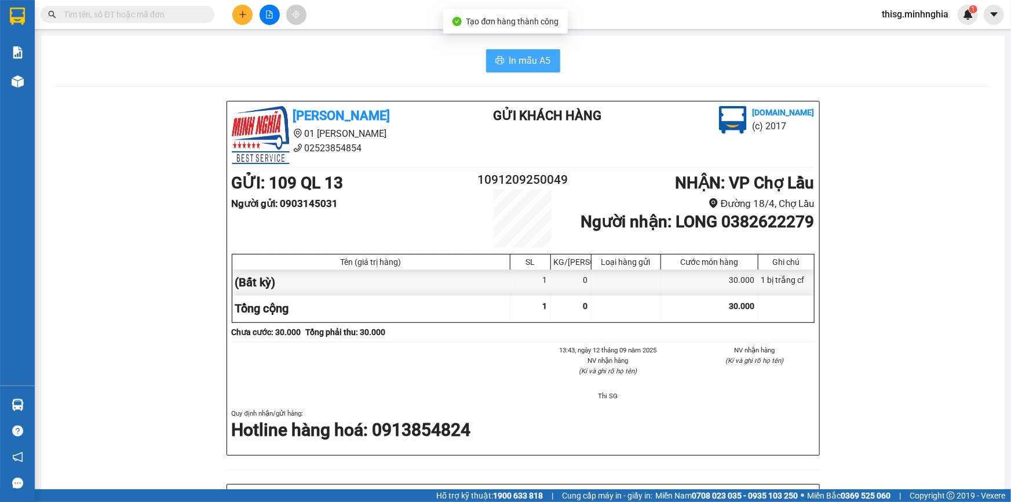
click at [515, 53] on span "In mẫu A5" at bounding box center [530, 60] width 42 height 14
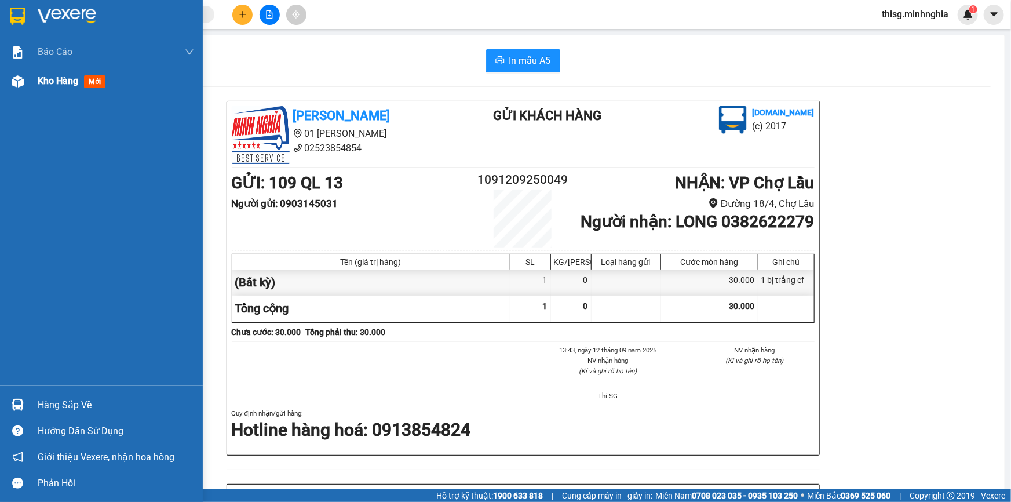
click at [45, 79] on span "Kho hàng" at bounding box center [58, 80] width 41 height 11
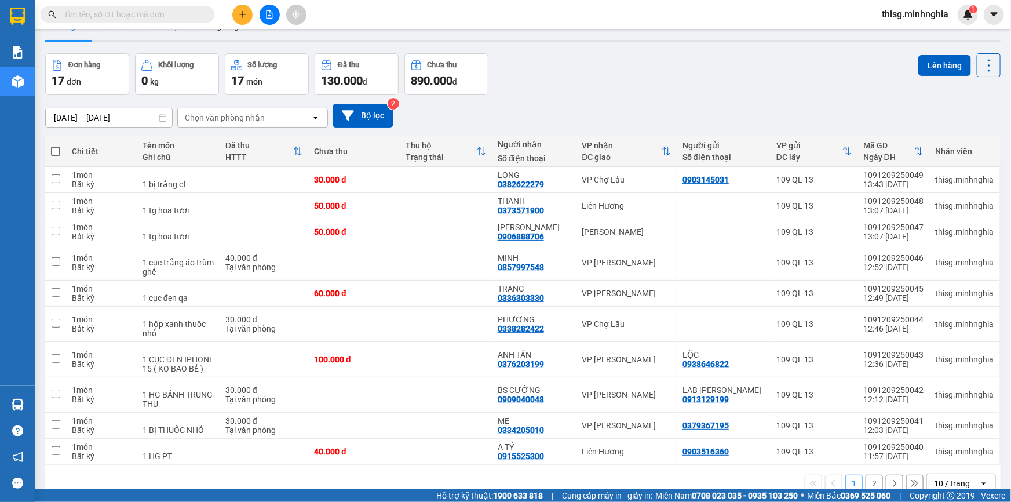
scroll to position [53, 0]
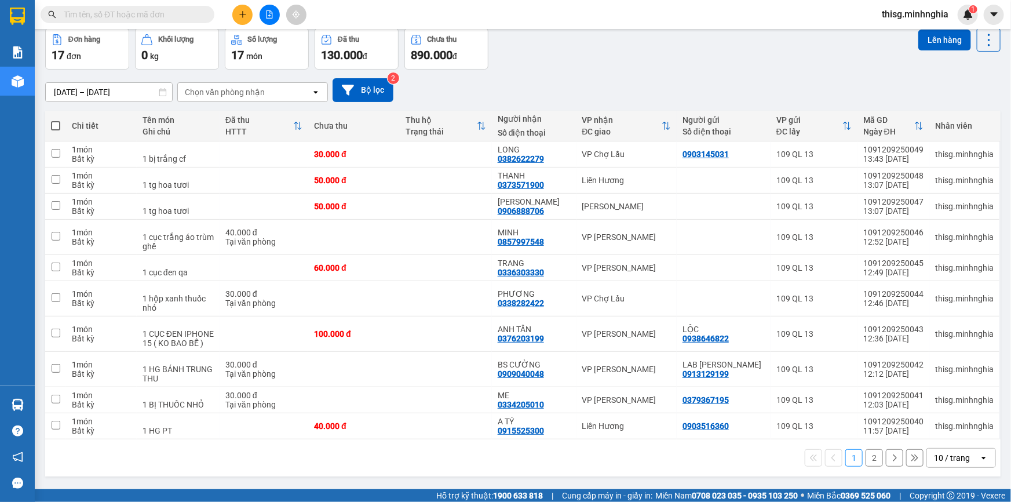
click at [870, 459] on button "2" at bounding box center [874, 457] width 17 height 17
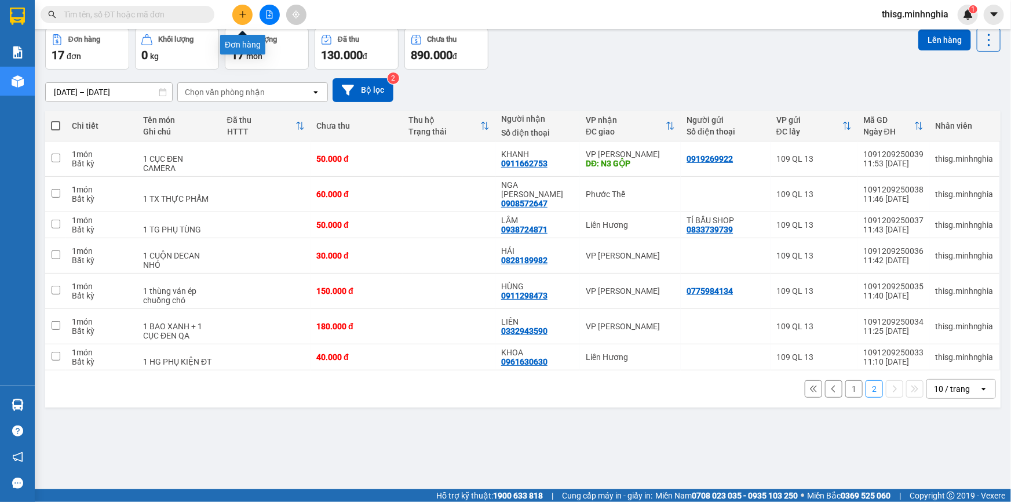
click at [242, 21] on button at bounding box center [242, 15] width 20 height 20
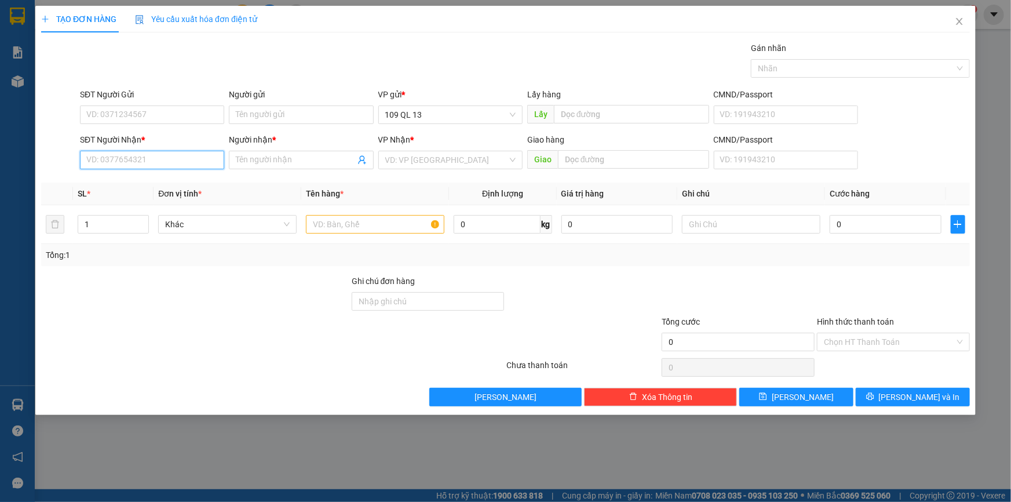
click at [177, 162] on input "SĐT Người Nhận *" at bounding box center [152, 160] width 144 height 19
click at [368, 227] on input "text" at bounding box center [375, 224] width 138 height 19
click at [202, 158] on input "SĐT Người Nhận *" at bounding box center [152, 160] width 144 height 19
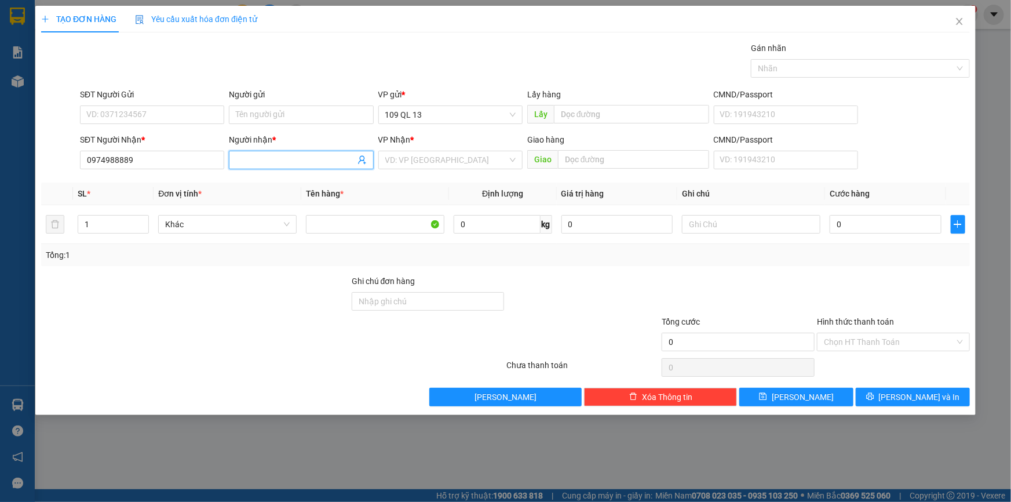
click at [318, 163] on input "Người nhận *" at bounding box center [295, 160] width 119 height 13
click at [735, 223] on input "text" at bounding box center [751, 224] width 138 height 19
click at [881, 219] on input "0" at bounding box center [886, 224] width 112 height 19
click at [907, 396] on span "[PERSON_NAME] và In" at bounding box center [919, 397] width 81 height 13
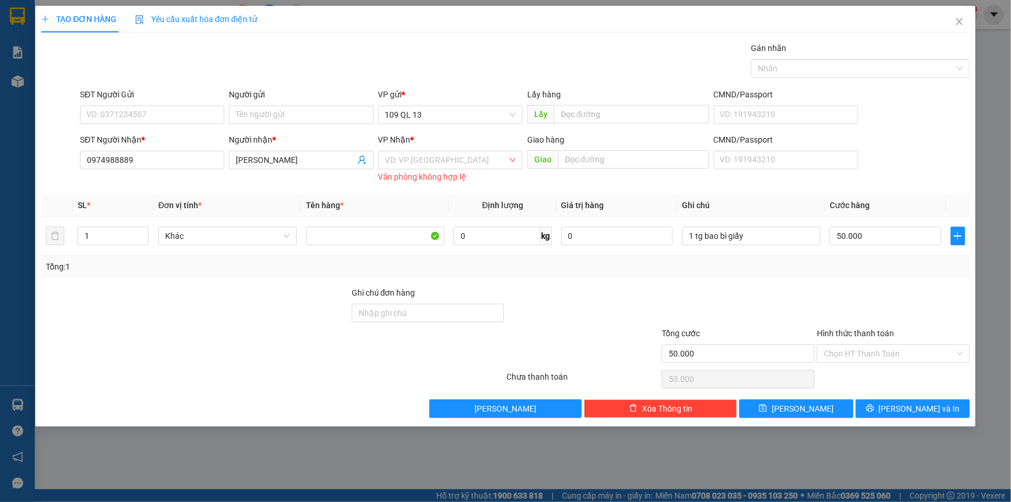
click at [429, 147] on div "VP Nhận *" at bounding box center [450, 141] width 144 height 17
click at [428, 158] on input "search" at bounding box center [446, 159] width 122 height 17
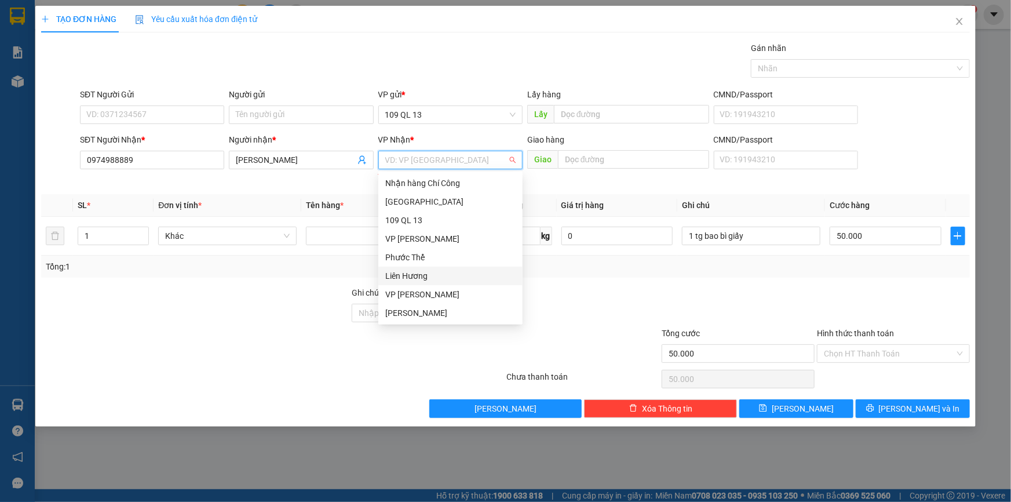
scroll to position [55, 0]
click at [416, 214] on div "Liên Hương" at bounding box center [450, 220] width 130 height 13
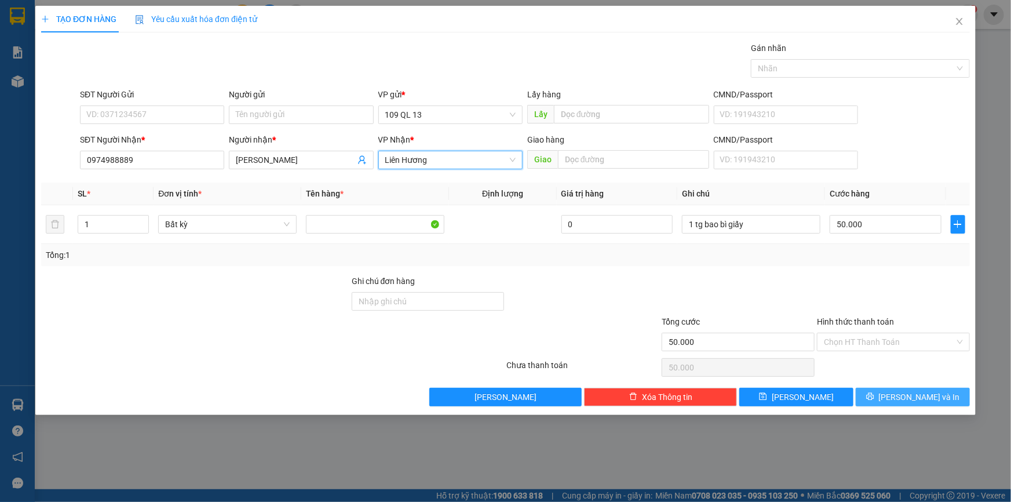
click at [927, 397] on span "[PERSON_NAME] và In" at bounding box center [919, 397] width 81 height 13
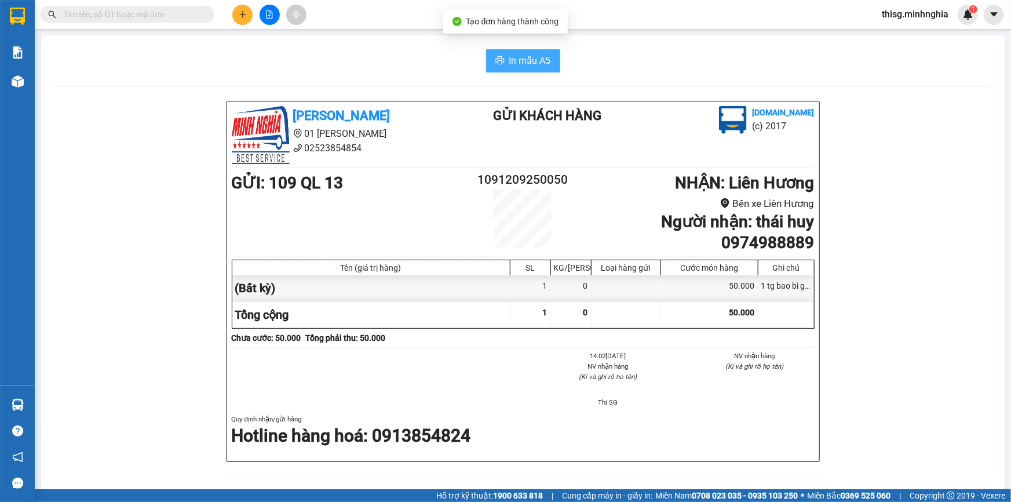
click at [532, 61] on span "In mẫu A5" at bounding box center [530, 60] width 42 height 14
click at [243, 19] on button at bounding box center [242, 15] width 20 height 20
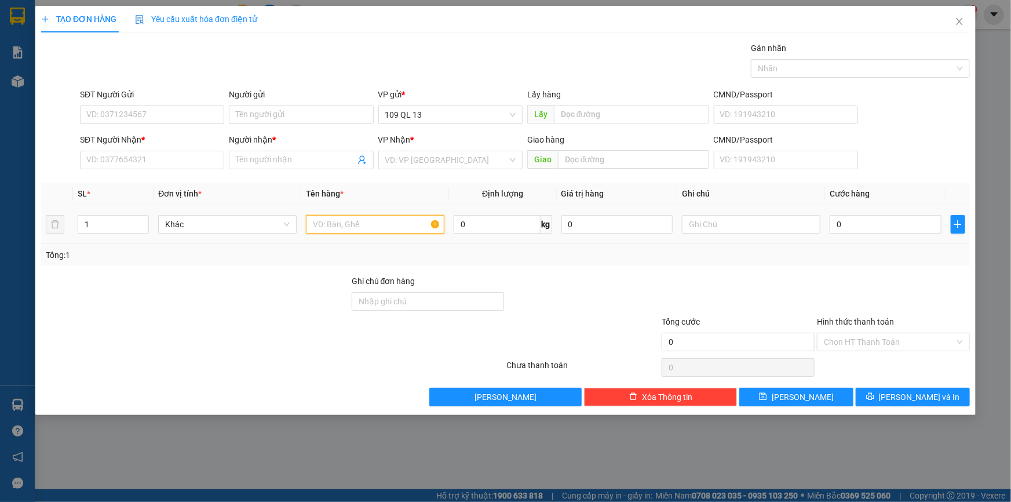
click at [376, 223] on input "text" at bounding box center [375, 224] width 138 height 19
drag, startPoint x: 104, startPoint y: 222, endPoint x: 79, endPoint y: 213, distance: 26.4
click at [13, 215] on div "TẠO ĐƠN HÀNG Yêu cầu xuất hóa đơn điện tử Transit Pickup Surcharge Ids Transit …" at bounding box center [505, 251] width 1011 height 502
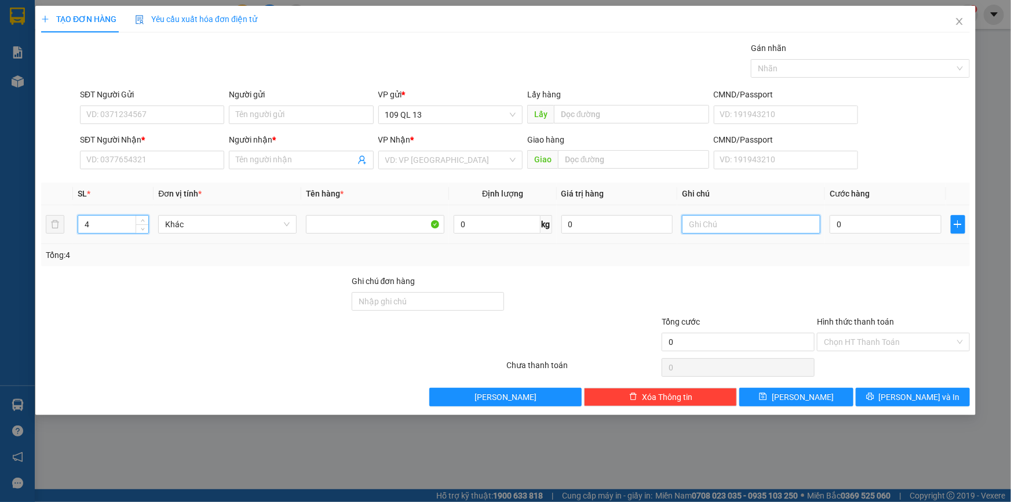
click at [771, 217] on input "text" at bounding box center [751, 224] width 138 height 19
drag, startPoint x: 769, startPoint y: 216, endPoint x: 540, endPoint y: 199, distance: 229.5
click at [540, 199] on table "SL * Đơn vị tính * Tên hàng * Định lượng Giá trị hàng Ghi chú Cước hàng 4 Khác …" at bounding box center [505, 213] width 929 height 61
click at [157, 169] on div "SĐT Người Nhận * VD: 0377654321" at bounding box center [152, 153] width 144 height 41
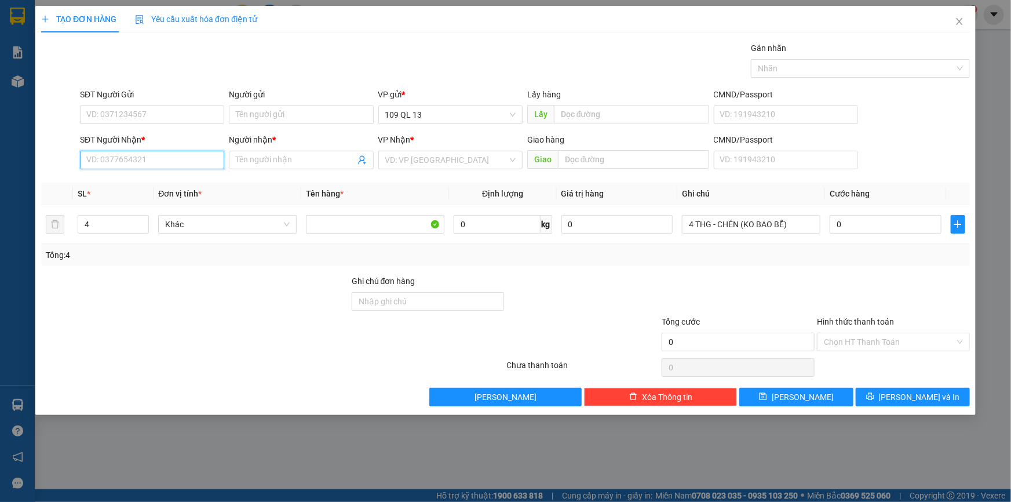
click at [157, 163] on input "SĐT Người Nhận *" at bounding box center [152, 160] width 144 height 19
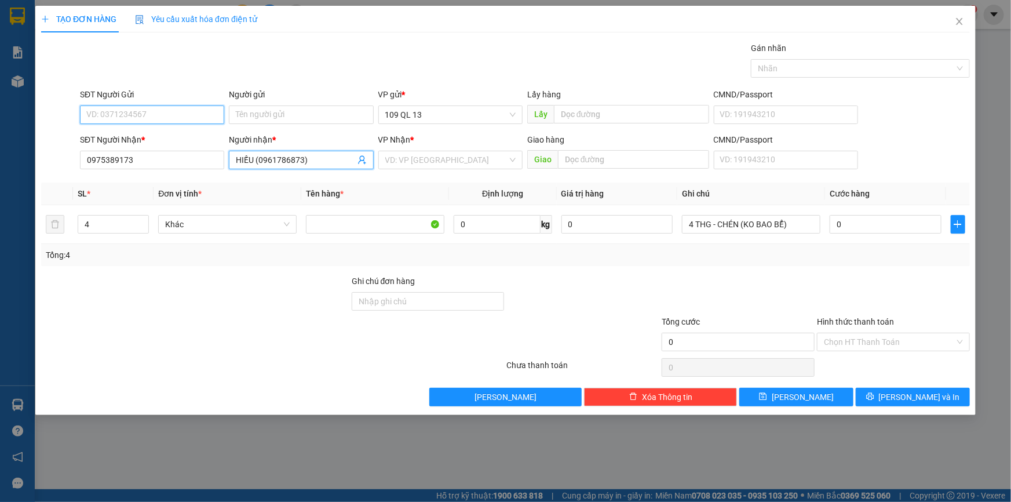
click at [144, 121] on input "SĐT Người Gửi" at bounding box center [152, 114] width 144 height 19
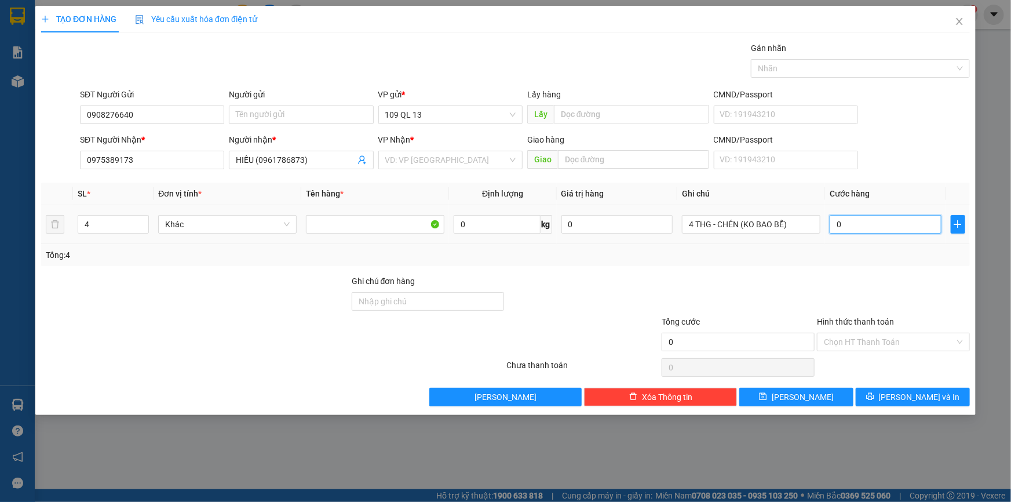
click at [886, 231] on input "0" at bounding box center [886, 224] width 112 height 19
click at [936, 394] on button "[PERSON_NAME] và In" at bounding box center [913, 397] width 114 height 19
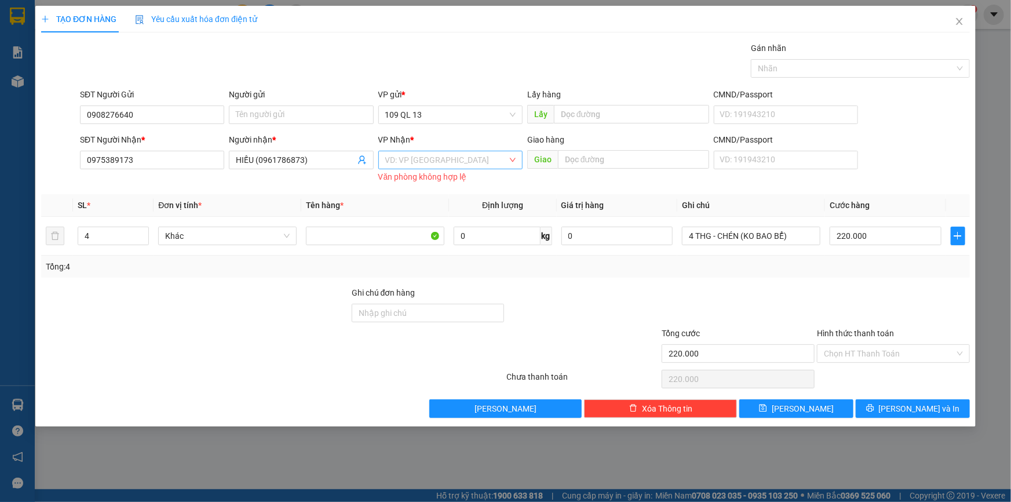
click at [434, 162] on input "search" at bounding box center [446, 159] width 122 height 17
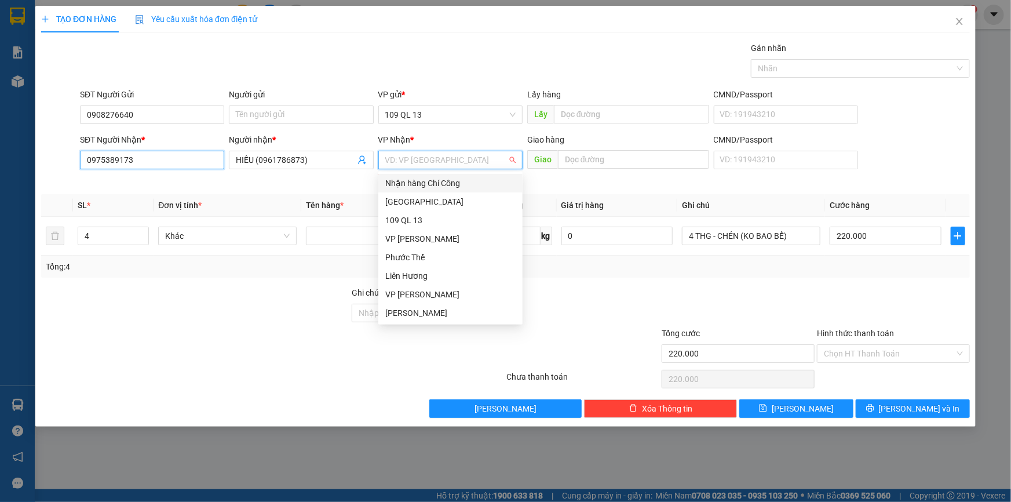
click at [106, 160] on input "0975389173" at bounding box center [152, 160] width 144 height 19
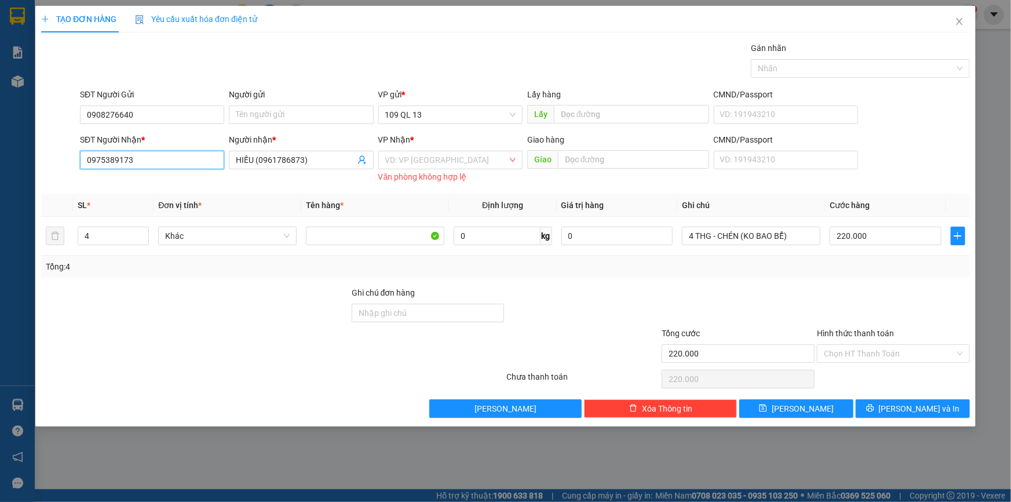
click at [118, 158] on input "0975389173" at bounding box center [152, 160] width 144 height 19
click at [149, 160] on input "0975389173" at bounding box center [152, 160] width 144 height 19
click at [435, 164] on input "search" at bounding box center [446, 159] width 122 height 17
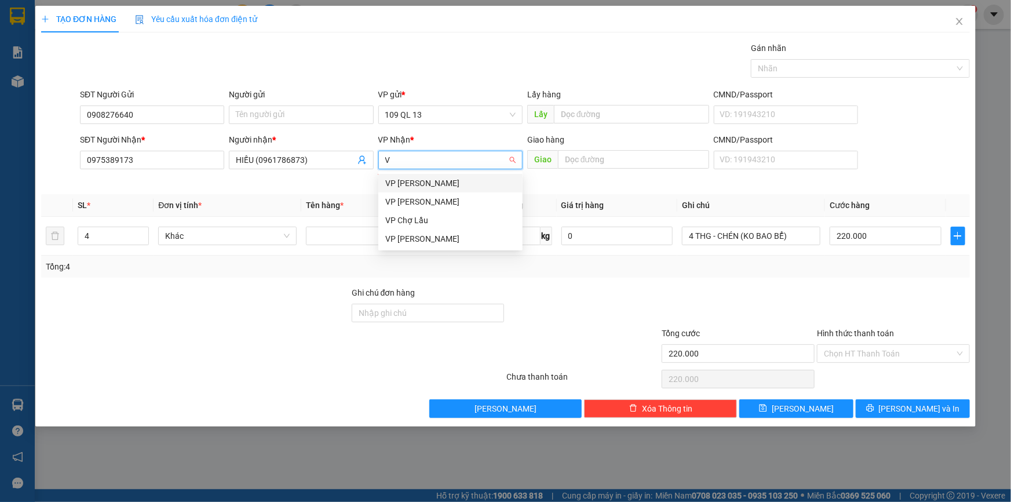
click at [435, 182] on div "VP [PERSON_NAME]" at bounding box center [450, 183] width 130 height 13
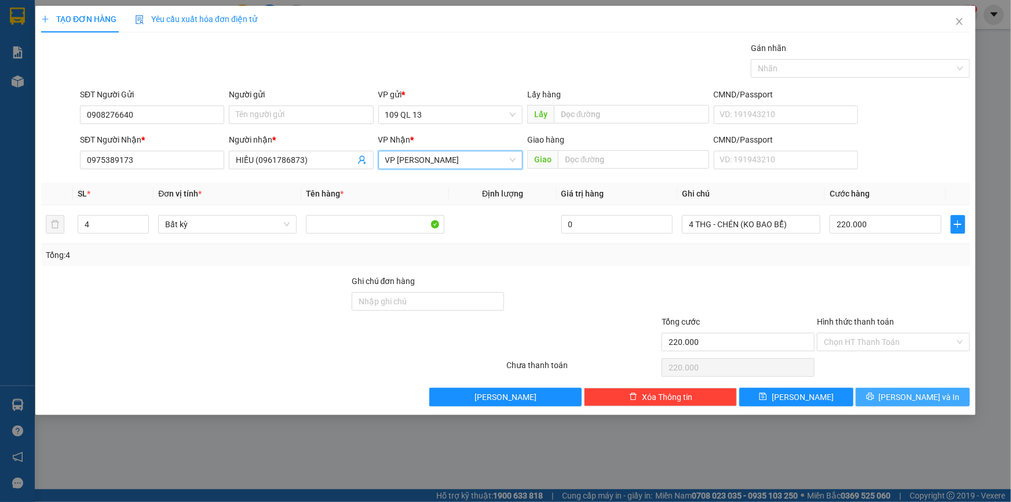
click at [921, 398] on span "[PERSON_NAME] và In" at bounding box center [919, 397] width 81 height 13
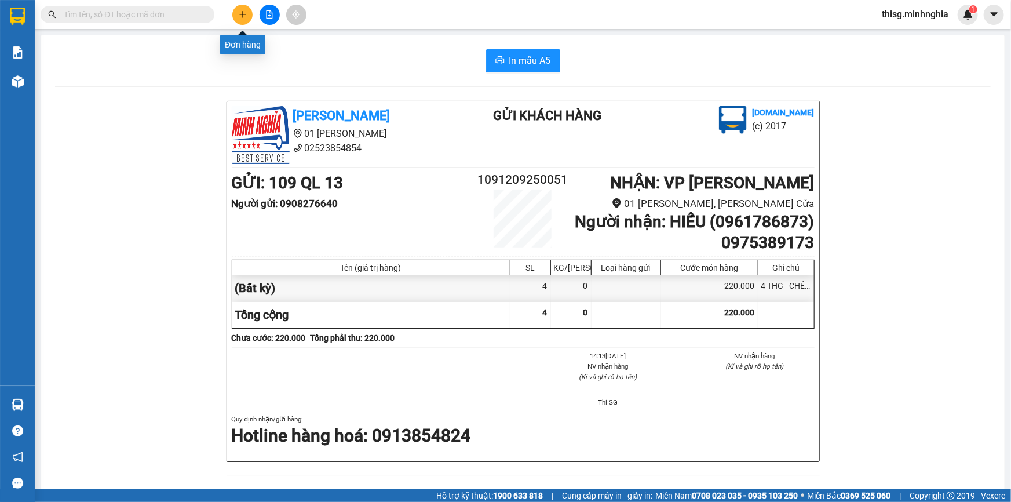
click at [243, 16] on icon "plus" at bounding box center [243, 14] width 8 height 8
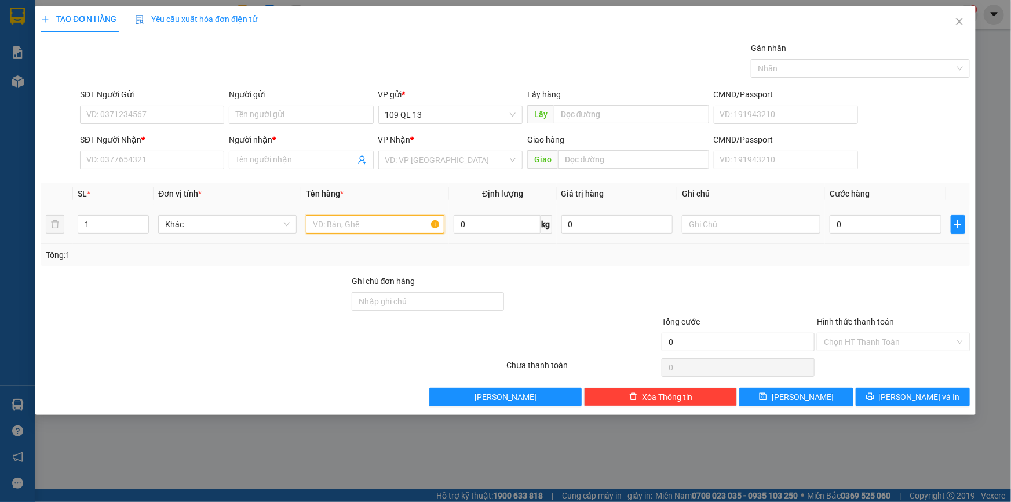
click at [393, 225] on input "text" at bounding box center [375, 224] width 138 height 19
click at [706, 223] on input "text" at bounding box center [751, 224] width 138 height 19
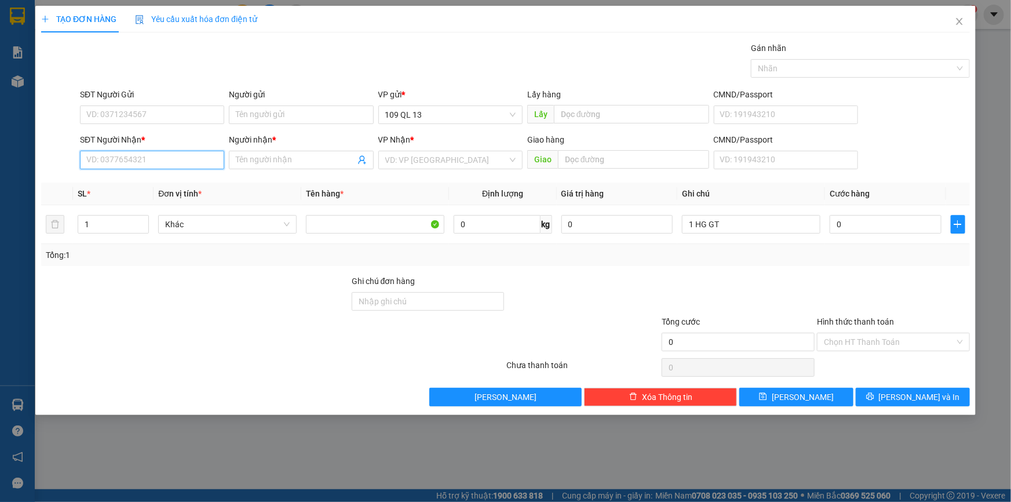
click at [207, 161] on input "SĐT Người Nhận *" at bounding box center [152, 160] width 144 height 19
click at [185, 178] on div "0833090982 - QUY" at bounding box center [152, 183] width 130 height 13
click at [267, 171] on div "Người nhận * QUY" at bounding box center [301, 153] width 144 height 41
click at [269, 167] on span "QUY" at bounding box center [301, 160] width 144 height 19
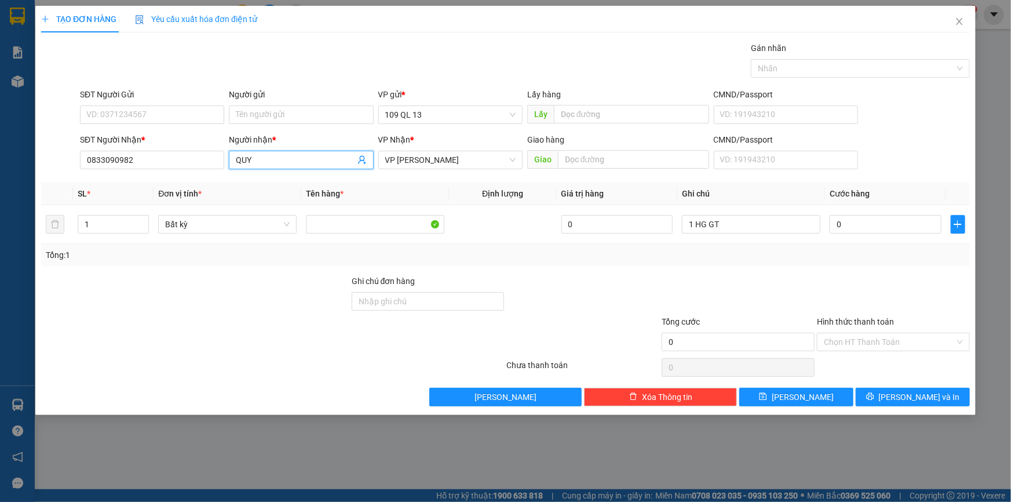
click at [269, 163] on input "QUY" at bounding box center [295, 160] width 119 height 13
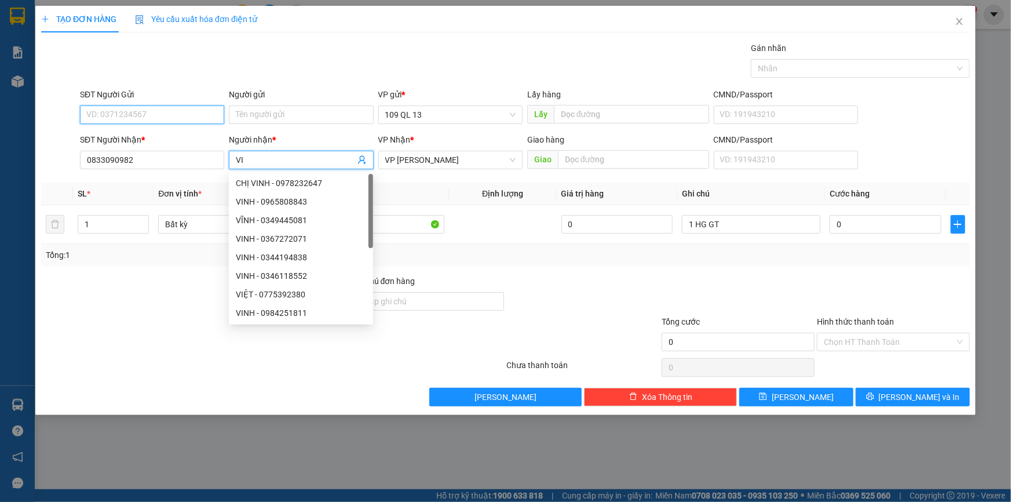
click at [213, 121] on input "SĐT Người Gửi" at bounding box center [152, 114] width 144 height 19
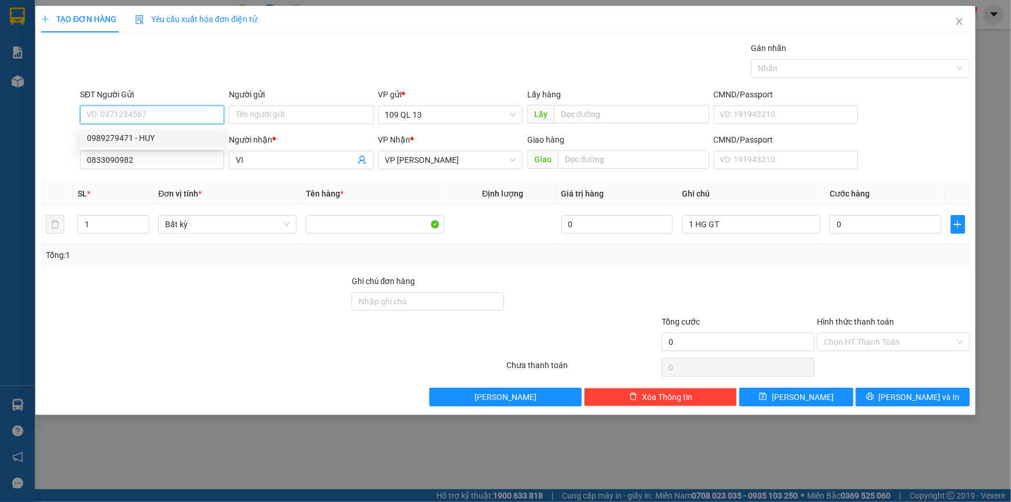
click at [197, 134] on div "0989279471 - HUY" at bounding box center [152, 138] width 130 height 13
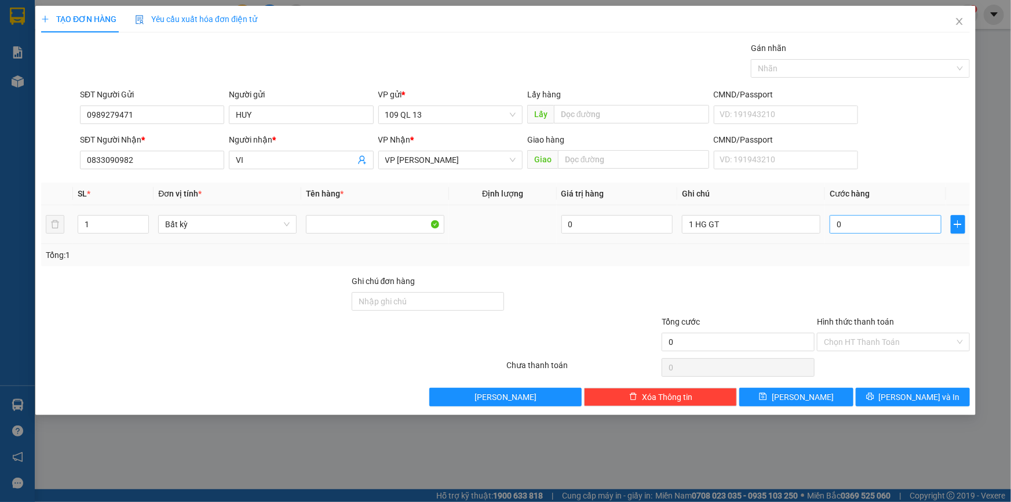
drag, startPoint x: 893, startPoint y: 213, endPoint x: 888, endPoint y: 216, distance: 6.8
click at [892, 213] on div "0" at bounding box center [886, 224] width 112 height 23
click at [884, 223] on input "0" at bounding box center [886, 224] width 112 height 19
click at [921, 166] on div "SĐT Người Nhận * 0833090982 Người nhận * VI VP Nhận * VP [PERSON_NAME] hàng Gia…" at bounding box center [525, 153] width 895 height 41
drag, startPoint x: 922, startPoint y: 338, endPoint x: 914, endPoint y: 348, distance: 12.3
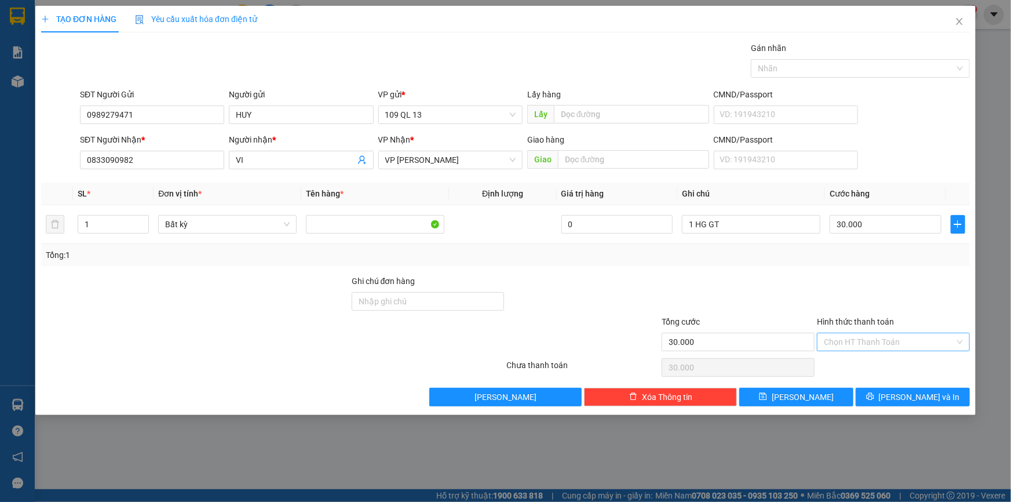
click at [922, 338] on input "Hình thức thanh toán" at bounding box center [889, 341] width 131 height 17
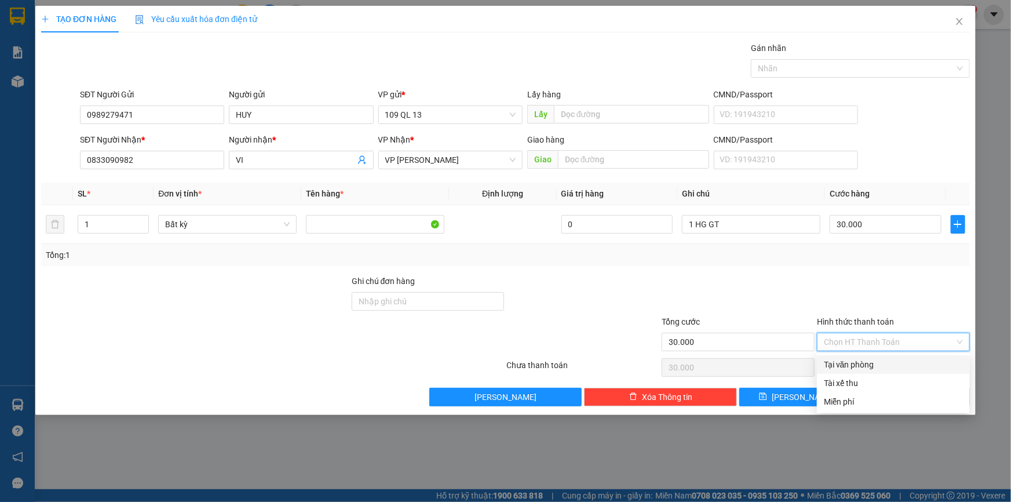
click at [906, 357] on div "Tại văn phòng" at bounding box center [893, 364] width 153 height 19
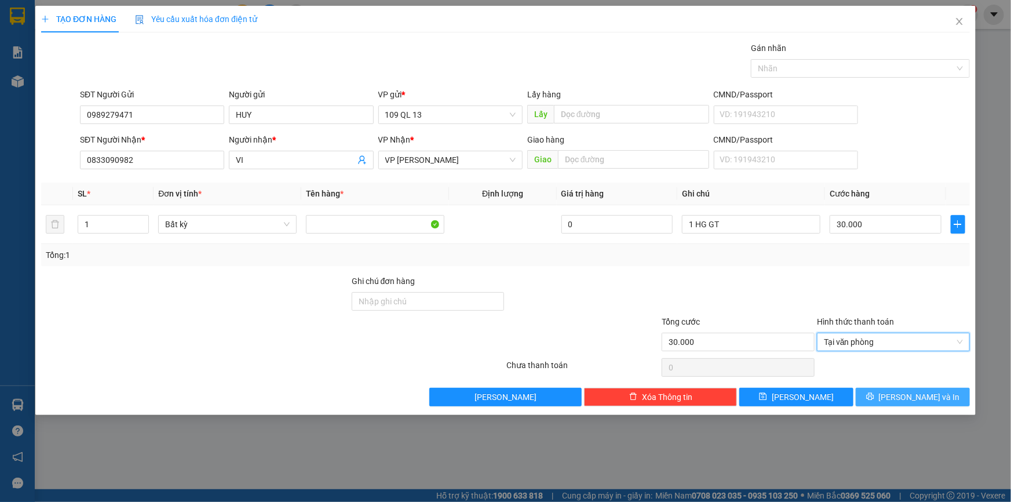
click at [921, 388] on button "[PERSON_NAME] và In" at bounding box center [913, 397] width 114 height 19
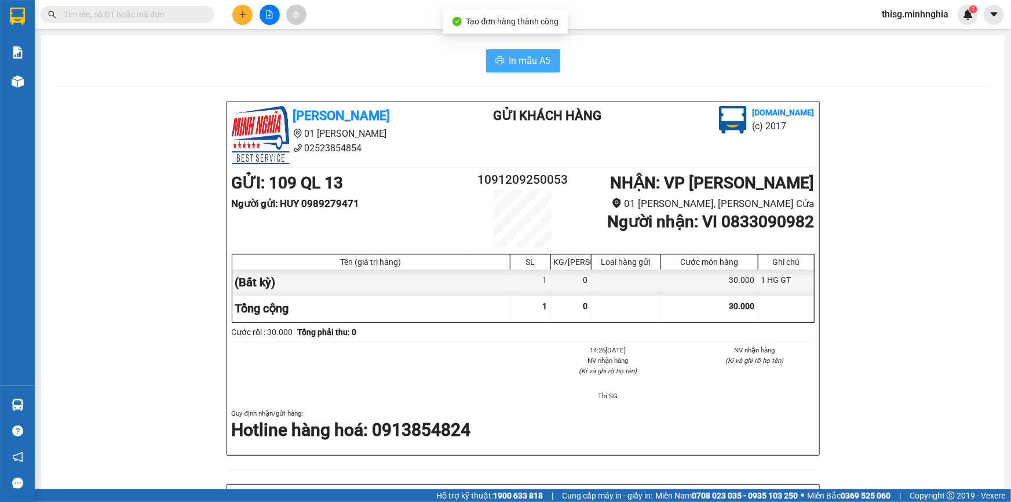
click at [519, 60] on span "In mẫu A5" at bounding box center [530, 60] width 42 height 14
